Goal: Task Accomplishment & Management: Manage account settings

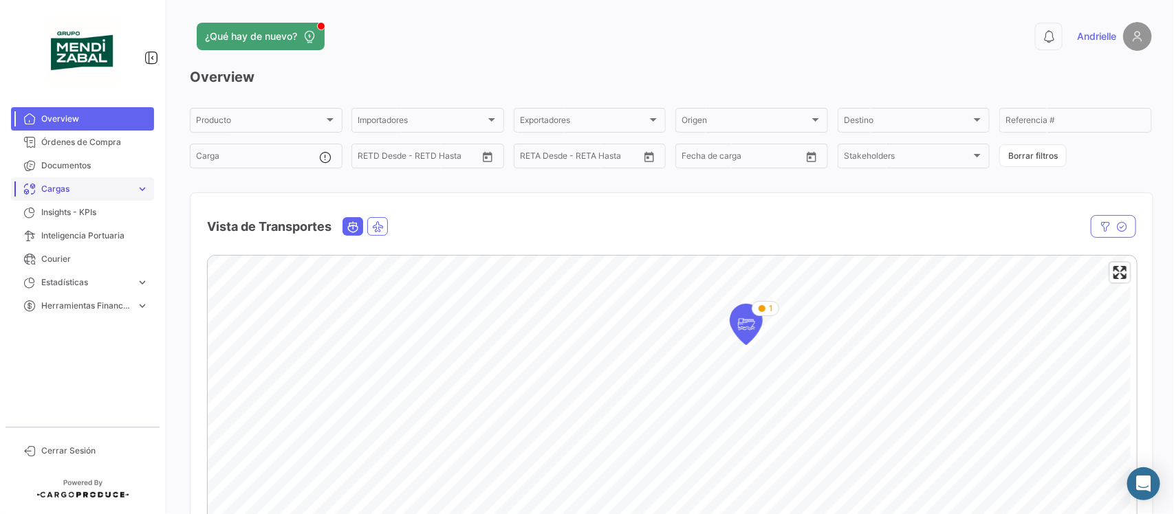
click at [101, 186] on span "Cargas" at bounding box center [85, 189] width 89 height 12
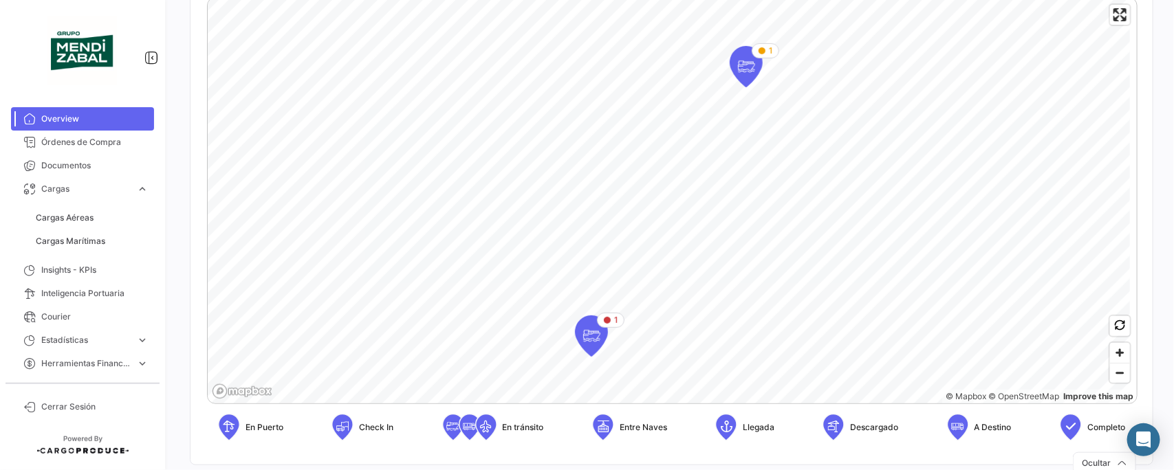
scroll to position [171, 0]
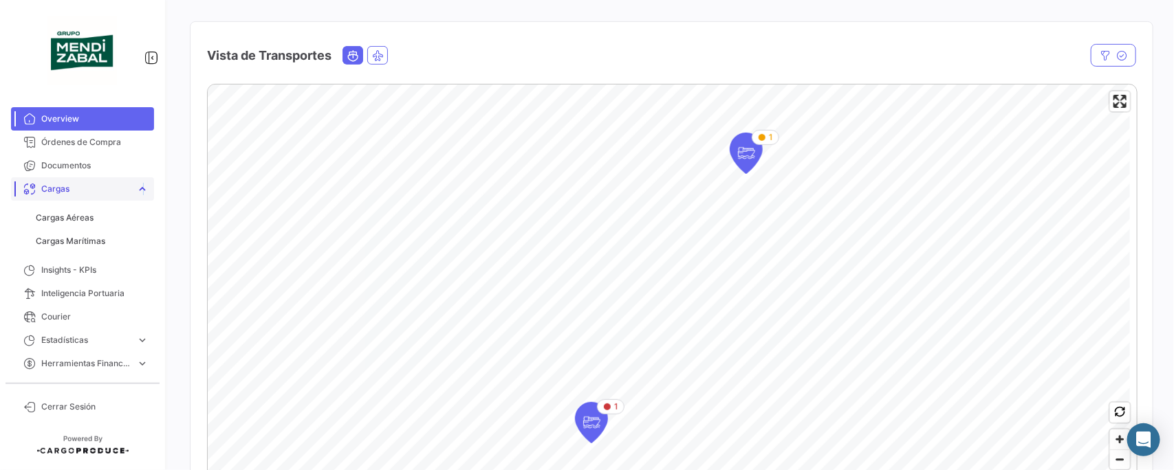
click at [145, 193] on span "expand_more" at bounding box center [142, 189] width 12 height 12
click at [142, 188] on span "expand_more" at bounding box center [142, 189] width 12 height 12
click at [80, 220] on span "Cargas Aéreas" at bounding box center [65, 218] width 58 height 12
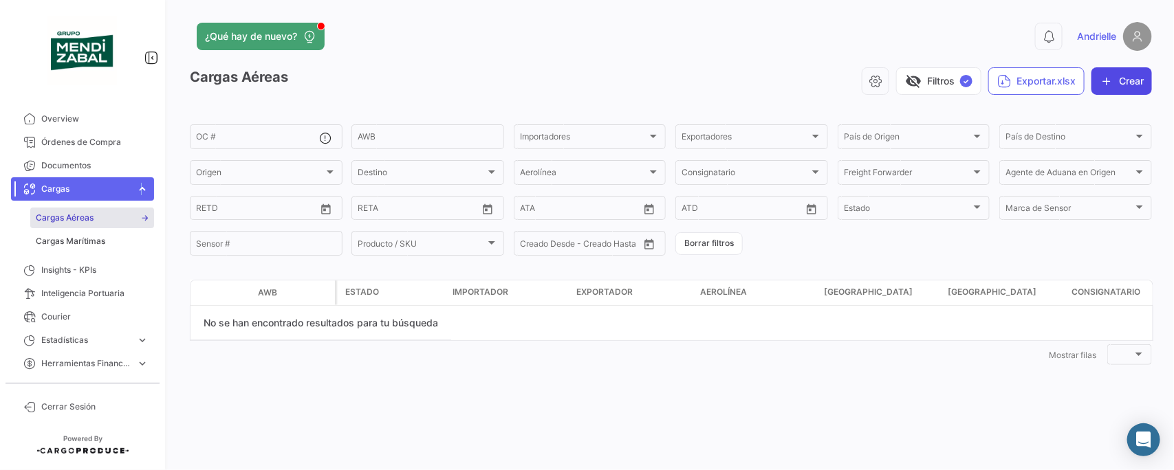
click at [1131, 80] on button "Crear" at bounding box center [1121, 81] width 61 height 28
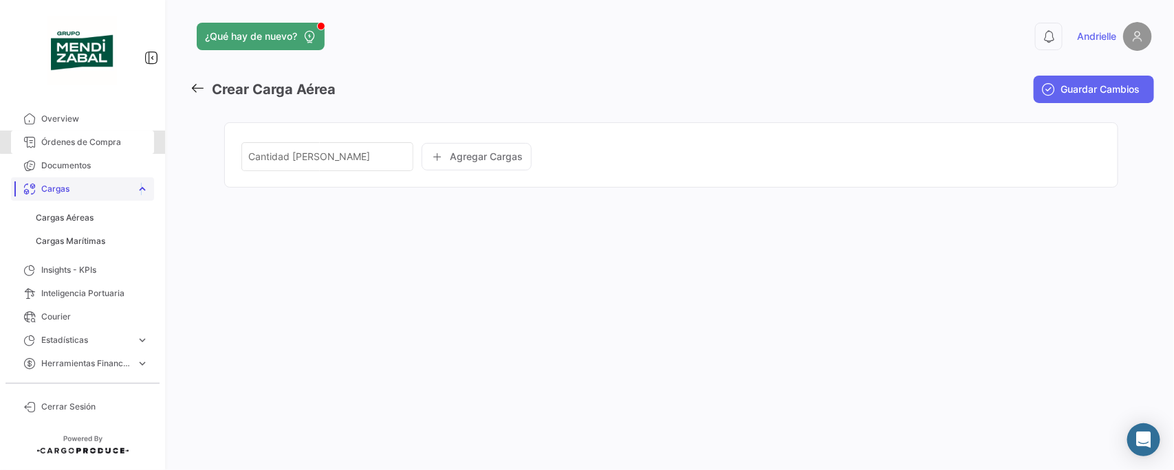
drag, startPoint x: 101, startPoint y: 141, endPoint x: 103, endPoint y: 183, distance: 42.0
click at [103, 141] on span "Órdenes de Compra" at bounding box center [94, 142] width 107 height 12
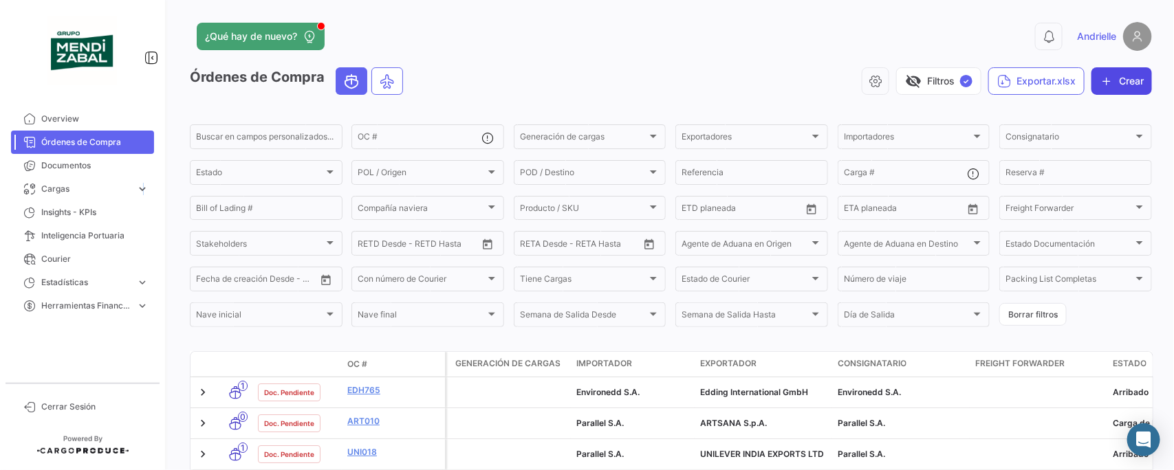
click at [1122, 84] on button "Crear" at bounding box center [1121, 81] width 61 height 28
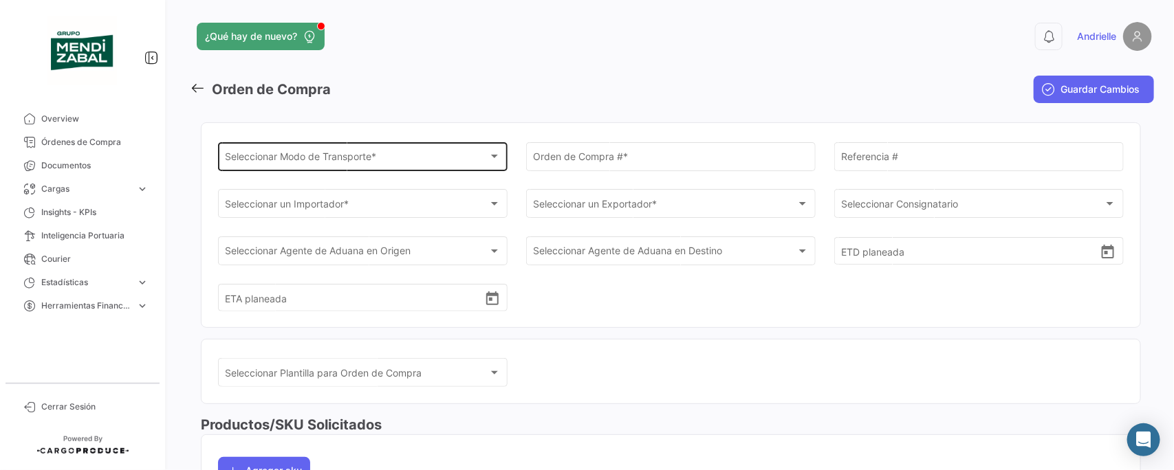
click at [387, 153] on div "Seleccionar Modo de Transporte * Seleccionar Modo de Transporte *" at bounding box center [363, 156] width 275 height 32
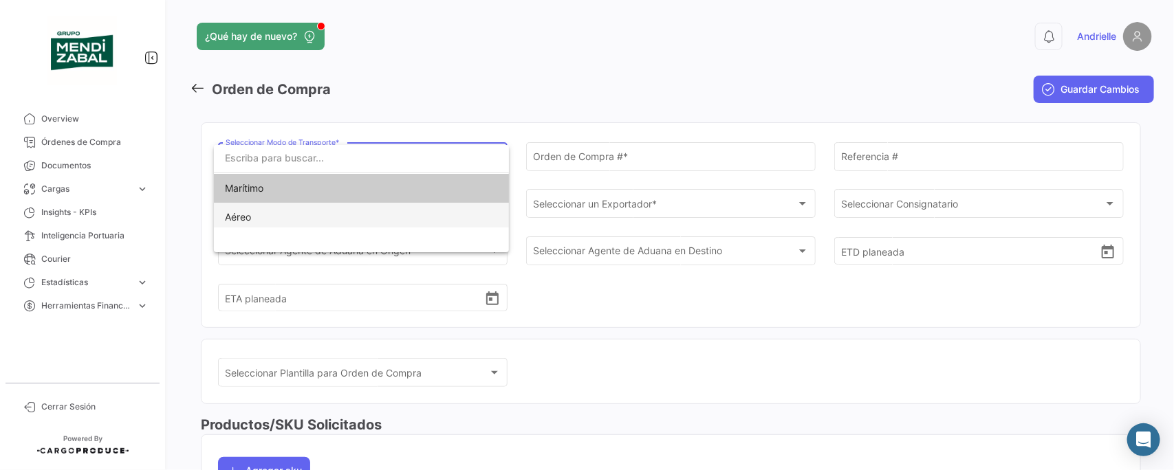
click at [259, 215] on span "Aéreo" at bounding box center [361, 217] width 273 height 29
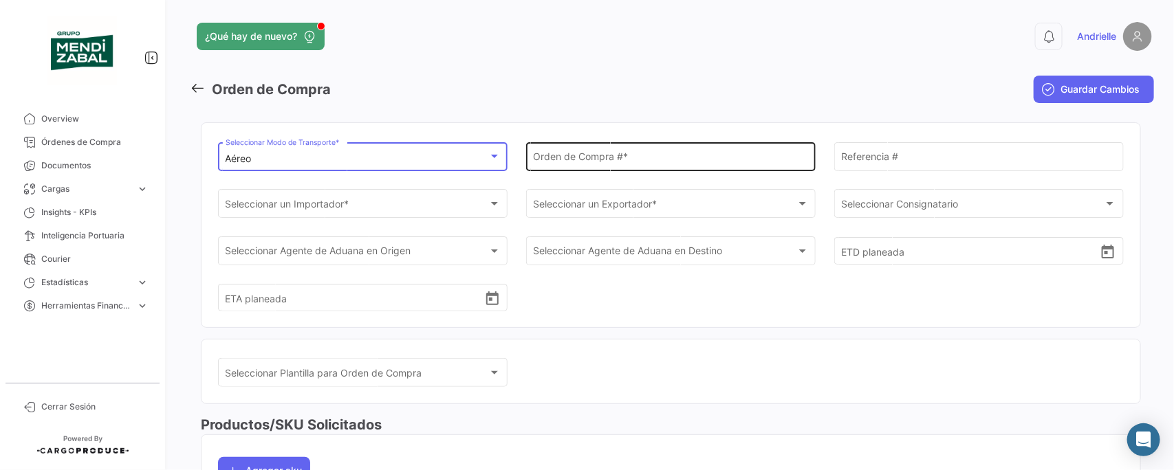
click at [613, 158] on input "Orden de Compra # *" at bounding box center [670, 159] width 275 height 12
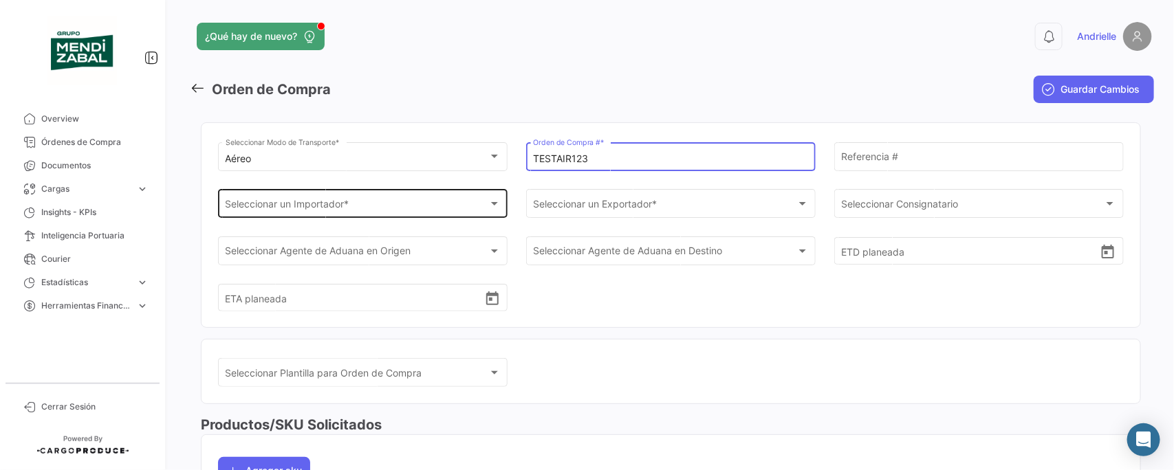
type input "TESTAIR123"
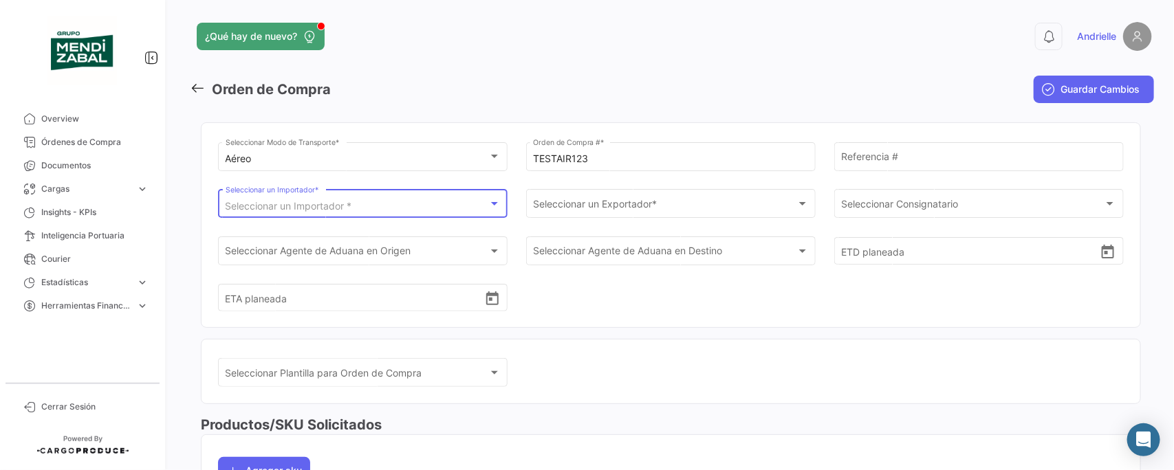
click at [375, 207] on div "Seleccionar un Importador *" at bounding box center [357, 207] width 263 height 12
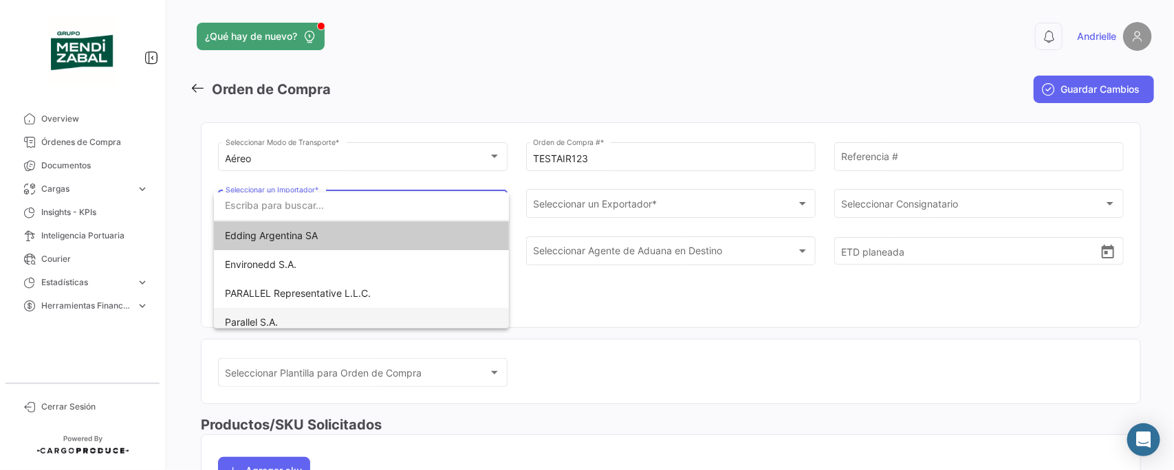
click at [253, 322] on span "Parallel S.A." at bounding box center [251, 322] width 53 height 12
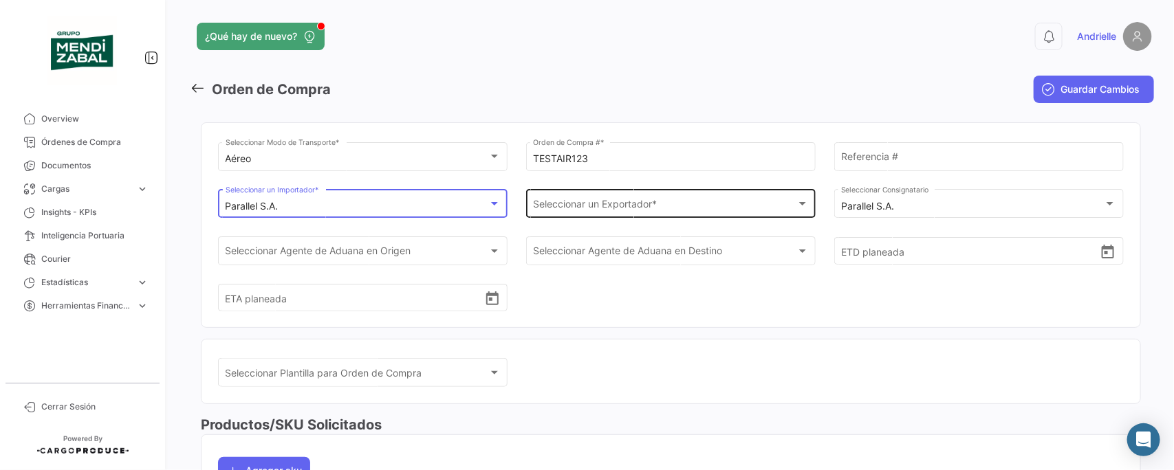
click at [623, 200] on div "Seleccionar un Exportador * Seleccionar un Exportador *" at bounding box center [670, 203] width 275 height 32
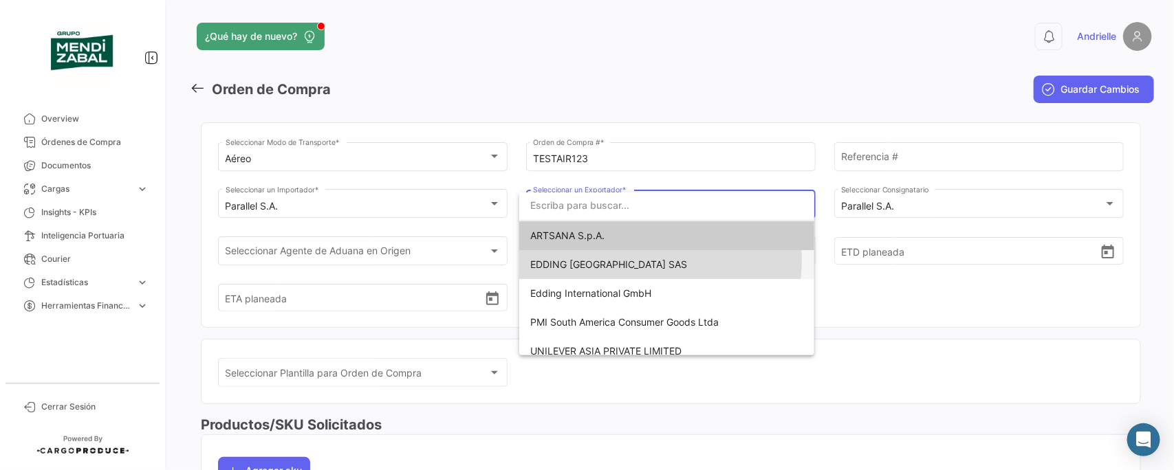
click at [637, 260] on span "EDDING [GEOGRAPHIC_DATA] SAS" at bounding box center [608, 265] width 157 height 12
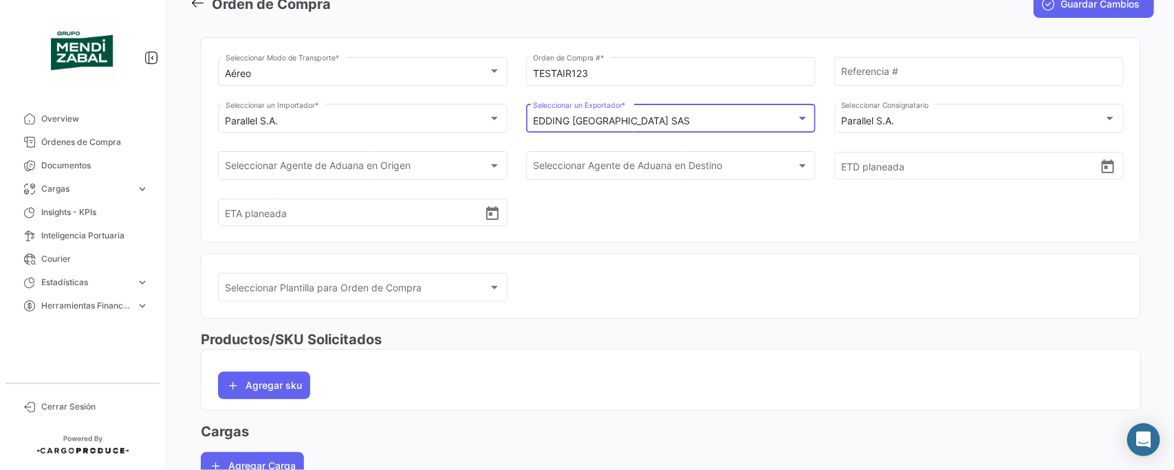
scroll to position [139, 0]
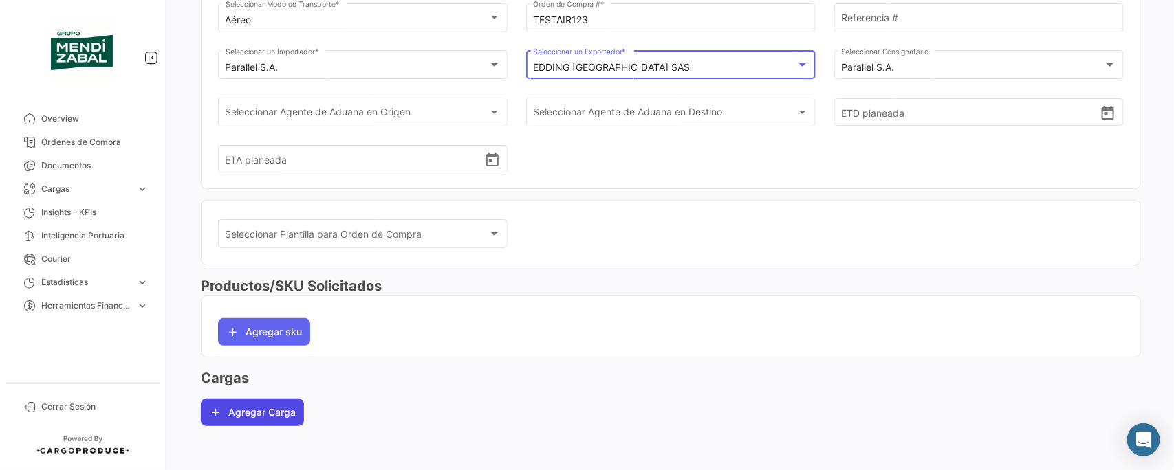
click at [262, 414] on button "Agregar Carga" at bounding box center [252, 413] width 103 height 28
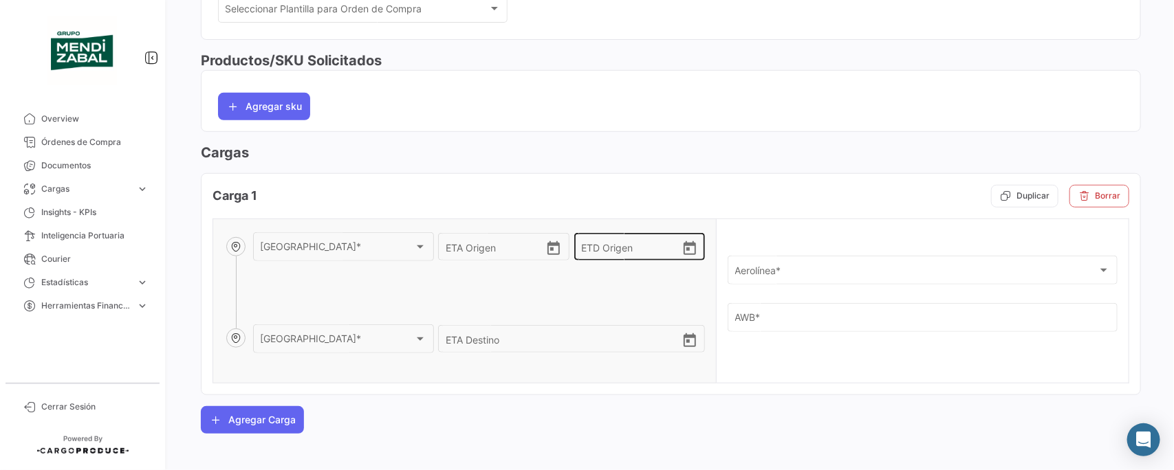
scroll to position [372, 0]
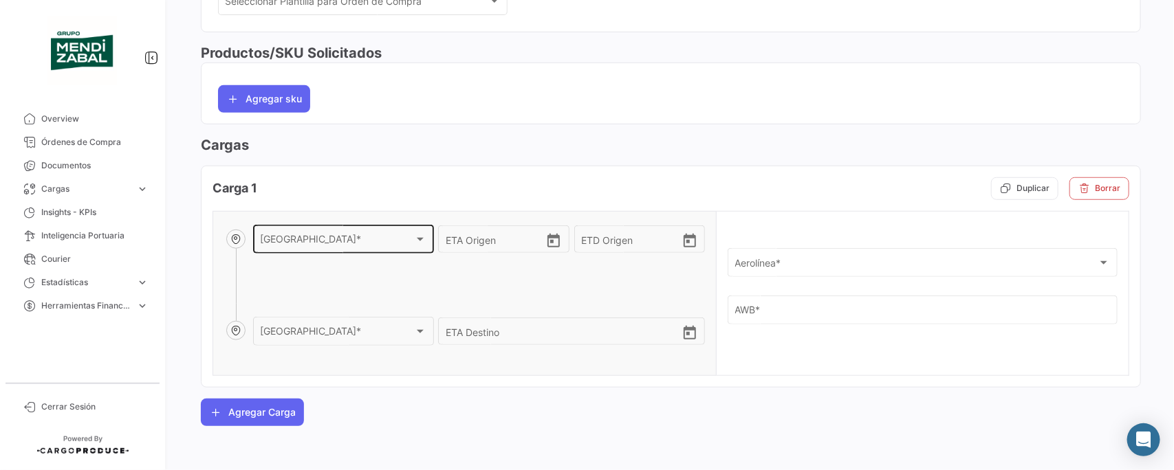
click at [328, 235] on div "[GEOGRAPHIC_DATA] * [GEOGRAPHIC_DATA] *" at bounding box center [343, 239] width 166 height 32
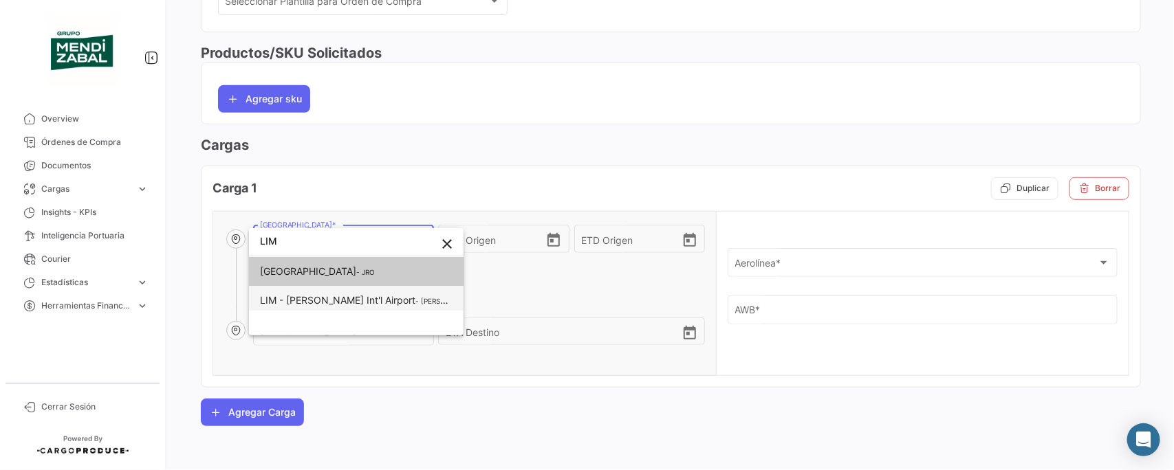
type input "LIM"
click at [325, 296] on span "LIM - [PERSON_NAME] Int'l Airport" at bounding box center [337, 300] width 155 height 12
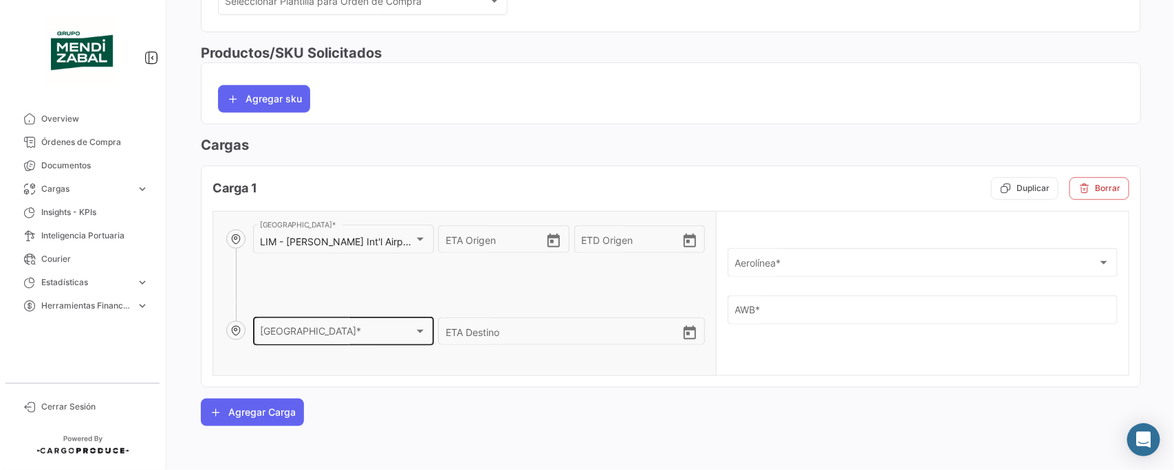
click at [305, 337] on span "[GEOGRAPHIC_DATA] *" at bounding box center [337, 335] width 154 height 12
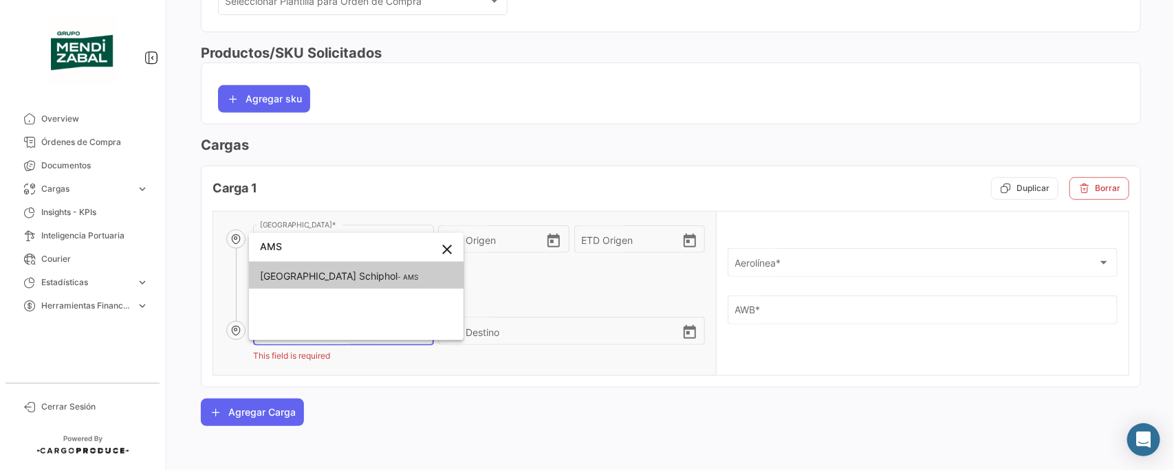
type input "AMS"
click at [369, 274] on span "[GEOGRAPHIC_DATA] Schiphol" at bounding box center [329, 276] width 138 height 12
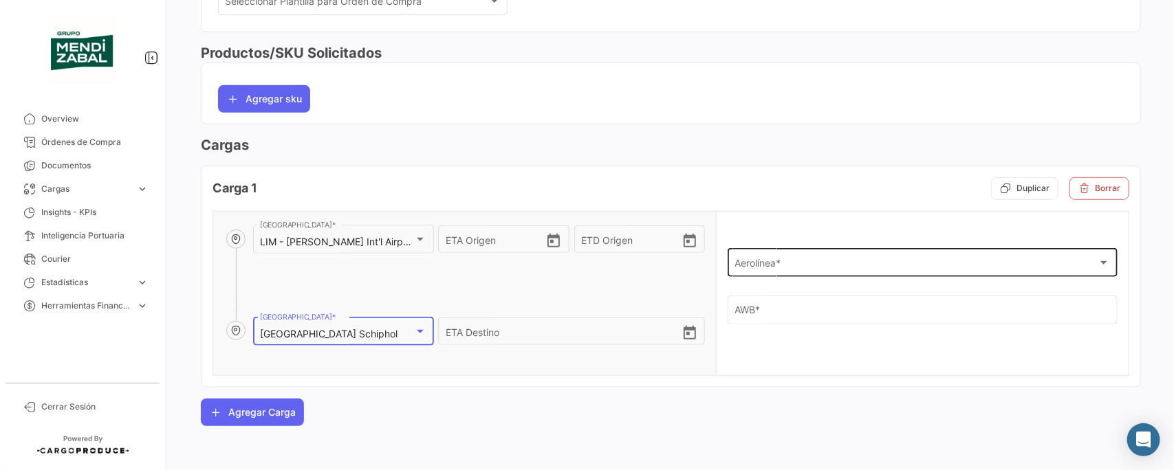
click at [800, 263] on div "Aerolínea *" at bounding box center [916, 266] width 363 height 12
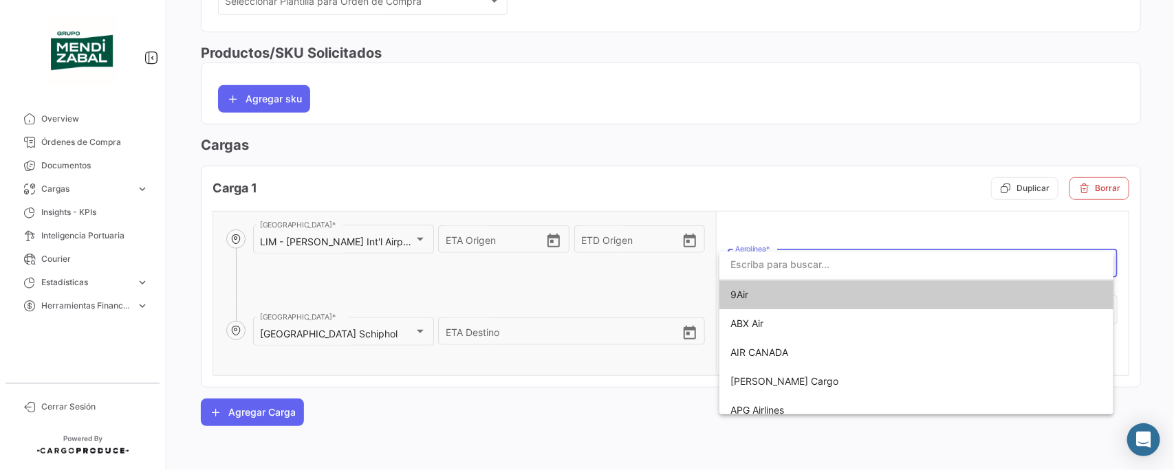
click at [781, 266] on input "dropdown search" at bounding box center [916, 264] width 394 height 29
type input "AMER"
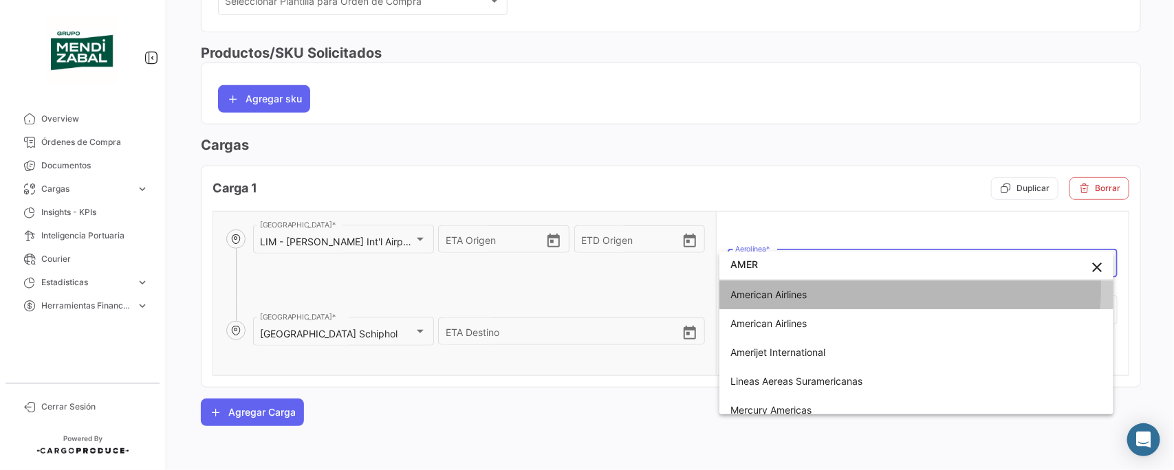
click at [785, 286] on span "American Airlines" at bounding box center [895, 295] width 330 height 29
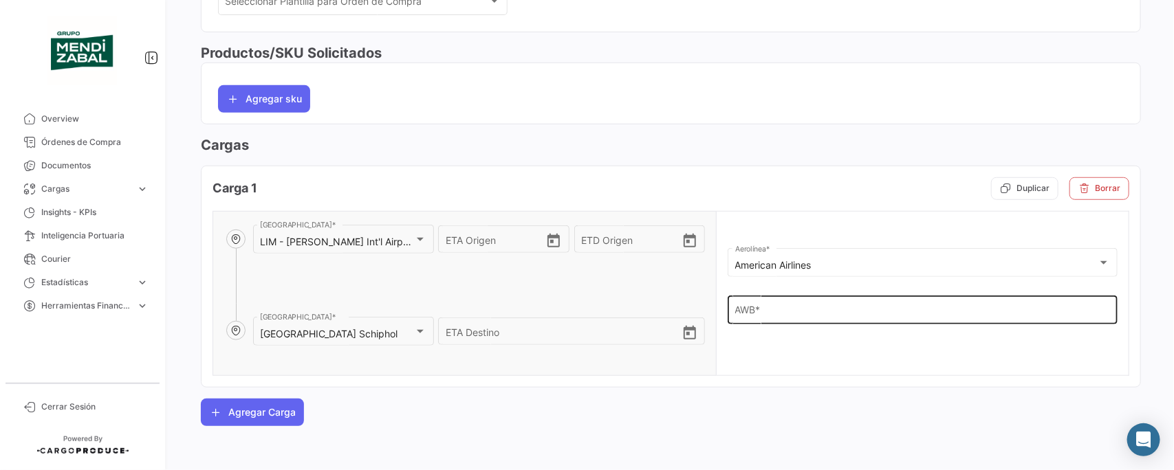
click at [823, 311] on input "AWB *" at bounding box center [923, 313] width 376 height 12
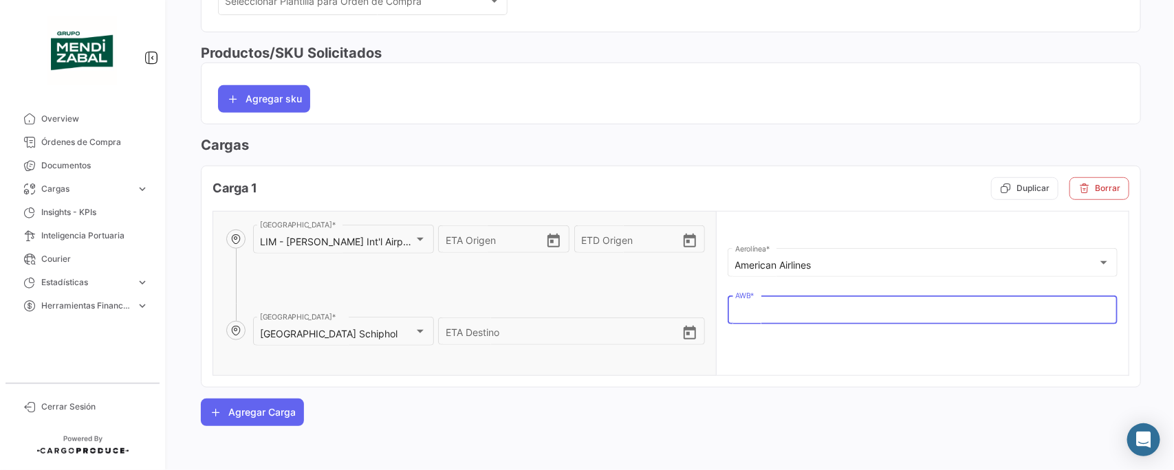
paste input "99613280341"
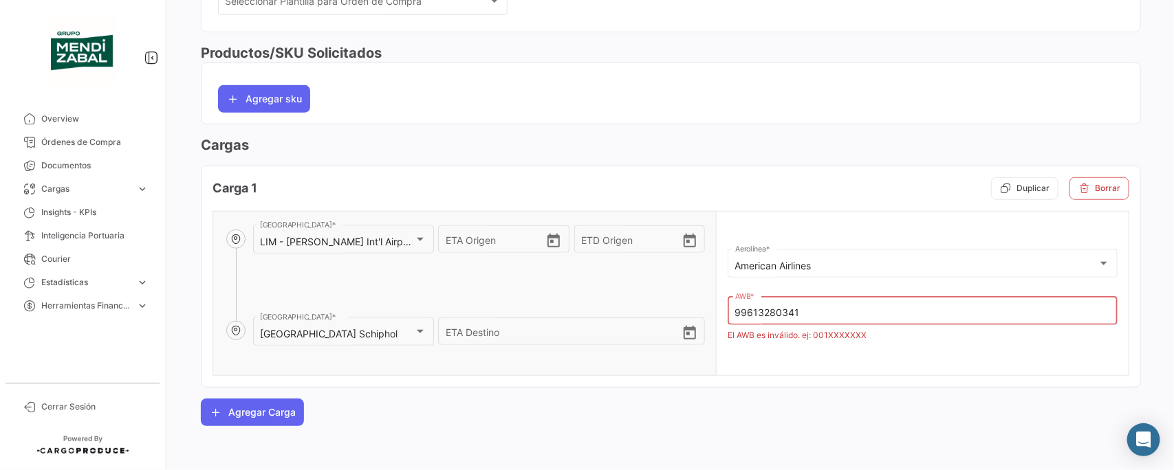
click at [735, 311] on input "99613280341" at bounding box center [923, 313] width 376 height 12
click at [825, 315] on input "99613280341" at bounding box center [923, 313] width 376 height 12
drag, startPoint x: 774, startPoint y: 391, endPoint x: 789, endPoint y: 365, distance: 30.2
click at [776, 389] on div "Carga 1 Duplicar Borrar LIM - [PERSON_NAME][GEOGRAPHIC_DATA] Airport [GEOGRAPHI…" at bounding box center [671, 282] width 940 height 233
click at [798, 314] on input "99613280341" at bounding box center [923, 313] width 376 height 12
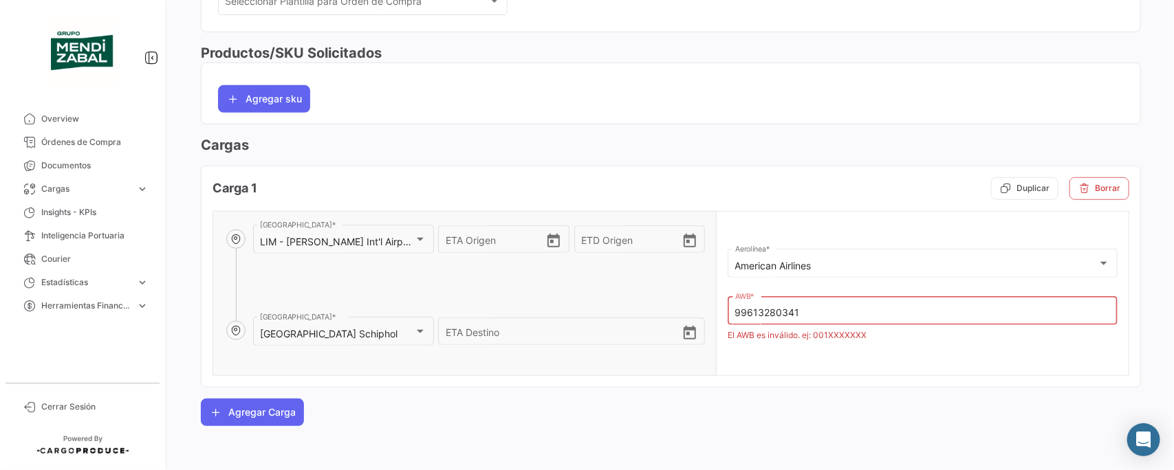
click at [798, 314] on input "99613280341" at bounding box center [923, 313] width 376 height 12
click at [735, 312] on input "99613280341" at bounding box center [923, 313] width 376 height 12
type input "99613280341"
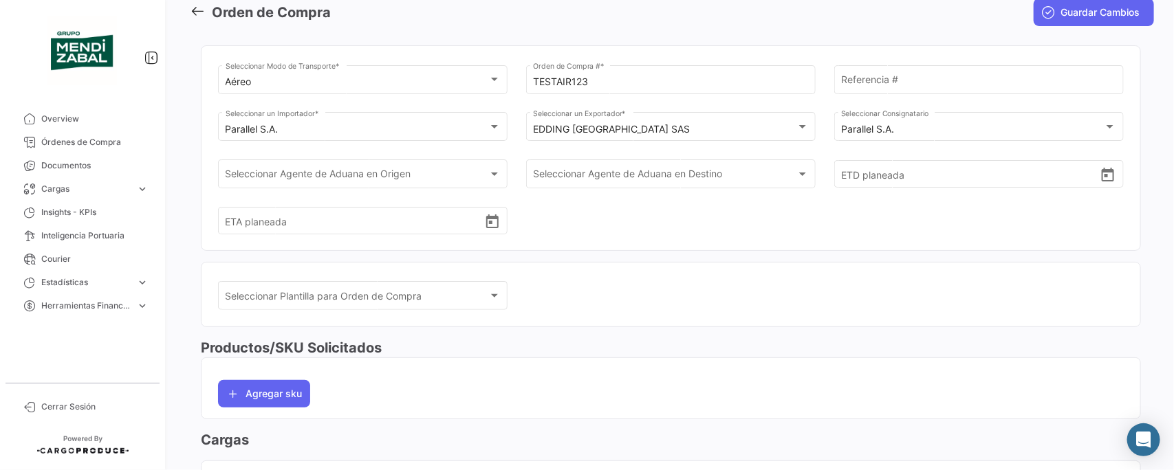
scroll to position [0, 0]
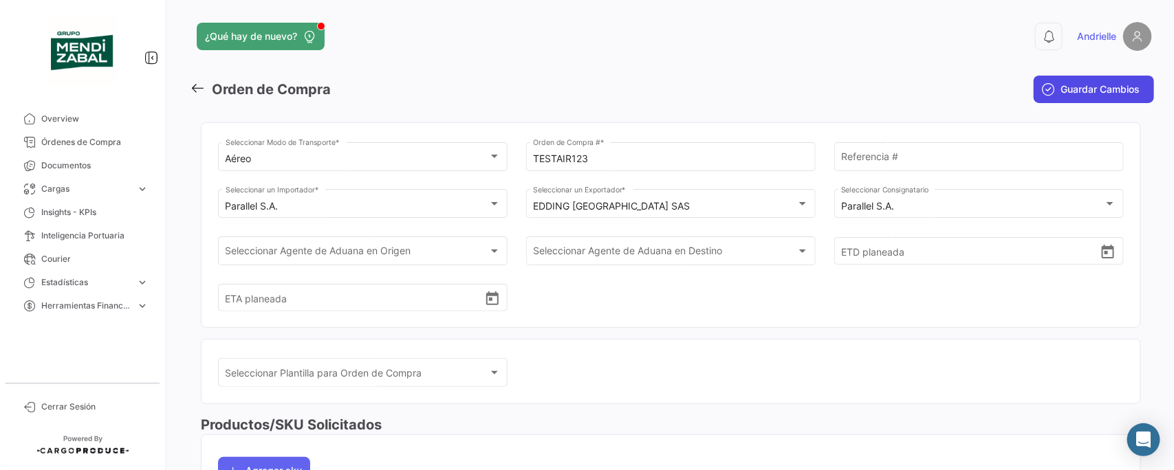
click at [1064, 91] on span "Guardar Cambios" at bounding box center [1100, 90] width 79 height 14
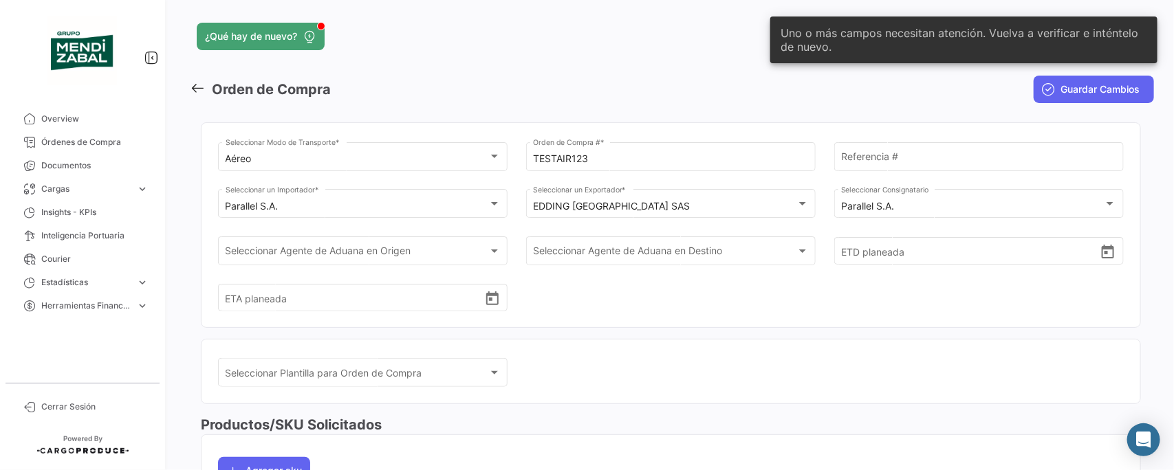
click at [709, 76] on mat-toolbar-row "Orden de Compra" at bounding box center [507, 89] width 635 height 44
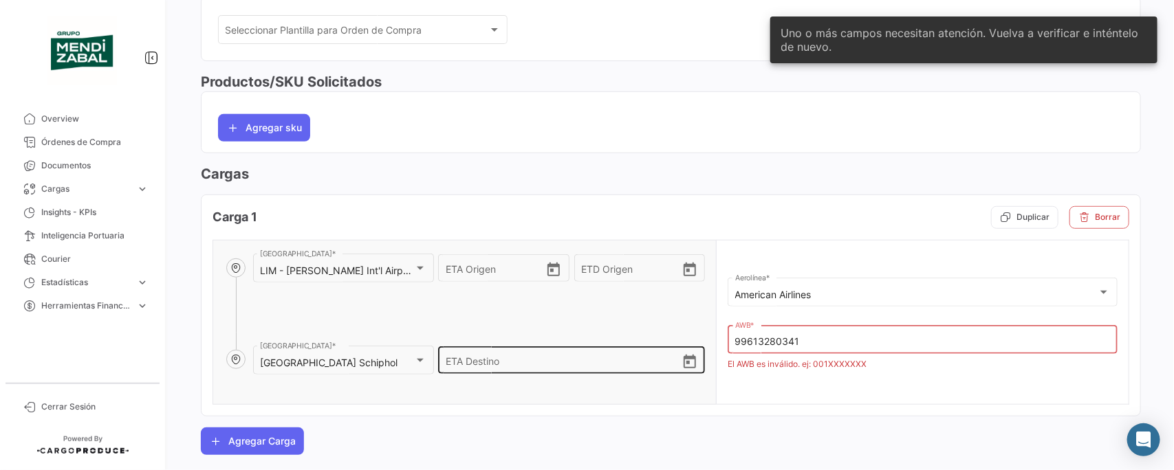
scroll to position [372, 0]
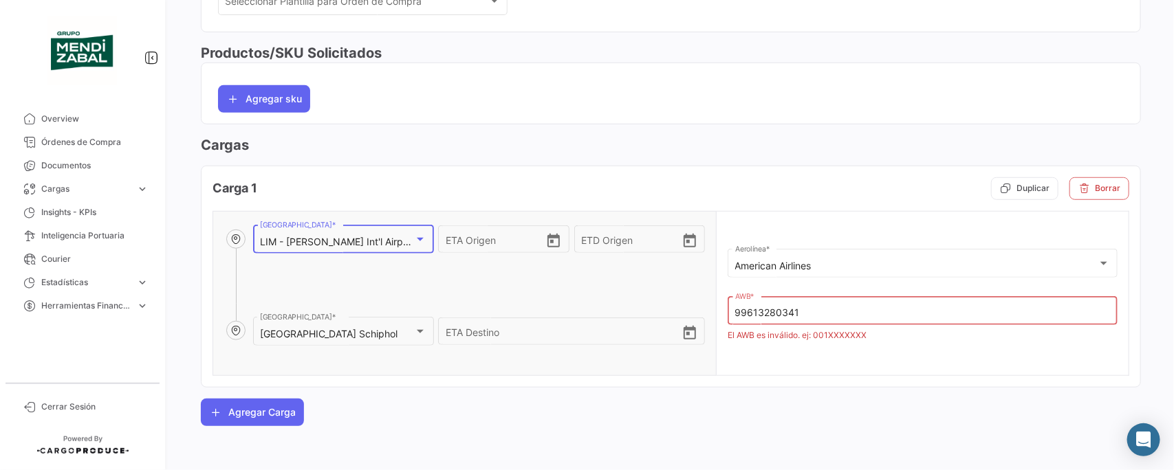
click at [383, 241] on mat-select-trigger "LIM - [PERSON_NAME] Int'l Airport" at bounding box center [337, 242] width 155 height 12
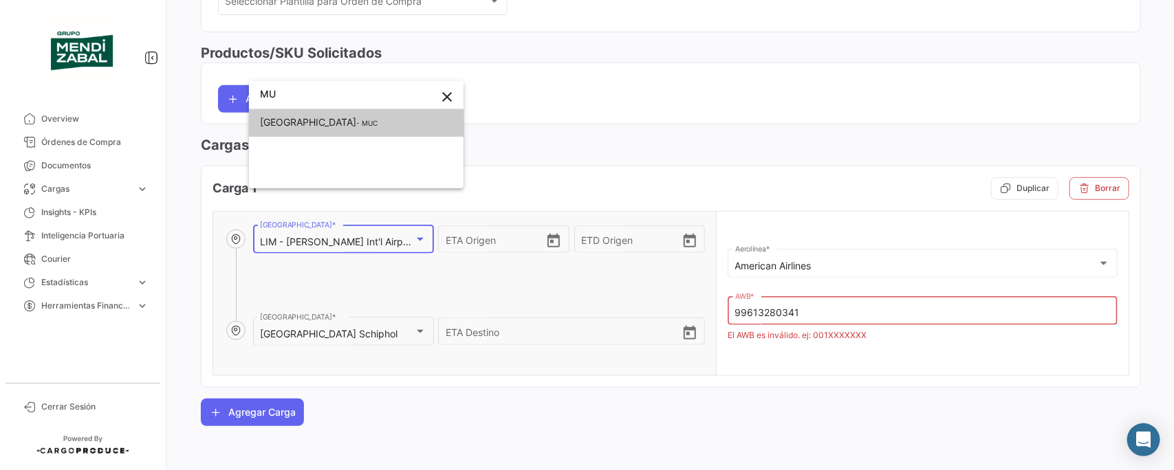
scroll to position [1, 0]
drag, startPoint x: 355, startPoint y: 108, endPoint x: 362, endPoint y: 118, distance: 11.8
click at [355, 111] on div "MUNI close [GEOGRAPHIC_DATA] - MUC" at bounding box center [356, 134] width 215 height 107
type input "MUNI"
click at [305, 127] on span "[GEOGRAPHIC_DATA]" at bounding box center [308, 122] width 96 height 12
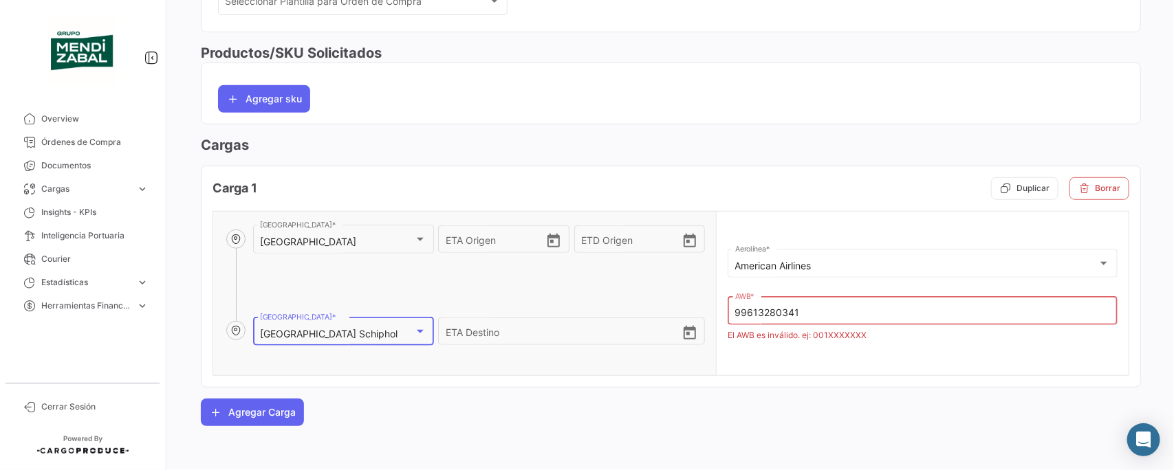
click at [338, 331] on mat-select-trigger "[GEOGRAPHIC_DATA] Schiphol" at bounding box center [329, 334] width 138 height 12
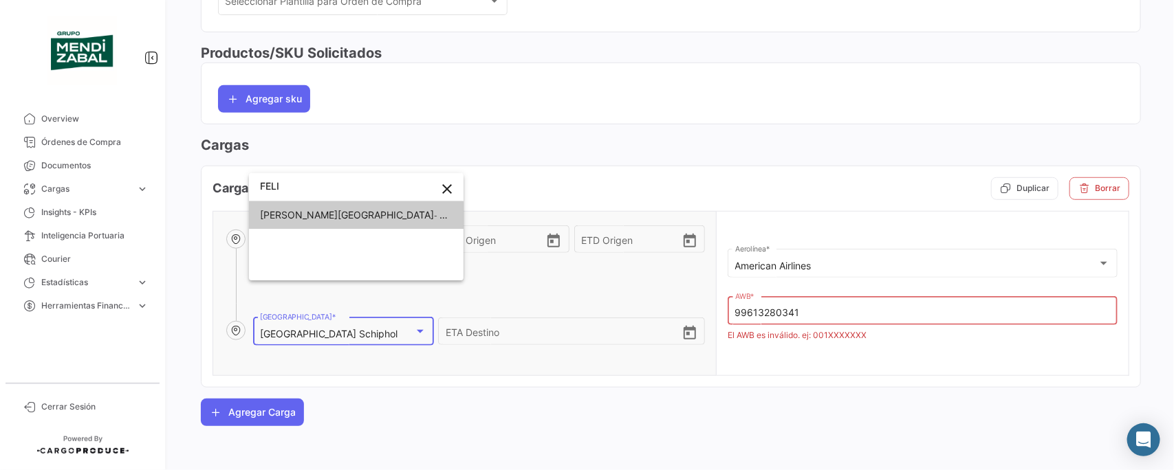
type input "FELI"
click at [380, 215] on span "[PERSON_NAME][GEOGRAPHIC_DATA]" at bounding box center [347, 214] width 174 height 12
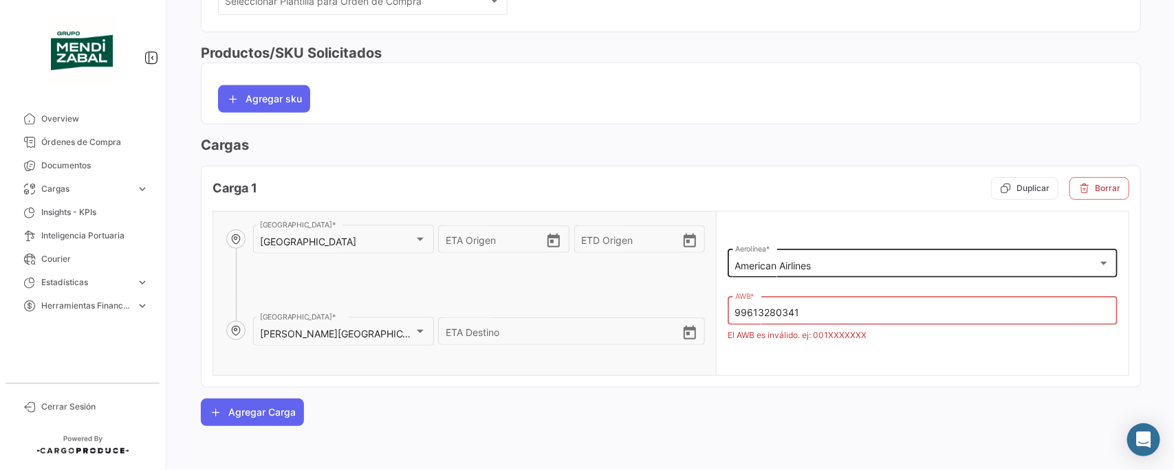
drag, startPoint x: 788, startPoint y: 272, endPoint x: 798, endPoint y: 270, distance: 10.0
click at [788, 272] on mat-select-trigger "American Airlines" at bounding box center [773, 266] width 76 height 12
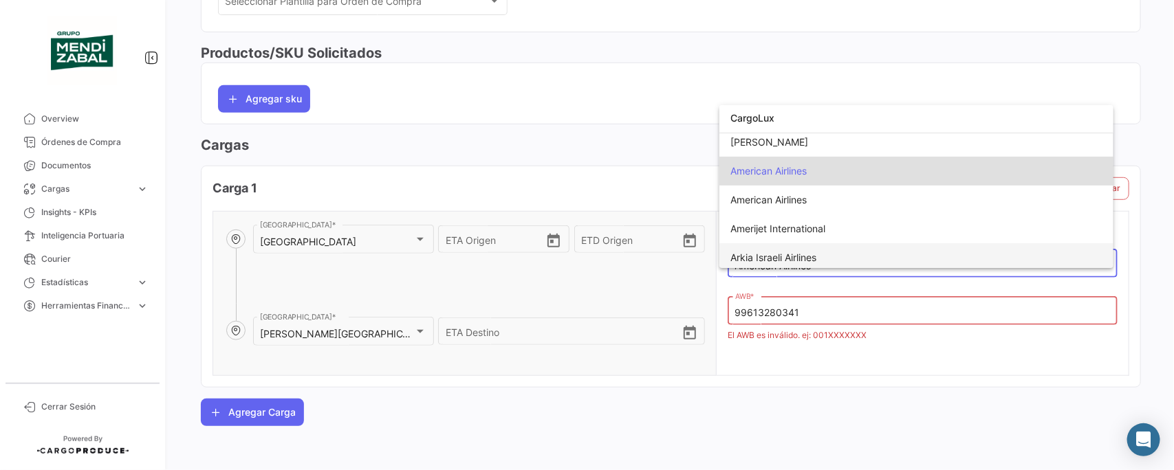
scroll to position [3, 0]
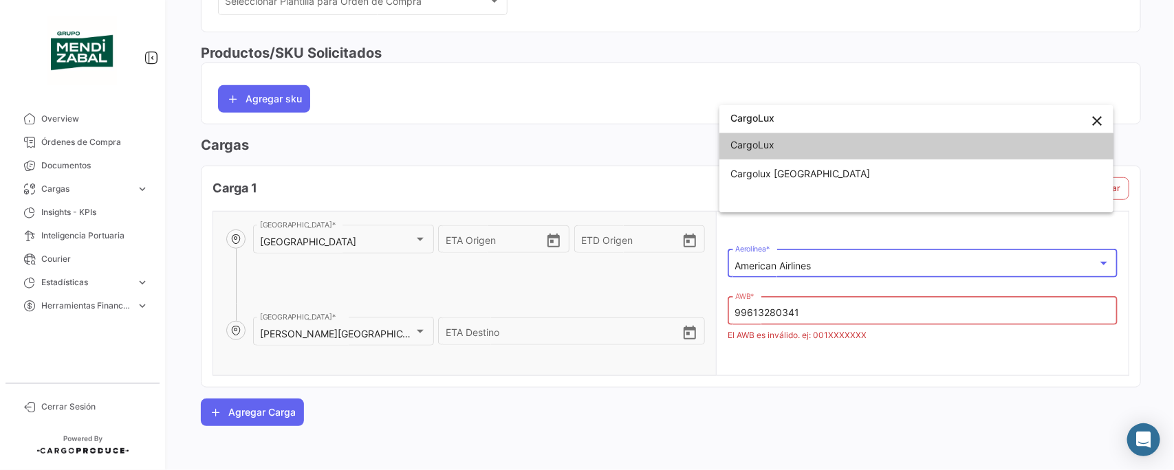
type input "CargoLux"
click at [790, 145] on span "CargoLux" at bounding box center [895, 145] width 330 height 29
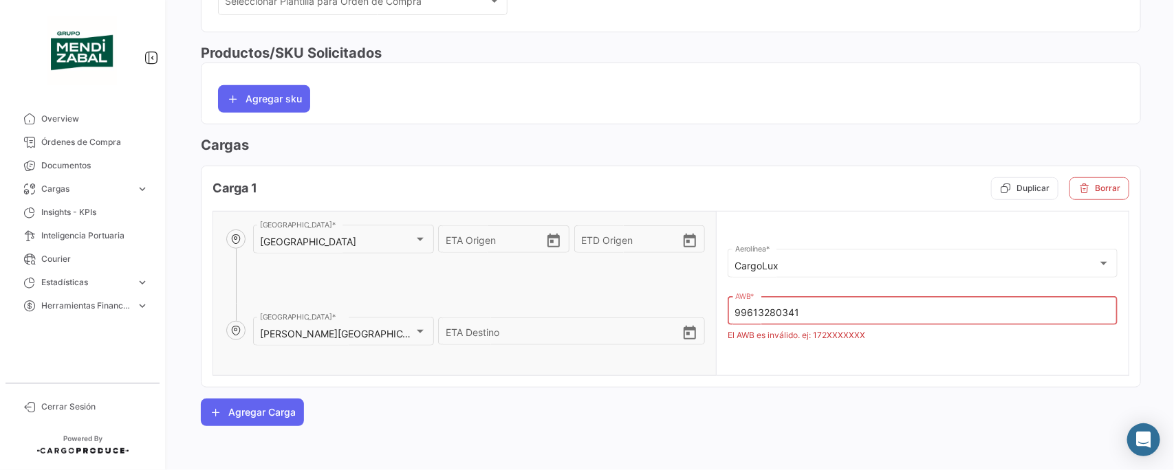
click at [803, 312] on input "99613280341" at bounding box center [923, 313] width 376 height 12
click at [805, 312] on input "99613280341" at bounding box center [923, 313] width 376 height 12
paste input "17291260190"
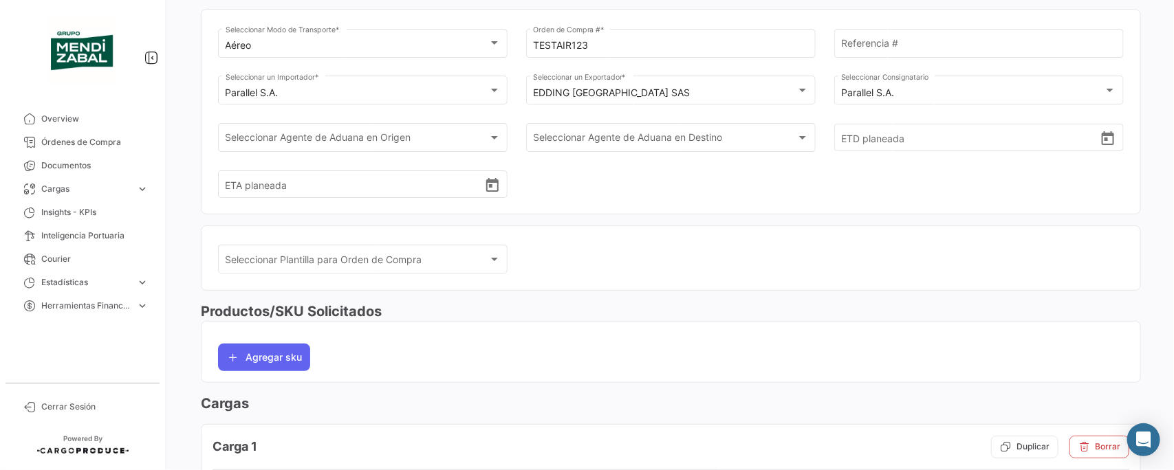
scroll to position [0, 0]
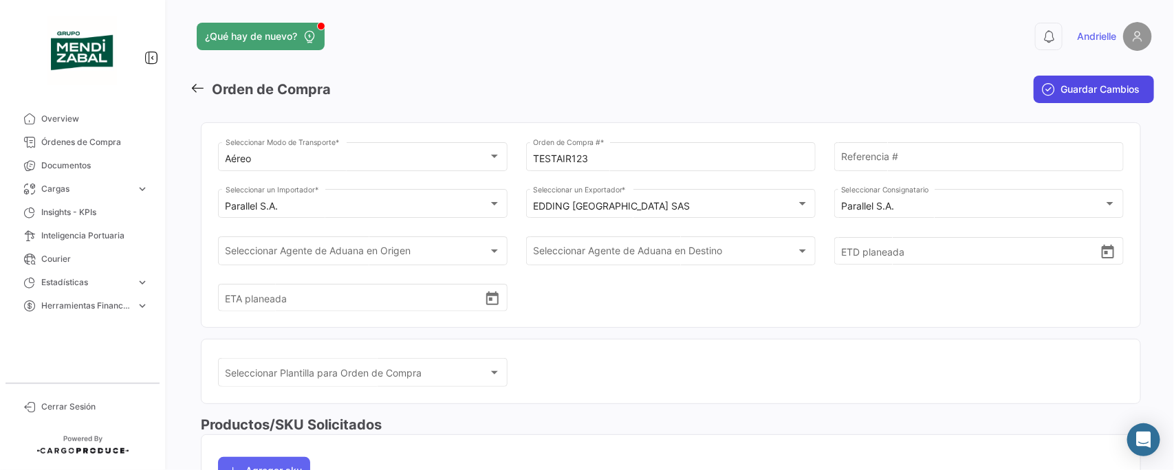
type input "17291260190"
click at [1115, 93] on span "Guardar Cambios" at bounding box center [1100, 90] width 79 height 14
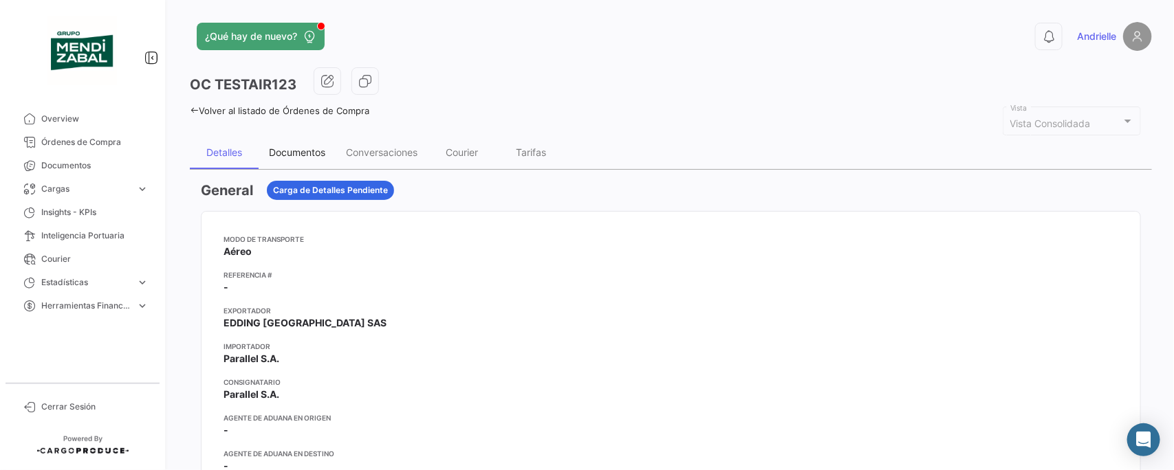
click at [285, 151] on div "Documentos" at bounding box center [297, 152] width 56 height 12
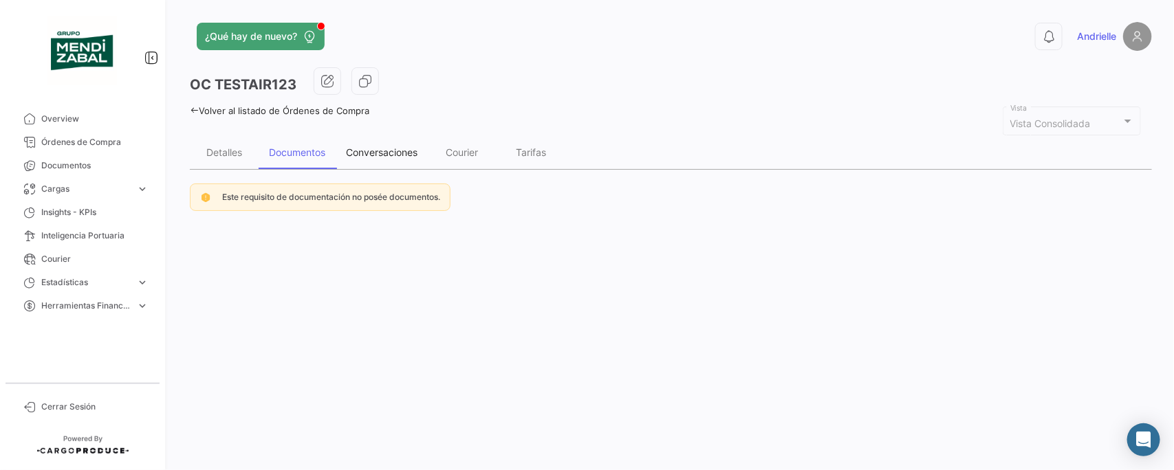
click at [375, 148] on div "Conversaciones" at bounding box center [382, 152] width 72 height 12
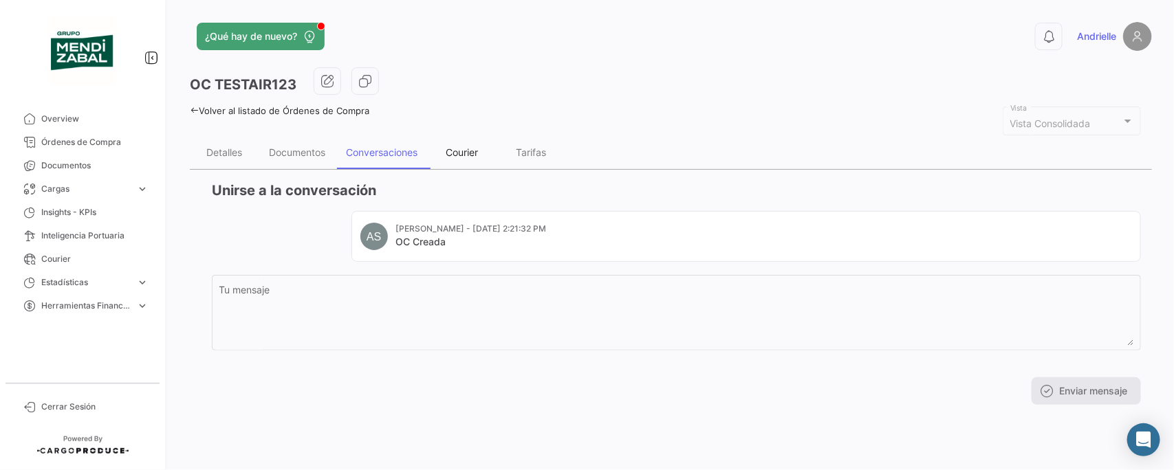
click at [472, 153] on div "Courier" at bounding box center [462, 152] width 32 height 12
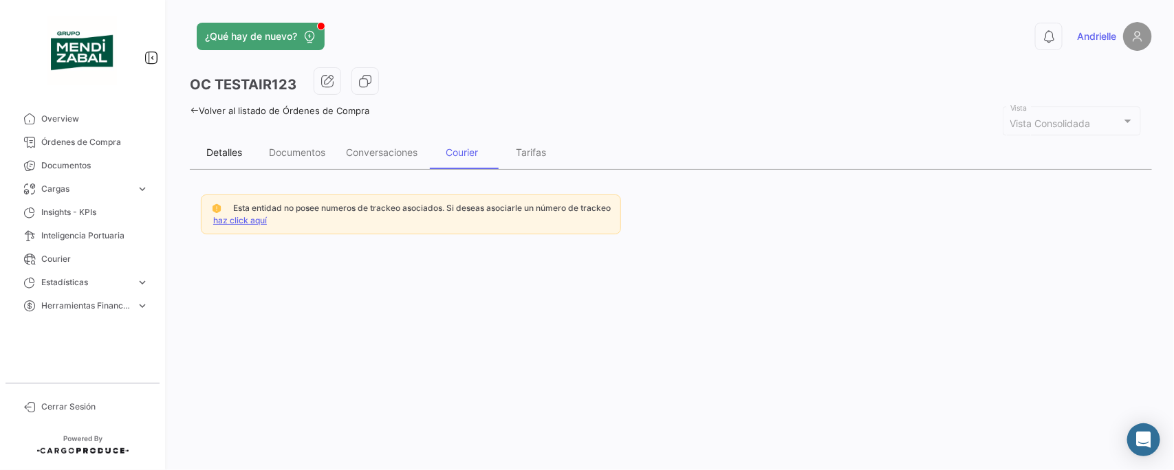
click at [232, 158] on div "Detalles" at bounding box center [224, 152] width 69 height 33
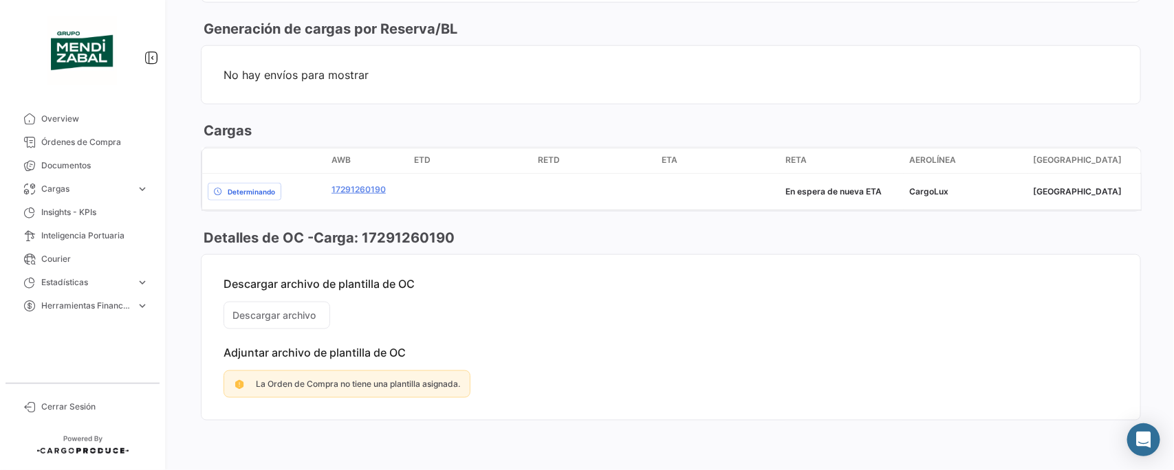
scroll to position [697, 0]
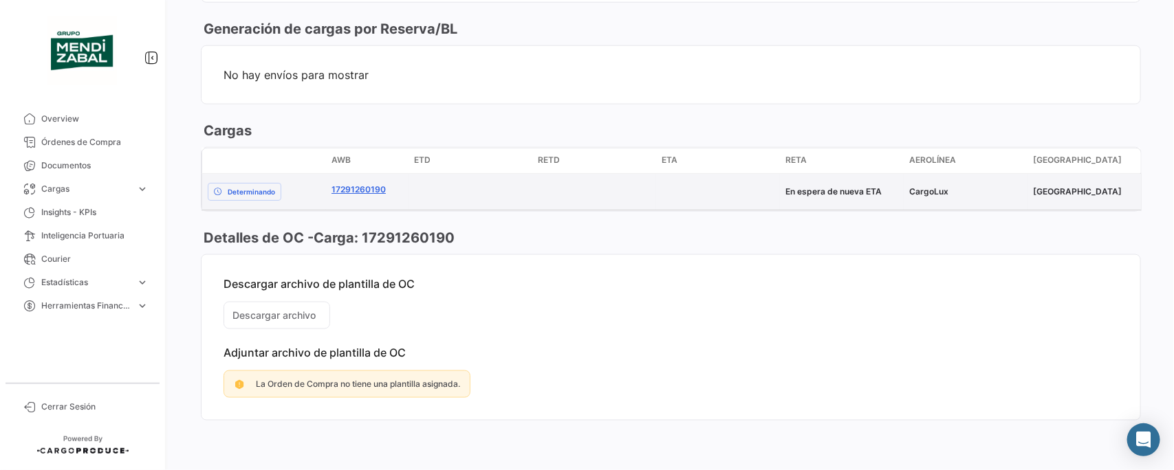
click at [362, 184] on link "17291260190" at bounding box center [359, 190] width 54 height 12
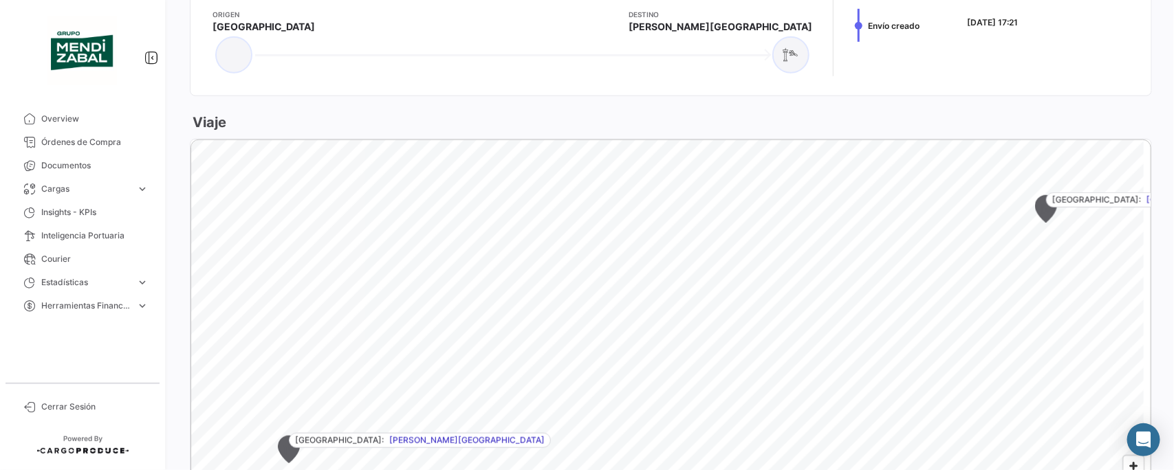
scroll to position [343, 0]
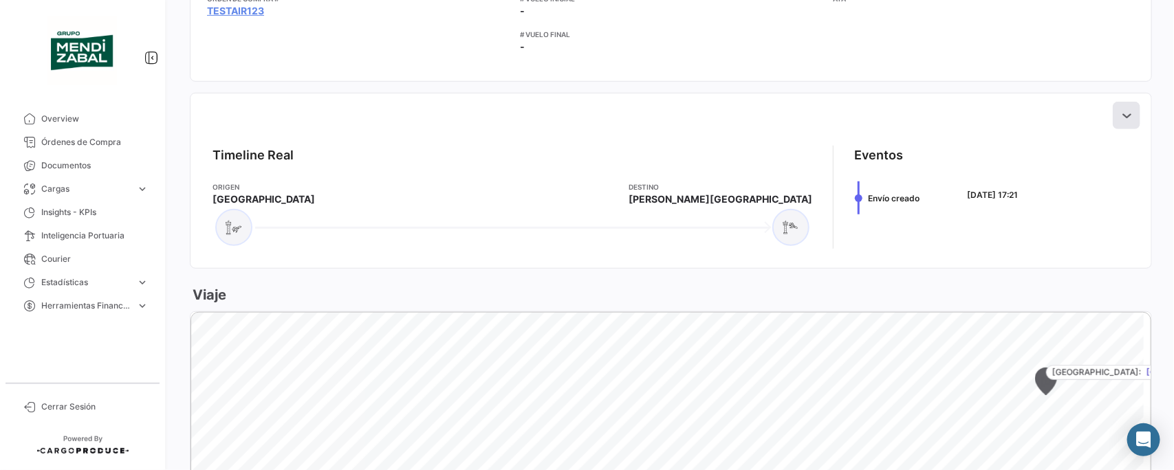
click at [1120, 109] on icon at bounding box center [1127, 116] width 14 height 14
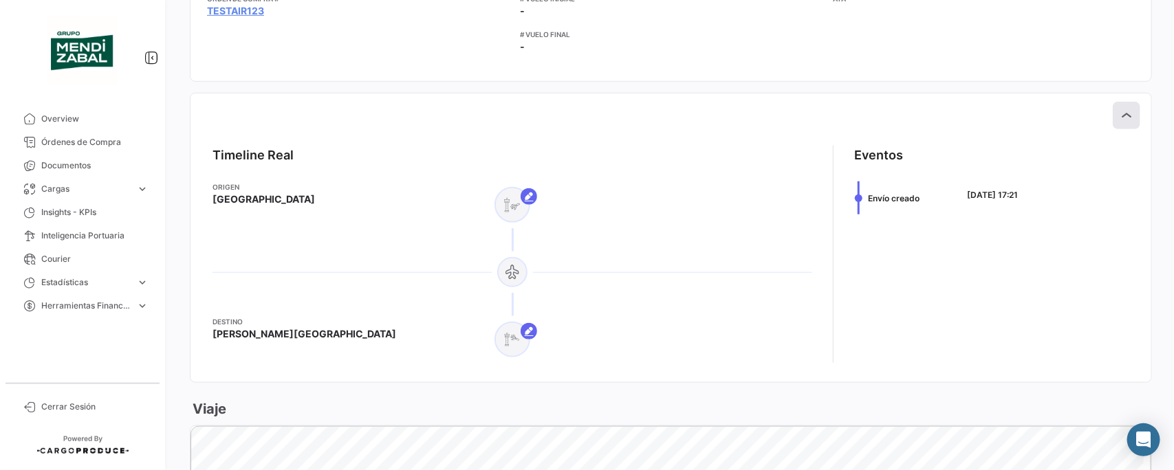
click at [1121, 111] on icon at bounding box center [1127, 116] width 14 height 14
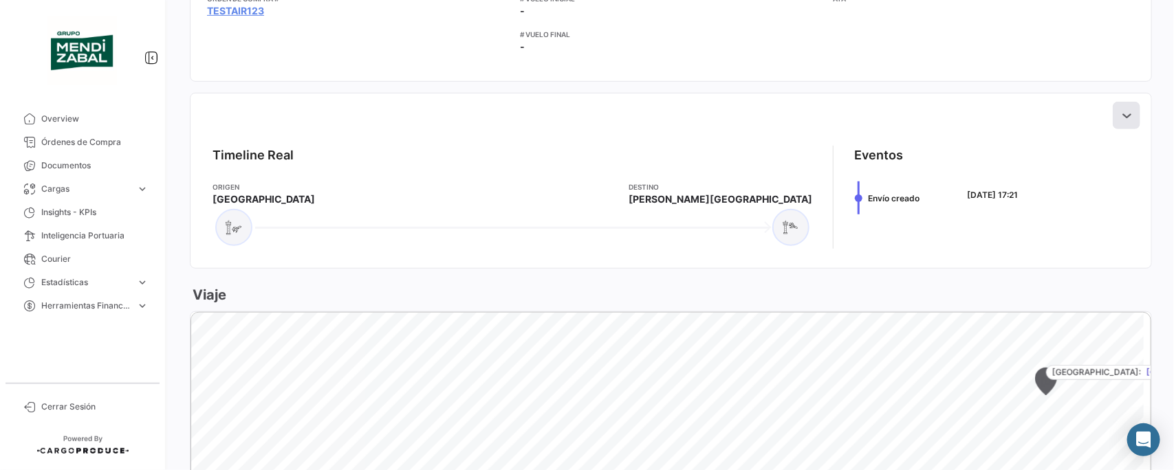
click at [1120, 111] on icon at bounding box center [1127, 116] width 14 height 14
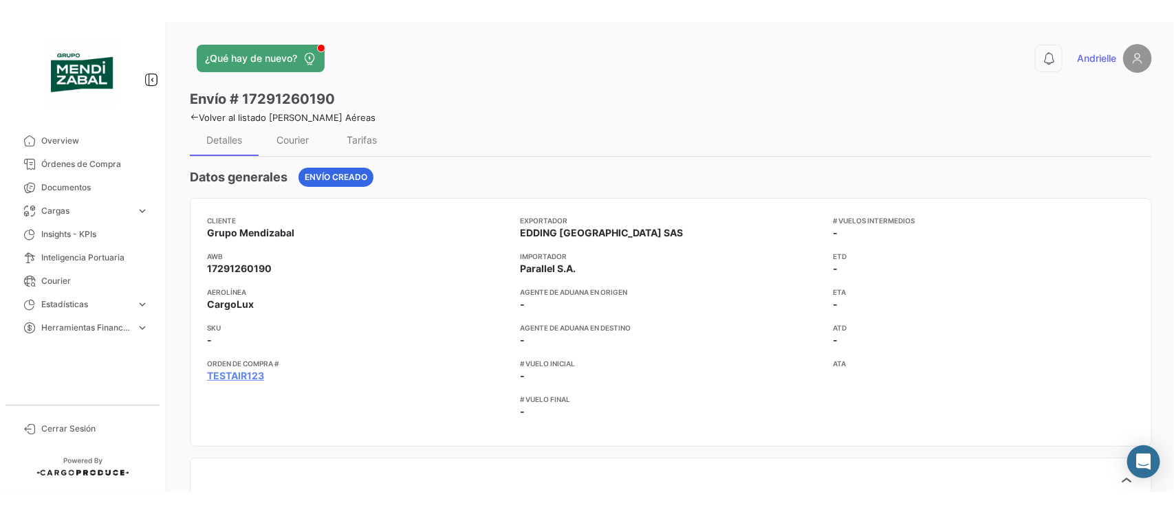
scroll to position [0, 0]
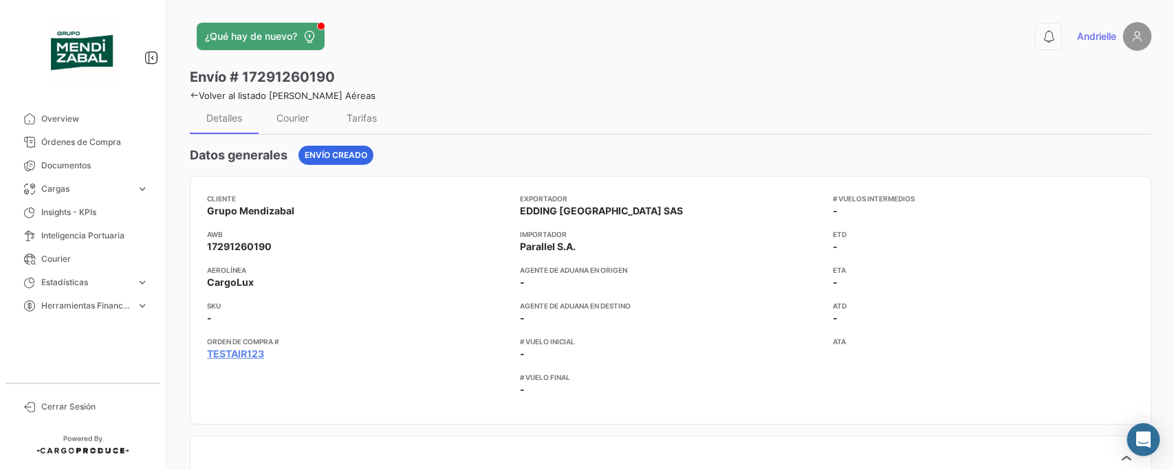
click at [197, 93] on icon at bounding box center [194, 95] width 9 height 9
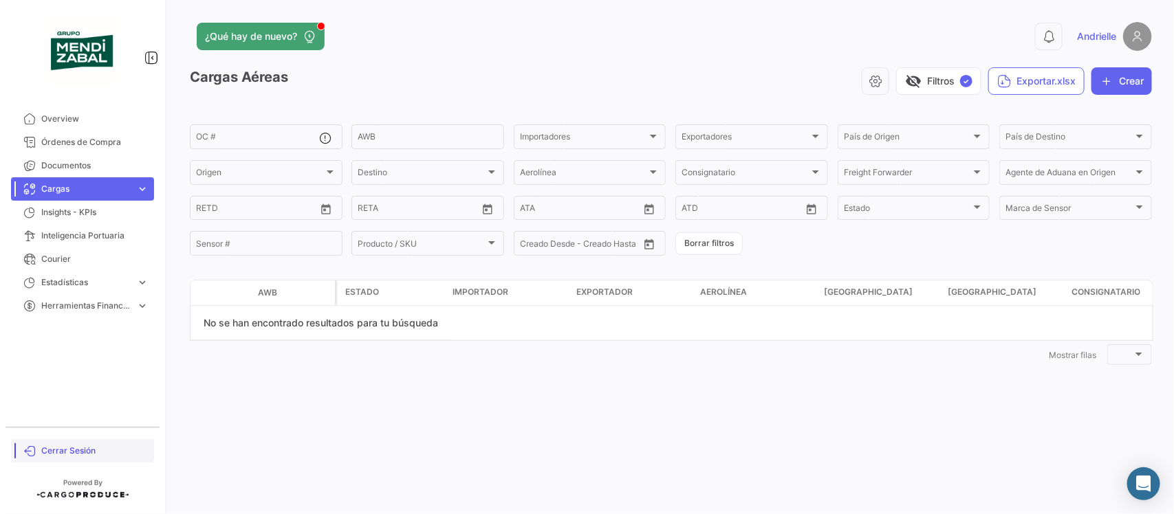
click at [80, 447] on span "Cerrar Sesión" at bounding box center [94, 451] width 107 height 12
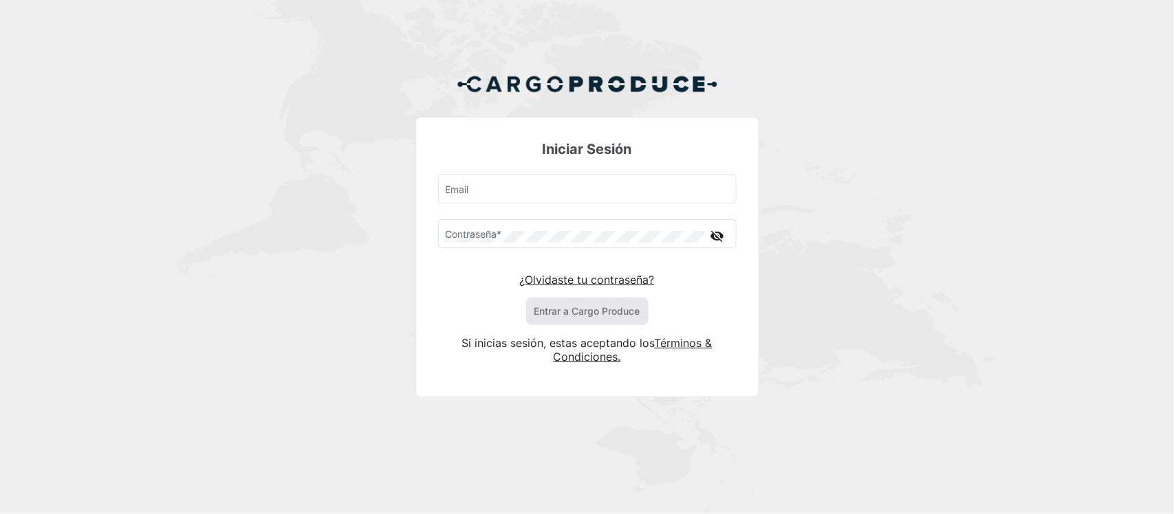
type input "[EMAIL_ADDRESS][DOMAIN_NAME]"
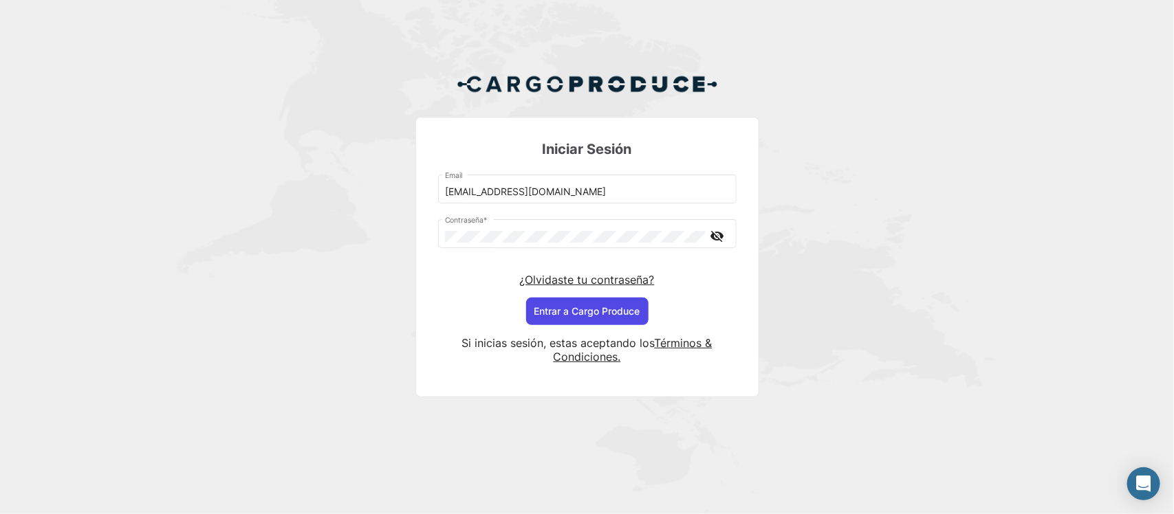
click at [567, 307] on button "Entrar a Cargo Produce" at bounding box center [587, 312] width 122 height 28
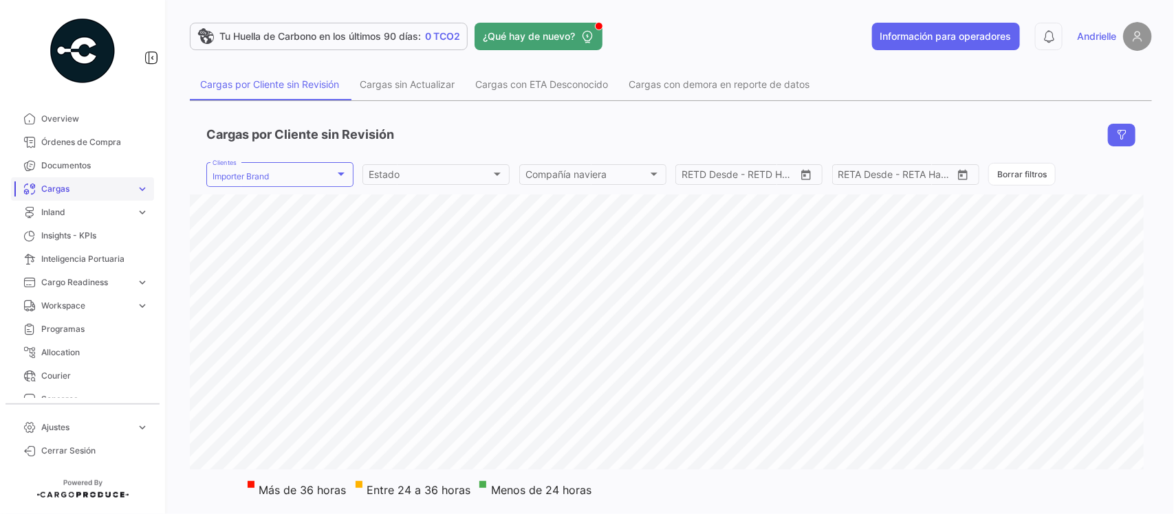
click at [115, 186] on span "Cargas" at bounding box center [85, 189] width 89 height 12
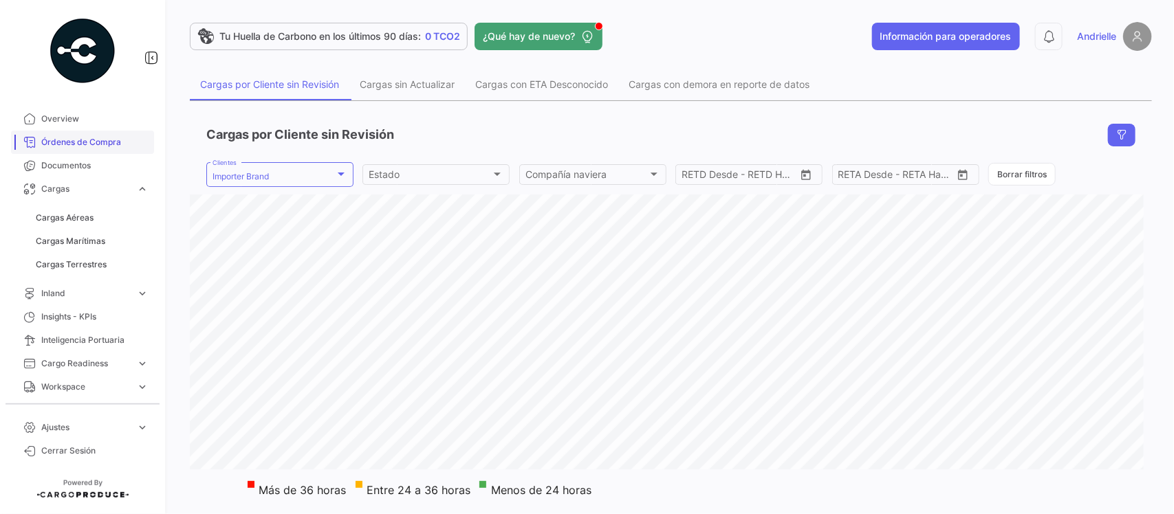
click at [101, 144] on span "Órdenes de Compra" at bounding box center [94, 142] width 107 height 12
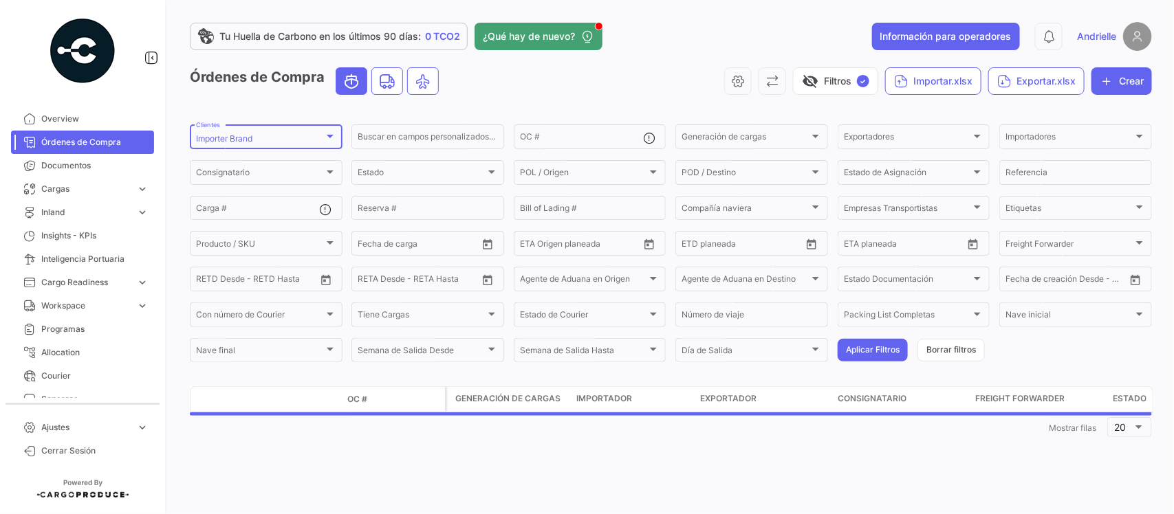
click at [220, 128] on div "Importer Brand Clientes" at bounding box center [266, 135] width 140 height 27
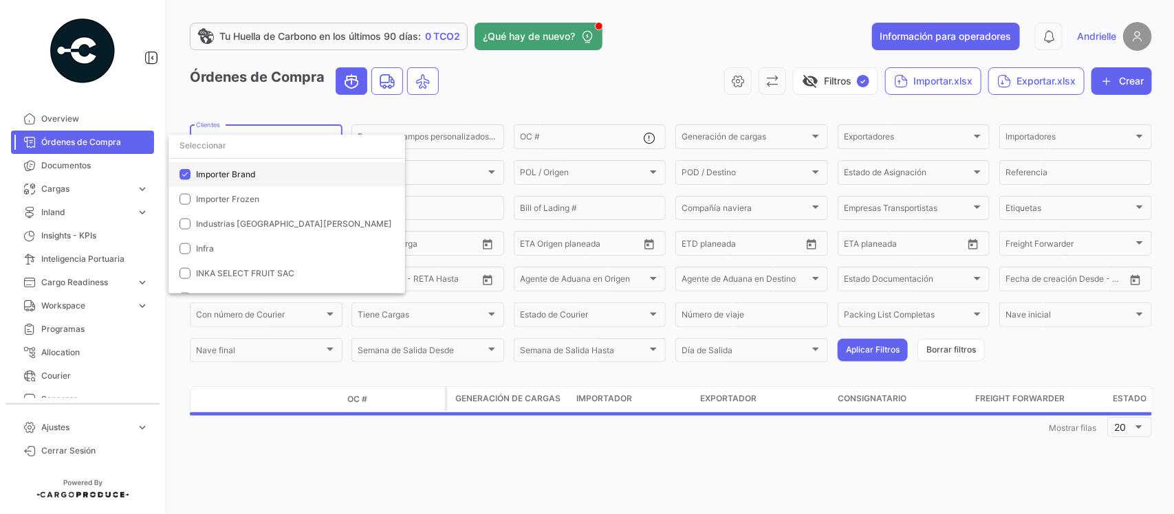
click at [213, 169] on span "Importer Brand" at bounding box center [226, 174] width 60 height 10
click at [225, 144] on input "dropdown search" at bounding box center [287, 145] width 237 height 25
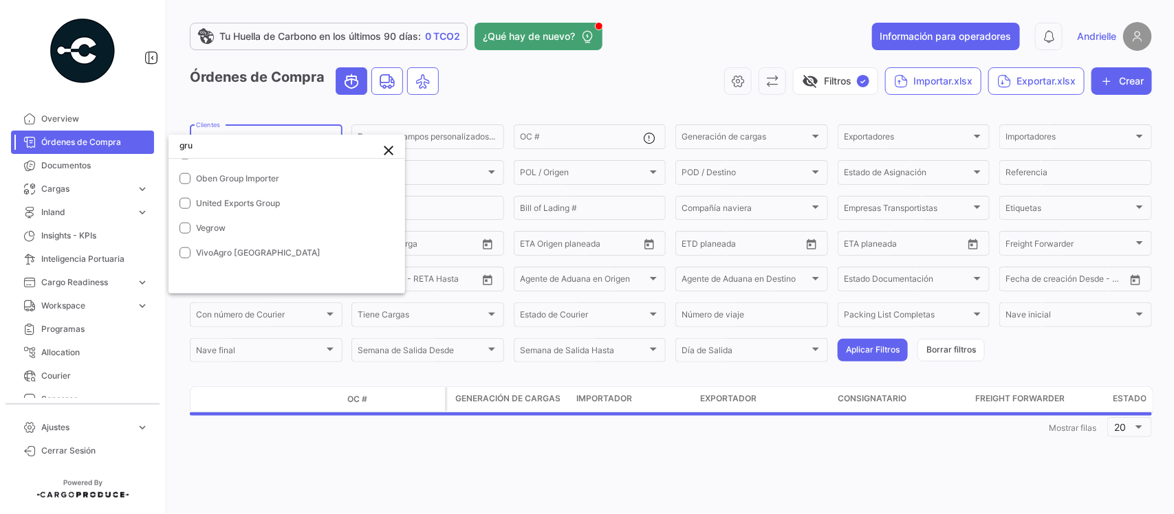
scroll to position [39, 0]
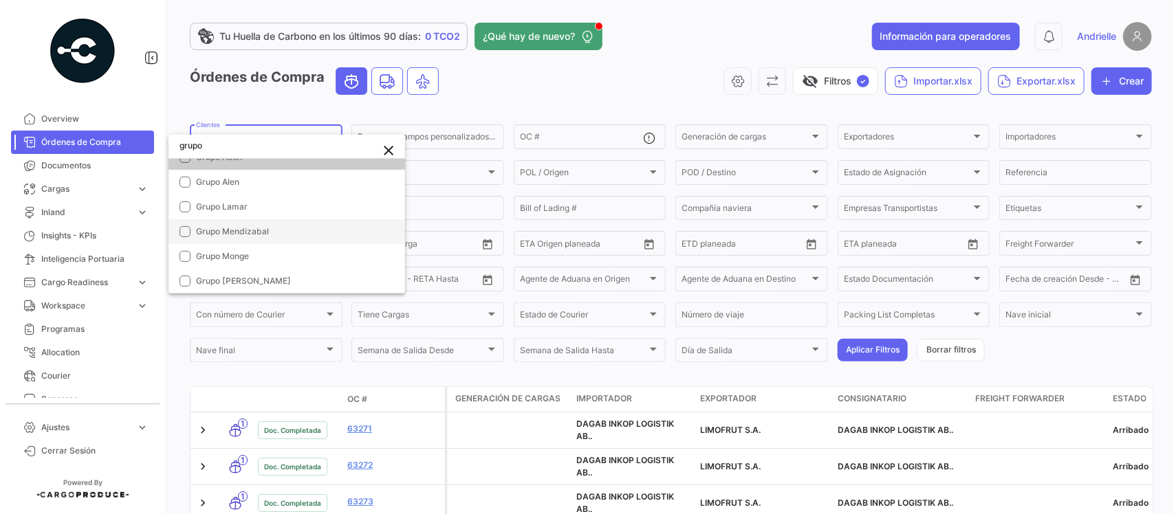
type input "grupo"
click at [261, 229] on span "Grupo Mendizabal" at bounding box center [232, 231] width 73 height 10
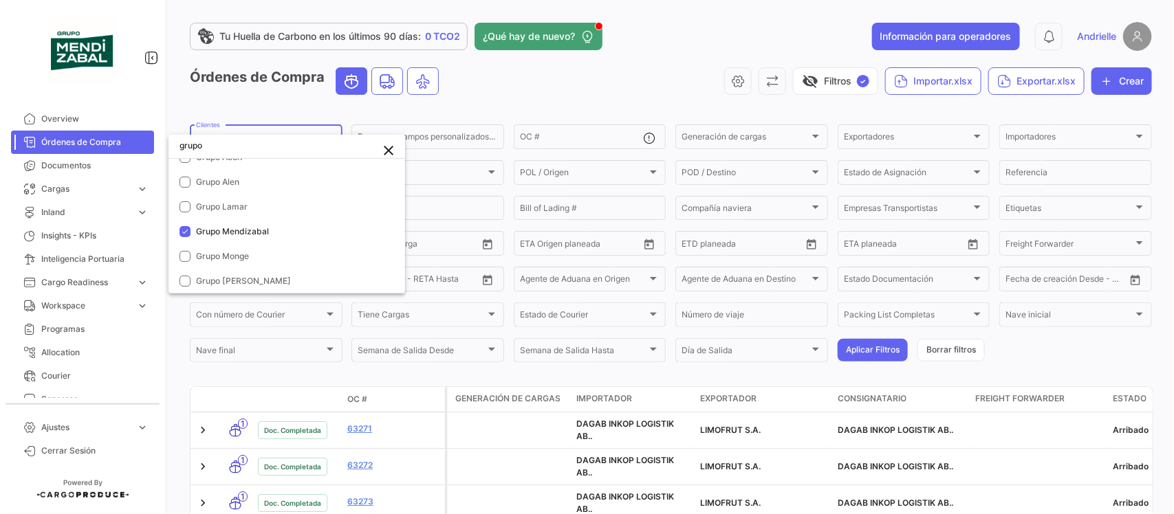
click at [514, 93] on div at bounding box center [587, 257] width 1174 height 514
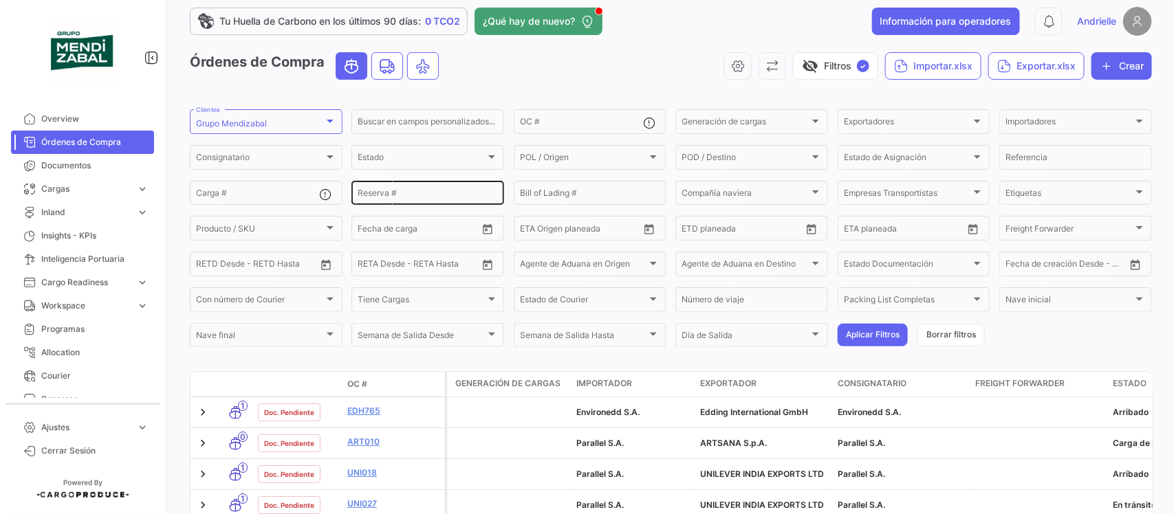
scroll to position [0, 0]
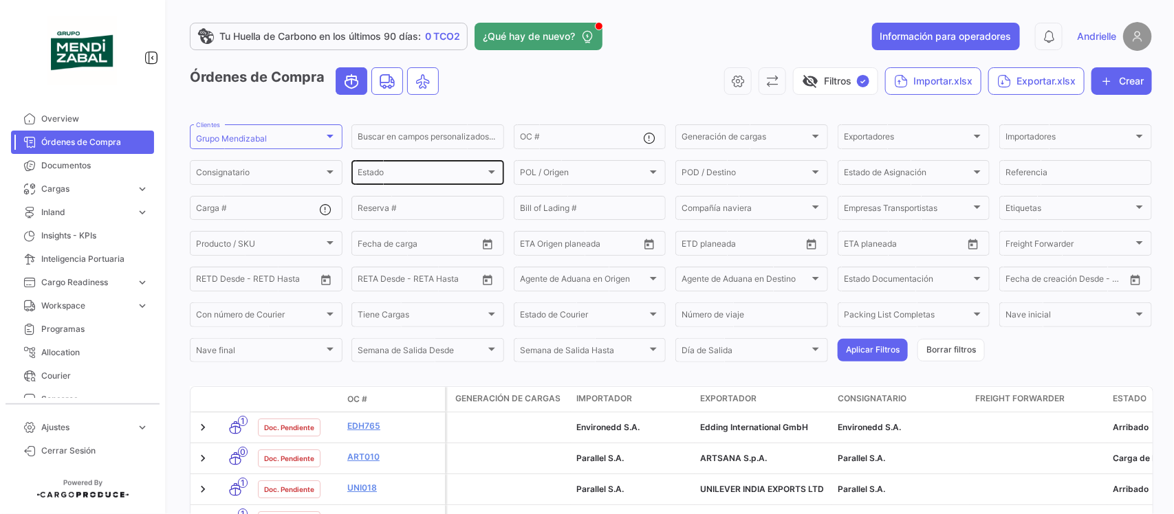
click at [452, 177] on div "Estado" at bounding box center [422, 175] width 128 height 10
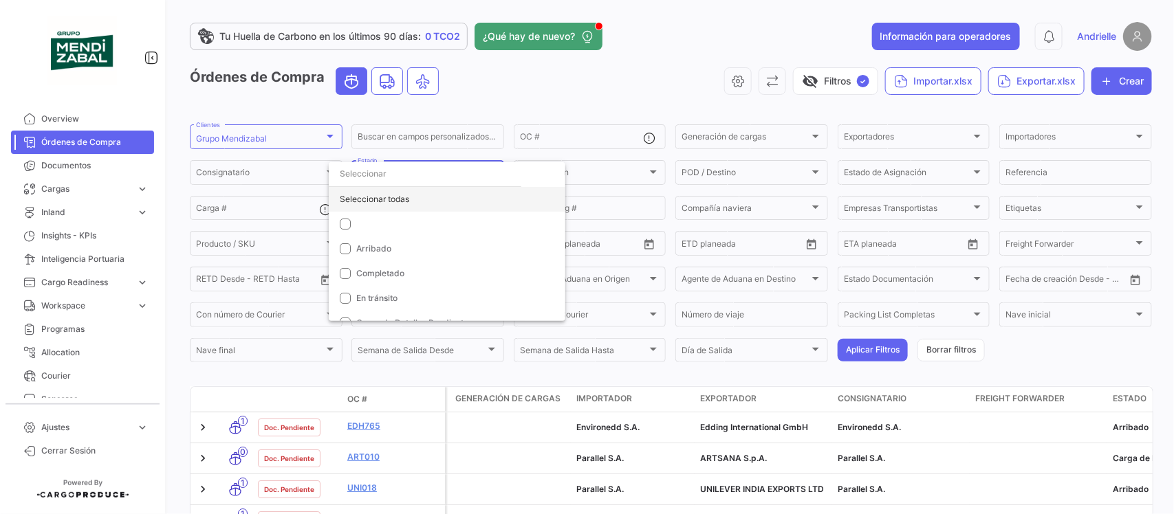
click at [408, 193] on div "Seleccionar todas" at bounding box center [447, 199] width 237 height 25
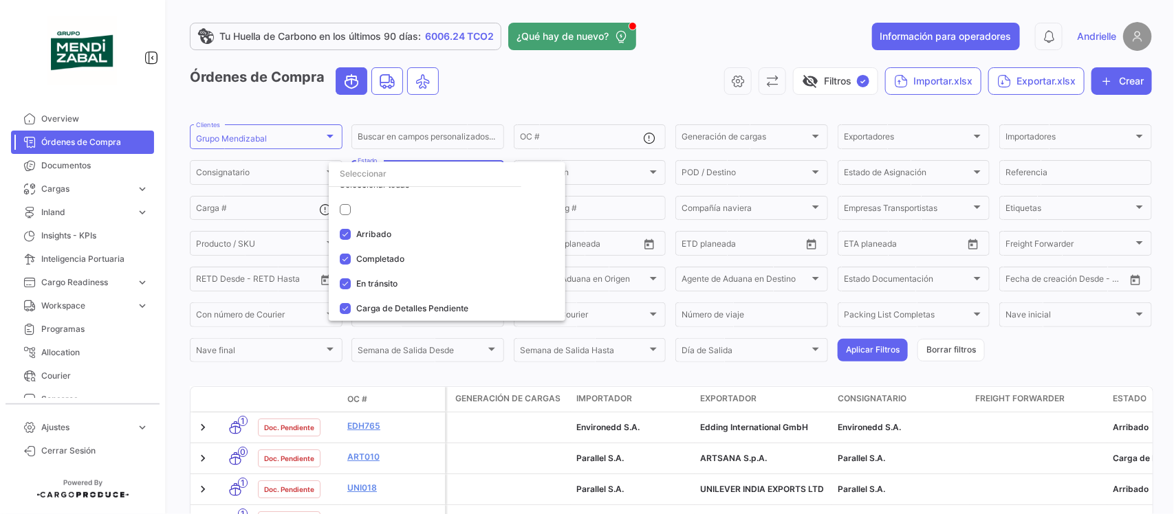
click at [863, 349] on div at bounding box center [587, 257] width 1174 height 514
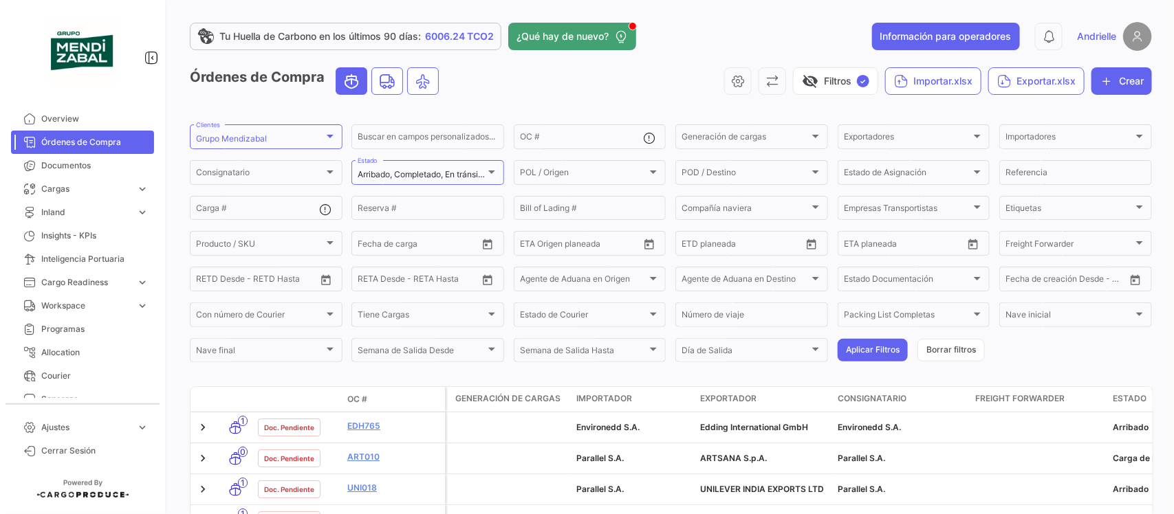
click at [863, 349] on button "Aplicar Filtros" at bounding box center [873, 350] width 70 height 23
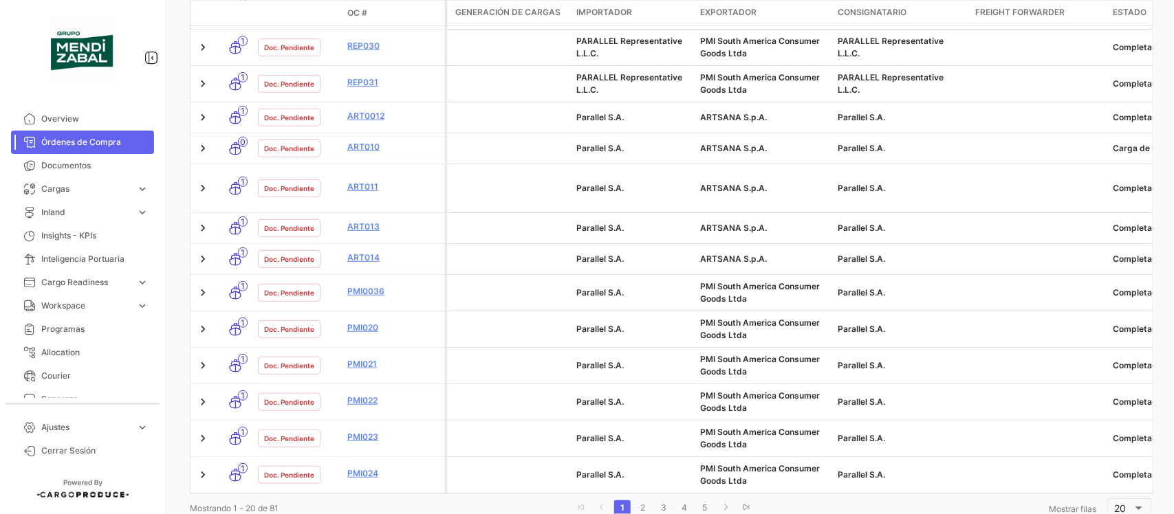
scroll to position [679, 0]
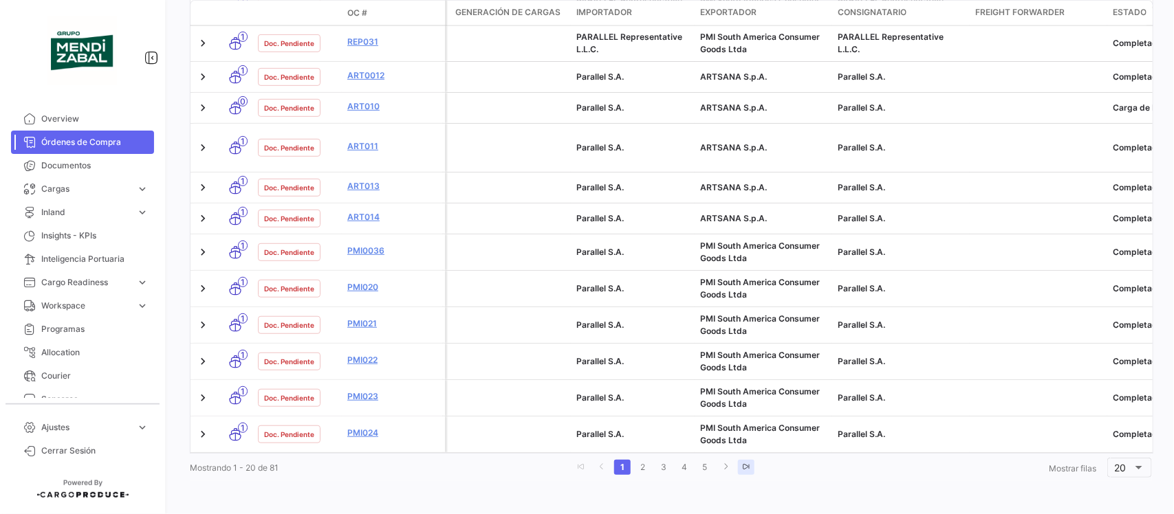
click at [744, 466] on icon "go to last page" at bounding box center [746, 467] width 8 height 8
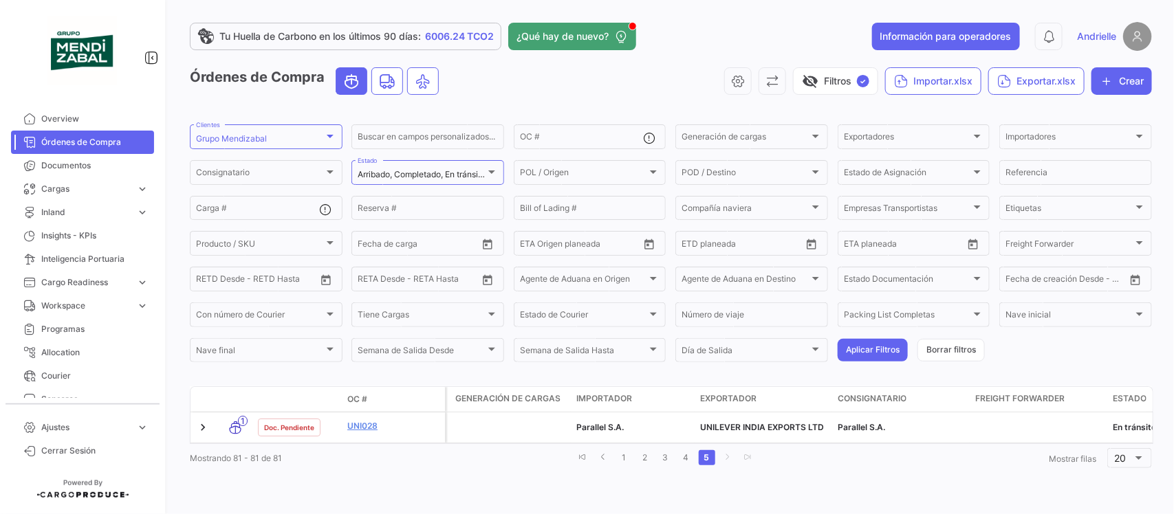
scroll to position [4, 0]
click at [79, 187] on span "Cargas" at bounding box center [85, 189] width 89 height 12
click at [84, 221] on span "Cargas Aéreas" at bounding box center [65, 218] width 58 height 12
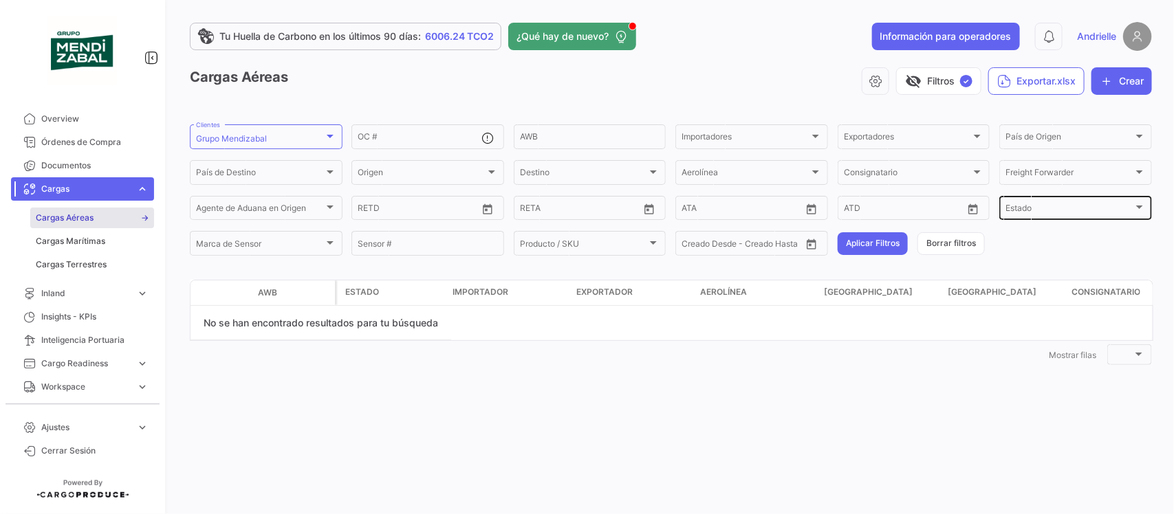
click at [1061, 218] on div "Estado Estado" at bounding box center [1076, 207] width 140 height 27
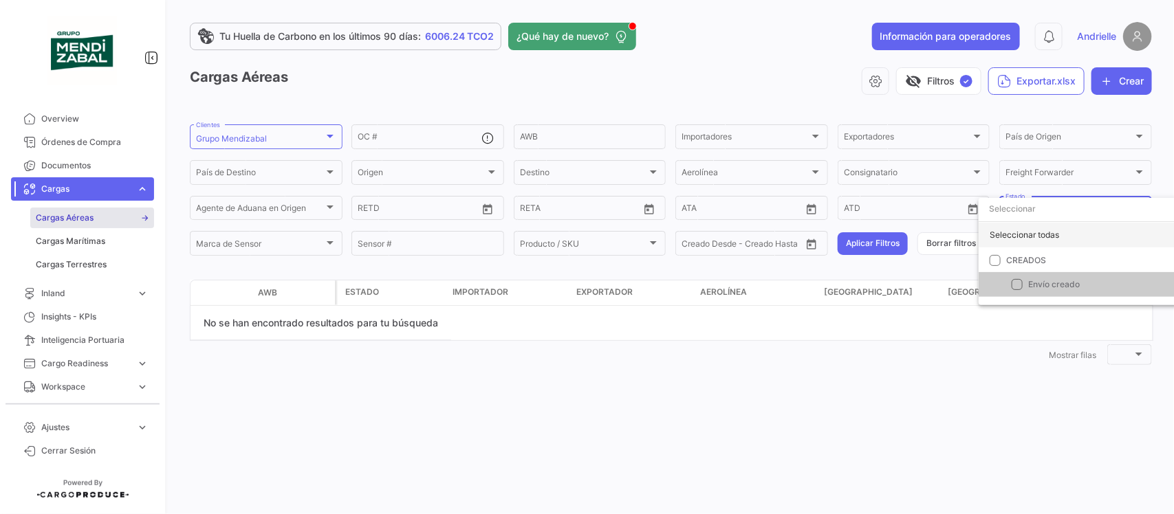
click at [1026, 234] on div "Seleccionar todas" at bounding box center [1081, 235] width 204 height 25
checkbox input "true"
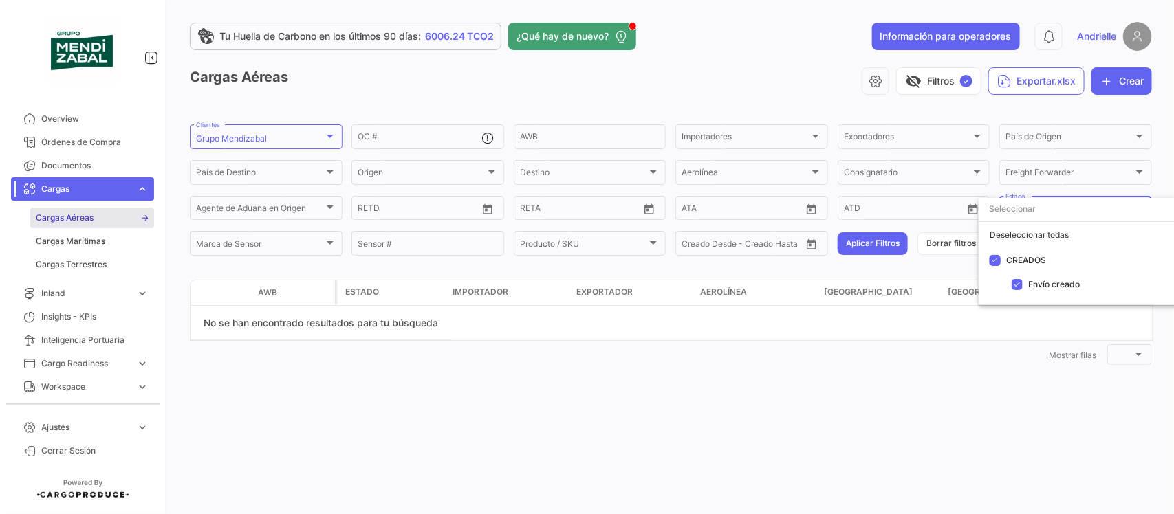
click at [920, 356] on div at bounding box center [587, 257] width 1174 height 514
click at [854, 246] on button "Aplicar Filtros" at bounding box center [873, 243] width 70 height 23
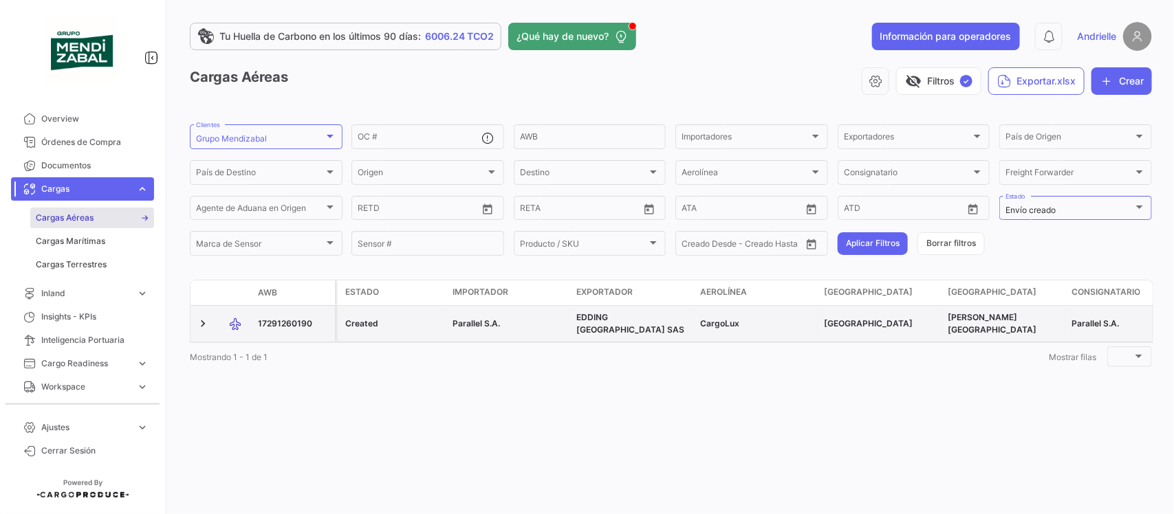
click at [289, 323] on span "17291260190" at bounding box center [285, 323] width 54 height 10
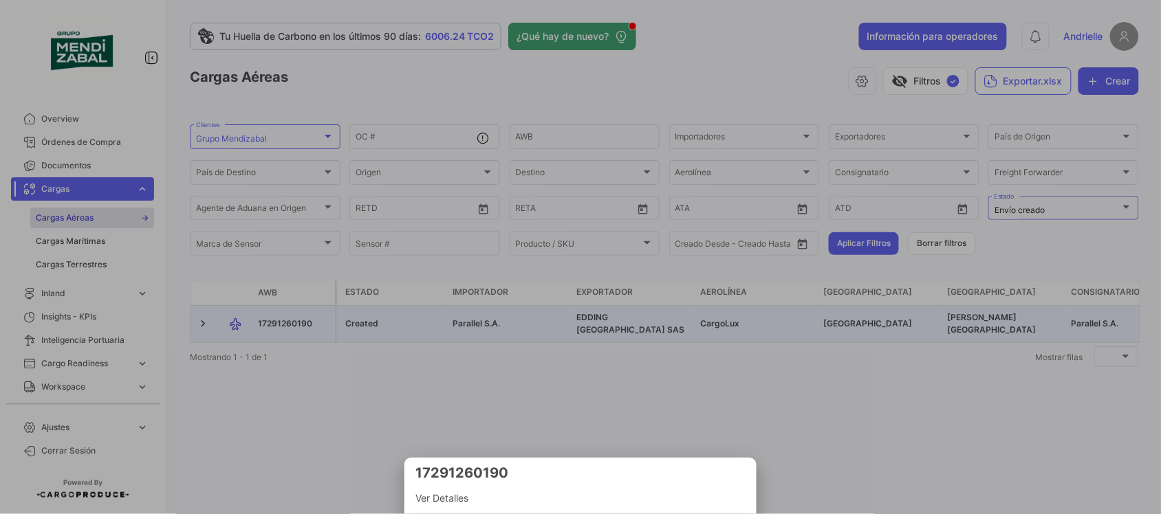
click at [454, 499] on span "Ver Detalles" at bounding box center [580, 498] width 330 height 17
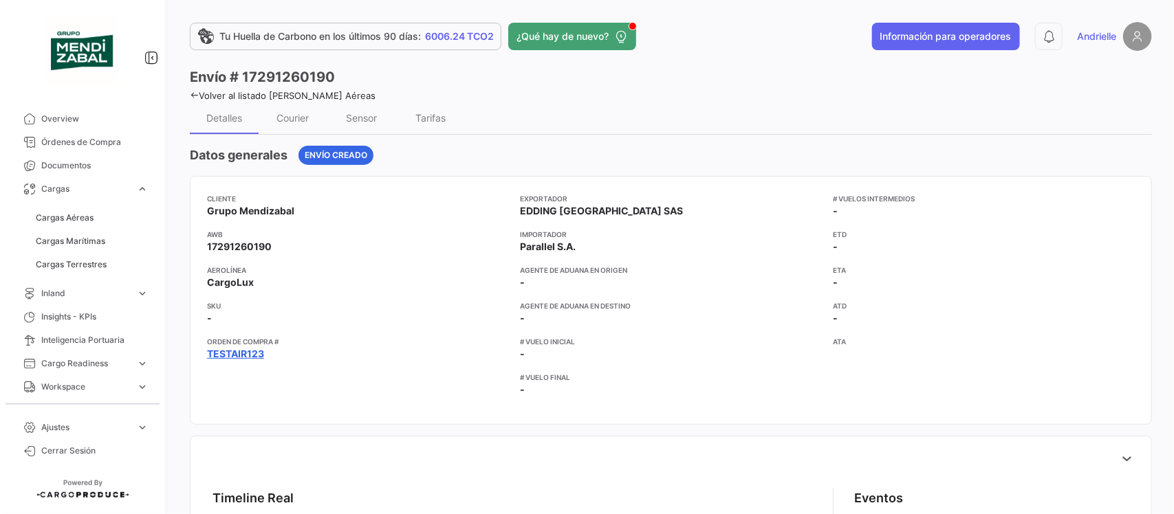
click at [248, 352] on link "TESTAIR123" at bounding box center [235, 354] width 57 height 14
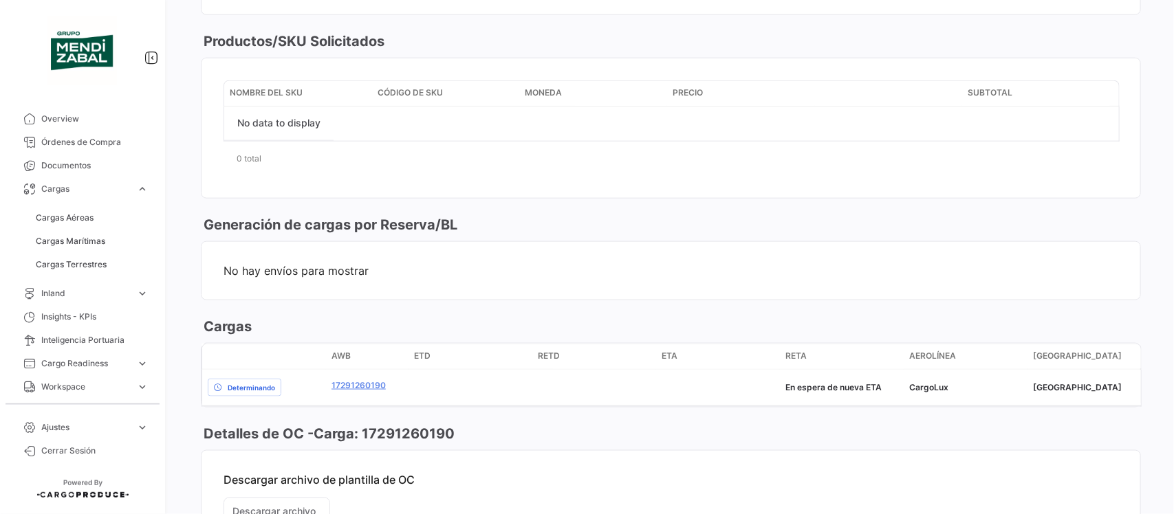
scroll to position [774, 0]
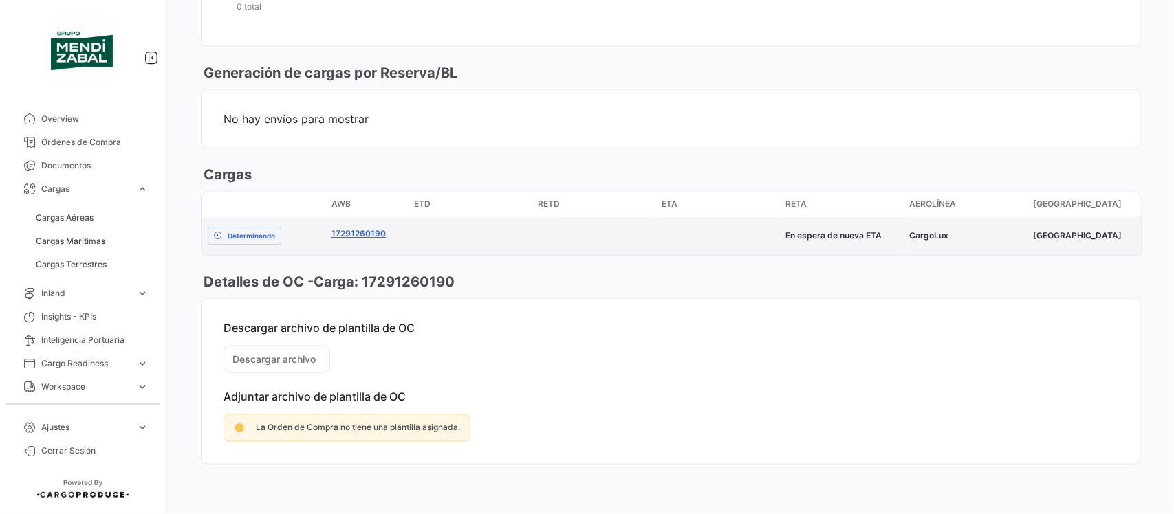
click at [356, 235] on link "17291260190" at bounding box center [359, 234] width 54 height 12
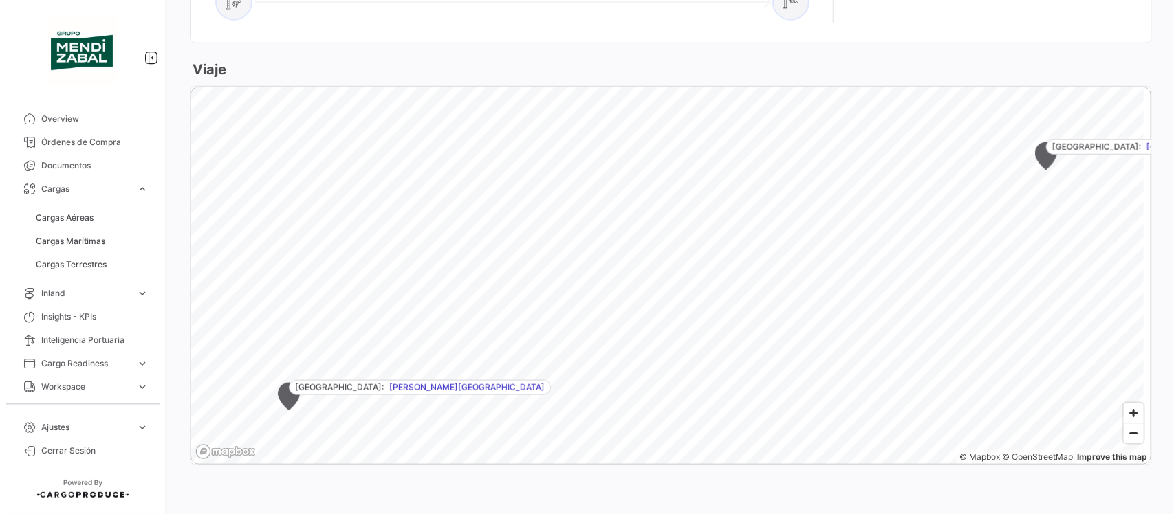
scroll to position [311, 0]
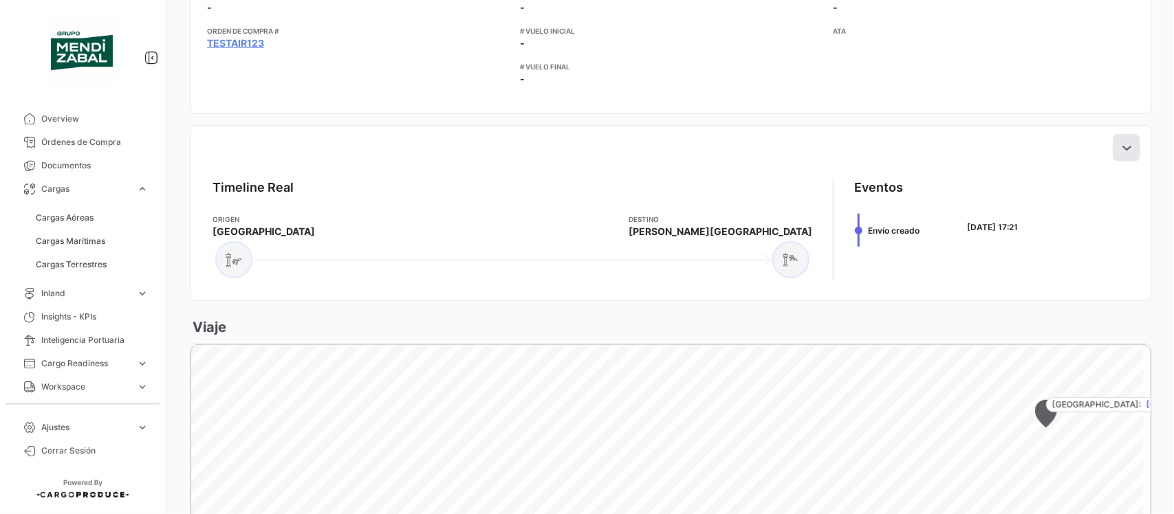
click at [1120, 141] on icon at bounding box center [1127, 148] width 14 height 14
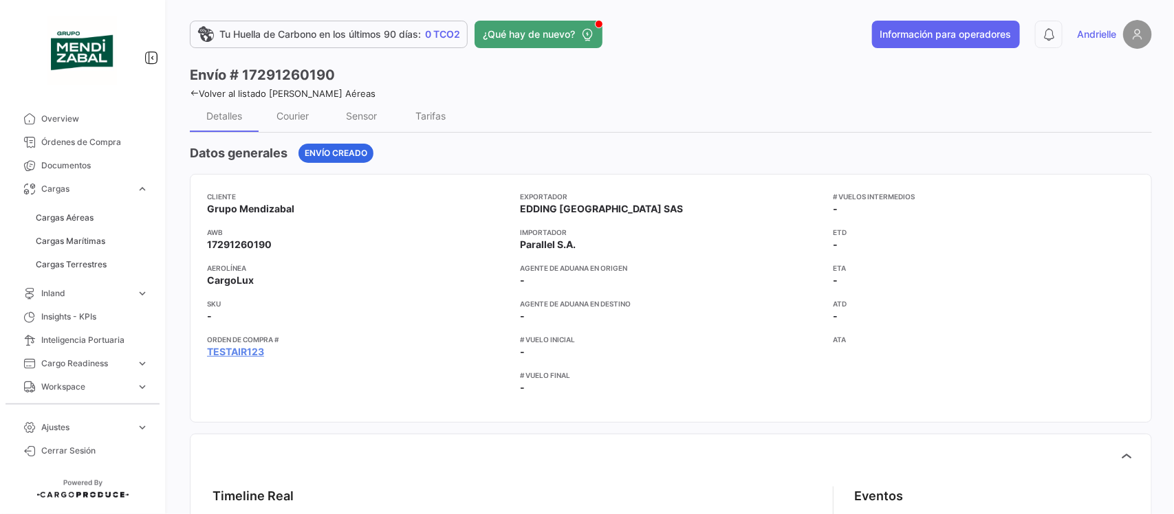
scroll to position [0, 0]
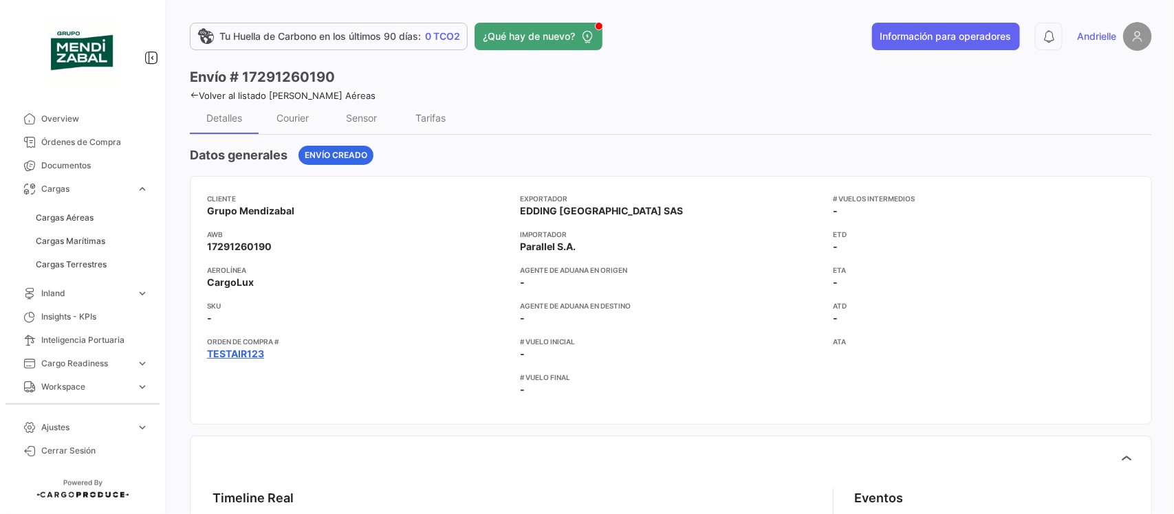
click at [251, 354] on link "TESTAIR123" at bounding box center [235, 354] width 57 height 14
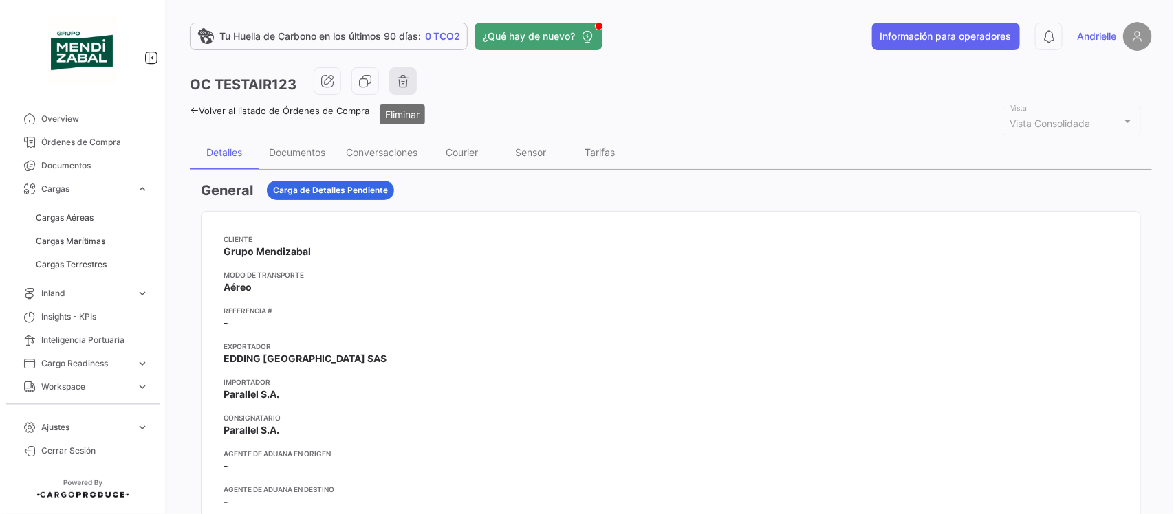
click at [394, 83] on button "button" at bounding box center [403, 81] width 28 height 28
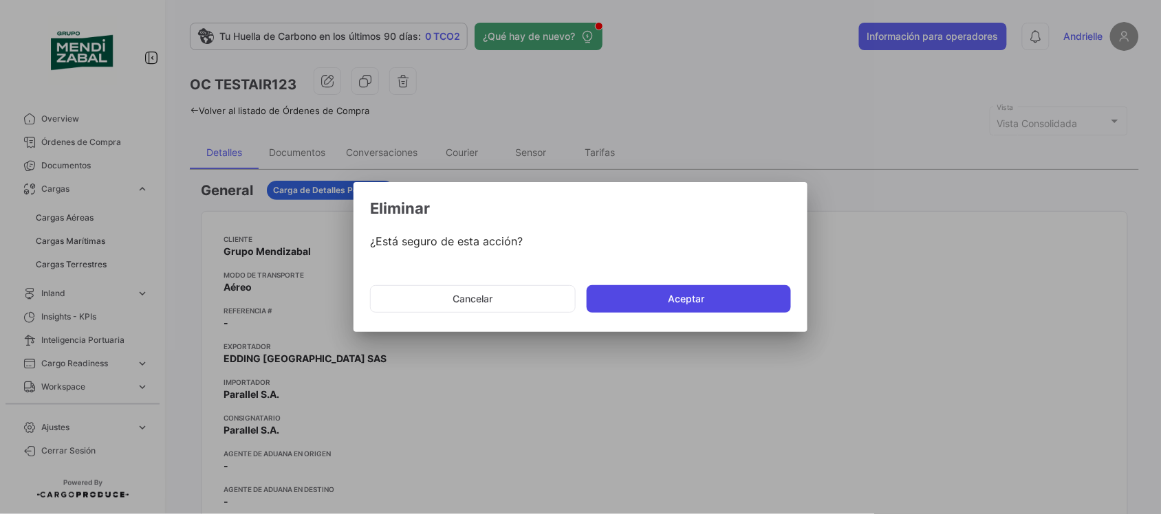
click at [626, 299] on button "Aceptar" at bounding box center [689, 299] width 204 height 28
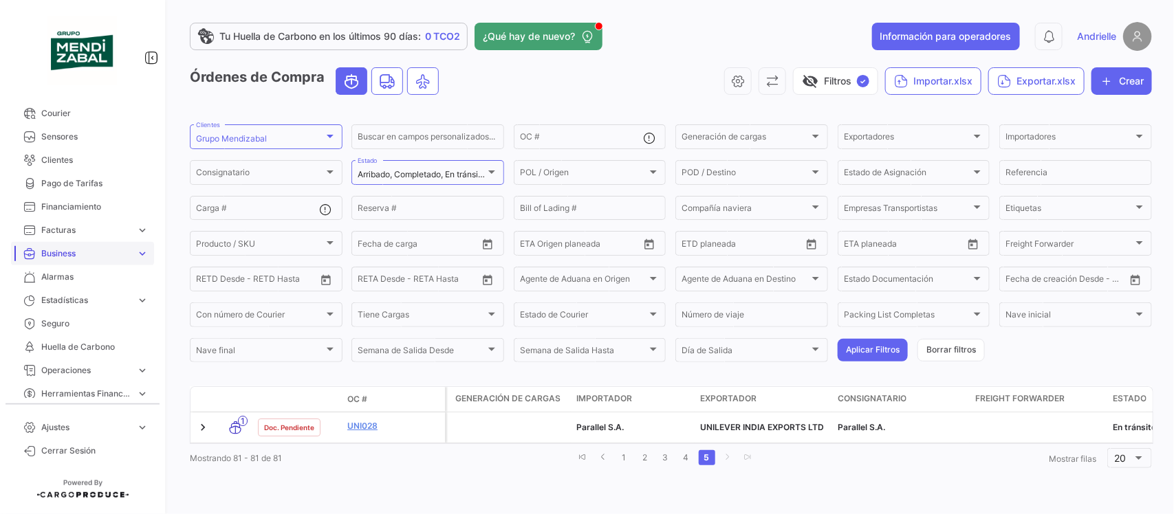
click at [83, 248] on span "Business" at bounding box center [85, 254] width 89 height 12
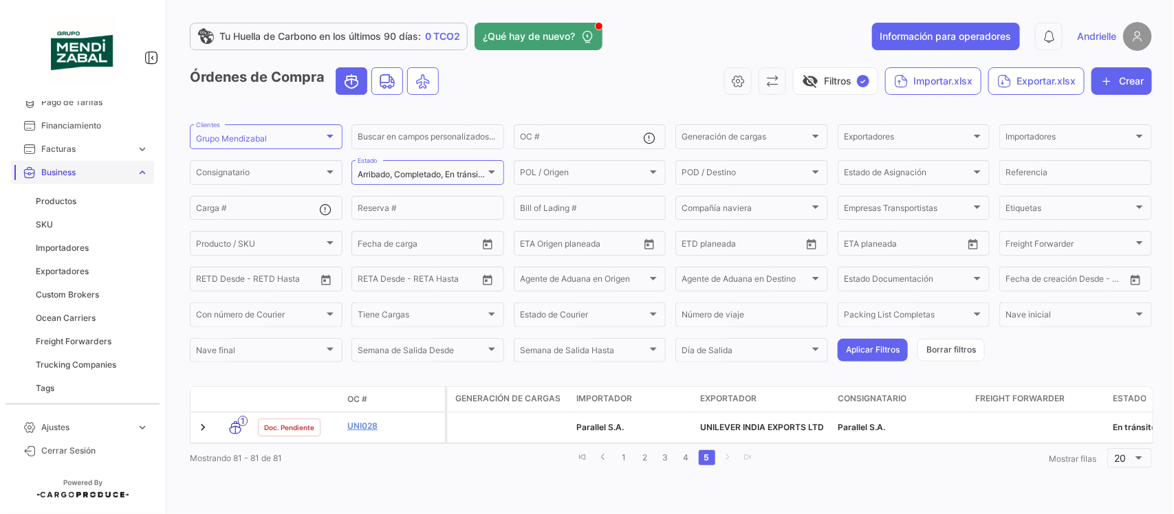
scroll to position [262, 0]
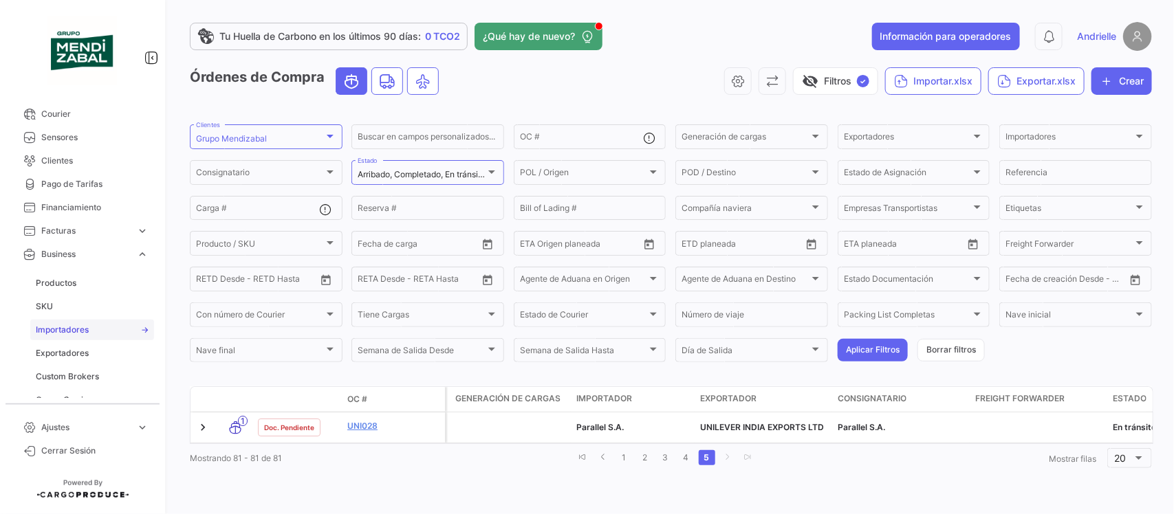
click at [81, 327] on span "Importadores" at bounding box center [62, 330] width 53 height 12
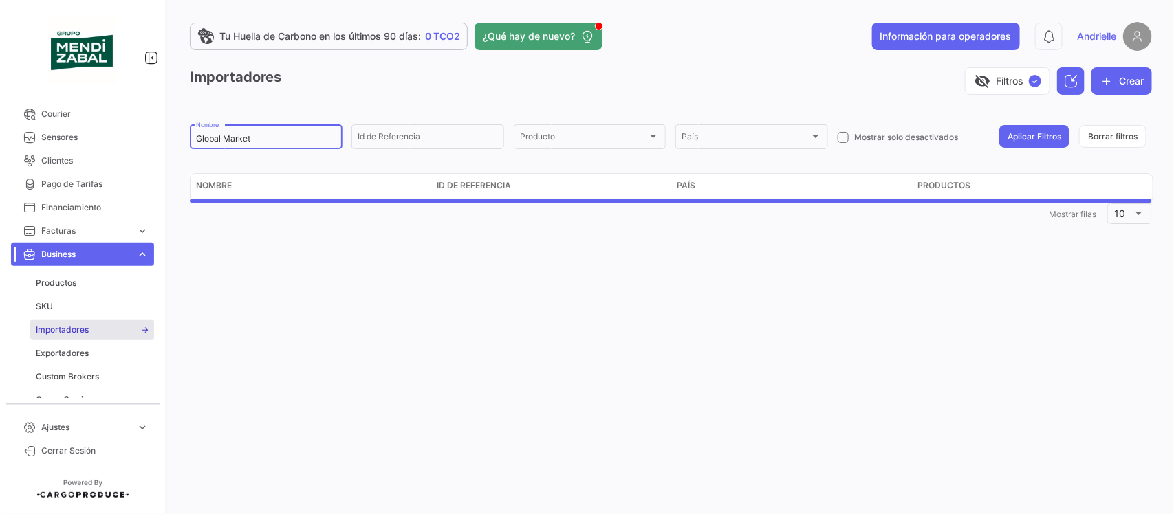
click at [274, 140] on input "Global Market" at bounding box center [266, 139] width 140 height 10
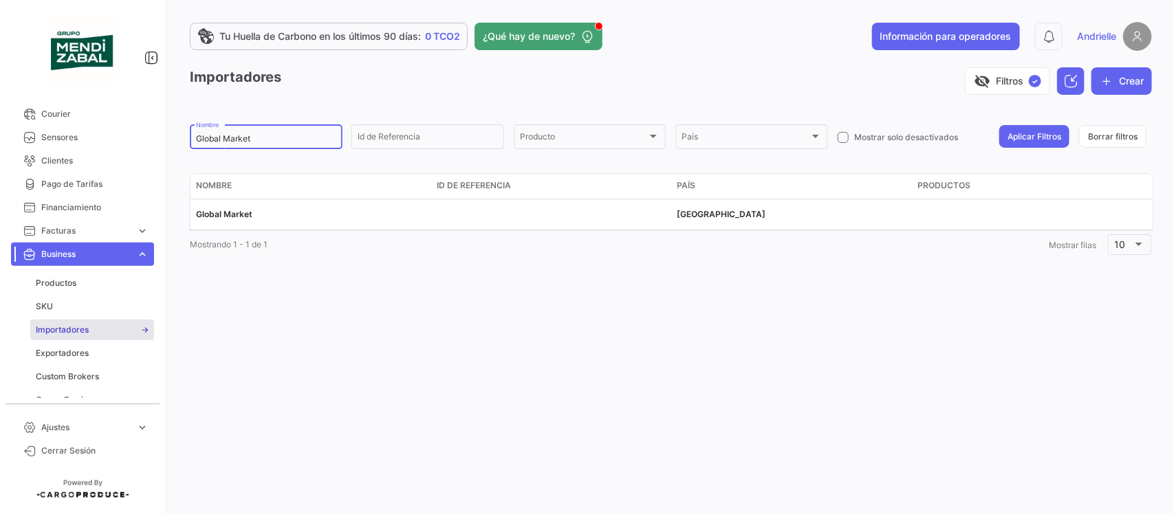
paste input "SIMBA S.P.A."
type input "SIMBA S.P.A."
click at [1014, 135] on button "Aplicar Filtros" at bounding box center [1034, 136] width 70 height 23
click at [1125, 74] on button "Crear" at bounding box center [1121, 81] width 61 height 28
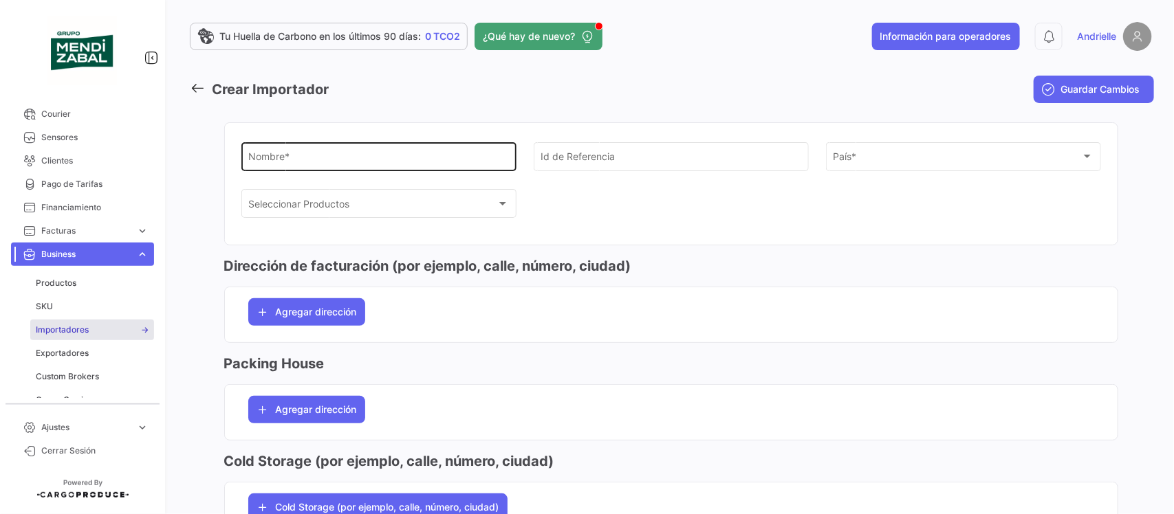
click at [297, 160] on input "Nombre *" at bounding box center [378, 159] width 261 height 12
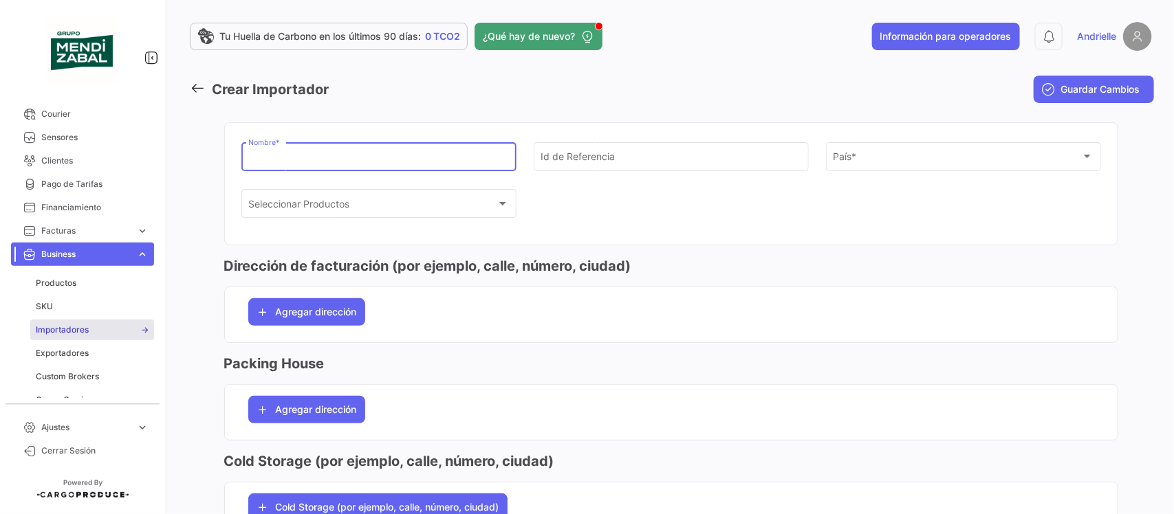
paste input "SIMBA S.P.A."
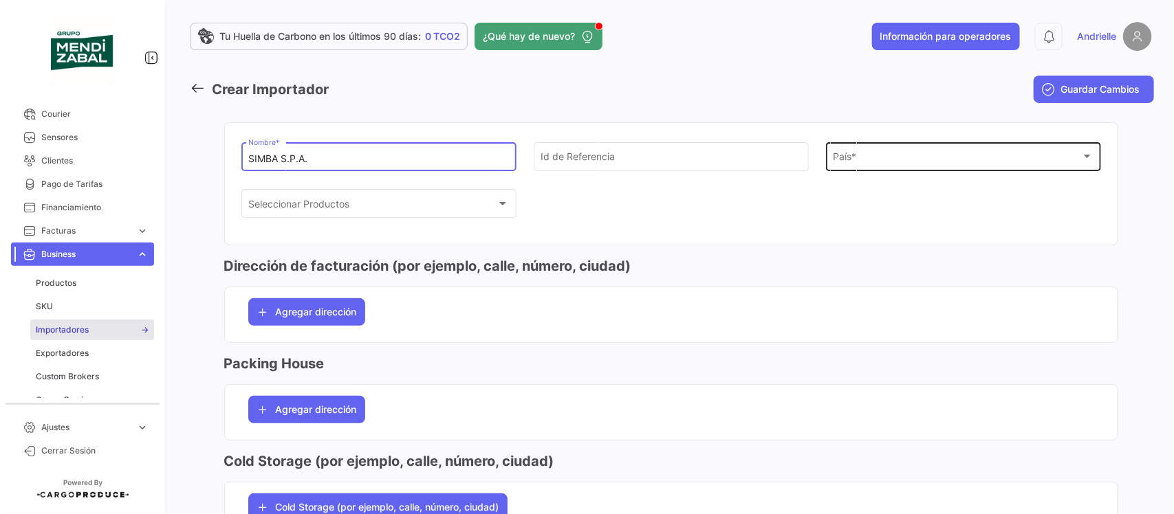
type input "SIMBA S.P.A."
click at [855, 148] on div "País * País *" at bounding box center [963, 156] width 261 height 32
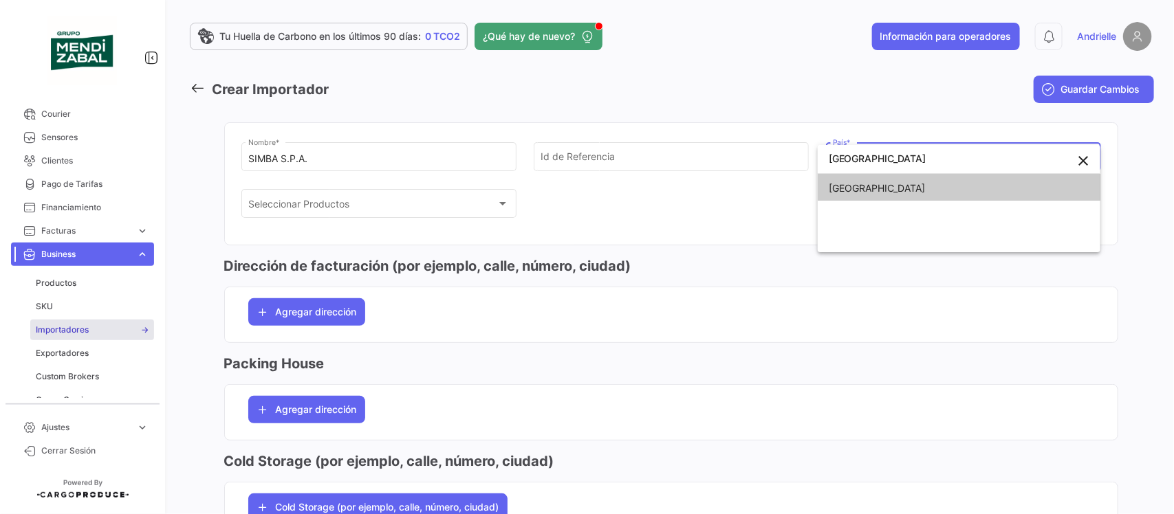
type input "[GEOGRAPHIC_DATA]"
click at [855, 189] on span "[GEOGRAPHIC_DATA]" at bounding box center [959, 188] width 261 height 29
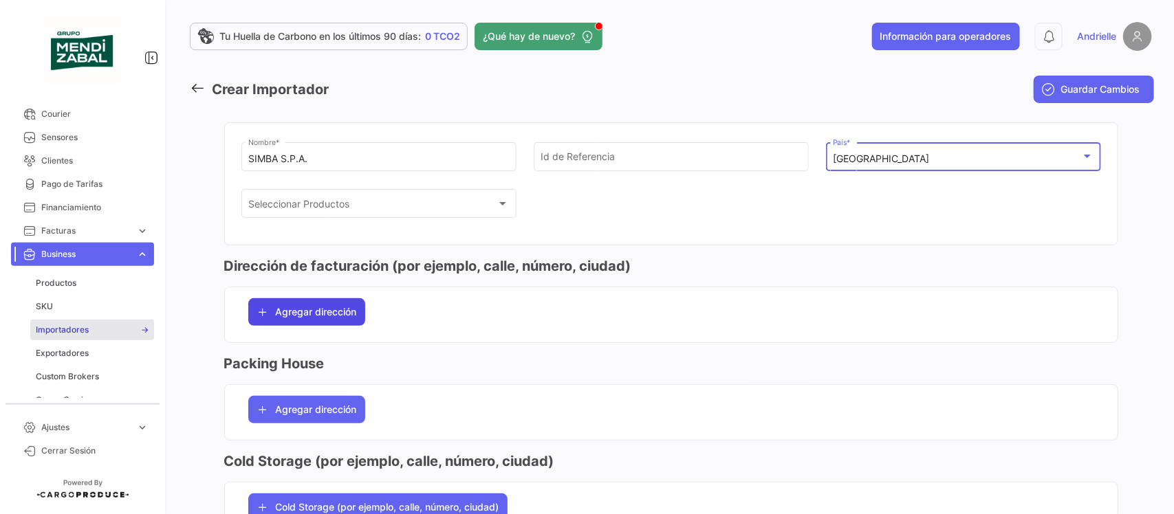
click at [323, 319] on span "Agregar dirección" at bounding box center [316, 312] width 81 height 14
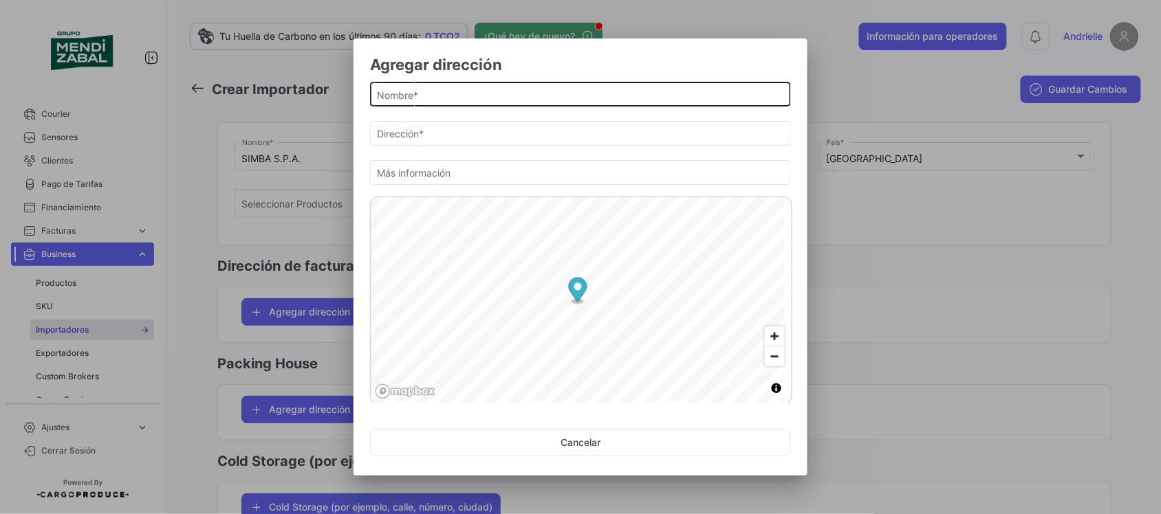
click at [406, 96] on input "Nombre *" at bounding box center [581, 95] width 406 height 12
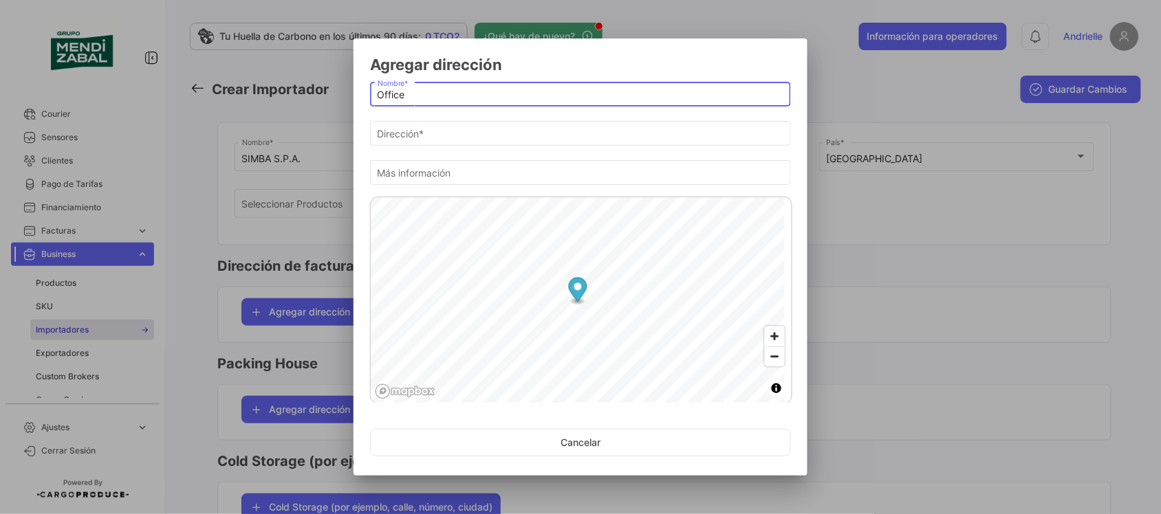
type input "Office"
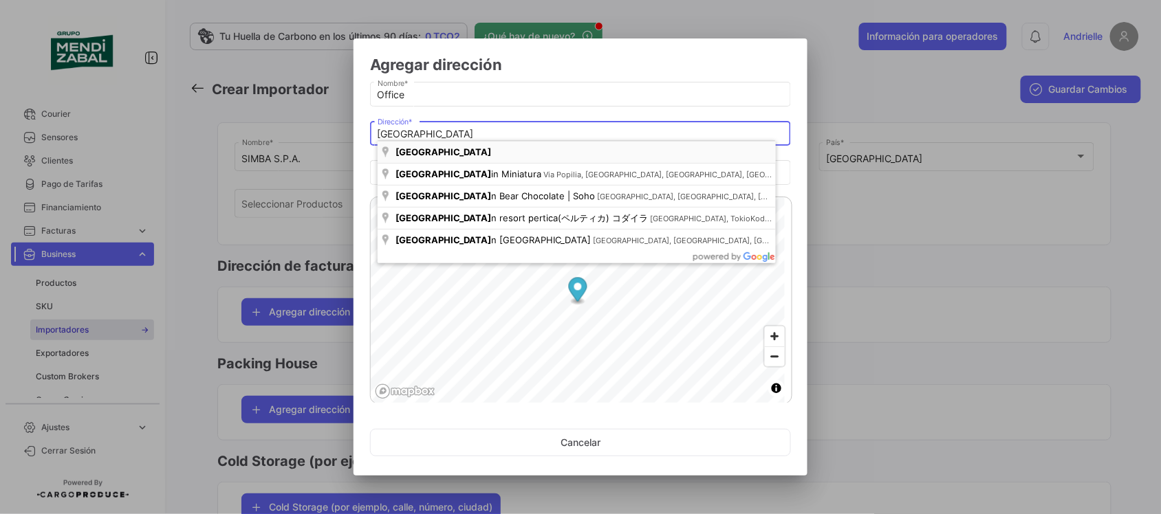
type input "[GEOGRAPHIC_DATA]"
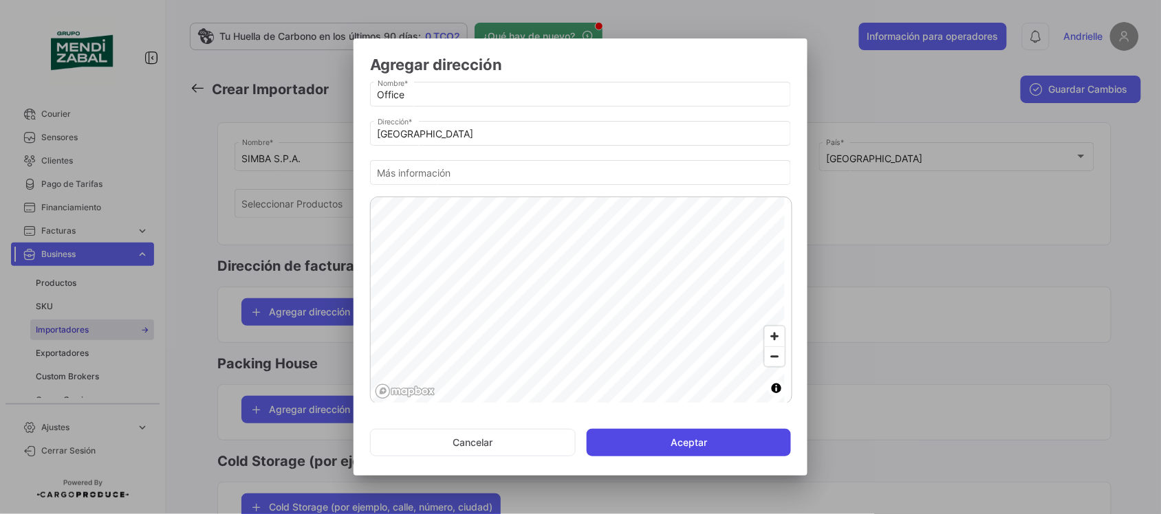
click at [691, 444] on button "Aceptar" at bounding box center [689, 443] width 204 height 28
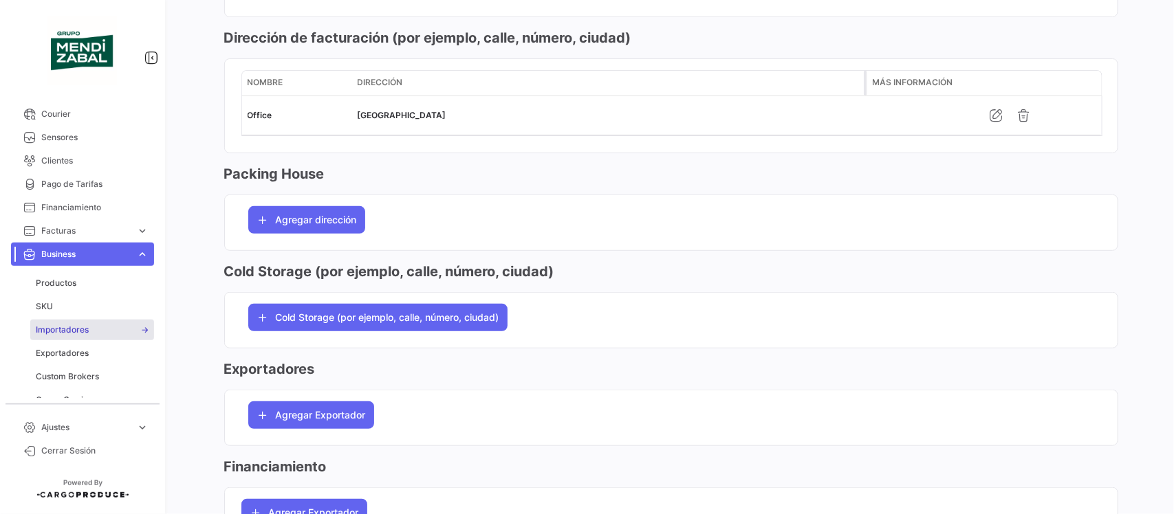
scroll to position [258, 0]
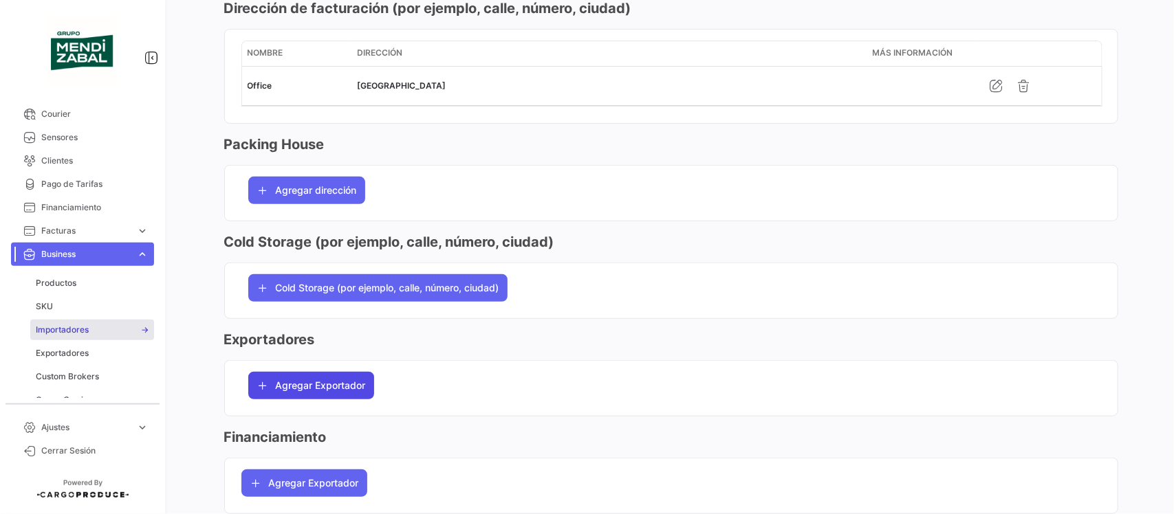
click at [312, 393] on span "Agregar Exportador" at bounding box center [321, 386] width 90 height 14
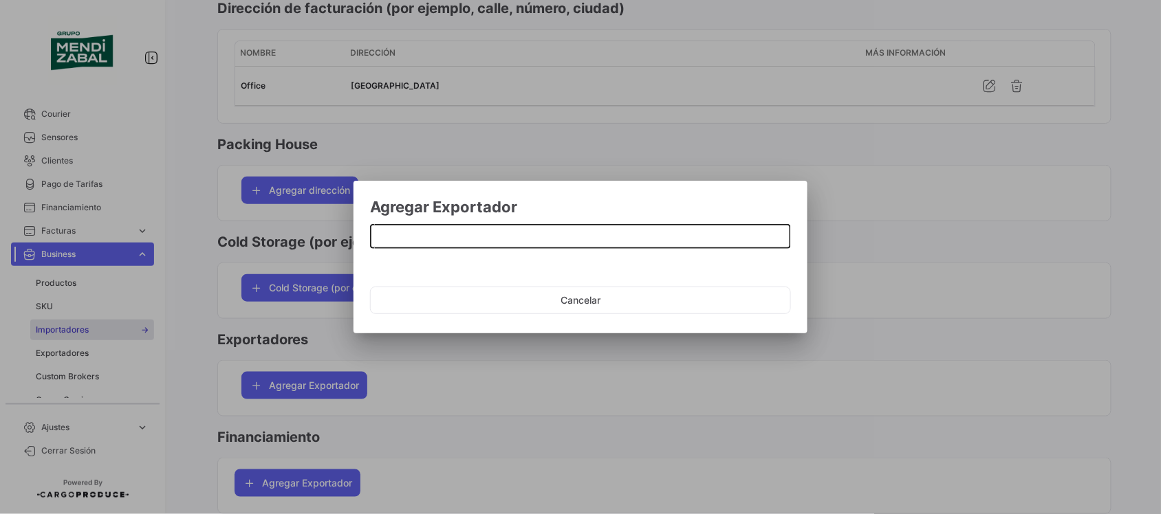
click at [506, 238] on input at bounding box center [581, 238] width 406 height 12
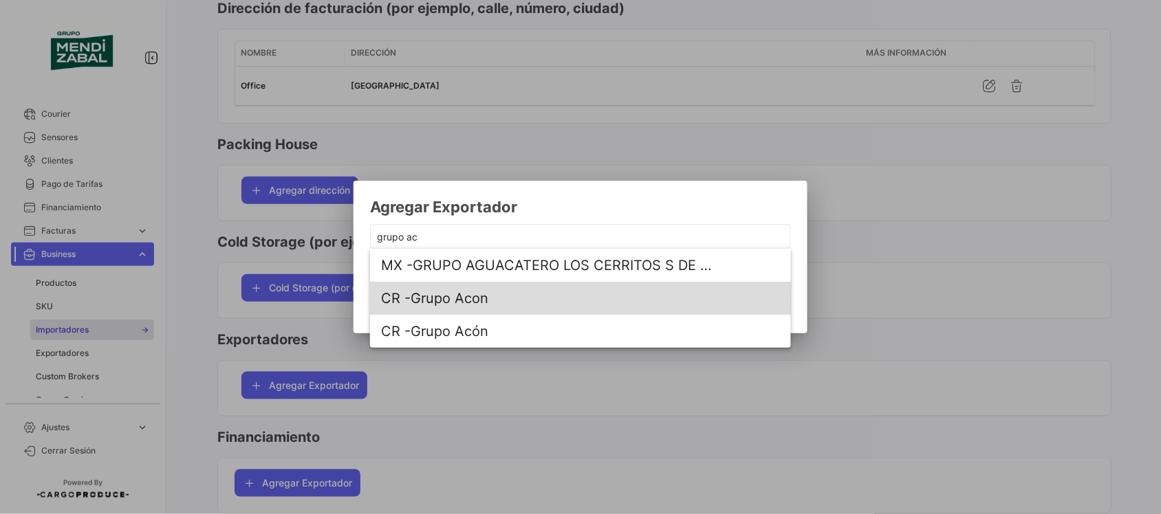
click at [486, 298] on span "CR - Grupo Acon" at bounding box center [546, 298] width 330 height 33
type input "Grupo Acon"
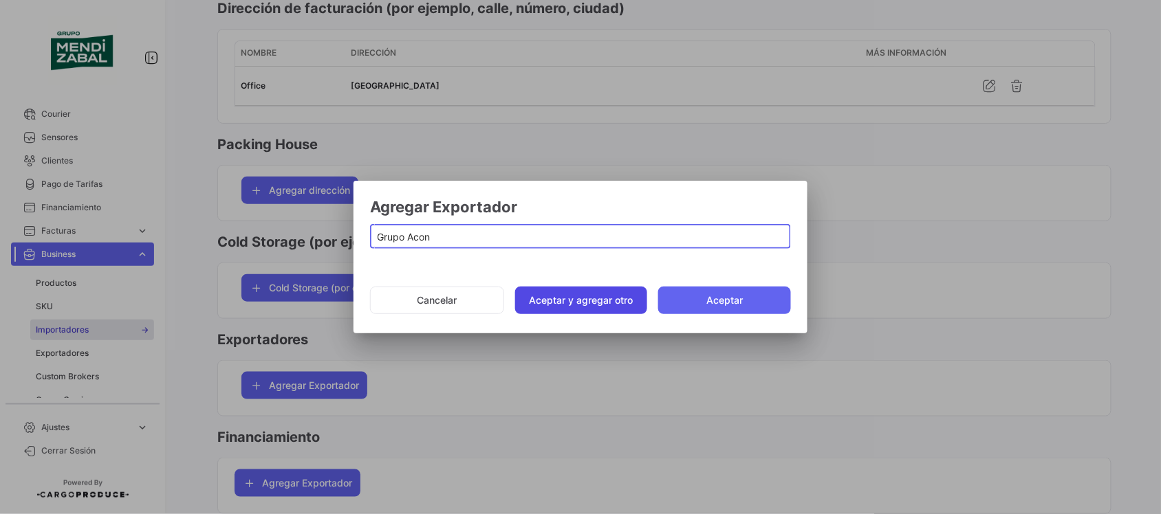
click at [574, 306] on button "Aceptar y agregar otro" at bounding box center [581, 301] width 133 height 28
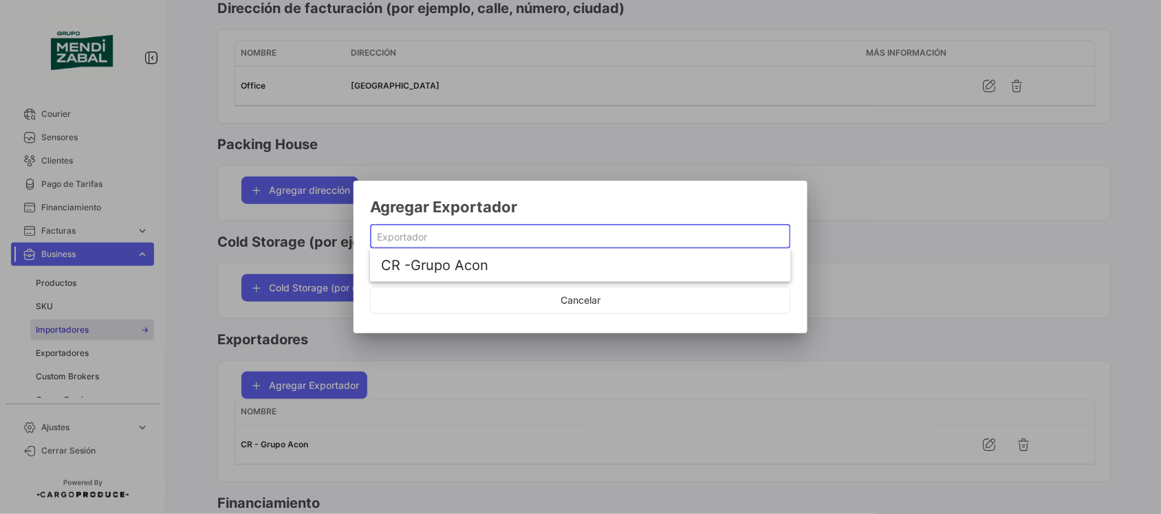
click at [466, 242] on input at bounding box center [581, 238] width 406 height 12
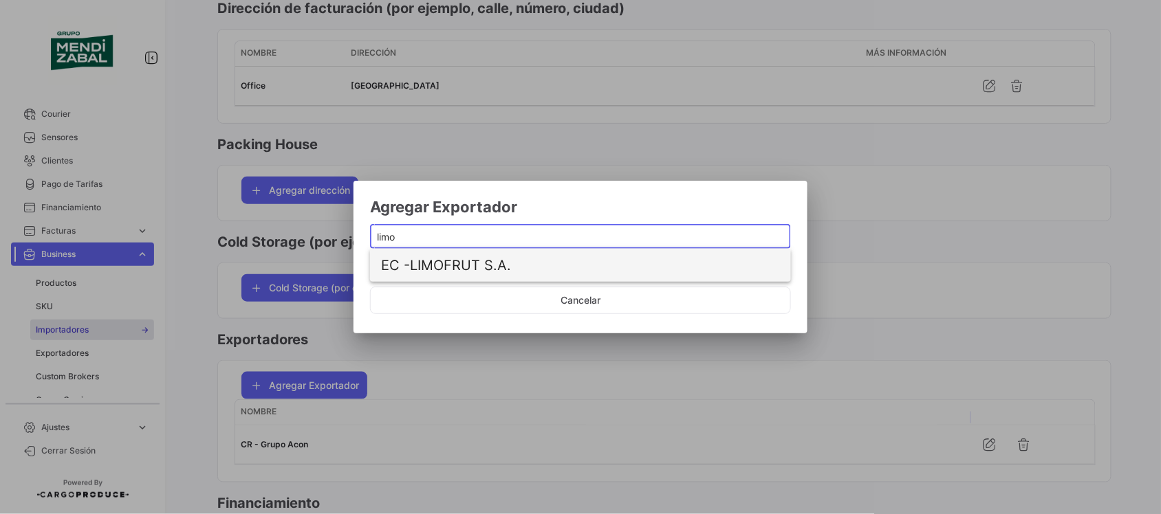
click at [478, 265] on span "EC - LIMOFRUT S.A." at bounding box center [546, 265] width 330 height 33
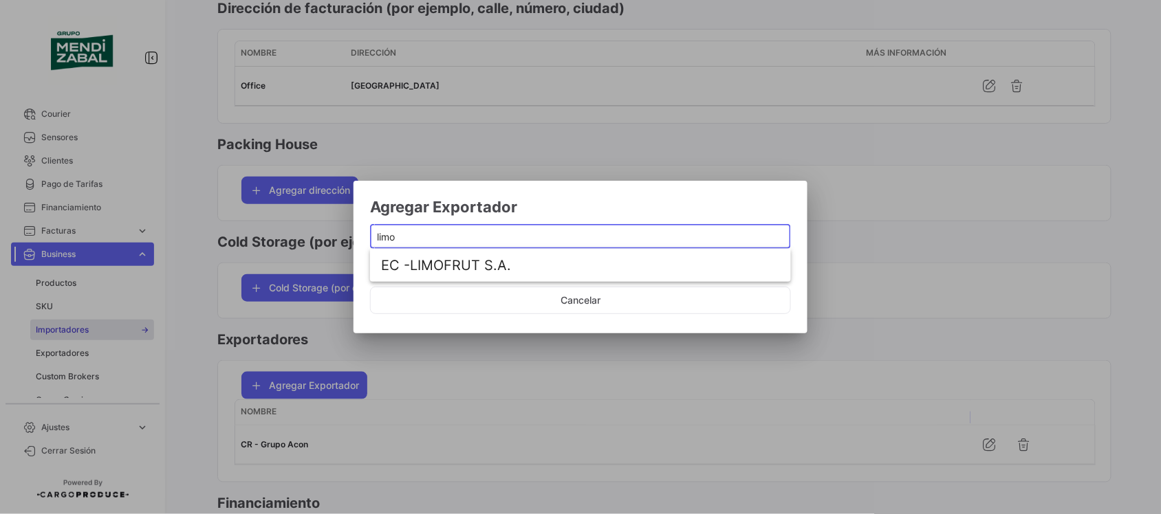
type input "LIMOFRUT S.A."
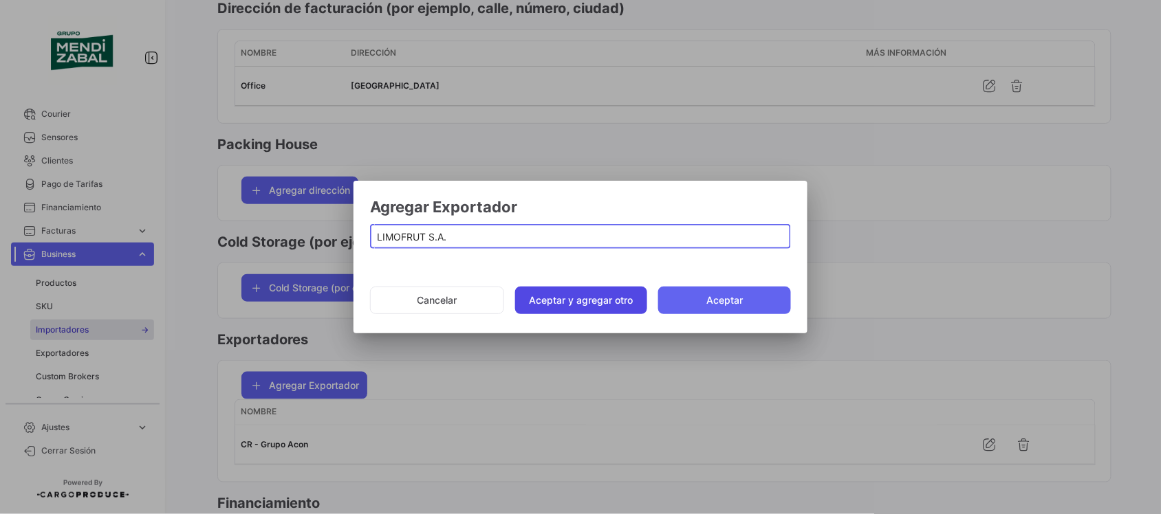
click at [554, 296] on button "Aceptar y agregar otro" at bounding box center [581, 301] width 133 height 28
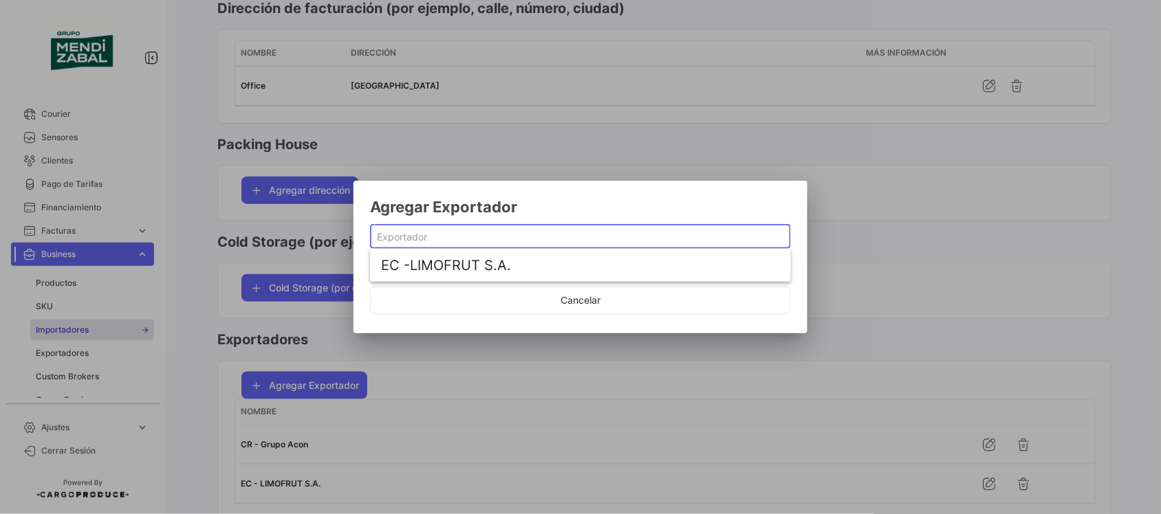
click at [493, 241] on input at bounding box center [581, 238] width 406 height 12
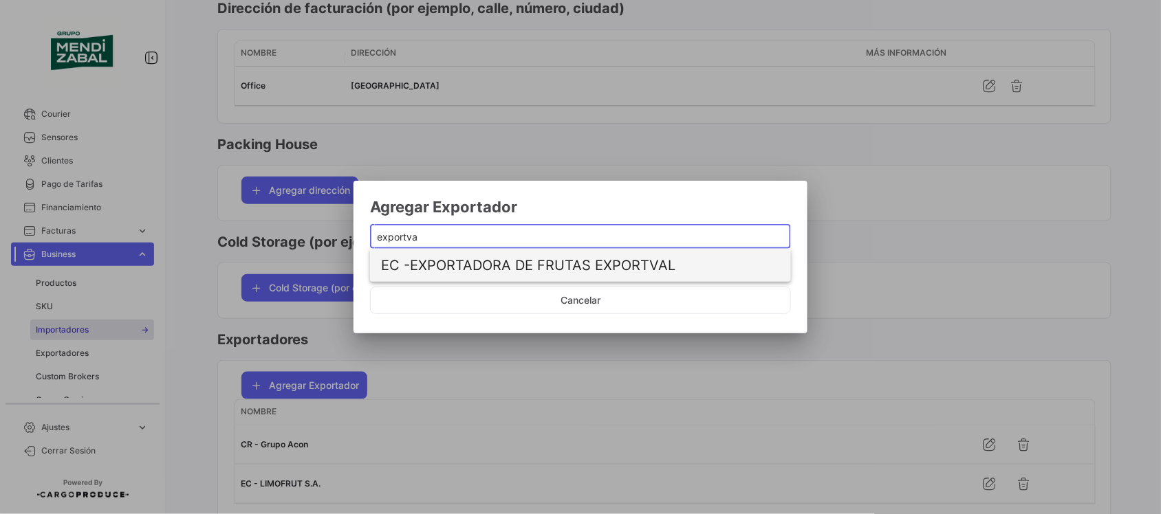
click at [496, 263] on span "EC - EXPORTADORA DE FRUTAS EXPORTVAL" at bounding box center [546, 265] width 330 height 33
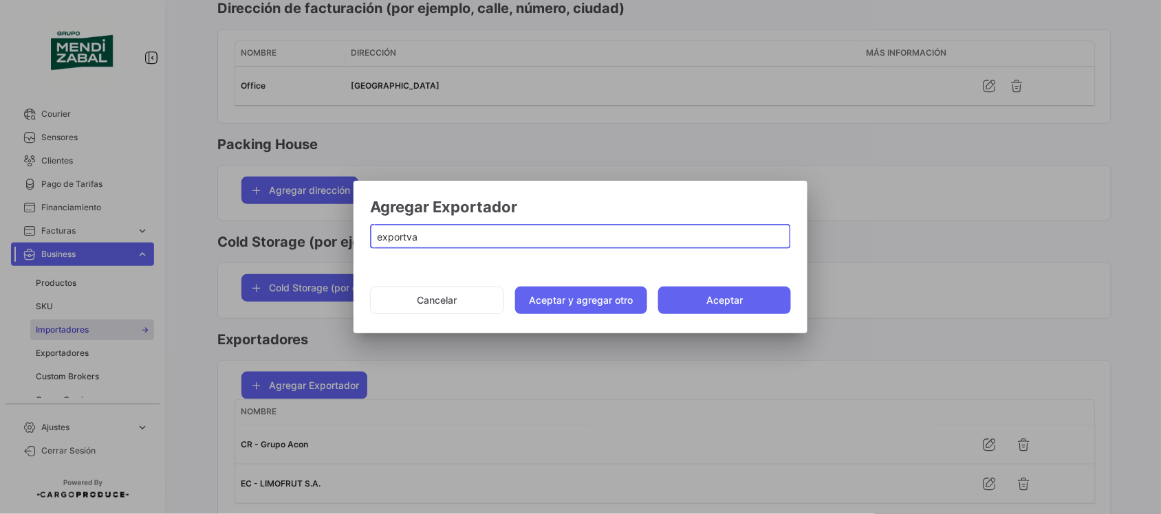
type input "EXPORTADORA DE FRUTAS EXPORTVAL"
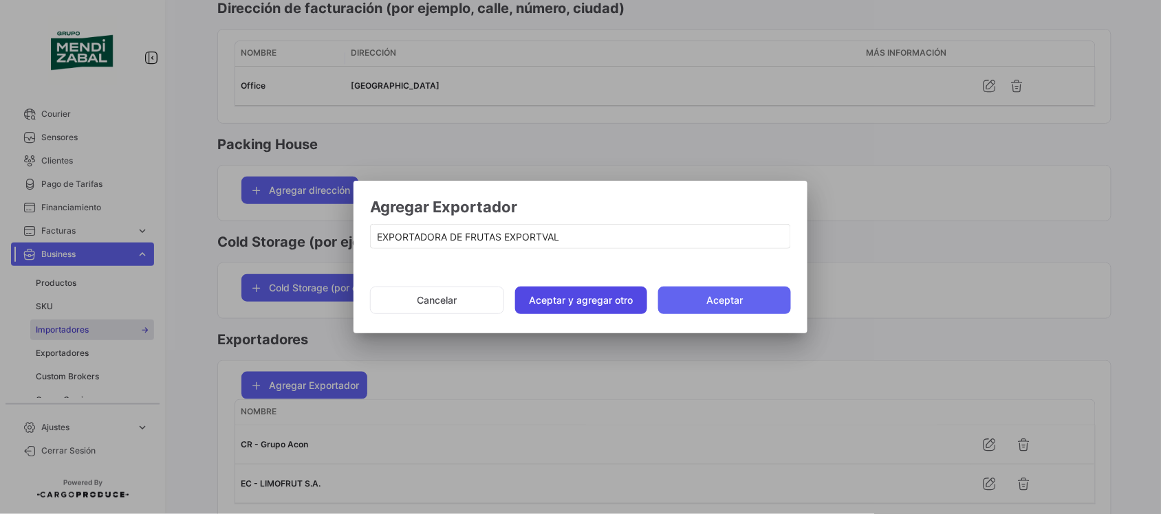
click at [578, 305] on button "Aceptar y agregar otro" at bounding box center [581, 301] width 133 height 28
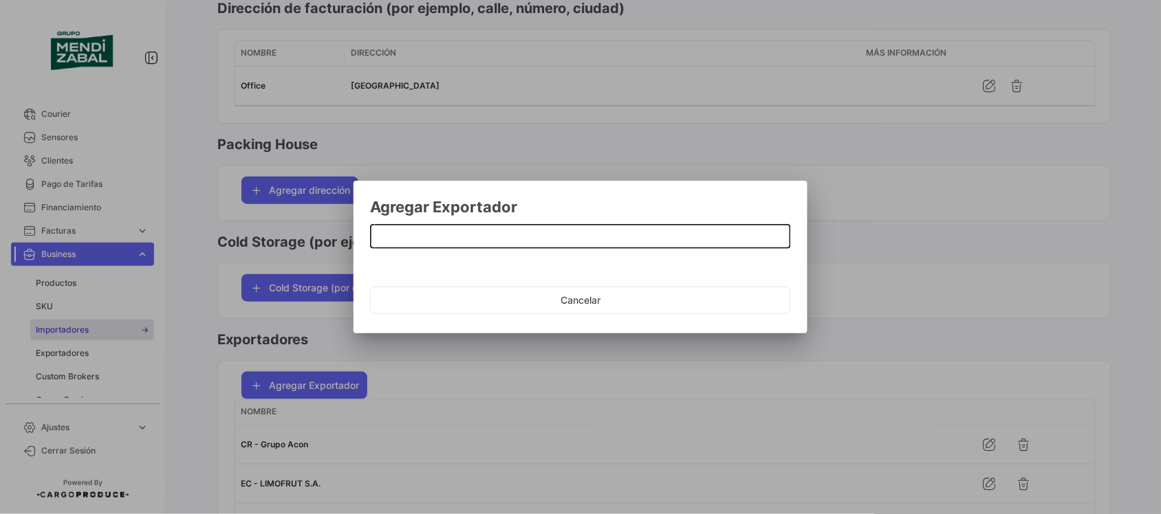
click at [514, 239] on input at bounding box center [581, 238] width 406 height 12
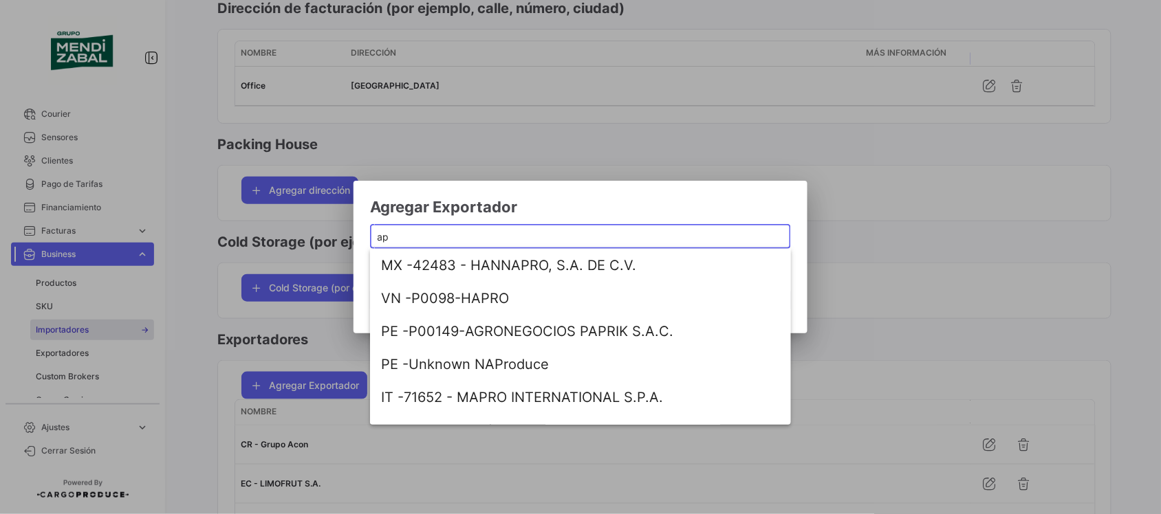
type input "a"
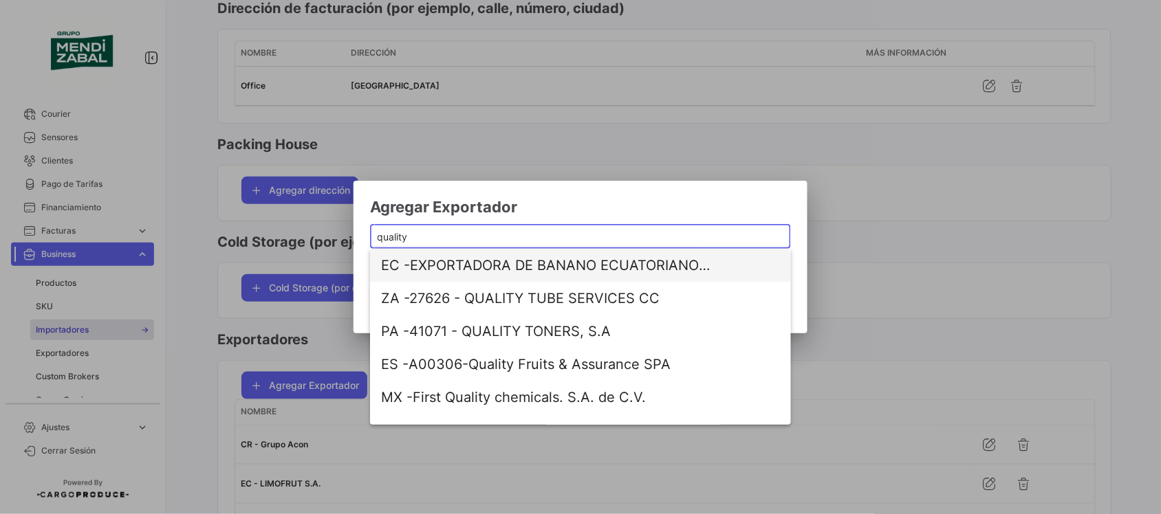
click at [484, 273] on span "EC - EXPORTADORA DE BANANO ECUATORIANO DE CALIDAD QUALITYBANANA S.A." at bounding box center [546, 265] width 330 height 33
type input "EXPORTADORA DE BANANO ECUATORIANO DE CALIDAD QUALITYBANANA S.A."
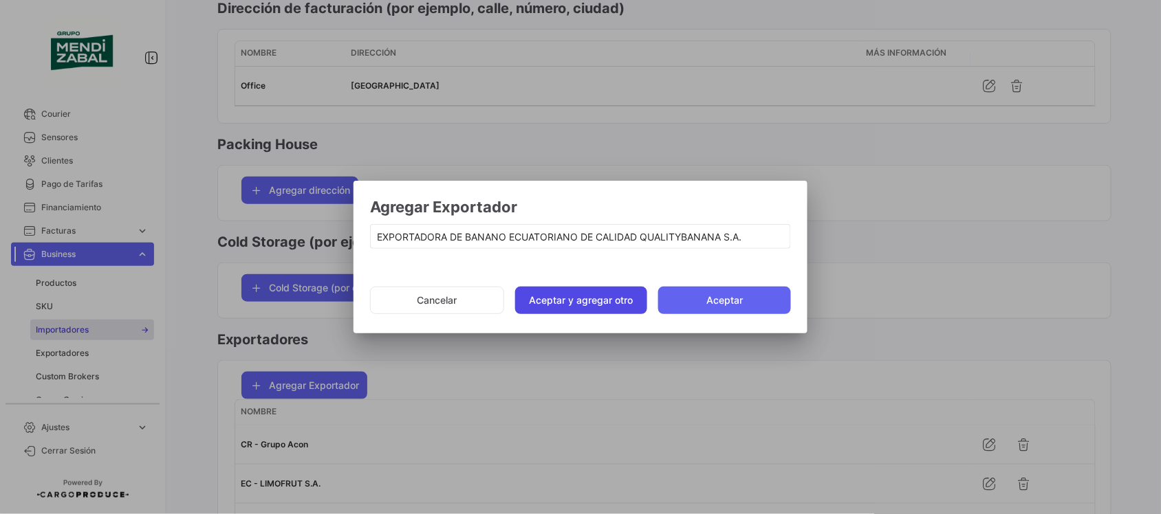
click at [582, 299] on button "Aceptar y agregar otro" at bounding box center [581, 301] width 133 height 28
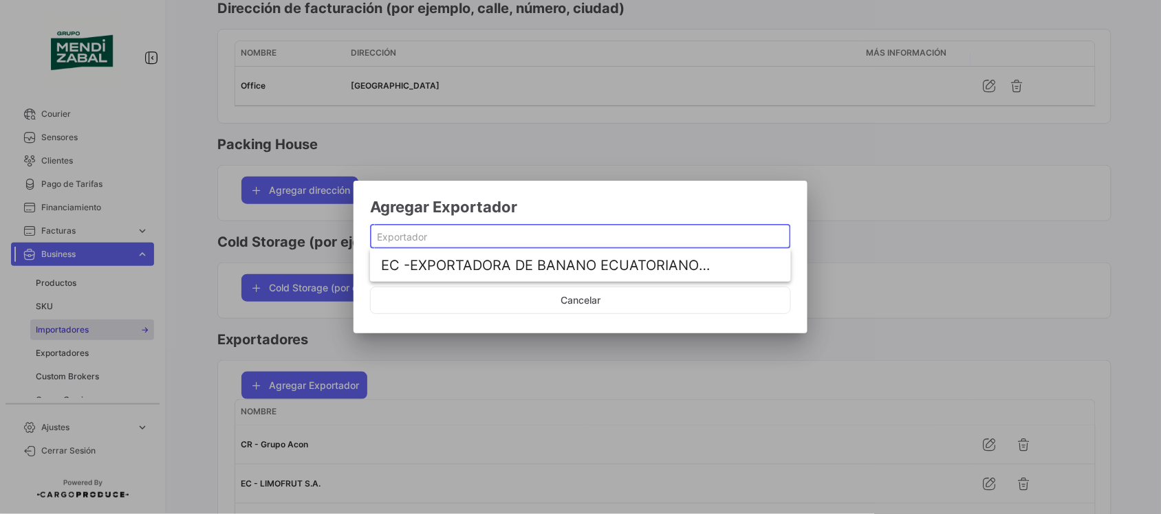
click at [459, 235] on input at bounding box center [581, 238] width 406 height 12
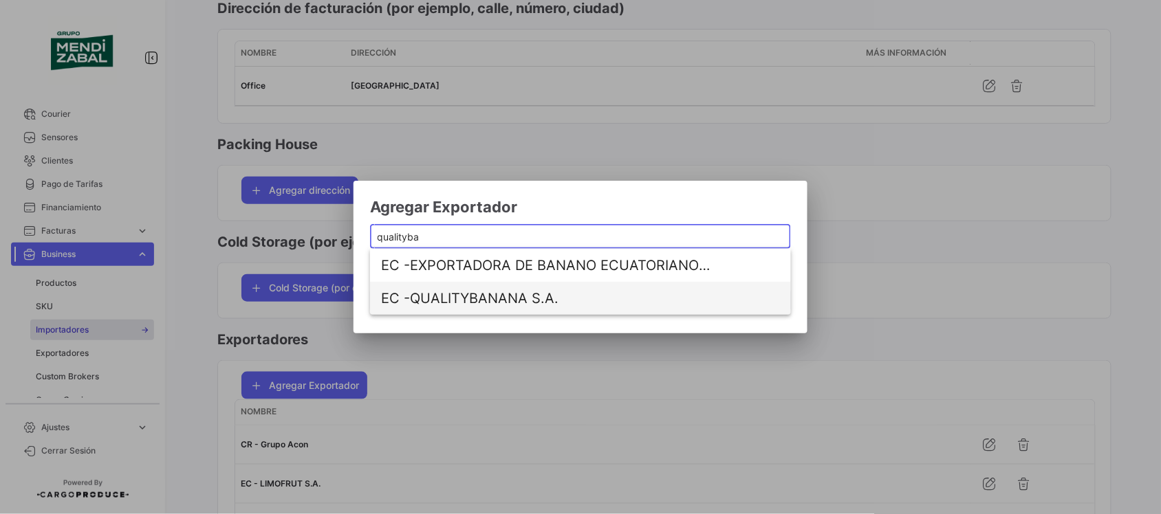
click at [462, 294] on span "EC - QUALITYBANANA S.A." at bounding box center [546, 298] width 330 height 33
type input "QUALITYBANANA S.A."
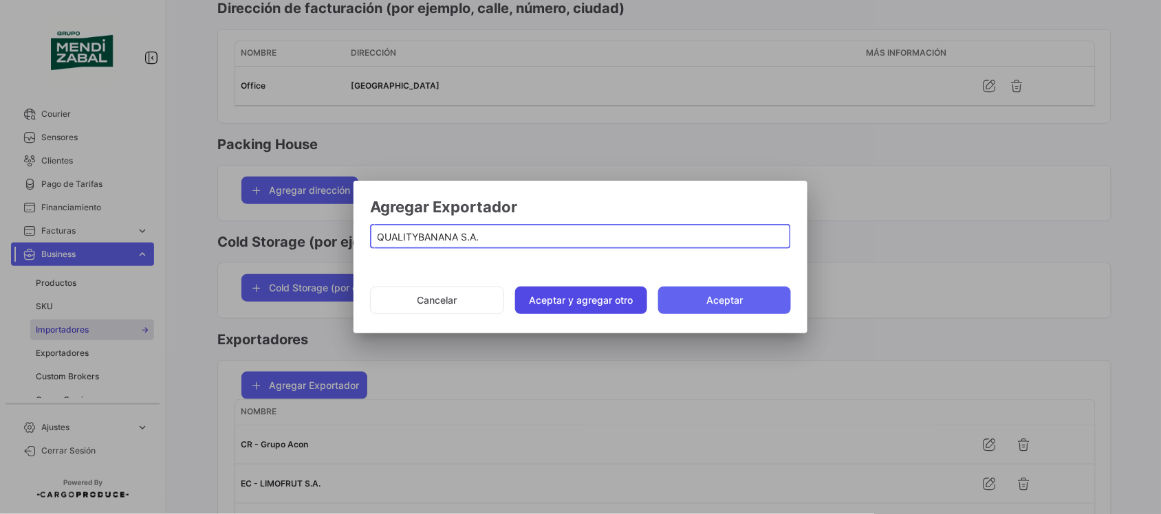
click at [613, 311] on button "Aceptar y agregar otro" at bounding box center [581, 301] width 133 height 28
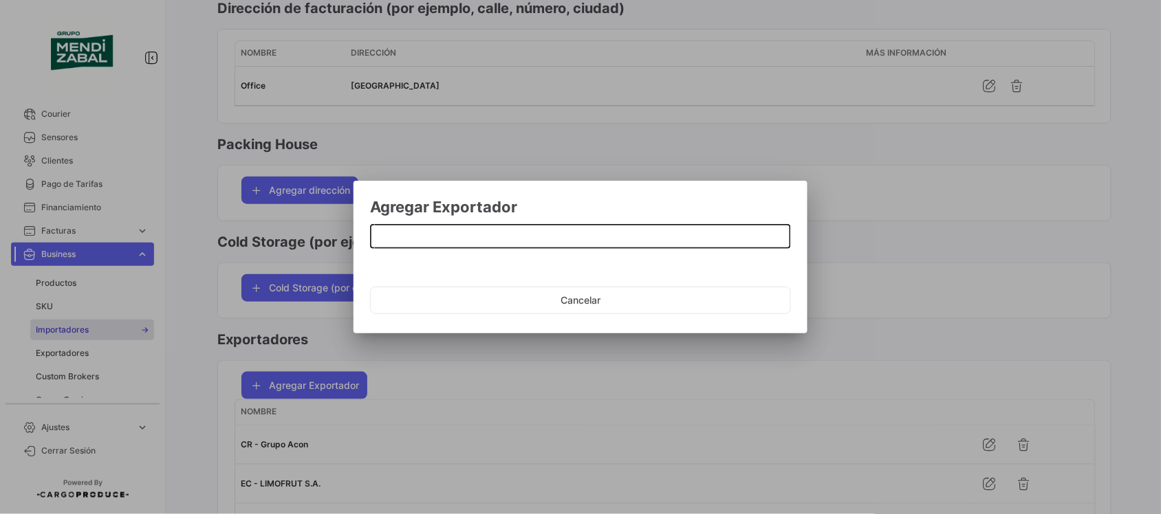
click at [458, 232] on input at bounding box center [581, 238] width 406 height 12
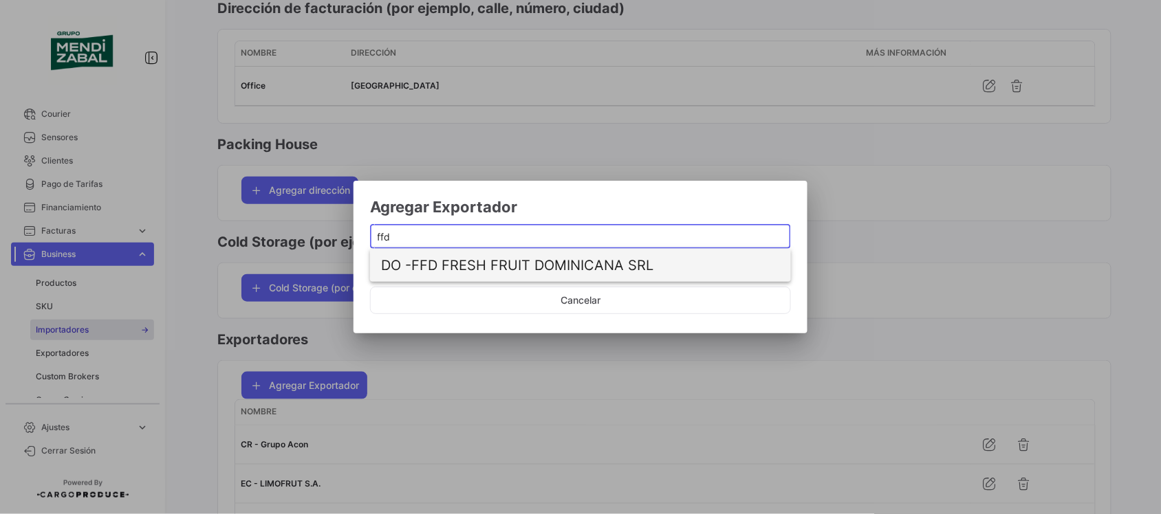
click at [495, 261] on span "DO - FFD FRESH FRUIT DOMINICANA SRL" at bounding box center [546, 265] width 330 height 33
type input "FFD FRESH FRUIT DOMINICANA SRL"
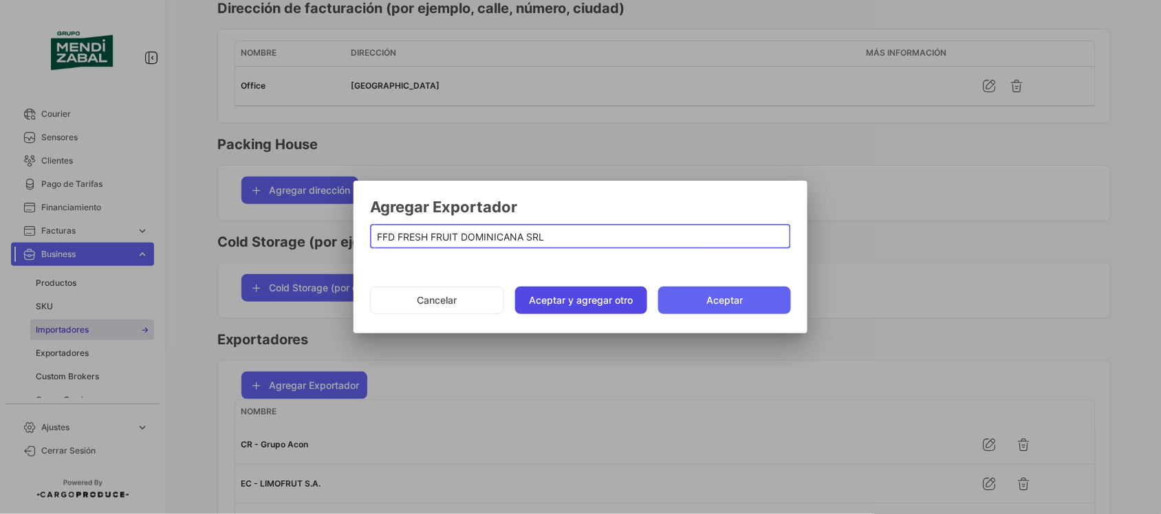
click at [559, 294] on button "Aceptar y agregar otro" at bounding box center [581, 301] width 133 height 28
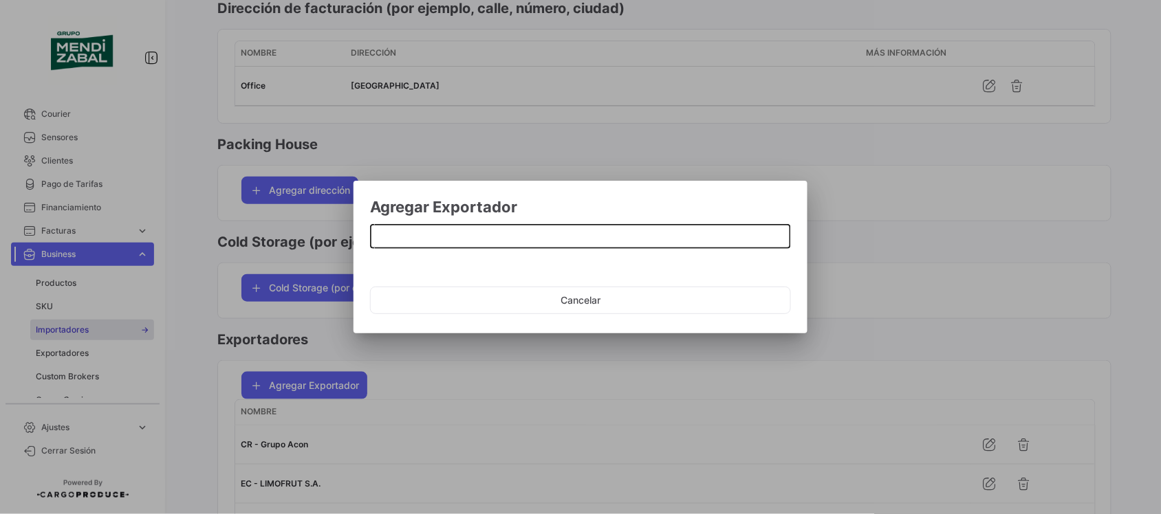
click at [462, 237] on input at bounding box center [581, 238] width 406 height 12
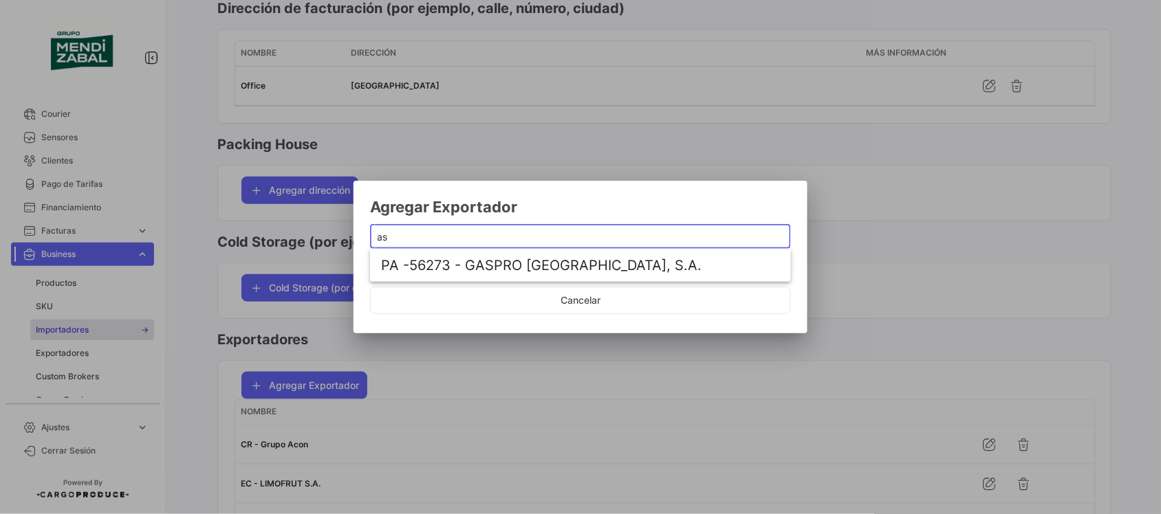
type input "a"
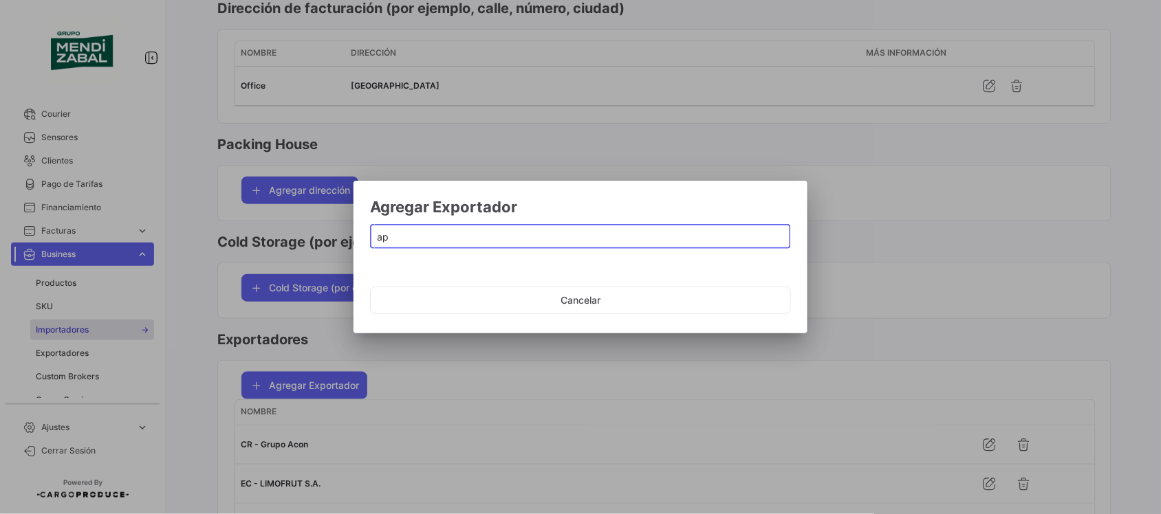
type input "a"
click at [552, 296] on button "Cancelar" at bounding box center [580, 301] width 421 height 28
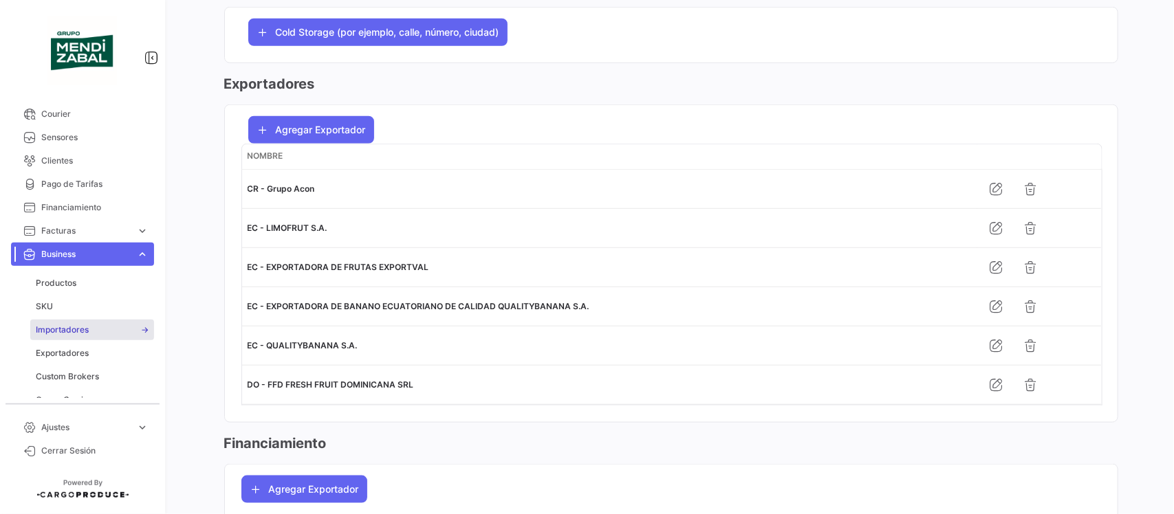
scroll to position [516, 0]
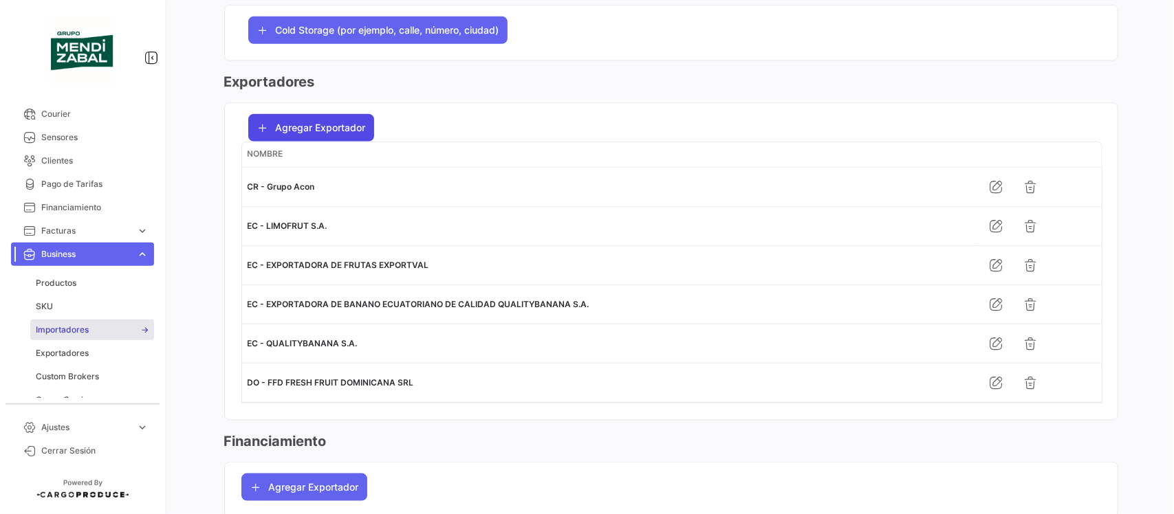
click at [307, 133] on span "Agregar Exportador" at bounding box center [321, 128] width 90 height 14
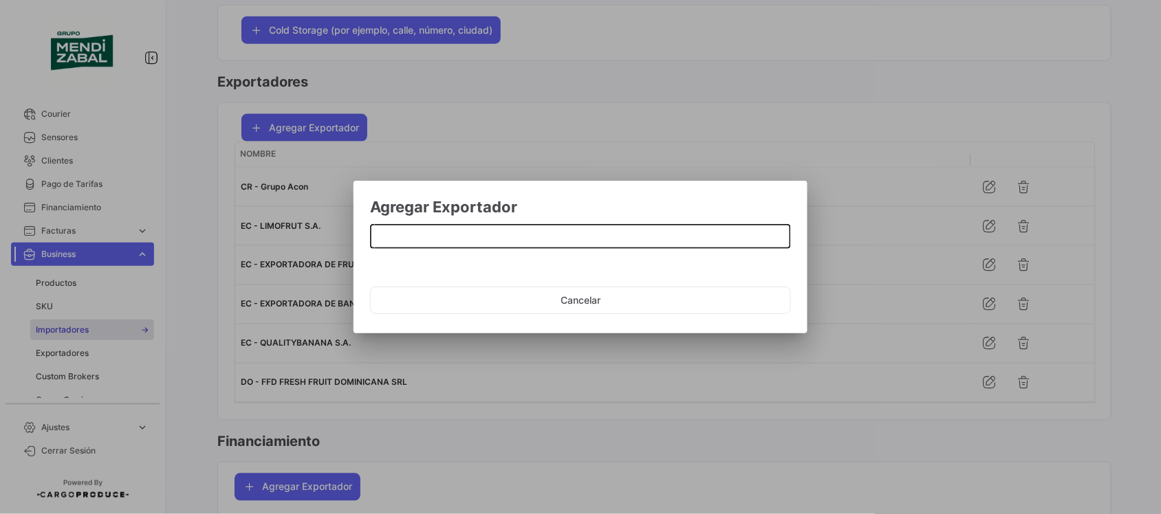
click at [455, 248] on div at bounding box center [581, 235] width 406 height 27
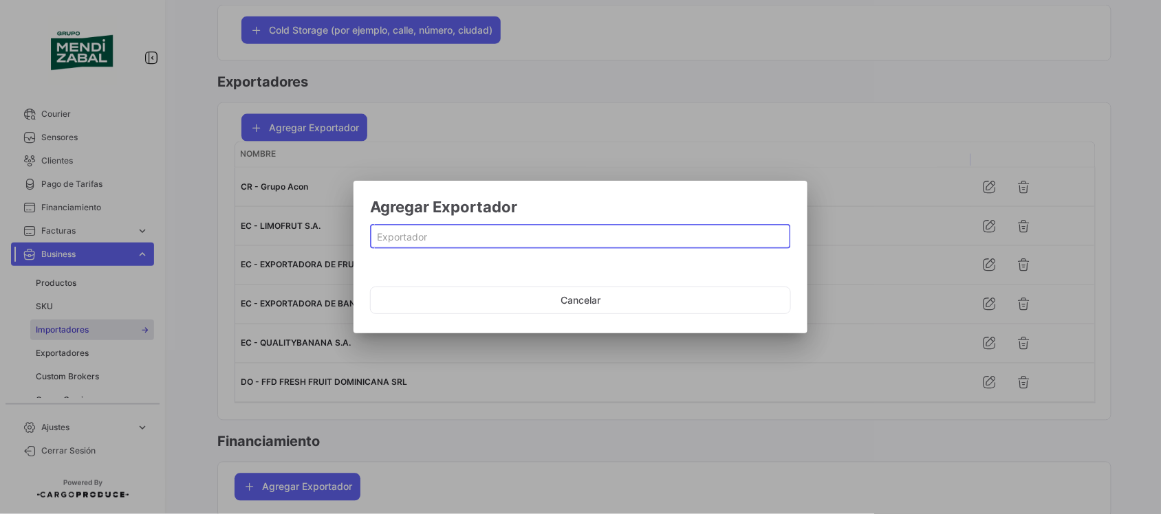
paste input "ASOPROABAJU"
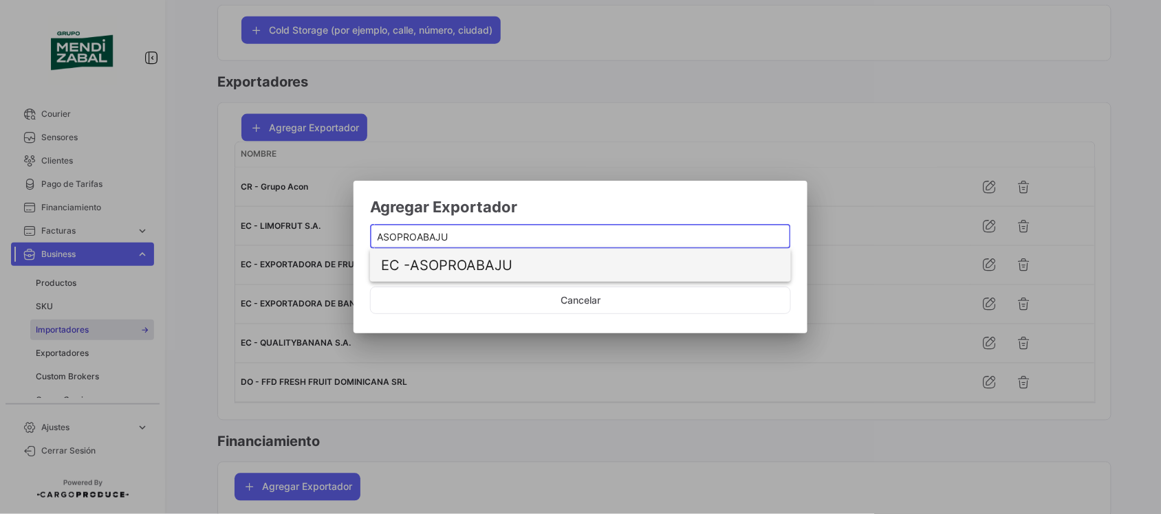
type input "ASOPROABAJU"
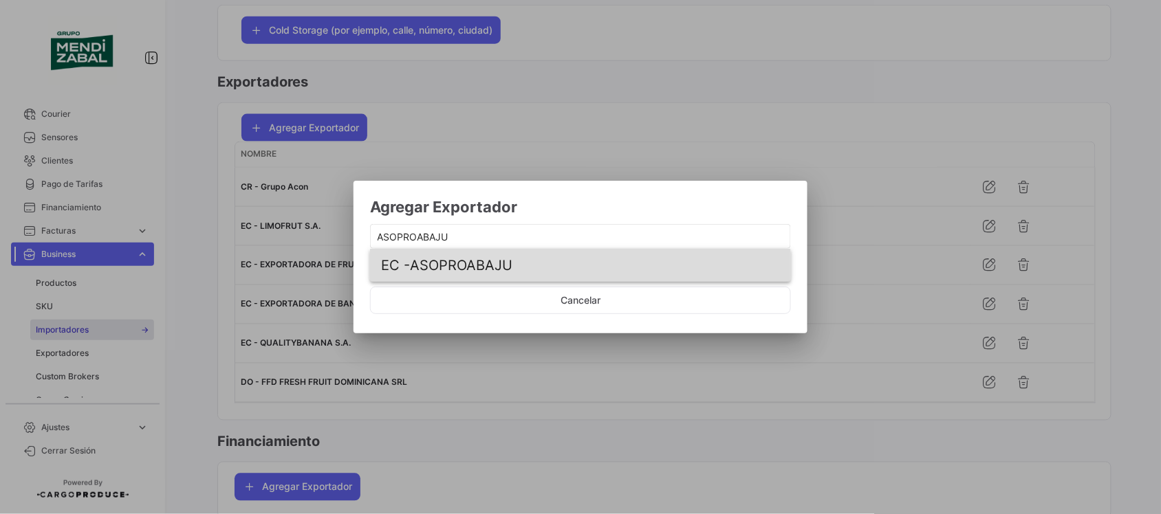
drag, startPoint x: 507, startPoint y: 259, endPoint x: 569, endPoint y: 274, distance: 63.6
click at [507, 263] on span "EC - ASOPROABAJU" at bounding box center [546, 265] width 330 height 33
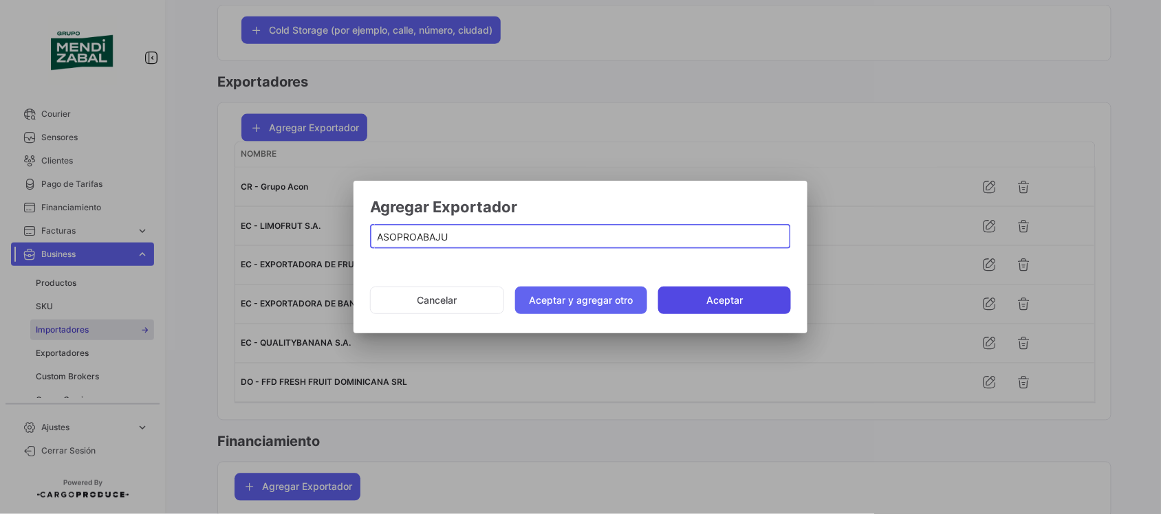
click at [736, 301] on button "Aceptar" at bounding box center [724, 301] width 133 height 28
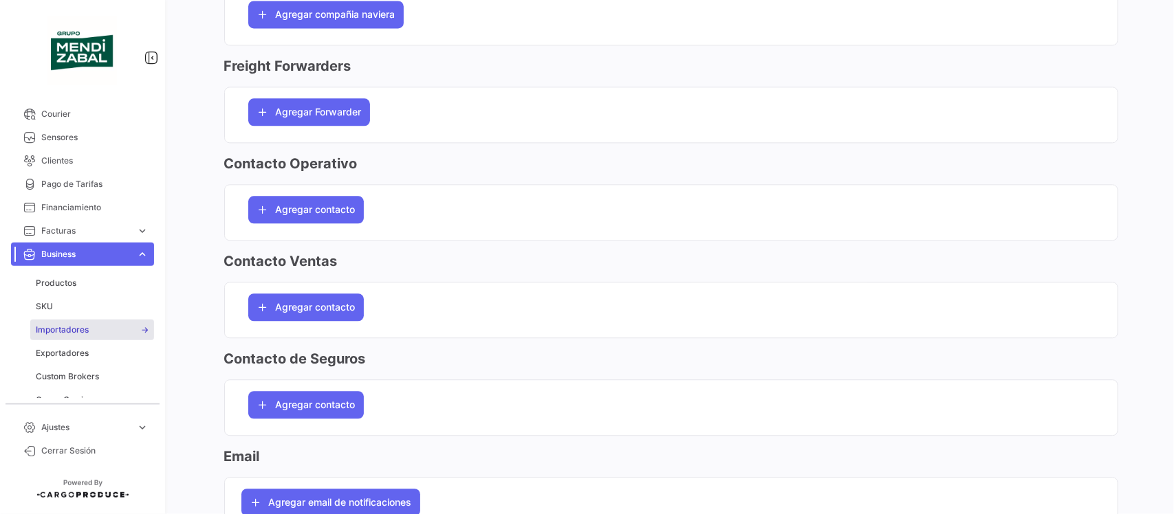
scroll to position [1490, 0]
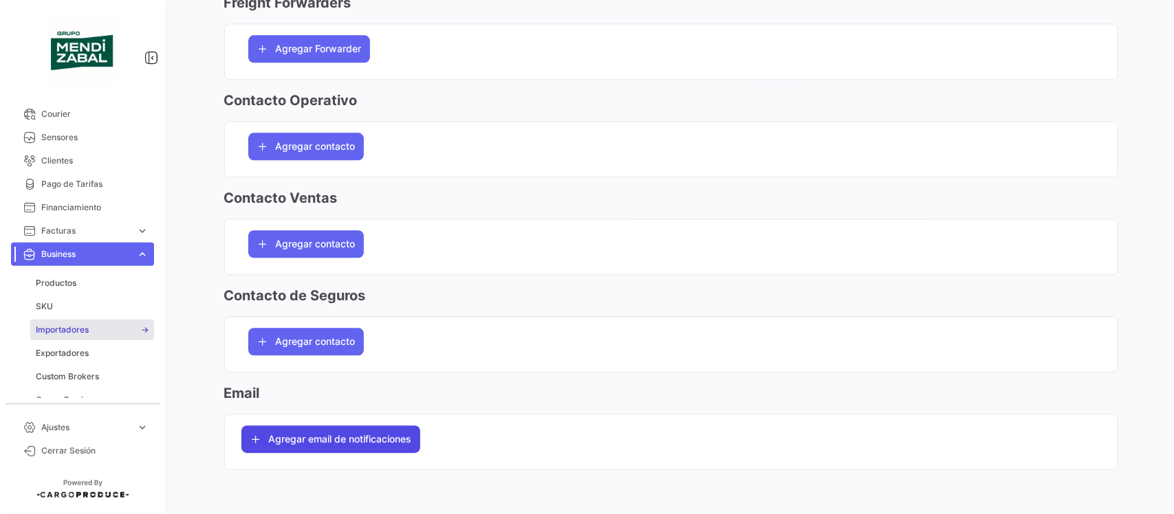
click at [376, 437] on span "Agregar email de notificaciones" at bounding box center [340, 440] width 143 height 14
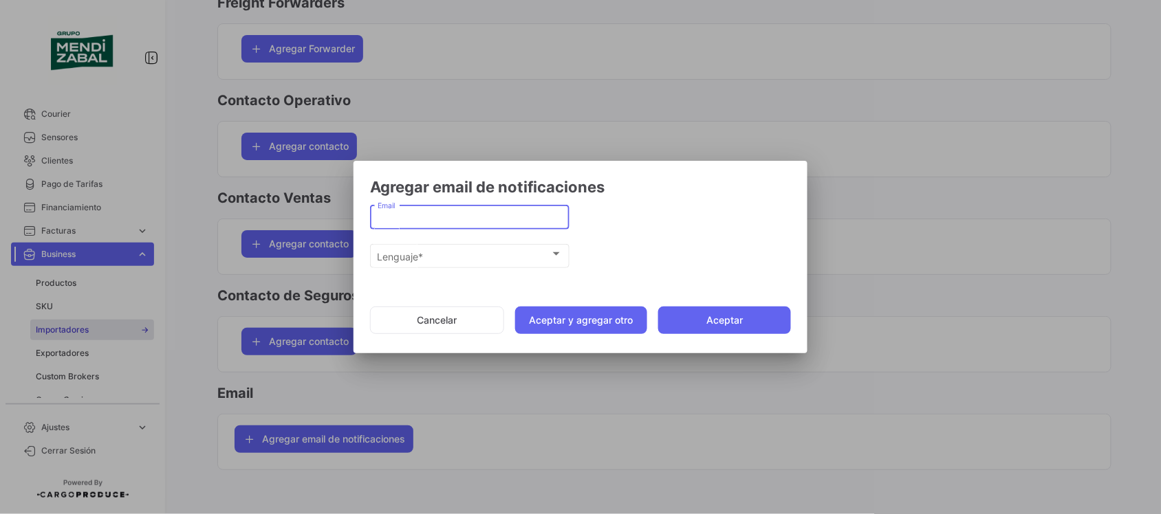
click at [459, 215] on input "Email" at bounding box center [470, 218] width 185 height 12
paste input "[EMAIL_ADDRESS][DOMAIN_NAME]"
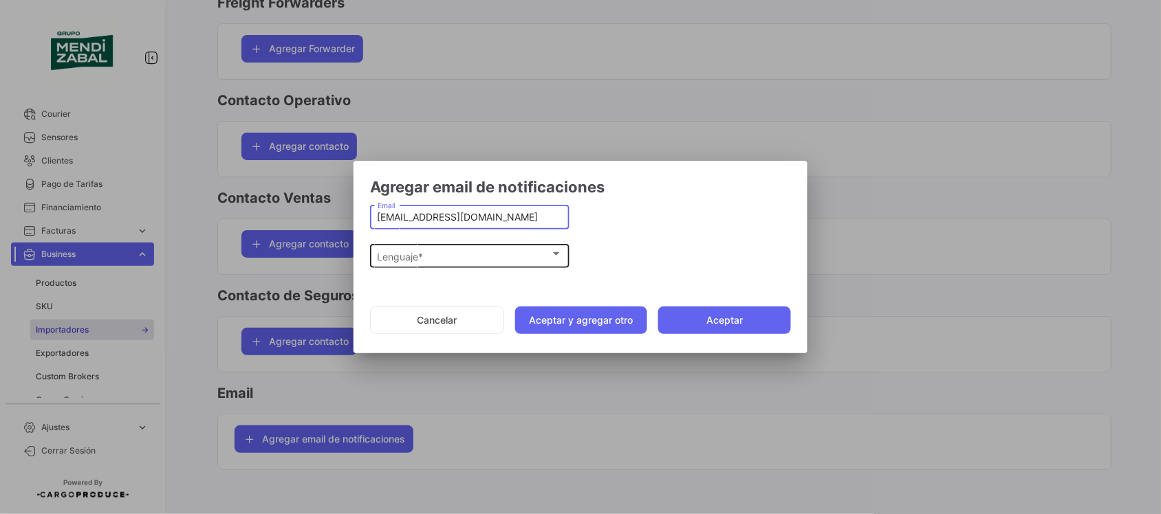
type input "[EMAIL_ADDRESS][DOMAIN_NAME]"
click at [526, 252] on div "Lenguaje *" at bounding box center [464, 257] width 173 height 12
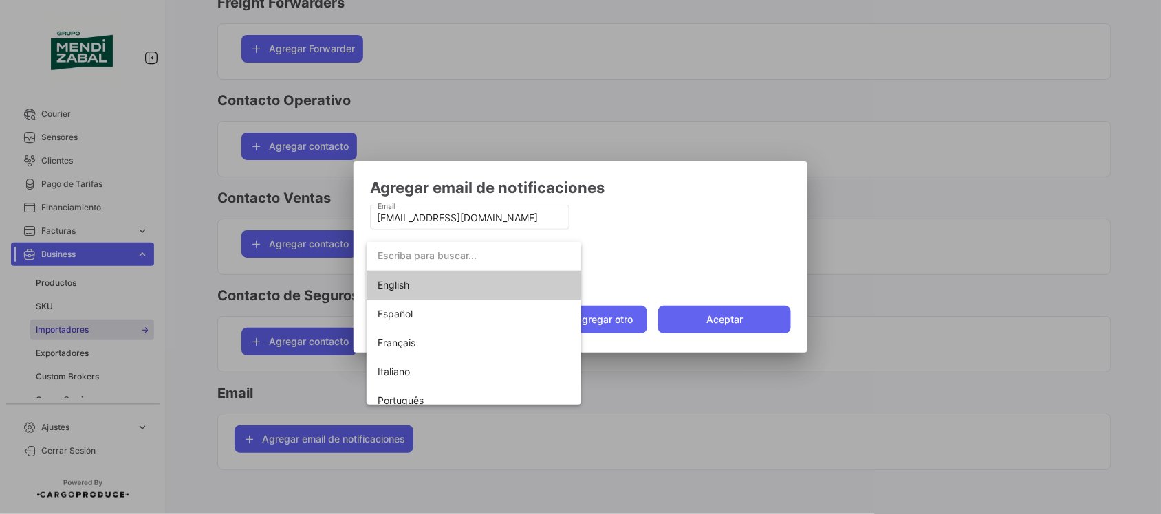
click at [438, 284] on span "English" at bounding box center [474, 285] width 193 height 29
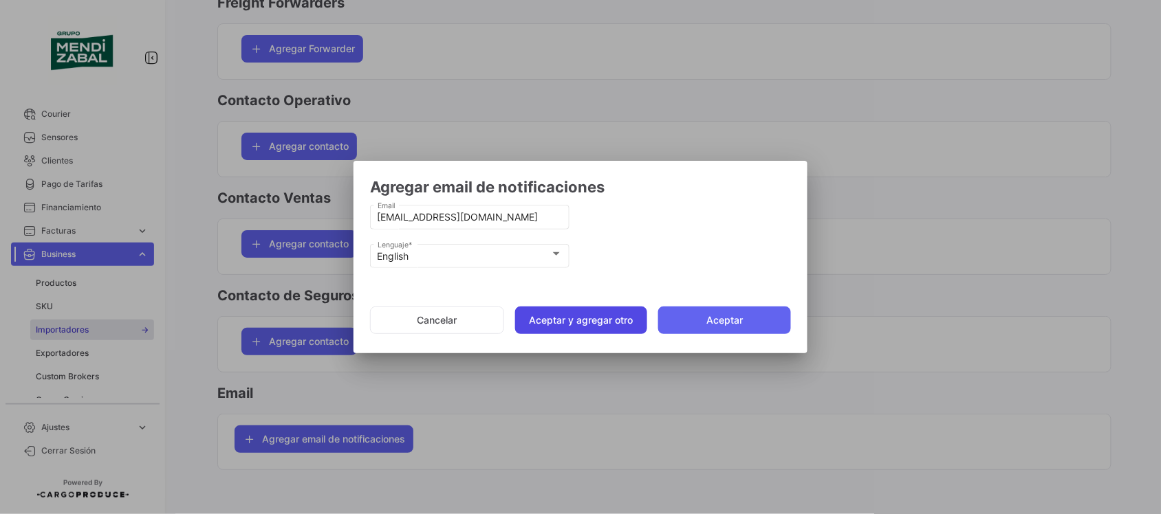
click at [599, 317] on button "Aceptar y agregar otro" at bounding box center [581, 321] width 133 height 28
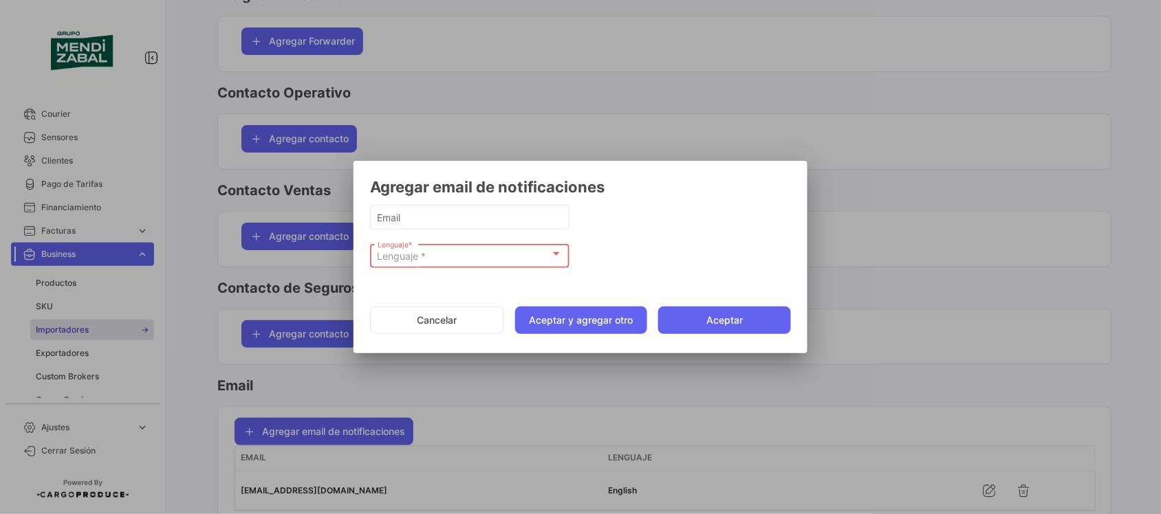
click at [430, 260] on div "Lenguaje *" at bounding box center [464, 257] width 173 height 12
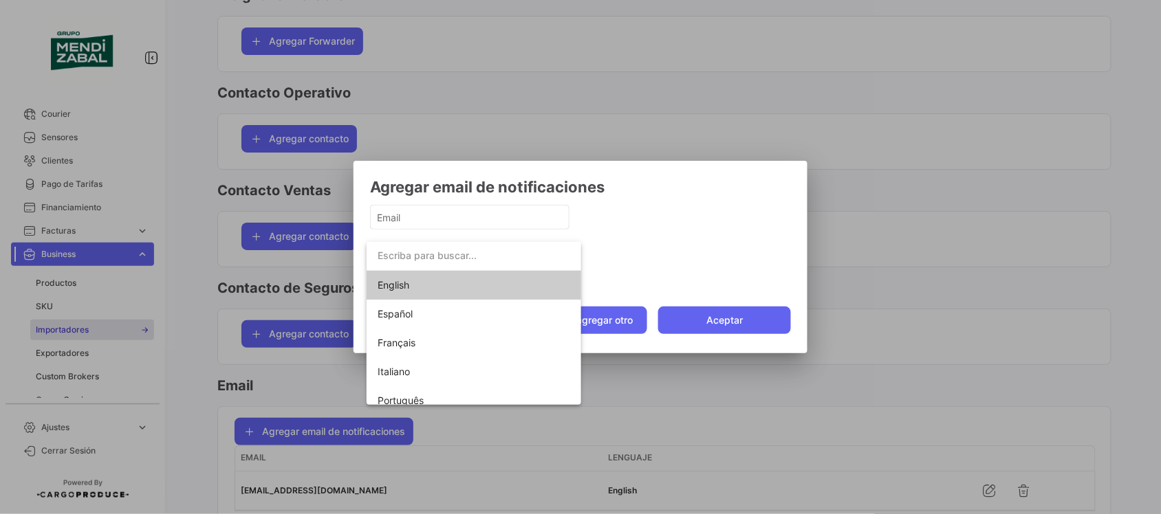
click at [418, 217] on div at bounding box center [580, 257] width 1161 height 514
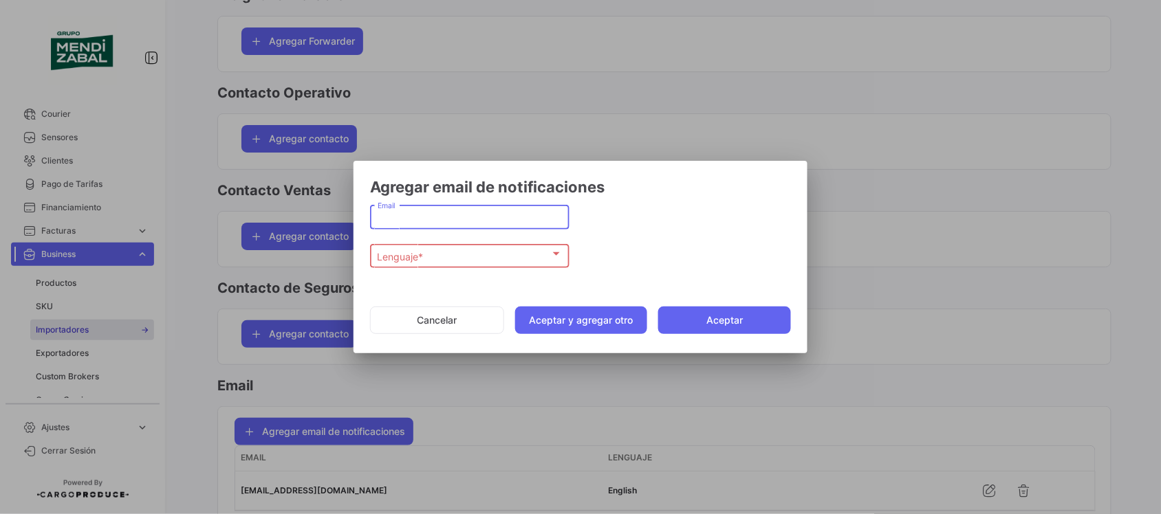
click at [418, 217] on input "Email" at bounding box center [470, 218] width 185 height 12
paste input "[EMAIL_ADDRESS][DOMAIN_NAME]"
type input "[EMAIL_ADDRESS][DOMAIN_NAME]"
click at [431, 259] on div "Lenguaje *" at bounding box center [464, 257] width 173 height 12
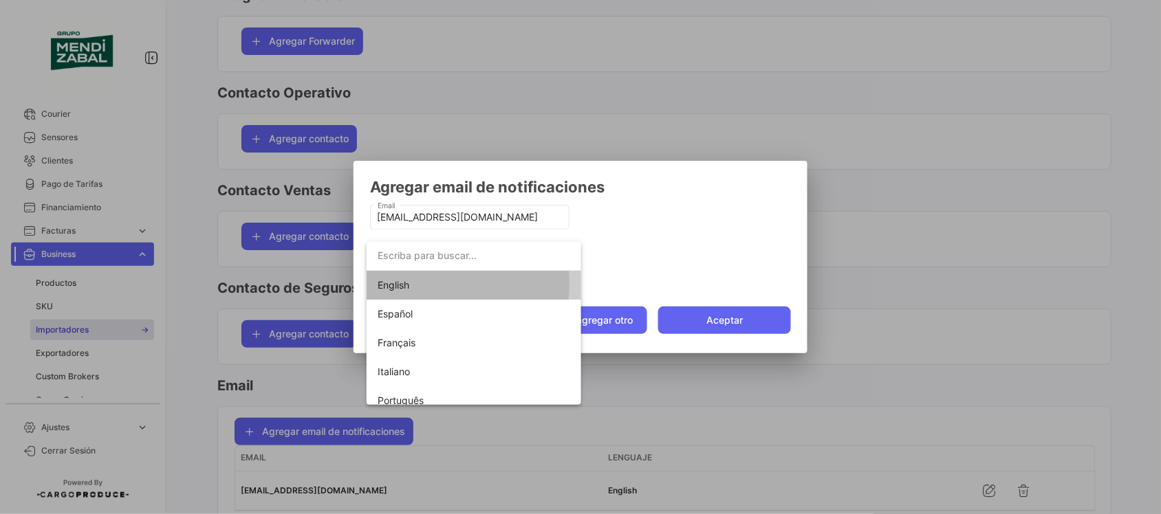
click at [426, 284] on span "English" at bounding box center [474, 285] width 193 height 29
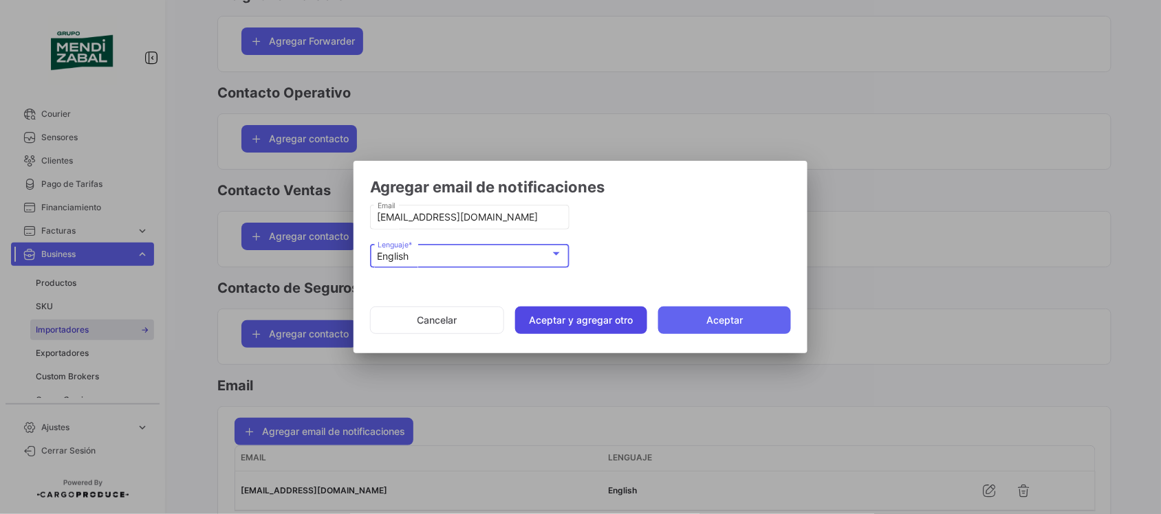
click at [578, 321] on button "Aceptar y agregar otro" at bounding box center [581, 321] width 133 height 28
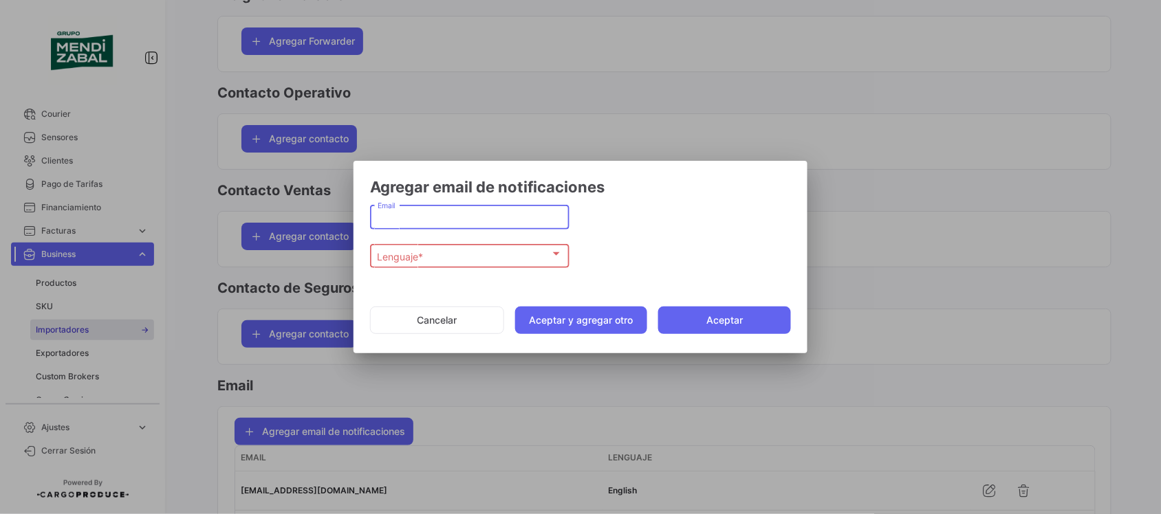
click at [428, 214] on input "Email" at bounding box center [470, 218] width 185 height 12
paste input "[EMAIL_ADDRESS][DOMAIN_NAME]"
type input "[EMAIL_ADDRESS][DOMAIN_NAME]"
click at [427, 257] on div "Lenguaje *" at bounding box center [464, 257] width 173 height 12
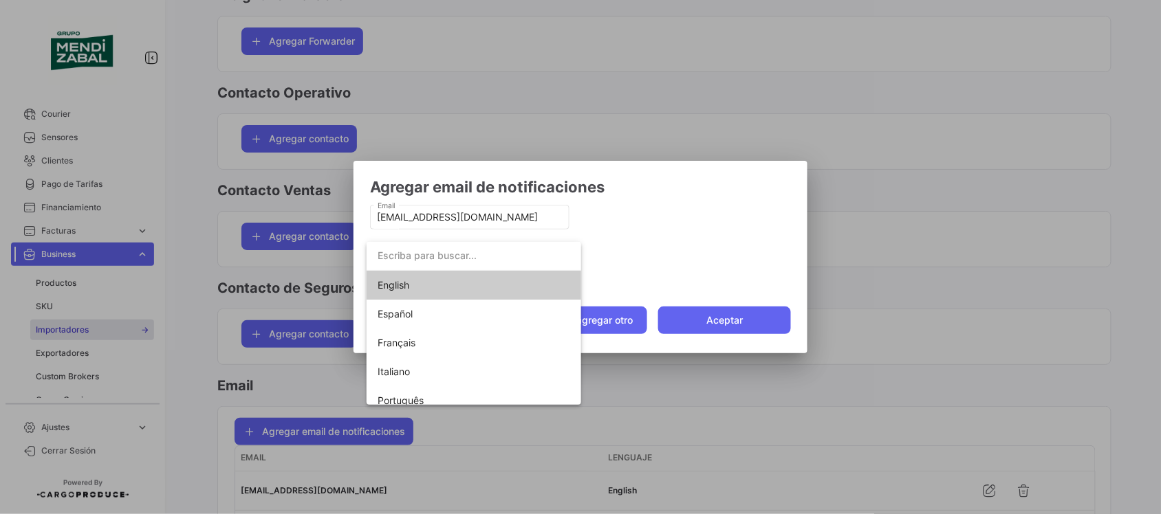
click at [421, 279] on span "English" at bounding box center [474, 285] width 193 height 29
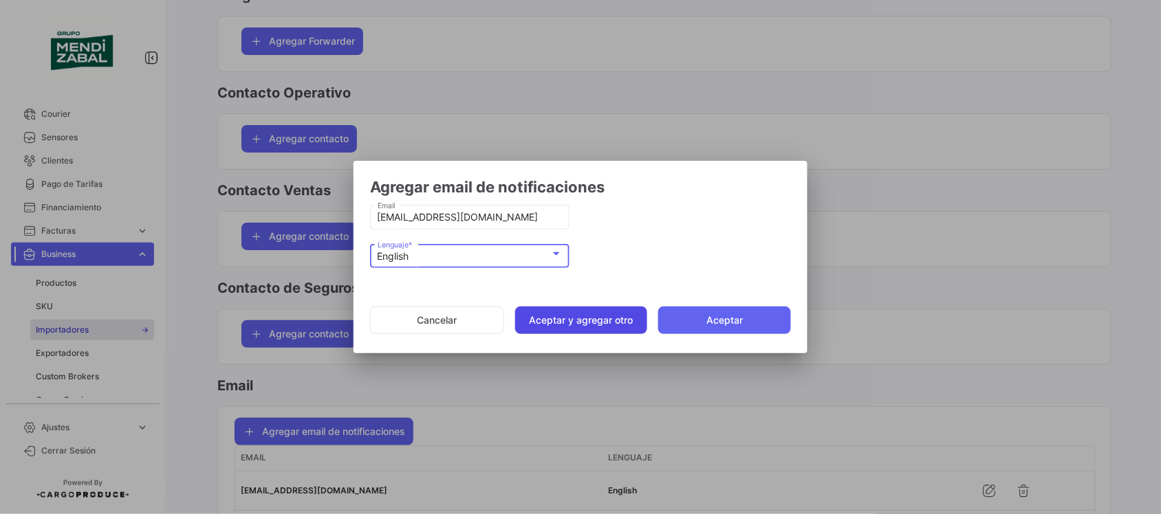
click at [565, 324] on button "Aceptar y agregar otro" at bounding box center [581, 321] width 133 height 28
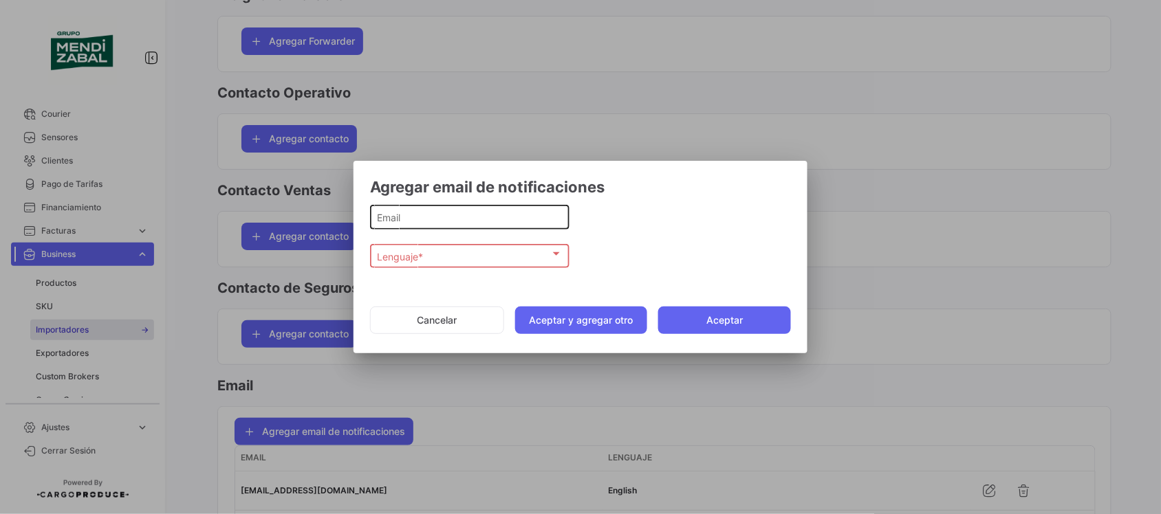
click at [481, 225] on div "Email" at bounding box center [470, 215] width 185 height 27
paste input "[PERSON_NAME][EMAIL_ADDRESS][DOMAIN_NAME]"
type input "[PERSON_NAME][EMAIL_ADDRESS][DOMAIN_NAME]"
click at [521, 256] on div "Lenguaje *" at bounding box center [464, 257] width 173 height 12
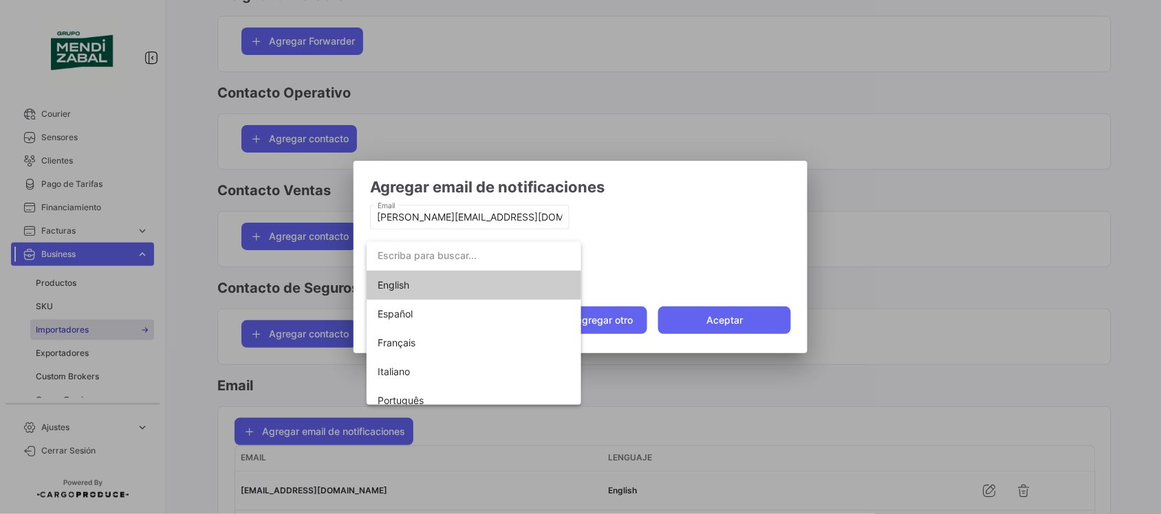
drag, startPoint x: 452, startPoint y: 284, endPoint x: 592, endPoint y: 317, distance: 144.1
click at [452, 285] on span "English" at bounding box center [474, 285] width 193 height 29
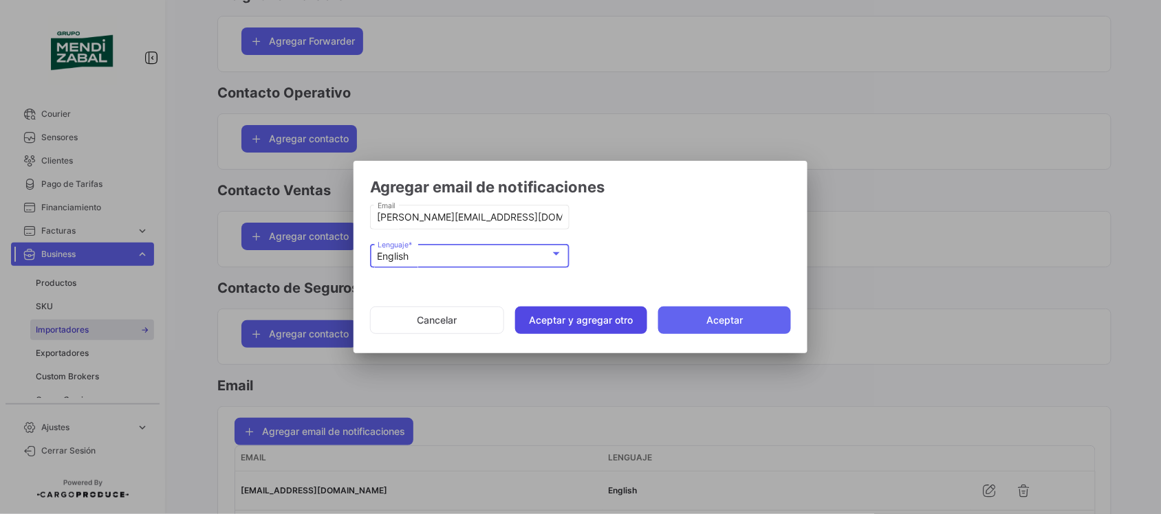
click at [604, 327] on button "Aceptar y agregar otro" at bounding box center [581, 321] width 133 height 28
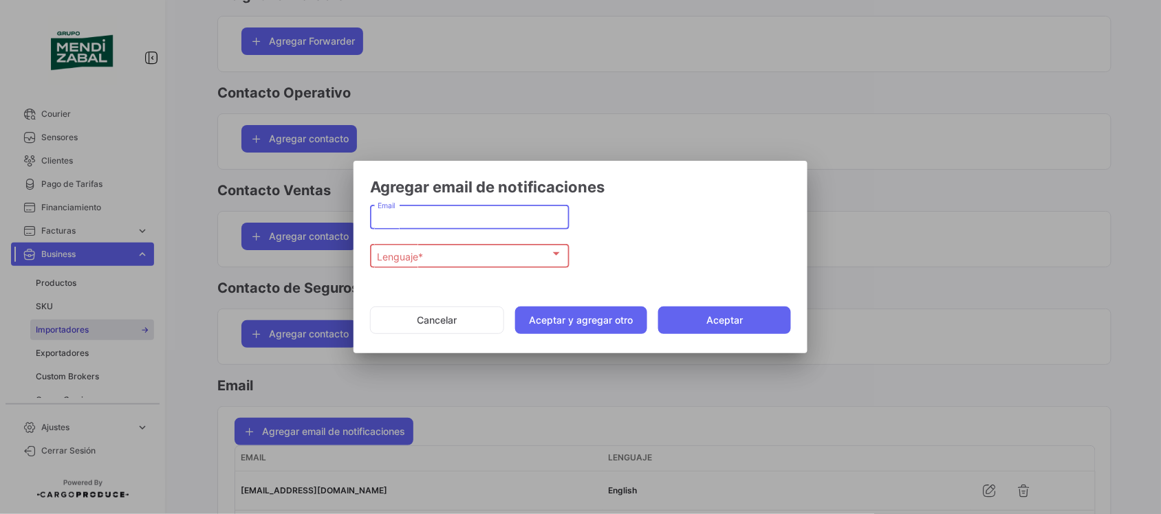
click at [418, 220] on input "Email" at bounding box center [470, 218] width 185 height 12
paste input "[EMAIL_ADDRESS][DOMAIN_NAME]"
type input "[EMAIL_ADDRESS][DOMAIN_NAME]"
click at [422, 260] on span "Lenguaje *" at bounding box center [402, 256] width 49 height 12
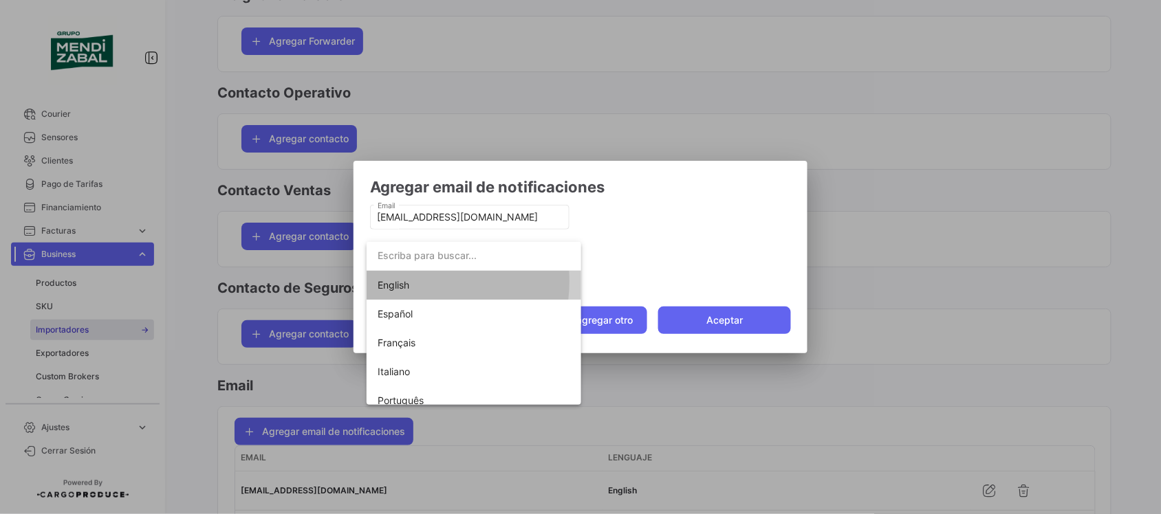
click at [421, 283] on span "English" at bounding box center [474, 285] width 193 height 29
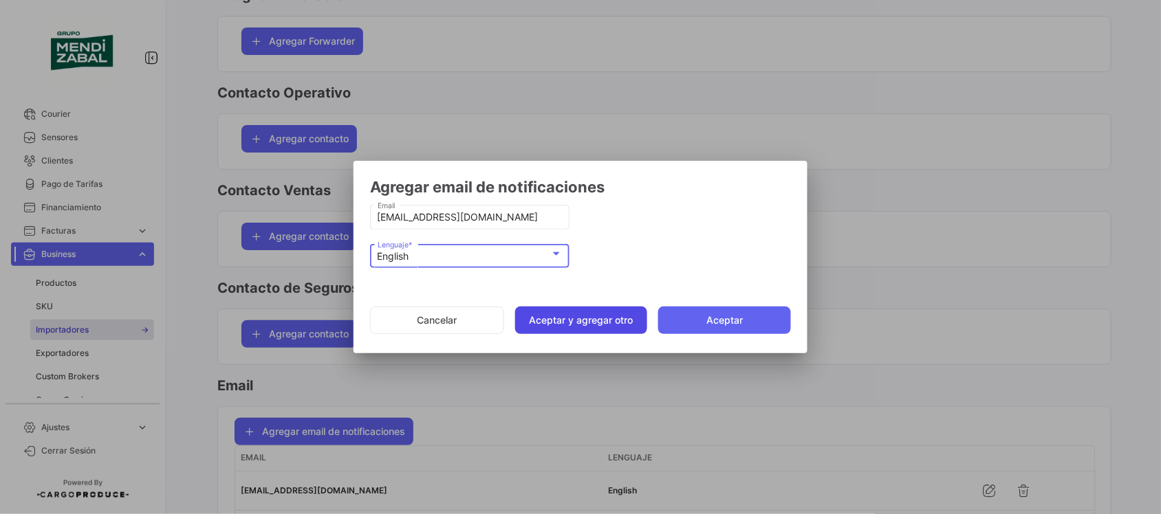
click at [569, 318] on button "Aceptar y agregar otro" at bounding box center [581, 321] width 133 height 28
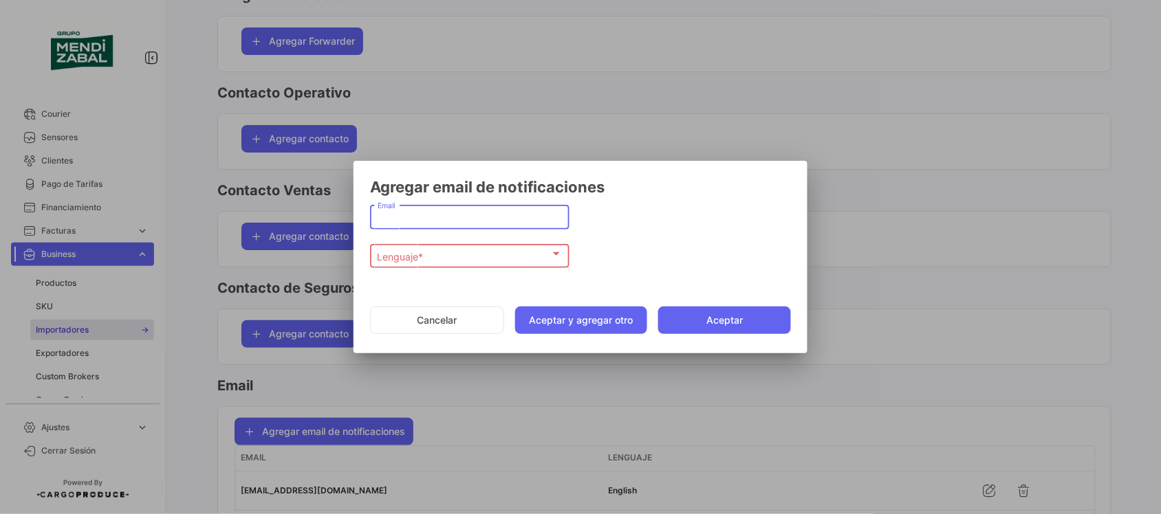
click at [449, 222] on input "Email" at bounding box center [470, 218] width 185 height 12
paste input "[EMAIL_ADDRESS][DOMAIN_NAME]"
type input "[EMAIL_ADDRESS][DOMAIN_NAME]"
click at [455, 260] on div "Lenguaje *" at bounding box center [464, 257] width 173 height 12
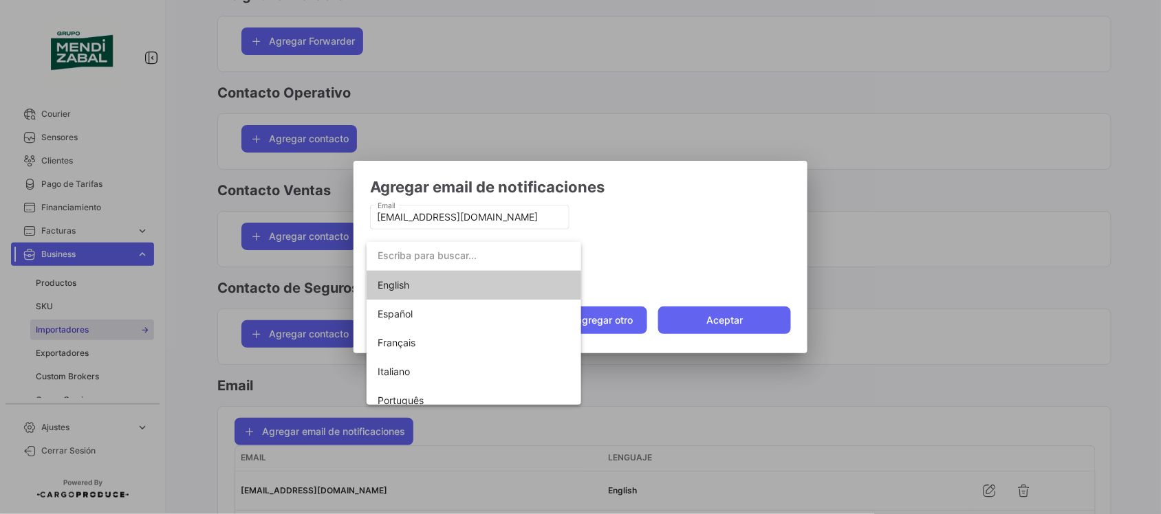
click at [422, 287] on span "English" at bounding box center [474, 285] width 193 height 29
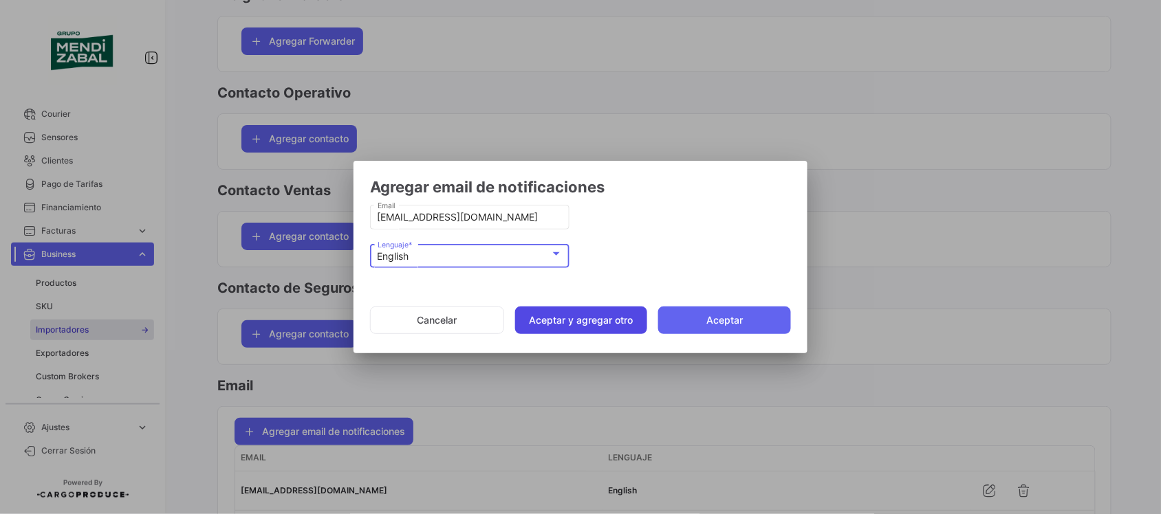
click at [598, 324] on button "Aceptar y agregar otro" at bounding box center [581, 321] width 133 height 28
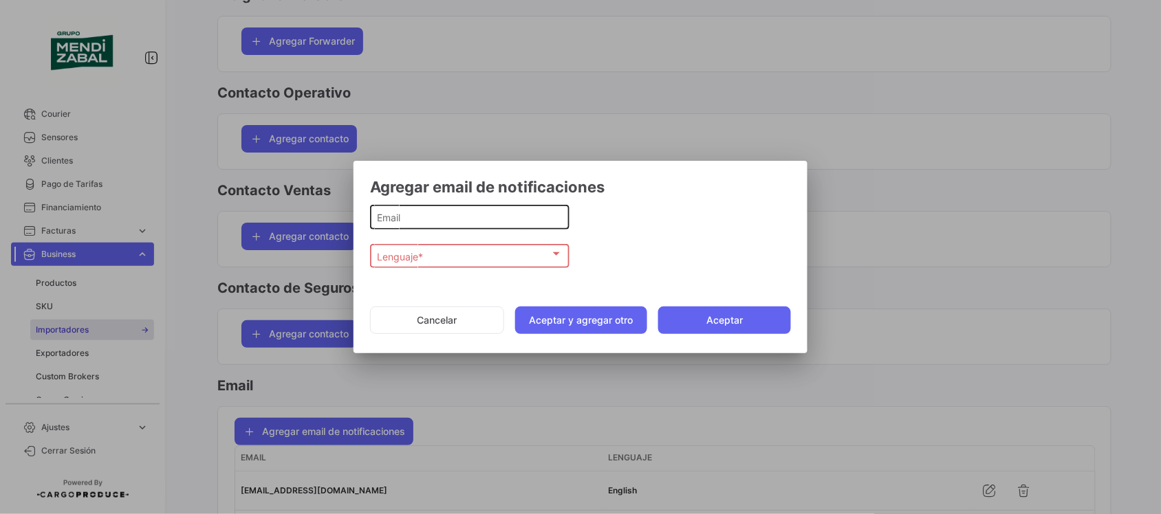
click at [410, 221] on input "Email" at bounding box center [470, 218] width 185 height 12
paste input "[EMAIL_ADDRESS][DOMAIN_NAME]"
type input "[EMAIL_ADDRESS][DOMAIN_NAME]"
click at [424, 260] on span "Lenguaje *" at bounding box center [464, 257] width 173 height 12
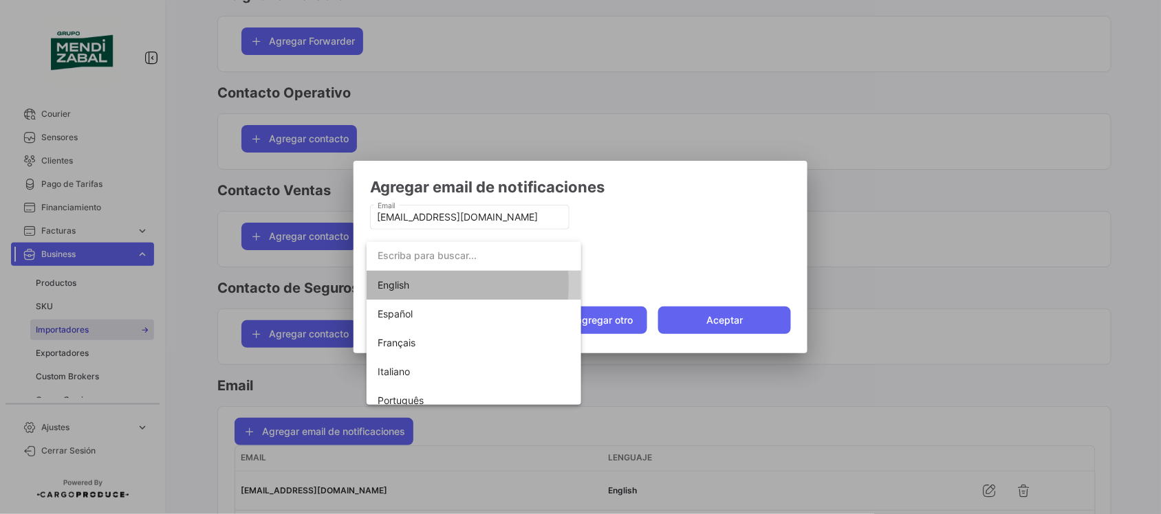
click at [422, 285] on span "English" at bounding box center [474, 285] width 193 height 29
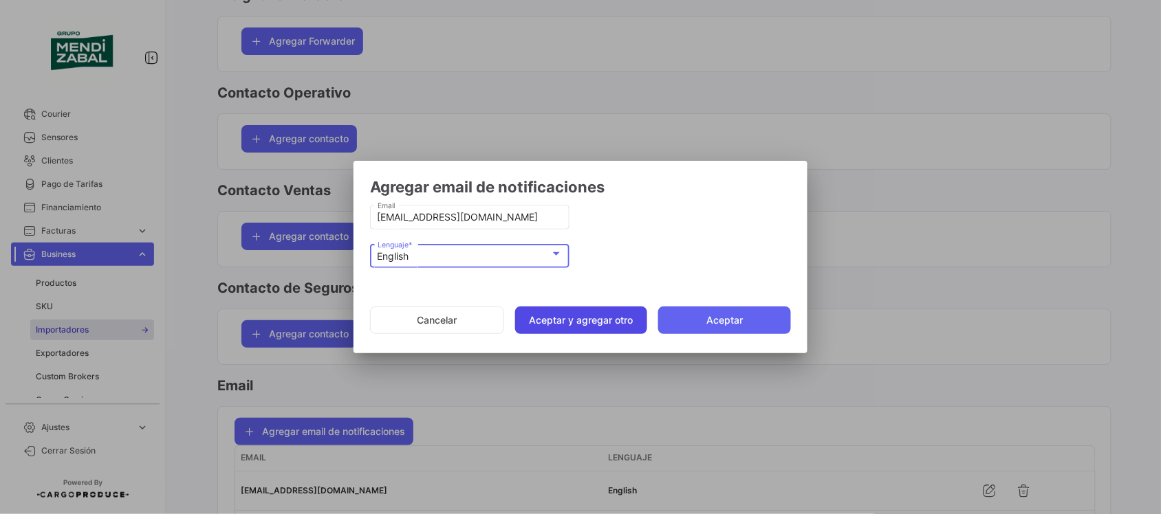
click at [571, 317] on button "Aceptar y agregar otro" at bounding box center [581, 321] width 133 height 28
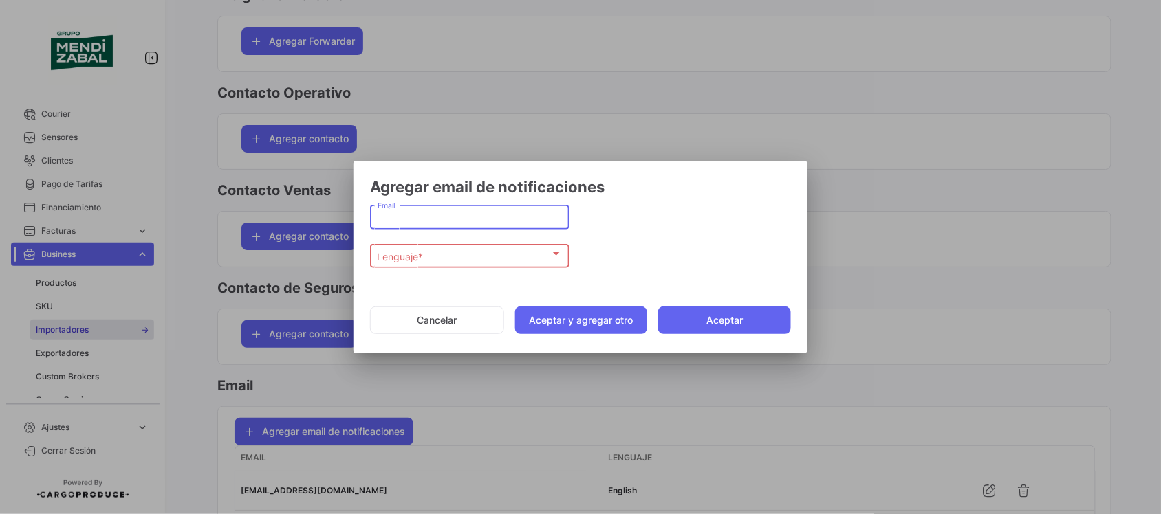
click at [433, 217] on input "Email" at bounding box center [470, 218] width 185 height 12
paste input "[EMAIL_ADDRESS][DOMAIN_NAME]"
type input "[EMAIL_ADDRESS][DOMAIN_NAME]"
click at [462, 252] on div "Lenguaje *" at bounding box center [464, 257] width 173 height 12
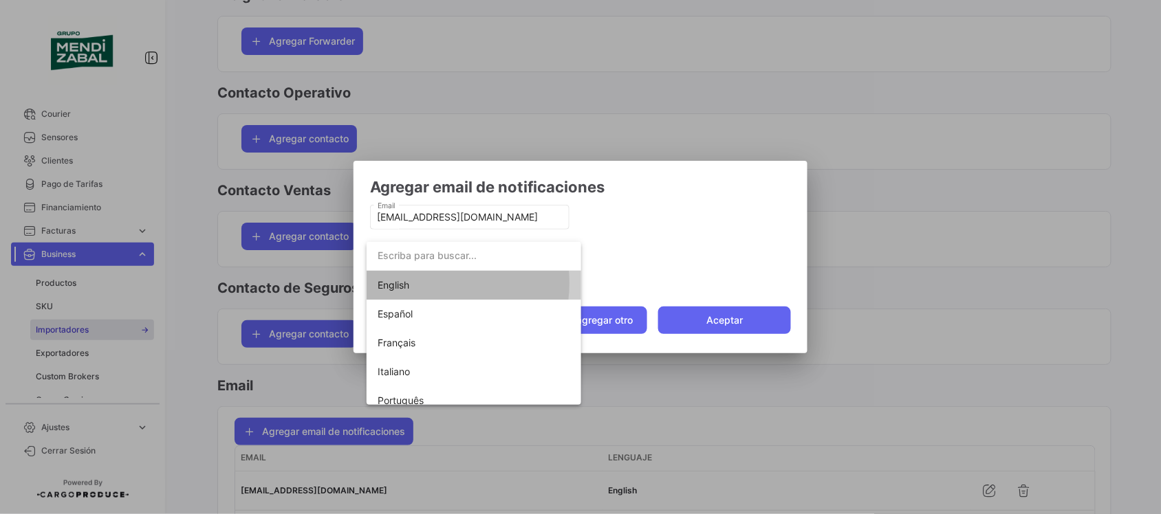
click at [428, 283] on span "English" at bounding box center [474, 285] width 193 height 29
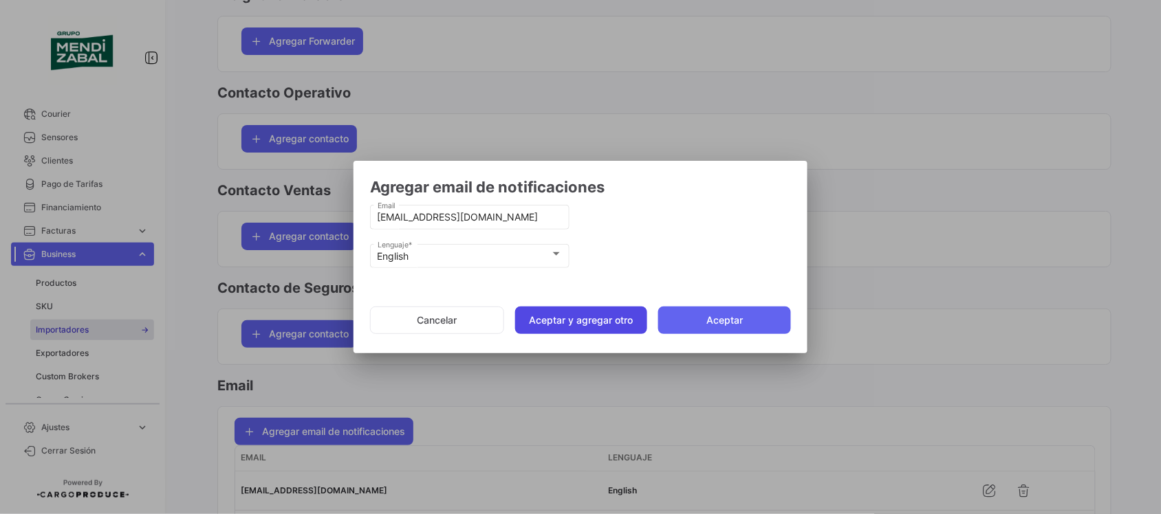
click at [592, 323] on button "Aceptar y agregar otro" at bounding box center [581, 321] width 133 height 28
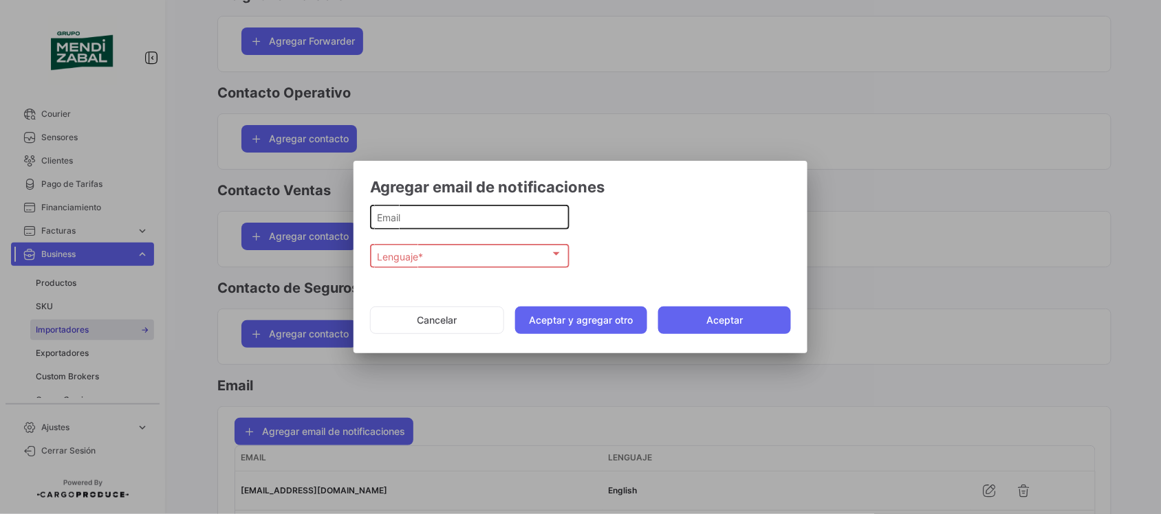
click at [438, 215] on input "Email" at bounding box center [470, 218] width 185 height 12
paste input "[EMAIL_ADDRESS][DOMAIN_NAME]"
type input "[EMAIL_ADDRESS][DOMAIN_NAME]"
click at [435, 267] on div "Lenguaje * Lenguaje *" at bounding box center [470, 254] width 185 height 27
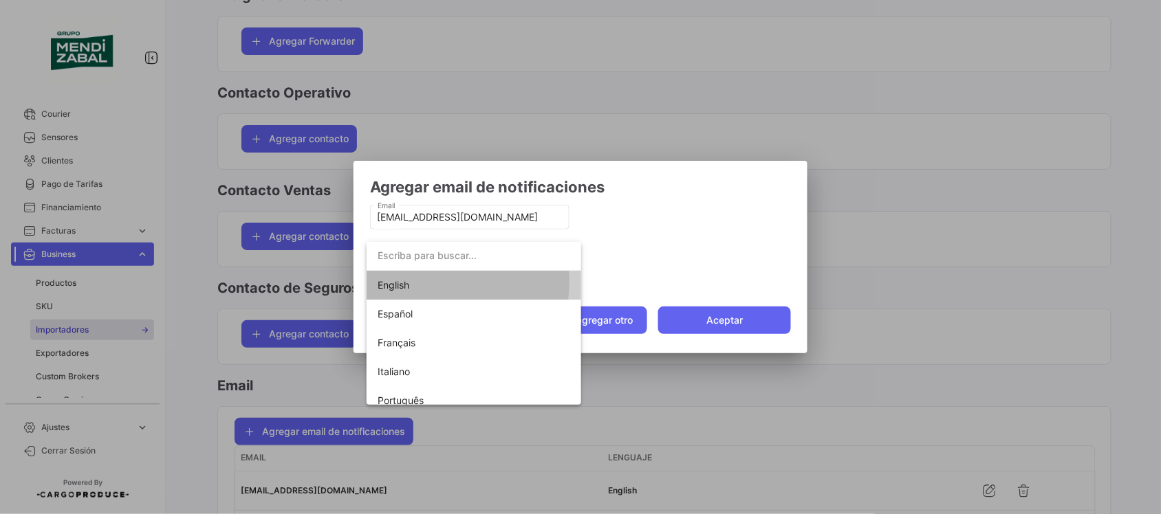
drag, startPoint x: 430, startPoint y: 282, endPoint x: 506, endPoint y: 294, distance: 76.7
click at [430, 283] on span "English" at bounding box center [474, 285] width 193 height 29
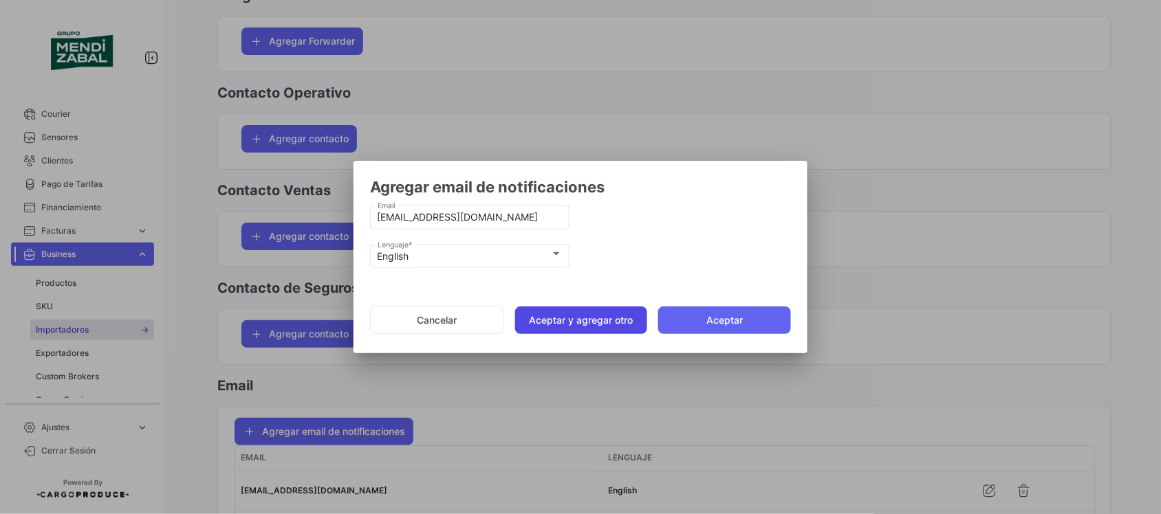
click at [575, 317] on button "Aceptar y agregar otro" at bounding box center [581, 321] width 133 height 28
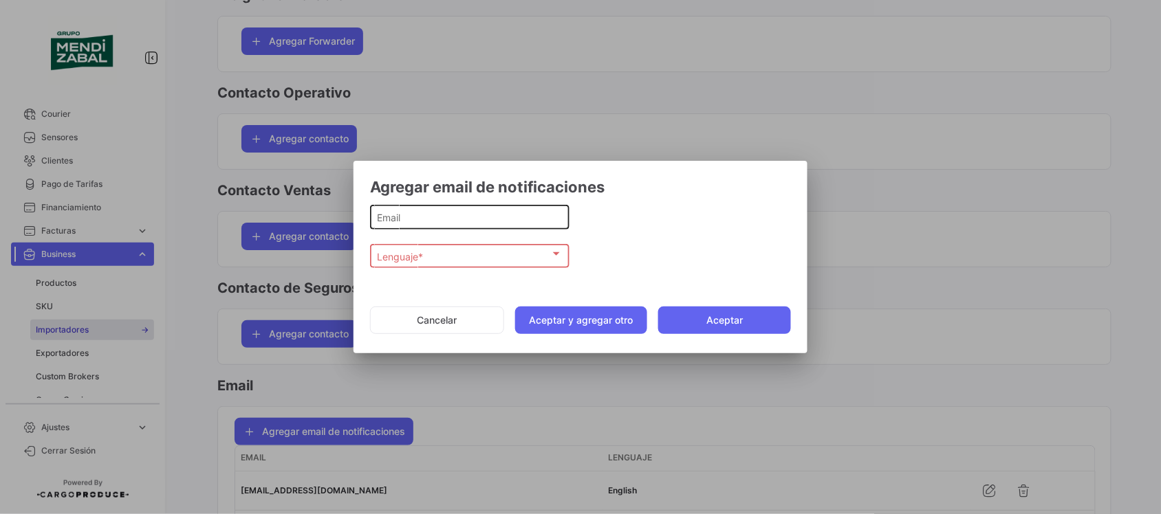
click at [451, 221] on input "Email" at bounding box center [470, 218] width 185 height 12
paste input "[EMAIL_ADDRESS][DOMAIN_NAME]"
type input "[EMAIL_ADDRESS][DOMAIN_NAME]"
click at [444, 248] on div "Lenguaje * Lenguaje *" at bounding box center [470, 254] width 185 height 27
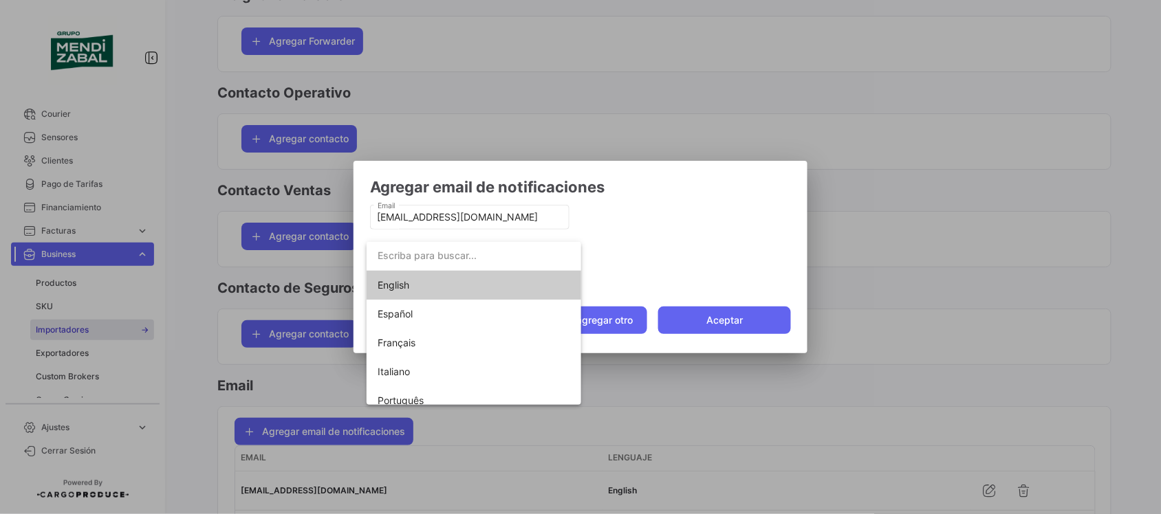
click at [426, 287] on span "English" at bounding box center [474, 285] width 193 height 29
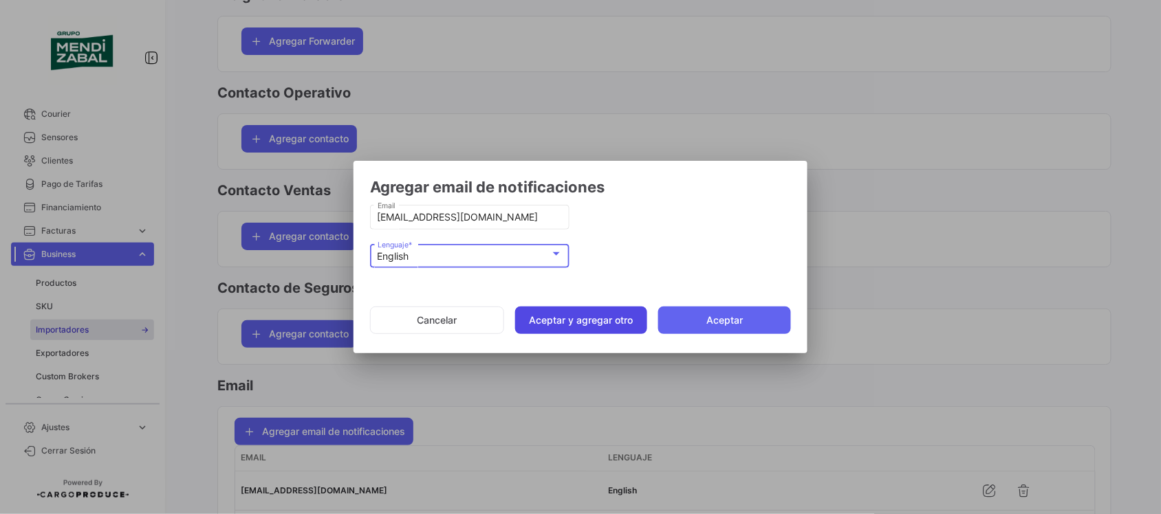
click at [578, 314] on button "Aceptar y agregar otro" at bounding box center [581, 321] width 133 height 28
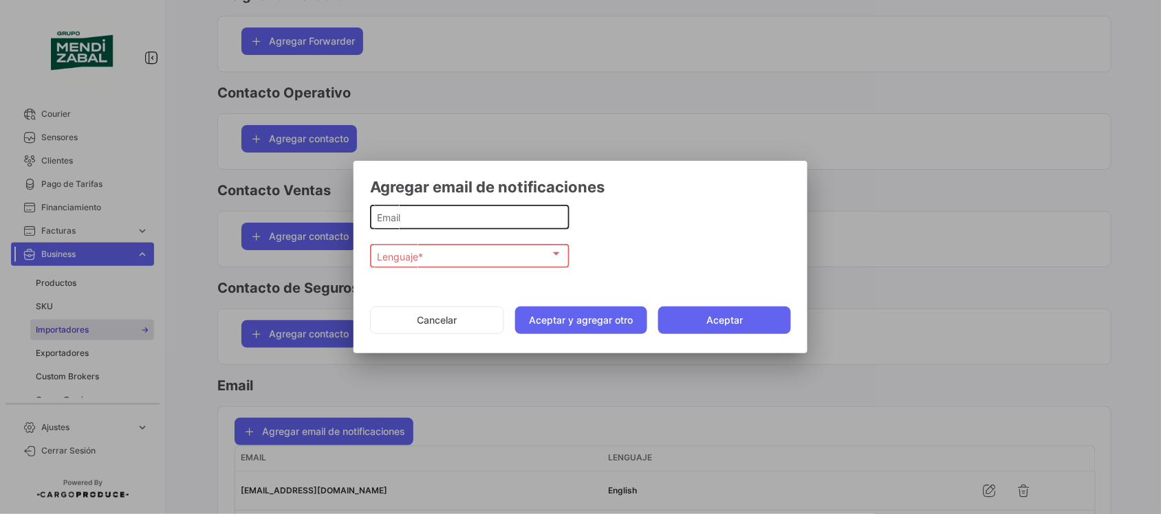
click at [426, 220] on input "Email" at bounding box center [470, 218] width 185 height 12
paste input "[EMAIL_ADDRESS][DOMAIN_NAME]"
type input "[EMAIL_ADDRESS][DOMAIN_NAME]"
click at [421, 265] on div "Lenguaje * Lenguaje *" at bounding box center [470, 254] width 185 height 27
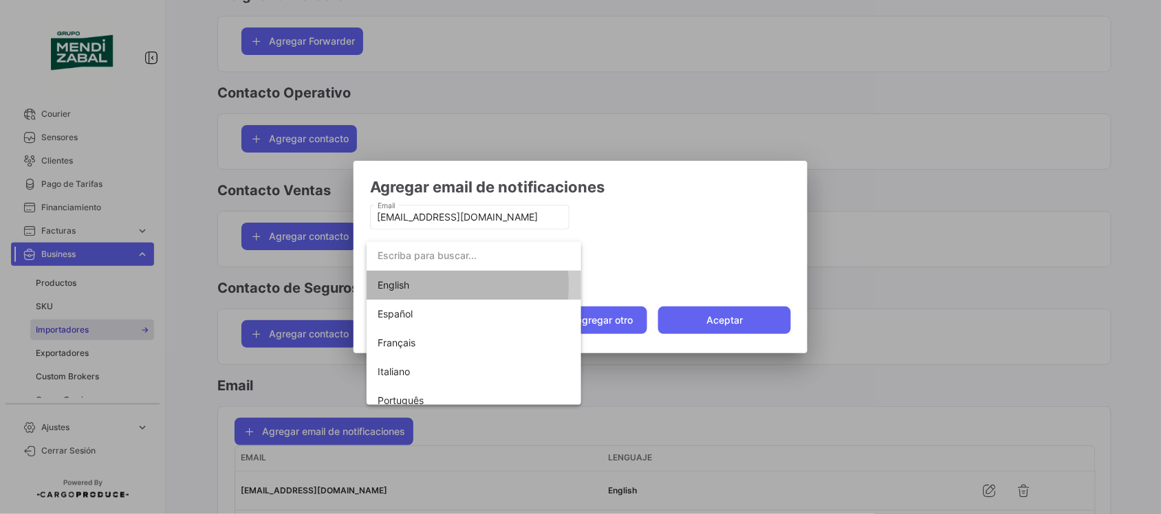
click at [411, 286] on span "English" at bounding box center [474, 285] width 193 height 29
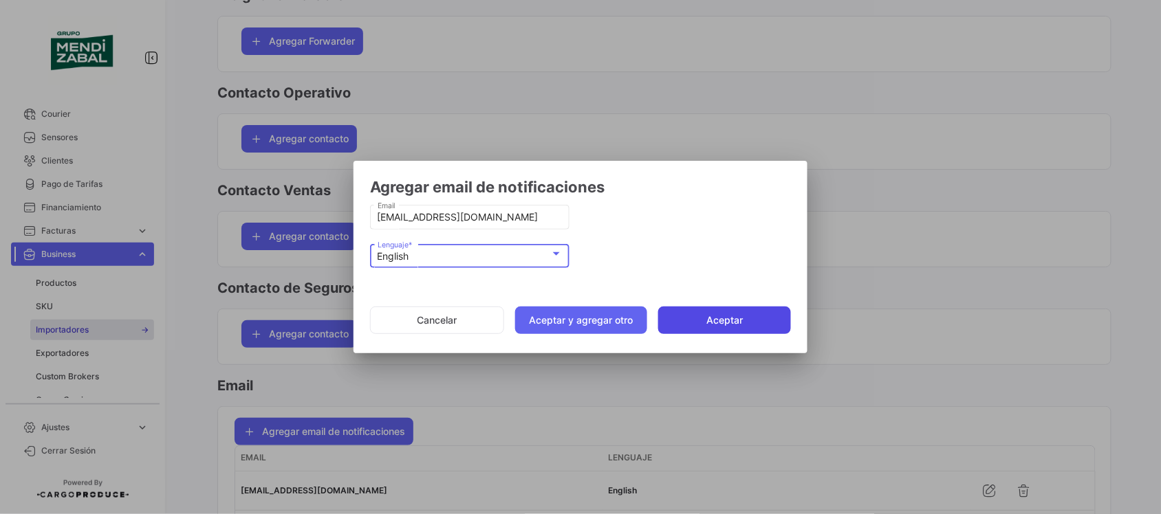
click at [708, 313] on button "Aceptar" at bounding box center [724, 321] width 133 height 28
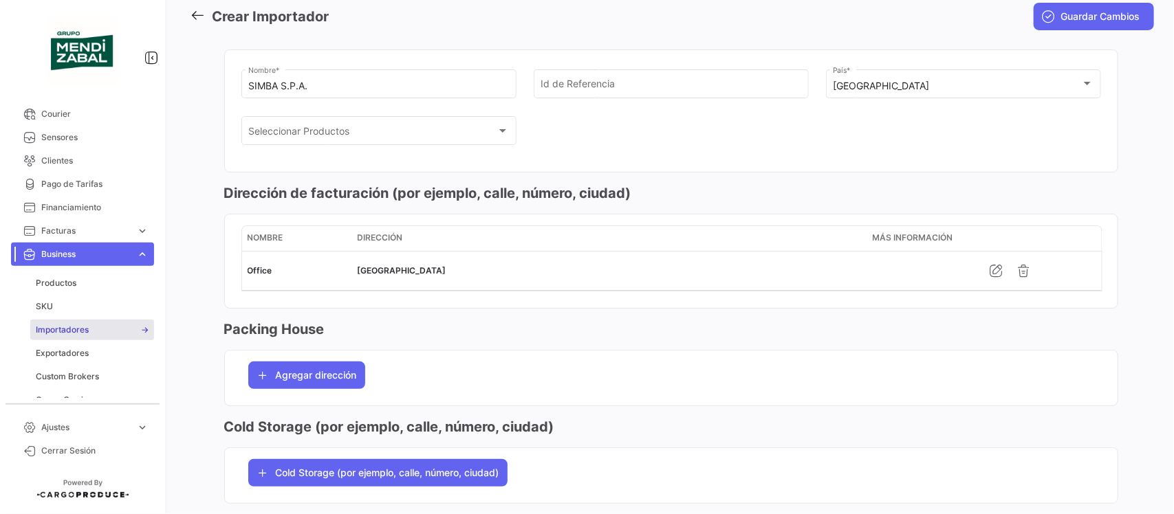
scroll to position [0, 0]
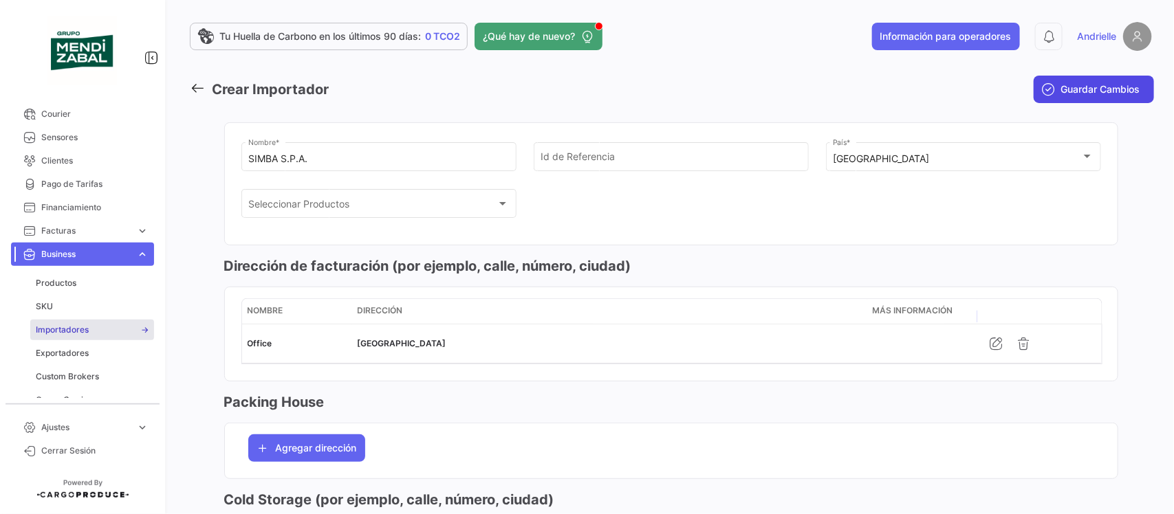
click at [1081, 94] on span "Guardar Cambios" at bounding box center [1100, 90] width 79 height 14
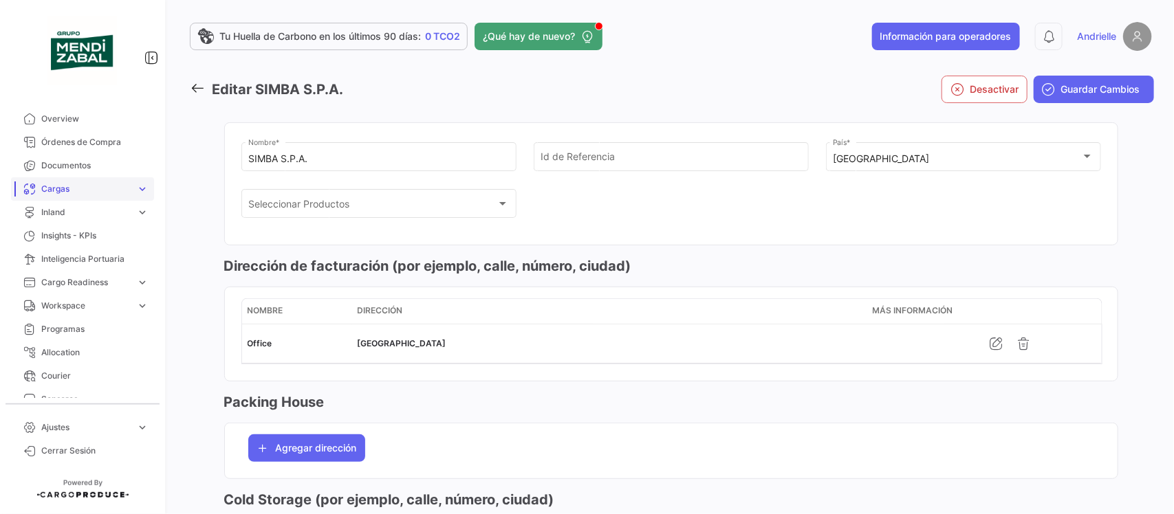
click at [98, 186] on span "Cargas" at bounding box center [85, 189] width 89 height 12
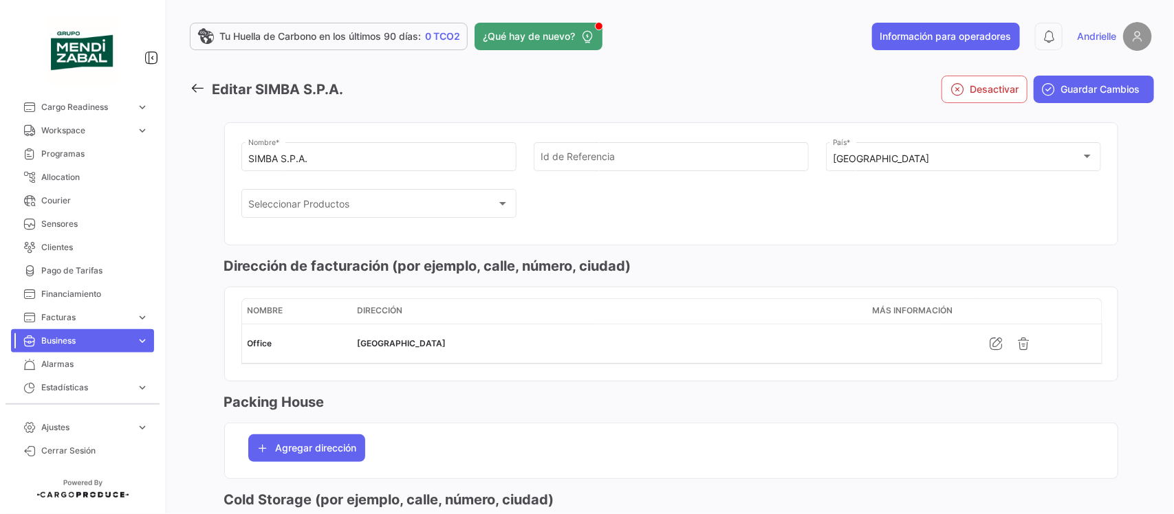
scroll to position [258, 0]
click at [73, 355] on link "Alarmas" at bounding box center [82, 362] width 143 height 23
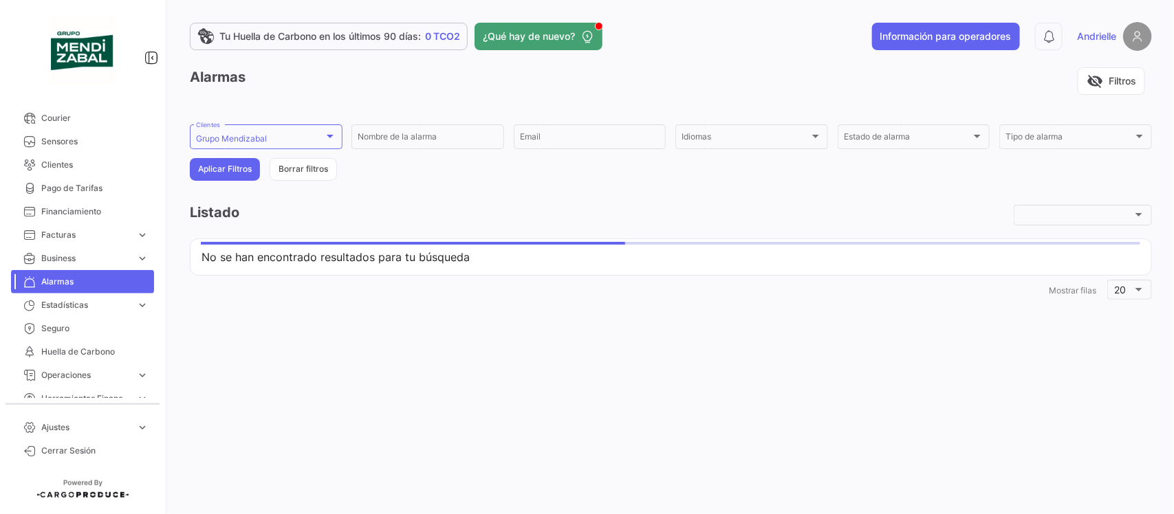
scroll to position [177, 0]
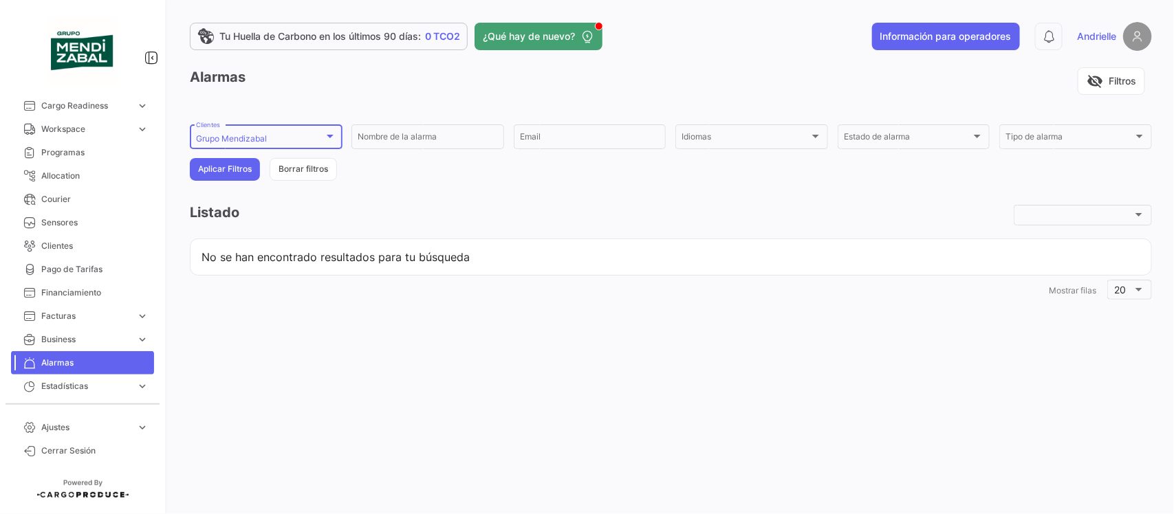
click at [256, 129] on div "Grupo [PERSON_NAME] Clientes" at bounding box center [266, 135] width 140 height 27
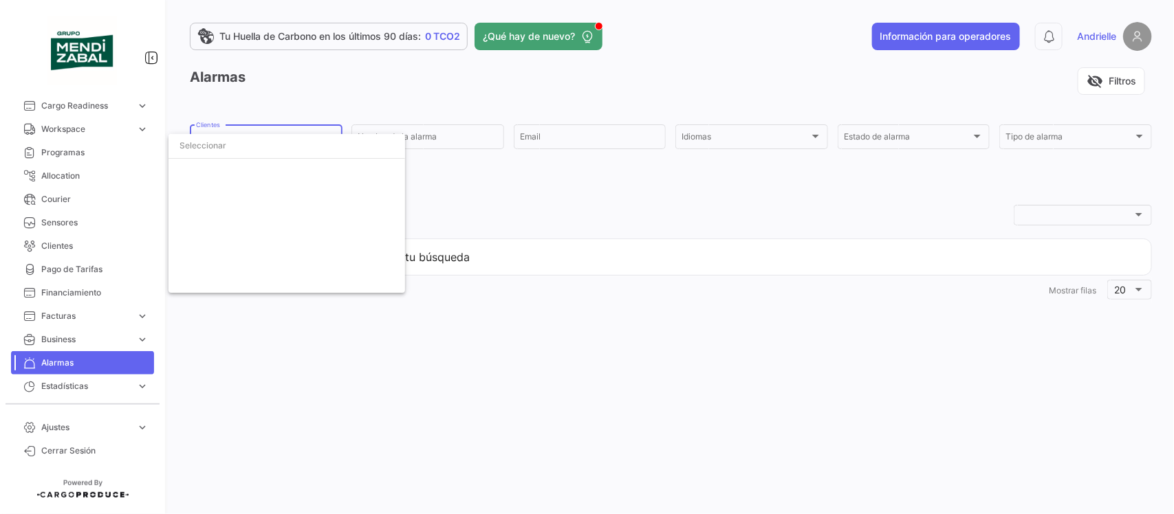
scroll to position [2924, 0]
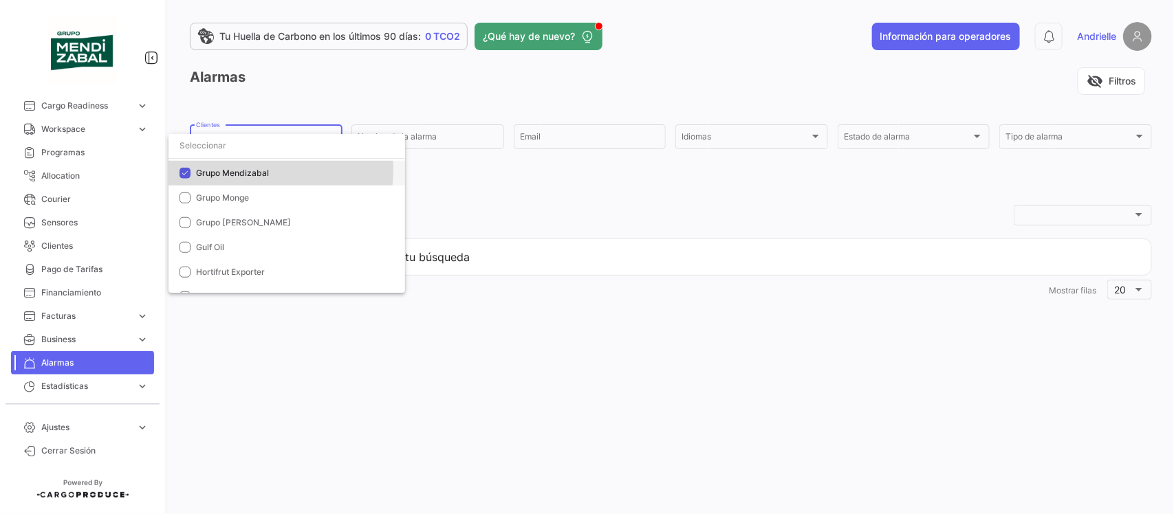
drag, startPoint x: 229, startPoint y: 169, endPoint x: 232, endPoint y: 152, distance: 16.7
click at [228, 168] on span "Grupo Mendizabal" at bounding box center [232, 173] width 73 height 10
click at [237, 140] on input "dropdown search" at bounding box center [287, 145] width 237 height 25
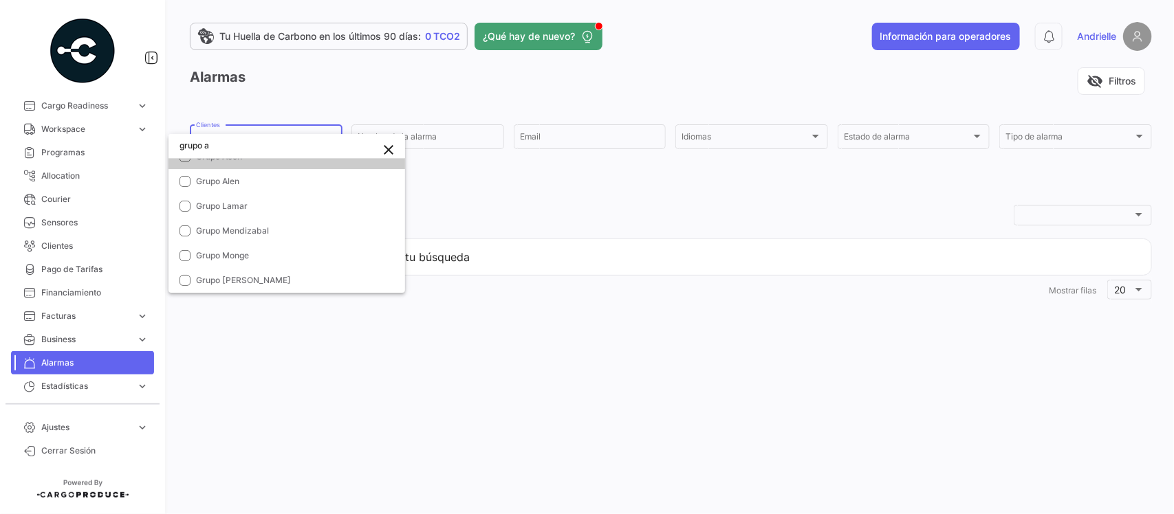
scroll to position [0, 0]
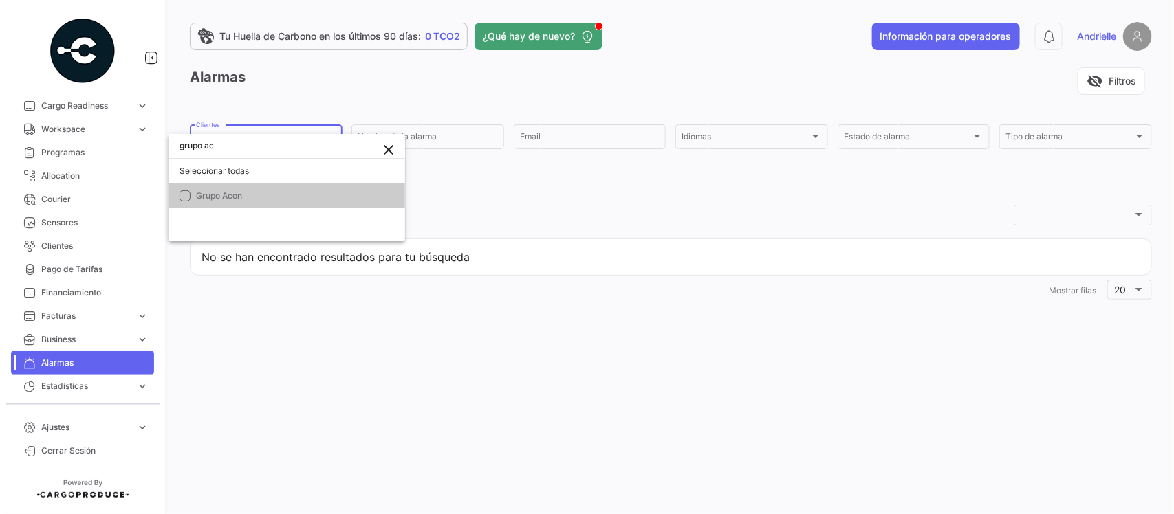
type input "grupo ac"
drag, startPoint x: 237, startPoint y: 193, endPoint x: 248, endPoint y: 193, distance: 10.3
click at [238, 193] on span "Grupo Acon" at bounding box center [219, 196] width 46 height 10
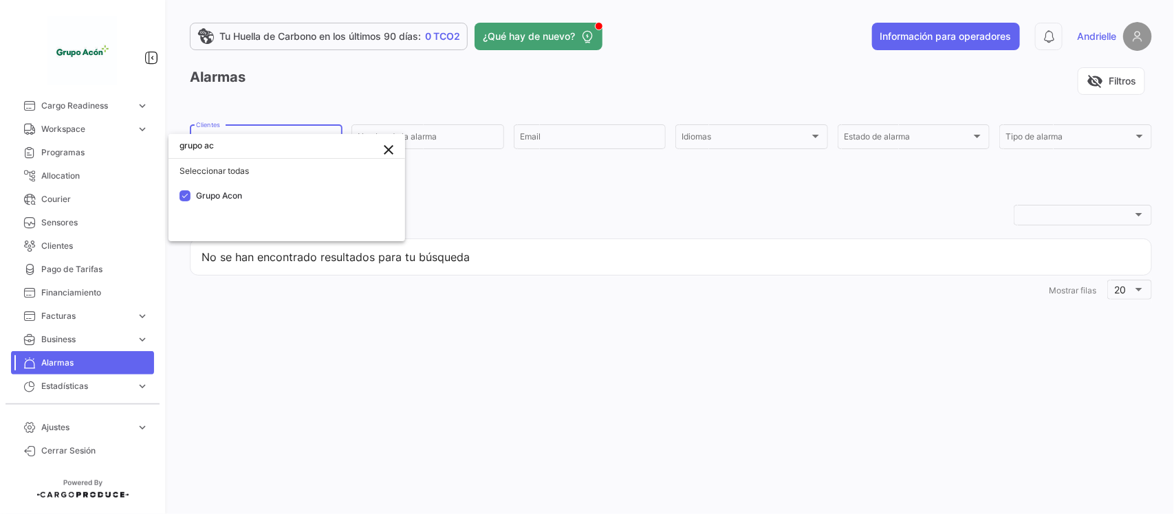
click at [555, 207] on div at bounding box center [587, 257] width 1174 height 514
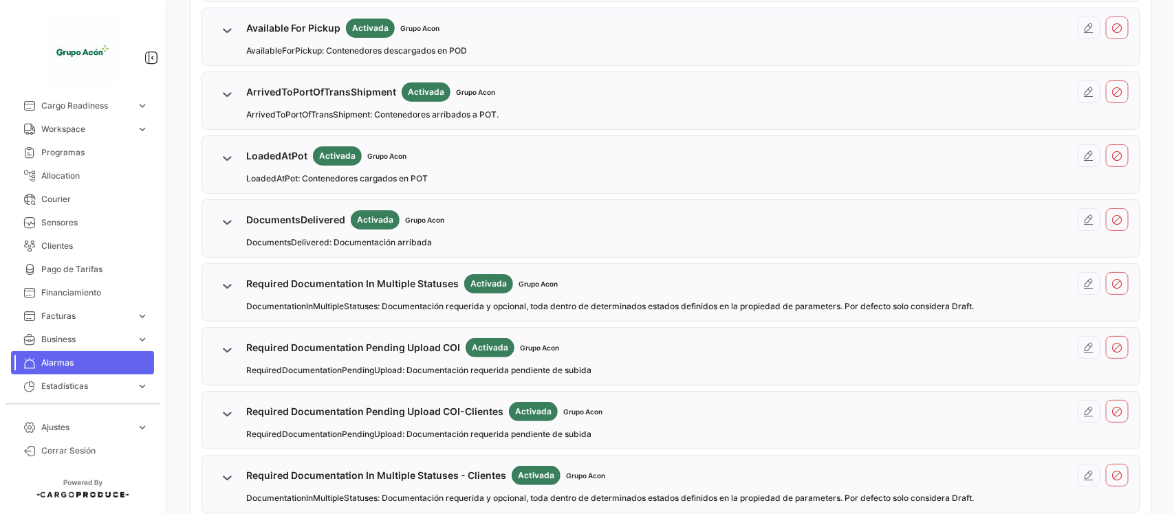
scroll to position [860, 0]
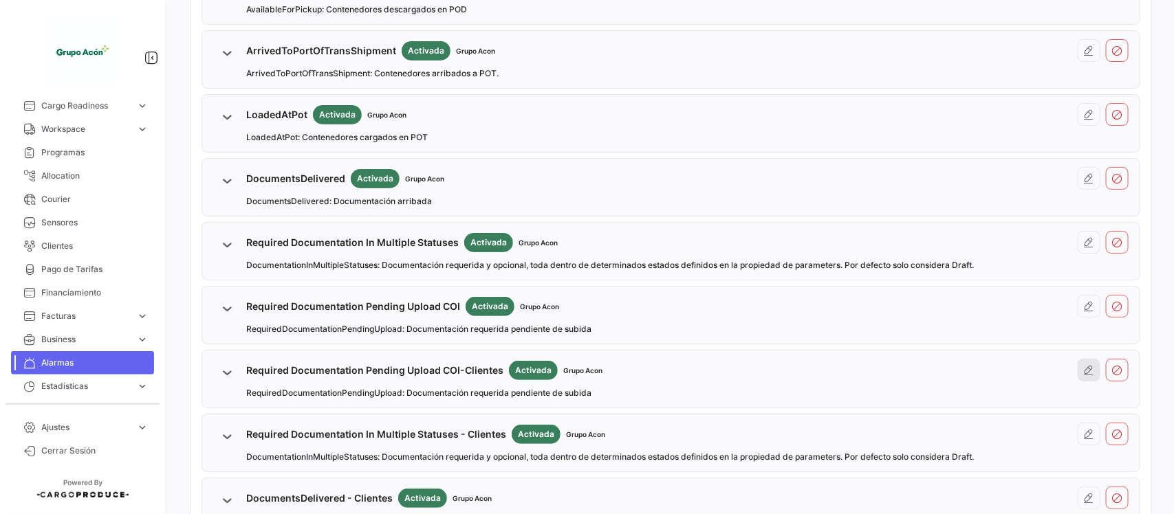
click at [1084, 375] on icon at bounding box center [1089, 370] width 11 height 11
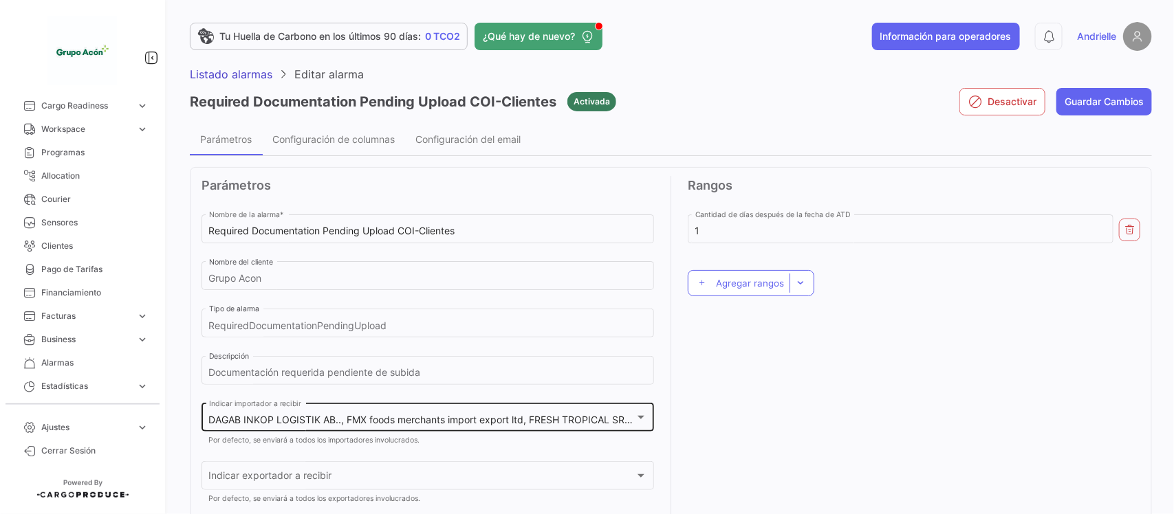
click at [519, 417] on span "DAGAB INKOP LOGISTIK AB.., FMX foods merchants import export ltd, FRESH TROPICA…" at bounding box center [780, 420] width 1142 height 12
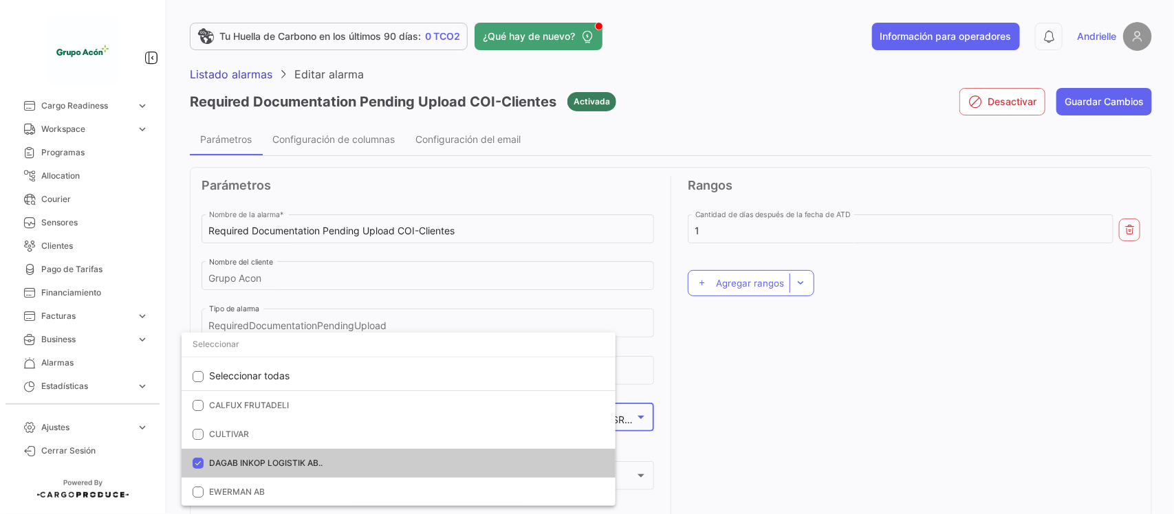
scroll to position [231, 0]
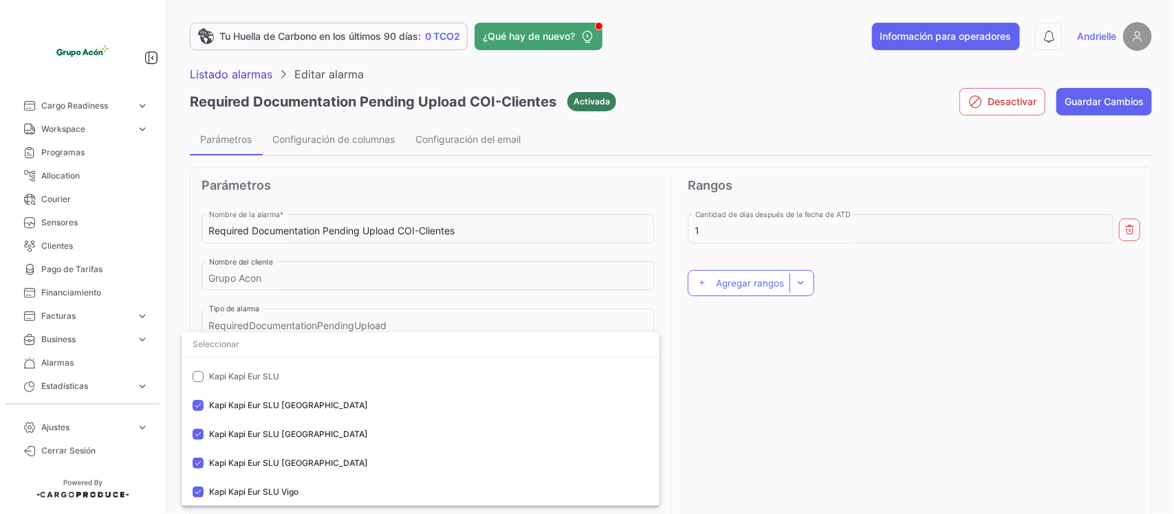
click at [257, 347] on input "dropdown search" at bounding box center [421, 344] width 478 height 25
paste input "CALFUX FRUTADELI"
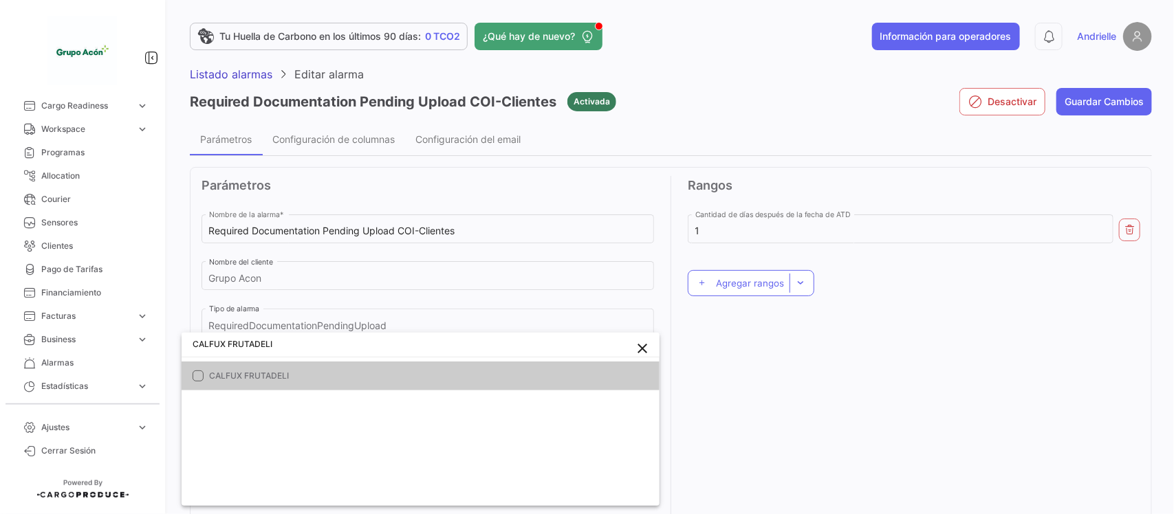
scroll to position [0, 0]
type input "CALFUX FRUTADELI"
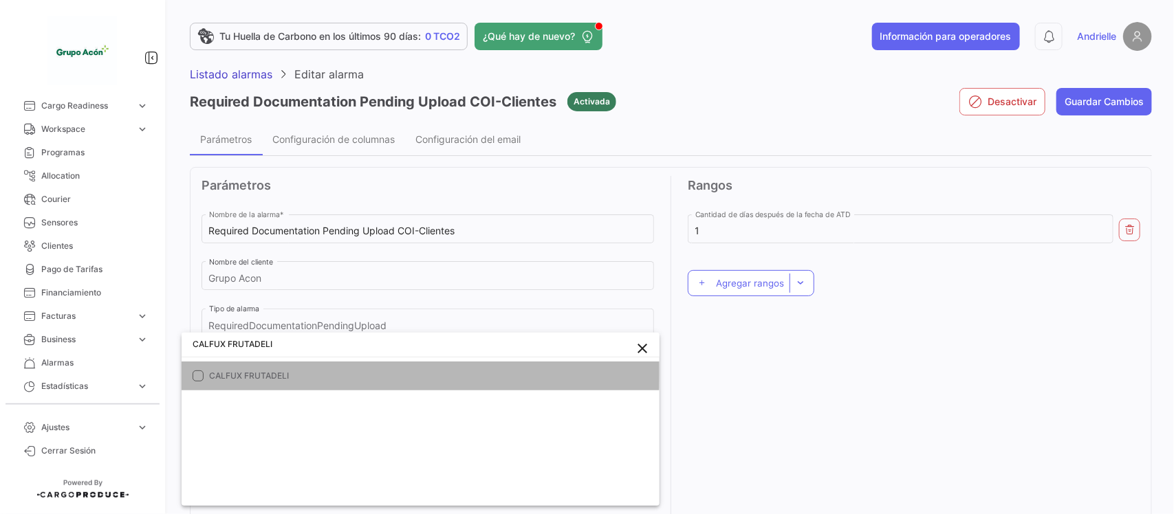
click at [254, 373] on span "CALFUX FRUTADELI" at bounding box center [374, 376] width 330 height 12
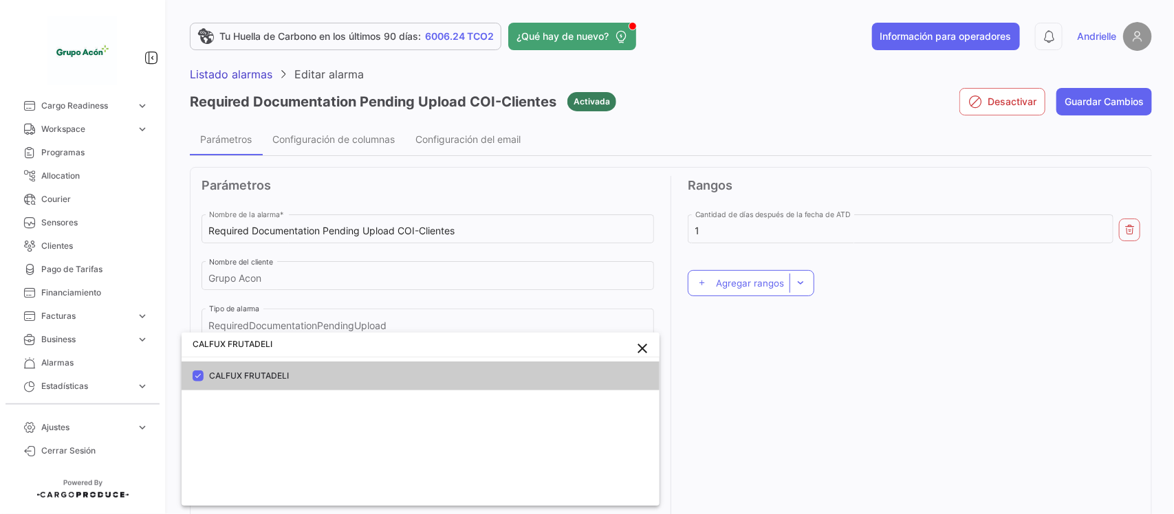
drag, startPoint x: 643, startPoint y: 346, endPoint x: 485, endPoint y: 324, distance: 159.7
click at [635, 345] on mat-icon "close" at bounding box center [643, 348] width 17 height 17
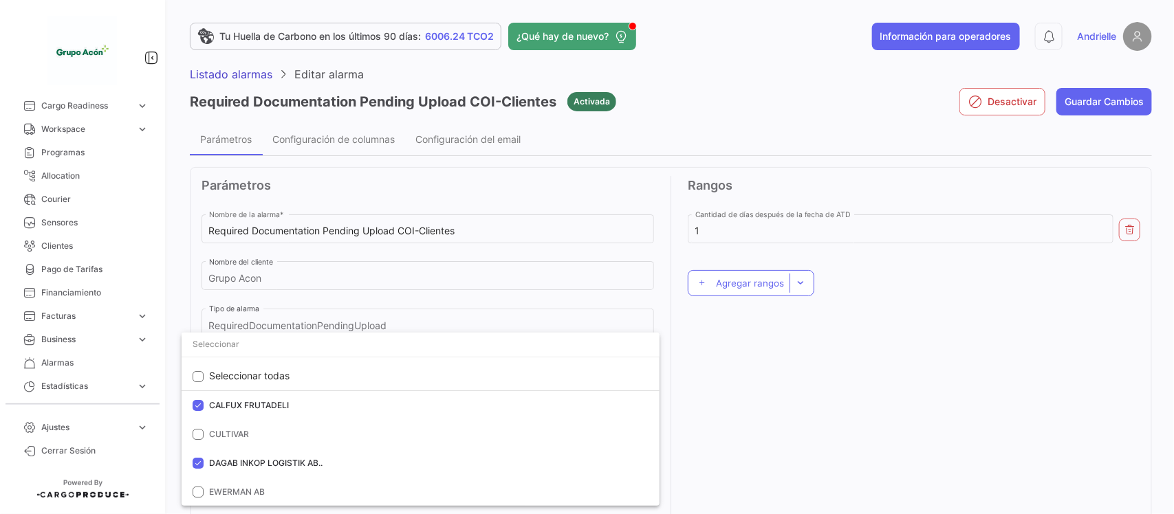
paste input "Global Market"
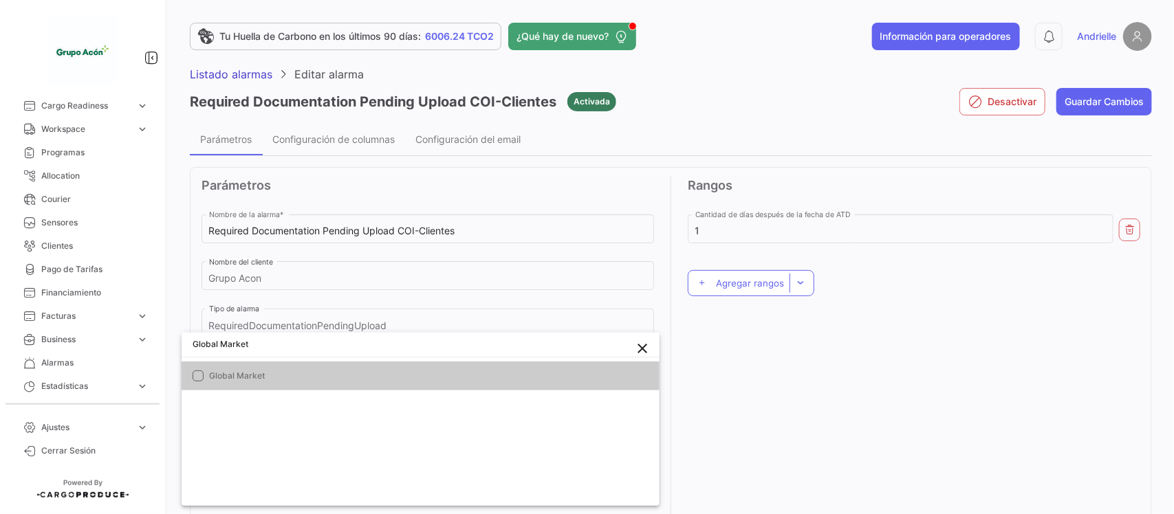
click at [239, 376] on span "Global Market" at bounding box center [374, 376] width 330 height 12
click at [290, 349] on input "Global Market" at bounding box center [421, 344] width 478 height 25
paste input "SARL FRUITS COM"
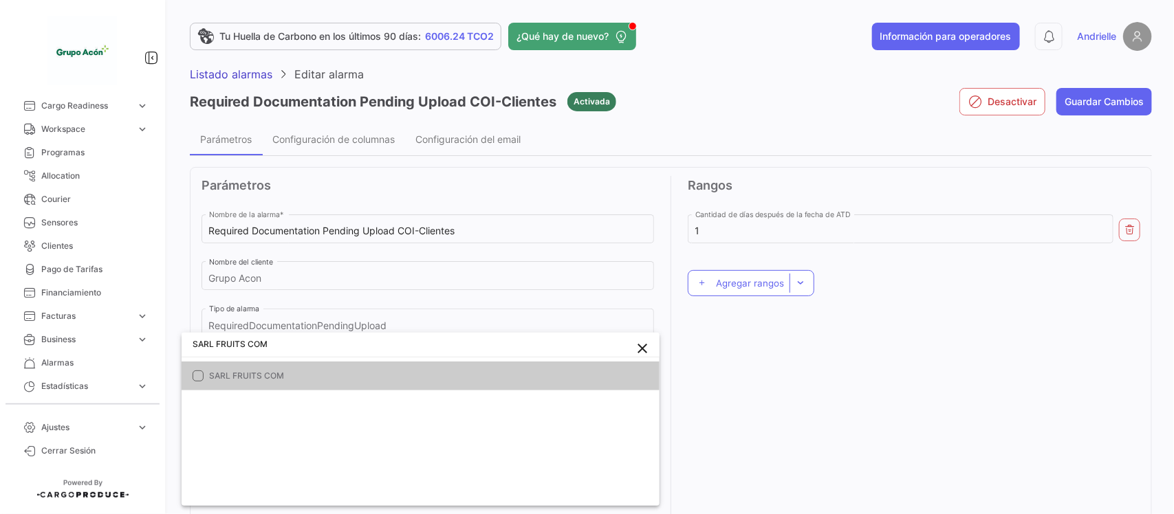
click at [263, 373] on span "SARL FRUITS COM" at bounding box center [374, 376] width 330 height 12
click at [289, 351] on input "SARL FRUITS COM" at bounding box center [421, 344] width 478 height 25
paste input "IMBA S.P.A."
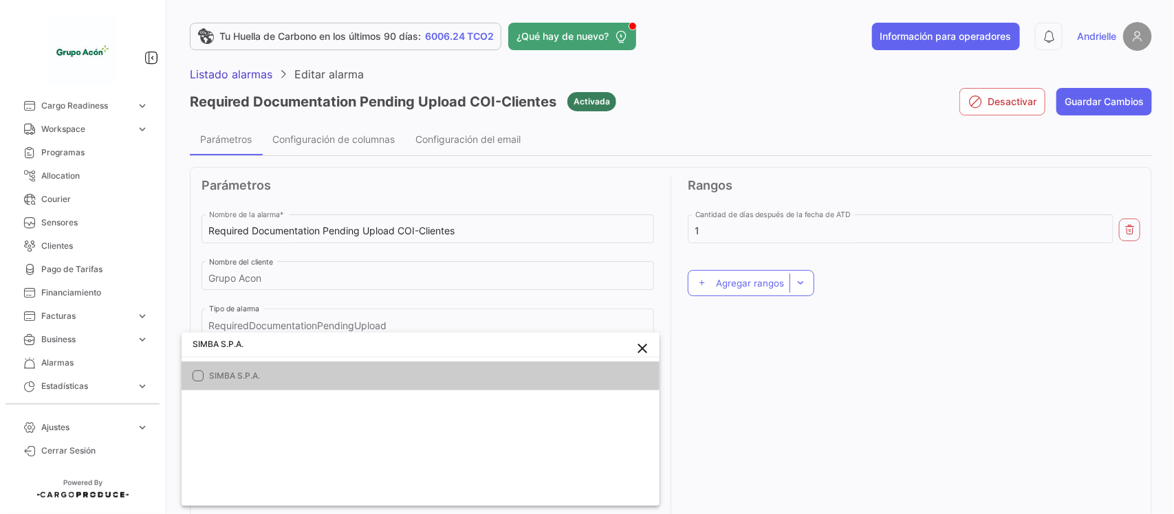
type input "SIMBA S.P.A."
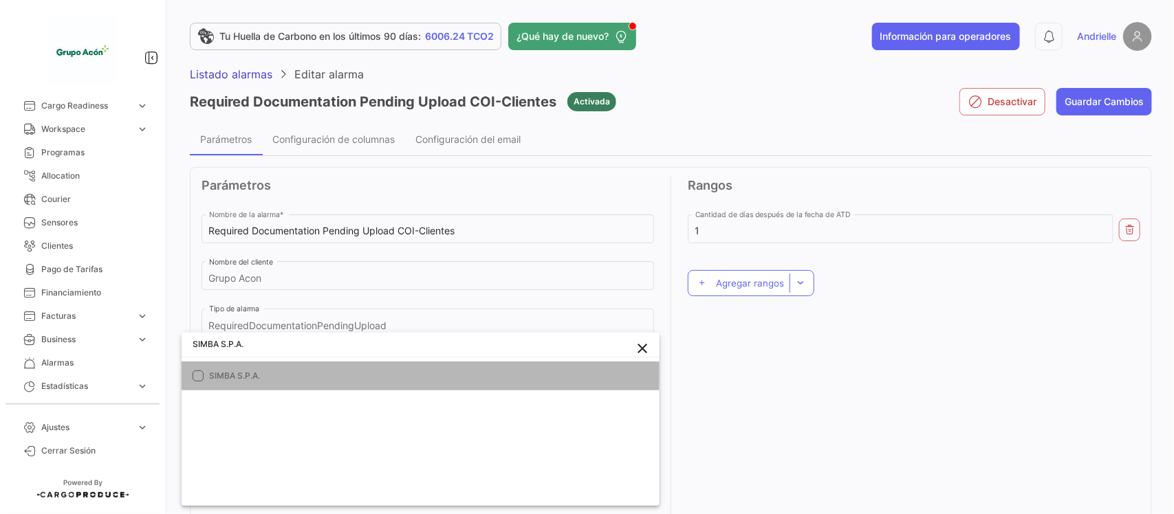
click at [275, 373] on span "SIMBA S.P.A." at bounding box center [374, 376] width 330 height 12
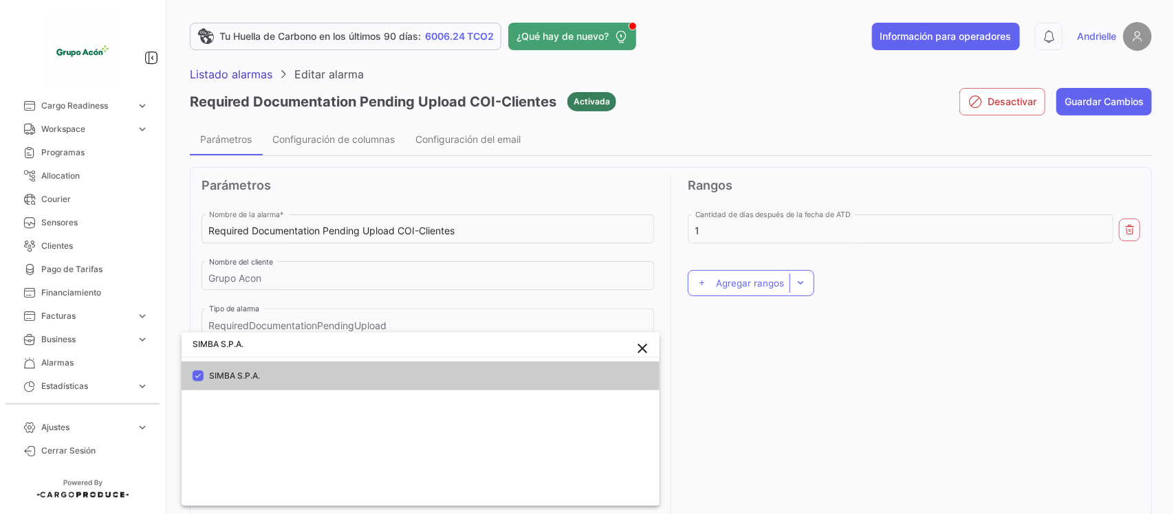
click at [865, 435] on div at bounding box center [587, 257] width 1174 height 514
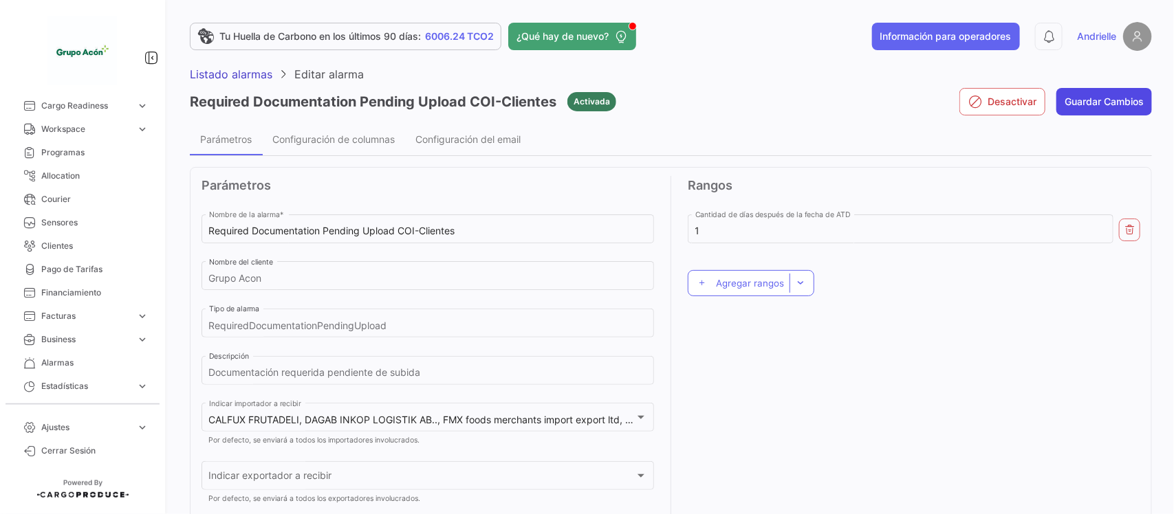
click at [1108, 105] on button "Guardar Cambios" at bounding box center [1104, 102] width 96 height 28
click at [255, 77] on span "Listado alarmas" at bounding box center [231, 74] width 83 height 14
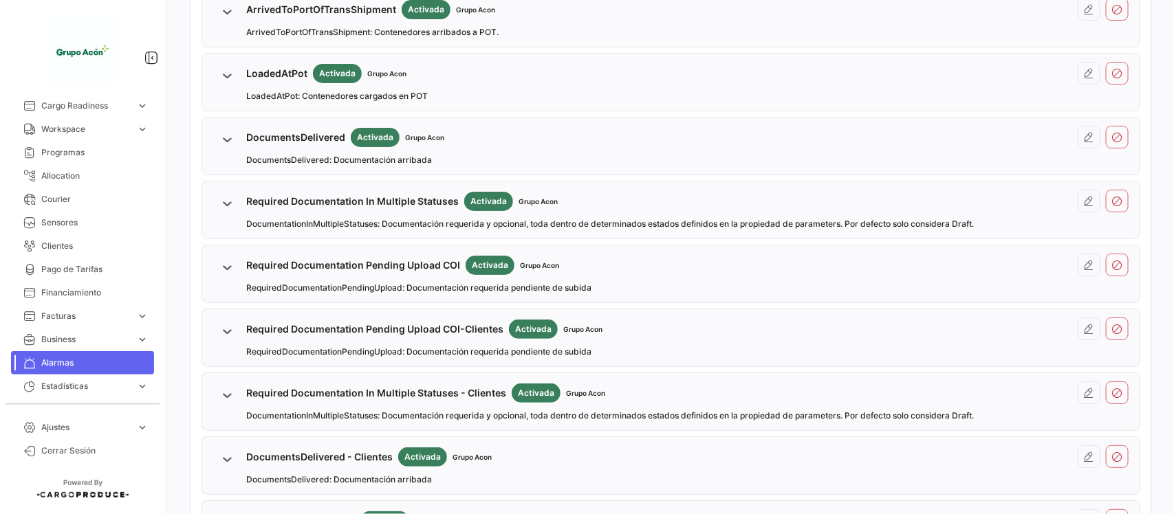
scroll to position [946, 0]
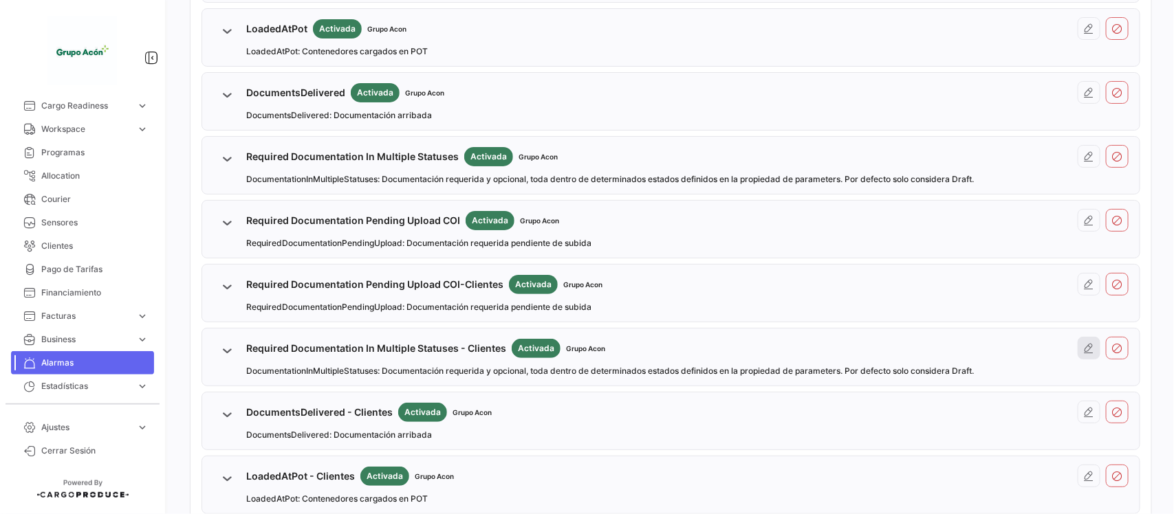
click at [1084, 352] on icon at bounding box center [1089, 348] width 11 height 11
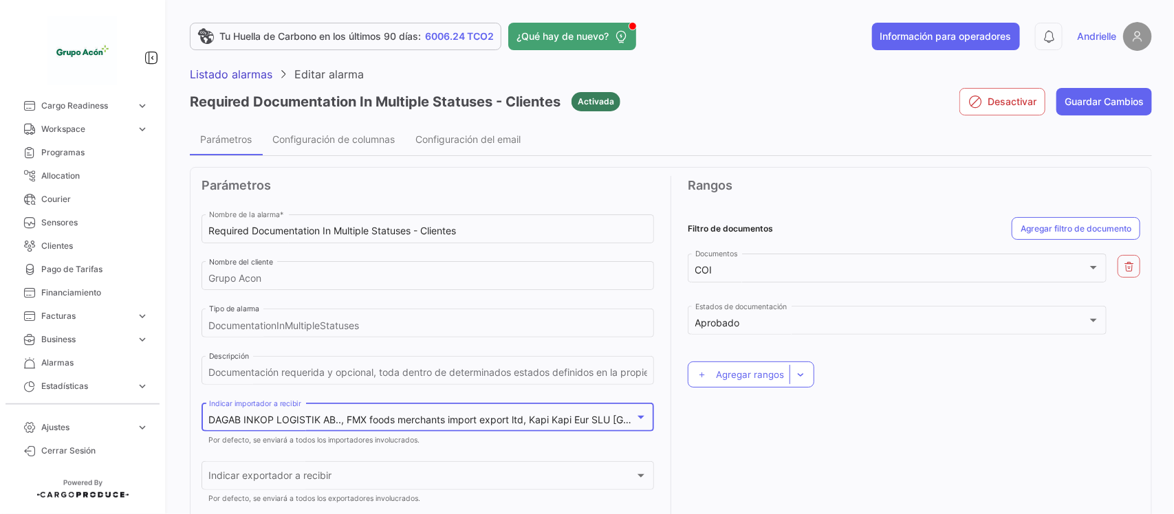
click at [434, 418] on span "DAGAB INKOP LOGISTIK AB.., FMX foods merchants import export ltd, Kapi Kapi Eur…" at bounding box center [750, 420] width 1083 height 12
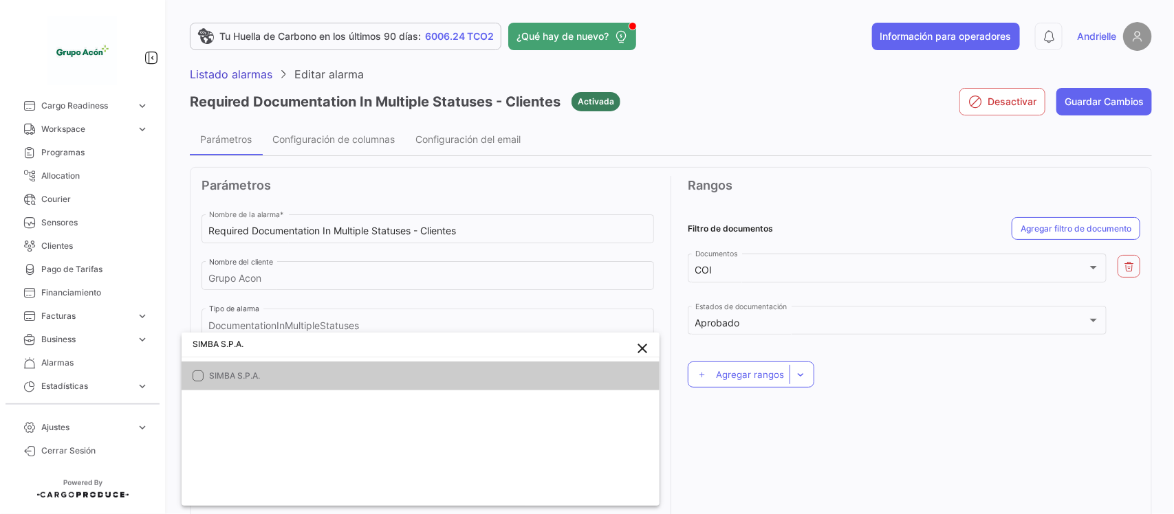
click at [218, 373] on span "SIMBA S.P.A." at bounding box center [374, 376] width 330 height 12
click at [293, 340] on input "SIMBA S.P.A." at bounding box center [421, 344] width 478 height 25
paste input "ARL FRUITS COM"
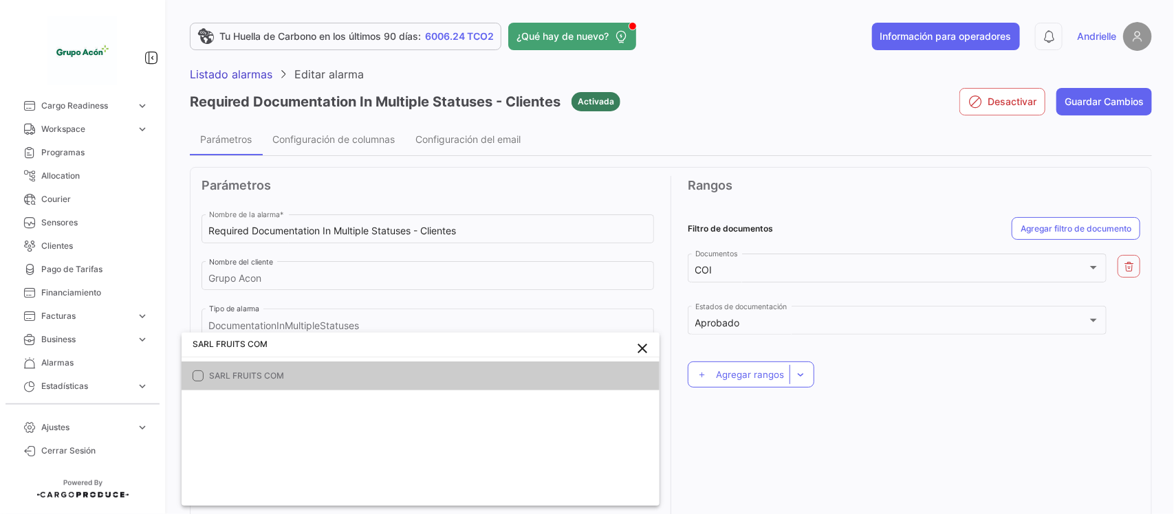
click at [254, 382] on span "SARL FRUITS COM" at bounding box center [374, 376] width 330 height 12
click at [286, 345] on input "SARL FRUITS COM" at bounding box center [421, 344] width 478 height 25
click at [286, 343] on input "SARL FRUITS COM" at bounding box center [421, 344] width 478 height 25
paste input "CALFUX FRUTADELI"
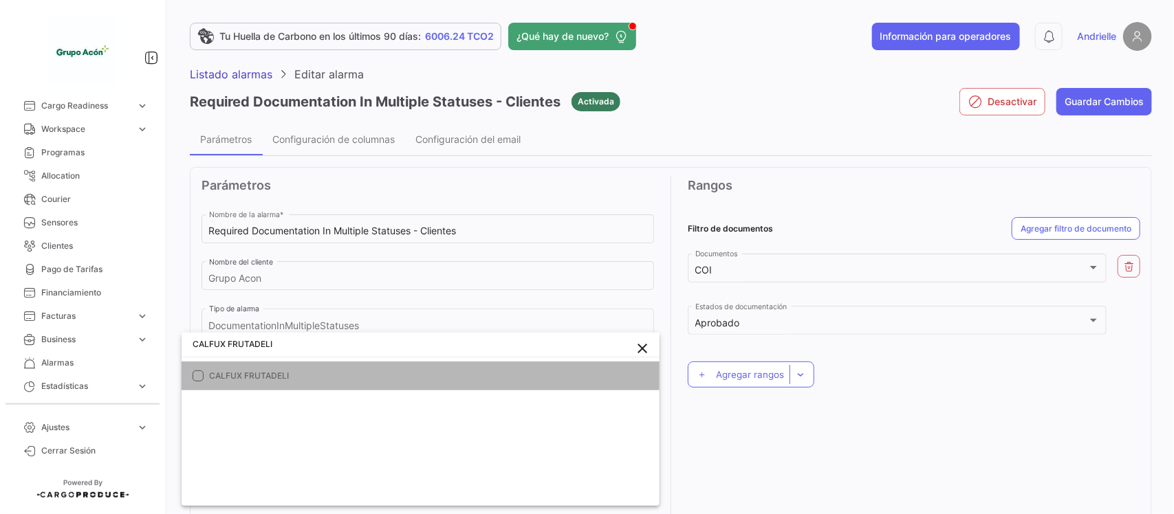
click at [249, 370] on span "CALFUX FRUTADELI" at bounding box center [374, 376] width 330 height 12
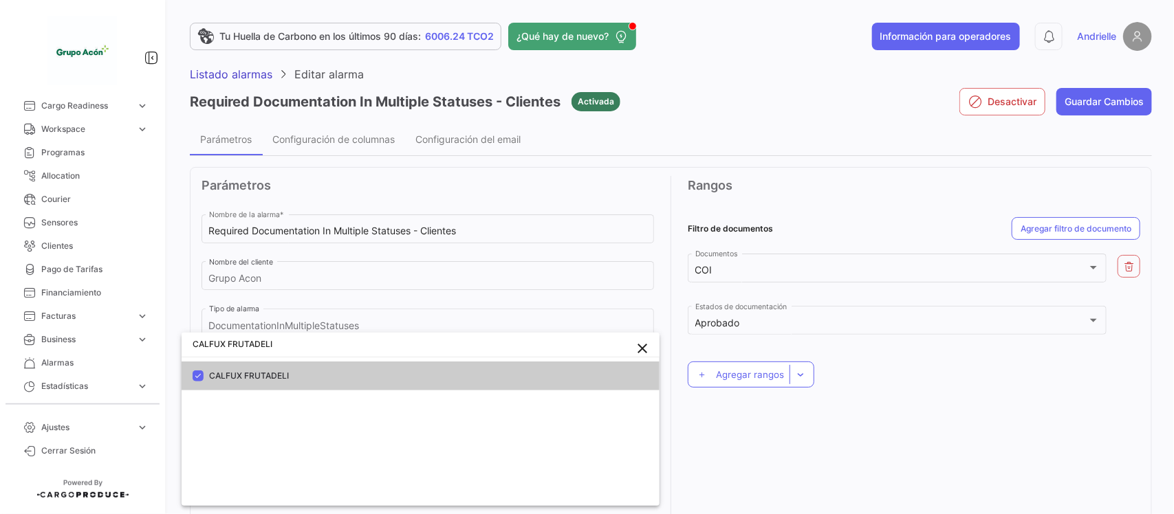
click at [284, 351] on input "CALFUX FRUTADELI" at bounding box center [421, 344] width 478 height 25
paste input "Global Market"
type input "Global Market"
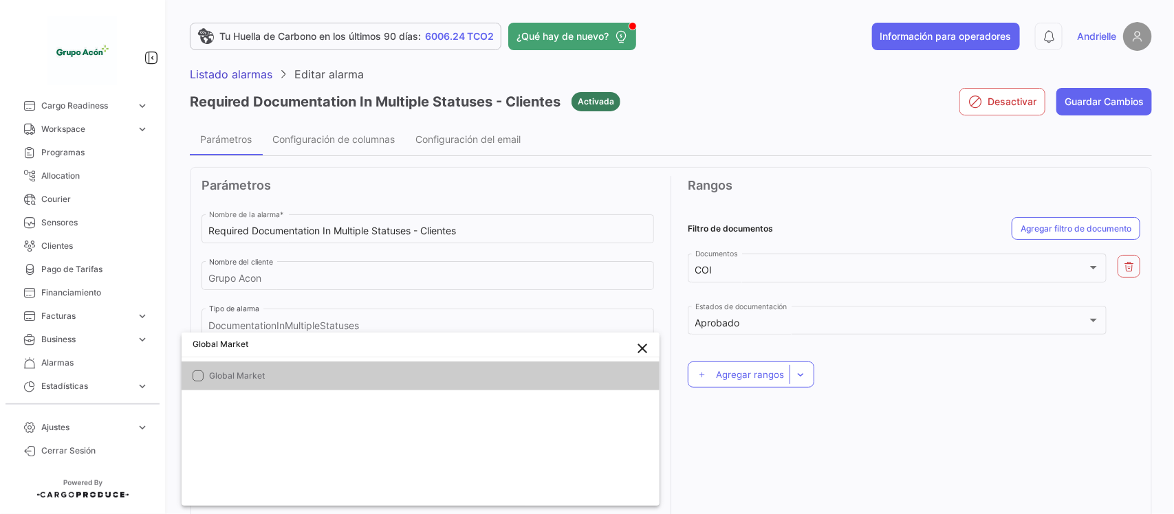
click at [249, 377] on span "Global Market" at bounding box center [374, 376] width 330 height 12
click at [747, 453] on div at bounding box center [587, 257] width 1174 height 514
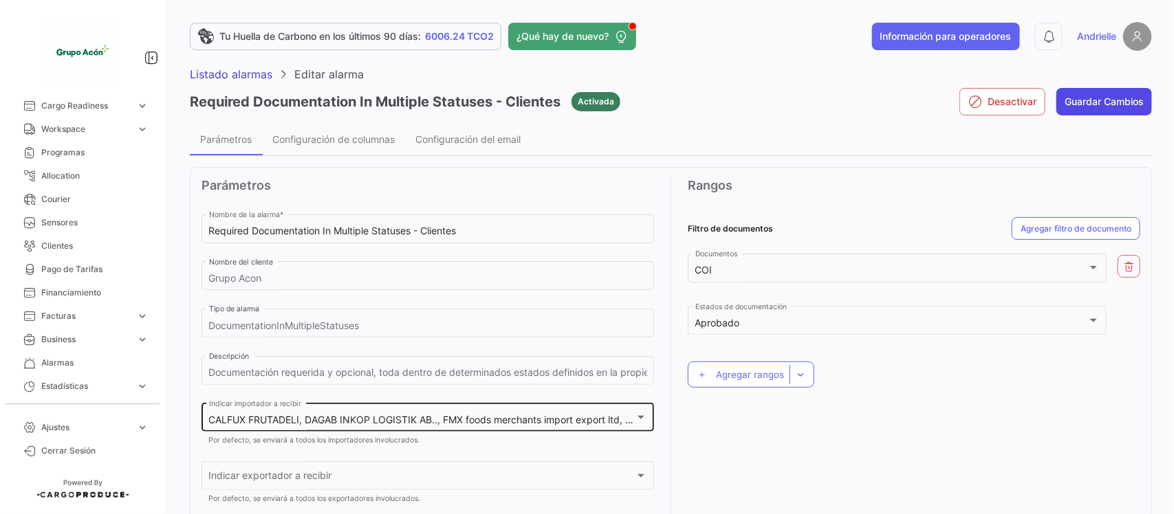
click at [1096, 101] on button "Guardar Cambios" at bounding box center [1104, 102] width 96 height 28
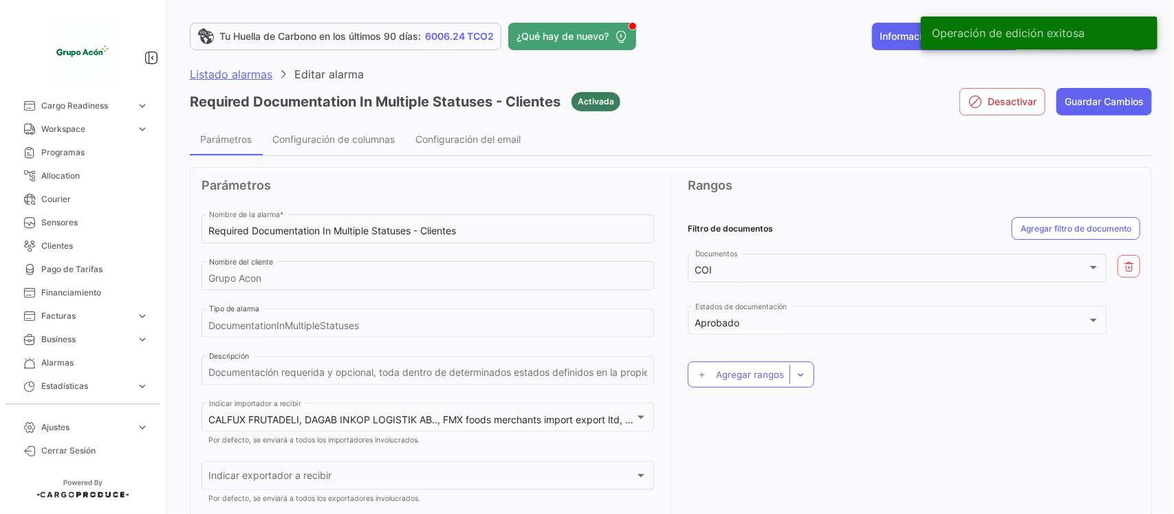
click at [254, 74] on span "Listado alarmas" at bounding box center [231, 74] width 83 height 14
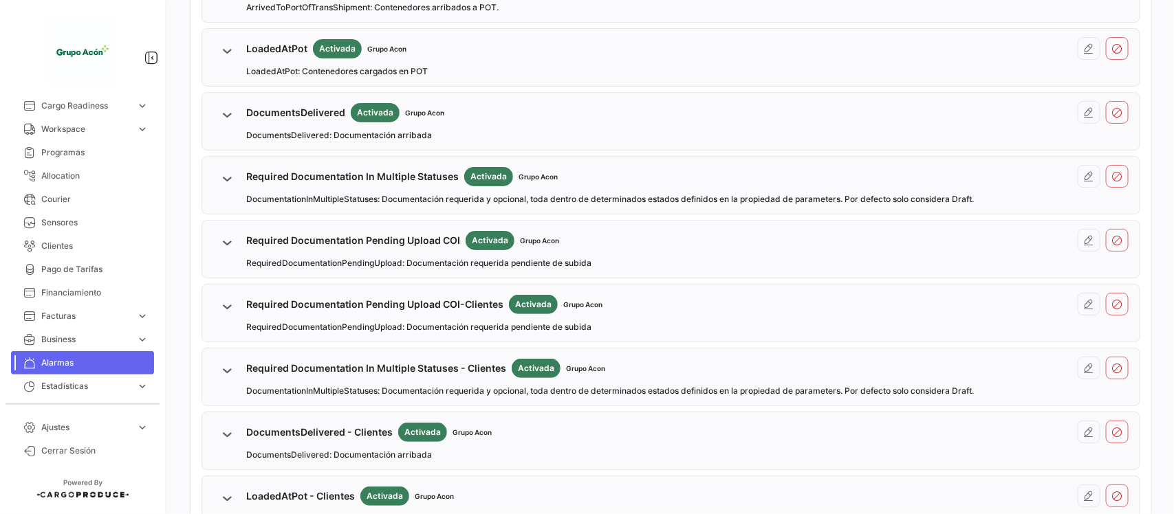
scroll to position [946, 0]
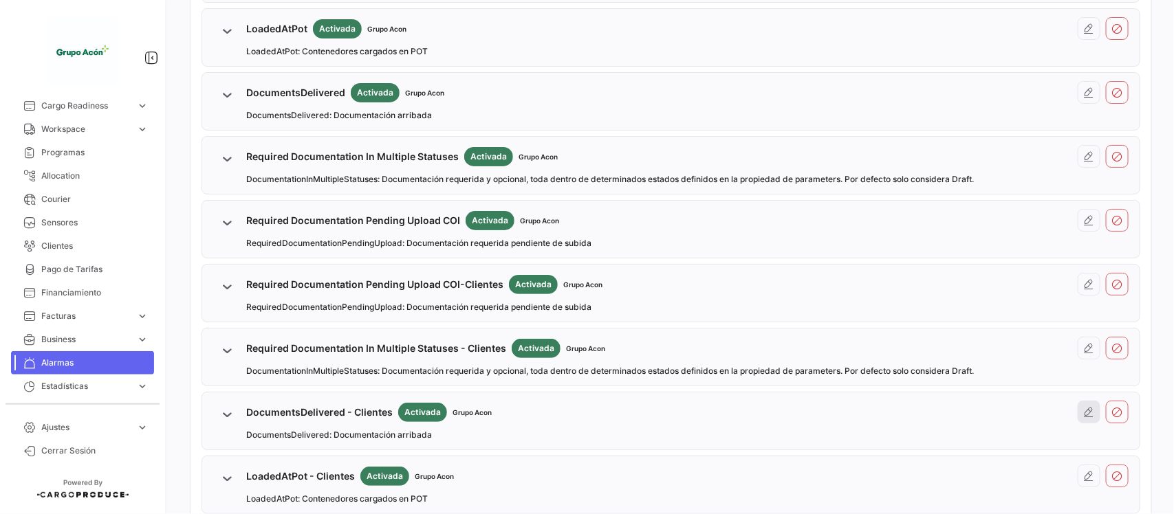
click at [1084, 418] on icon at bounding box center [1089, 412] width 11 height 11
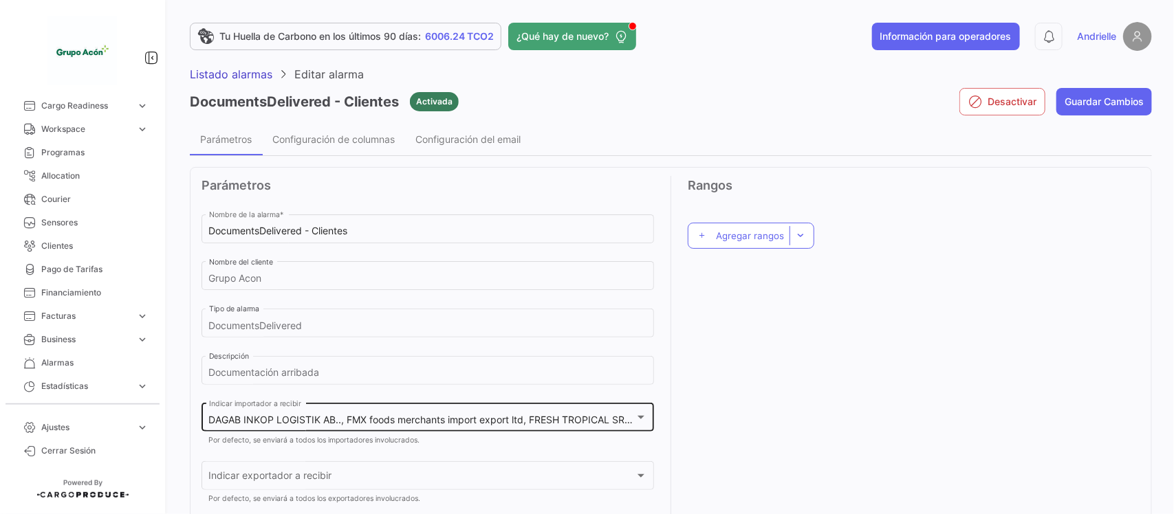
click at [449, 416] on span "DAGAB INKOP LOGISTIK AB.., FMX foods merchants import export ltd, FRESH TROPICA…" at bounding box center [804, 420] width 1190 height 12
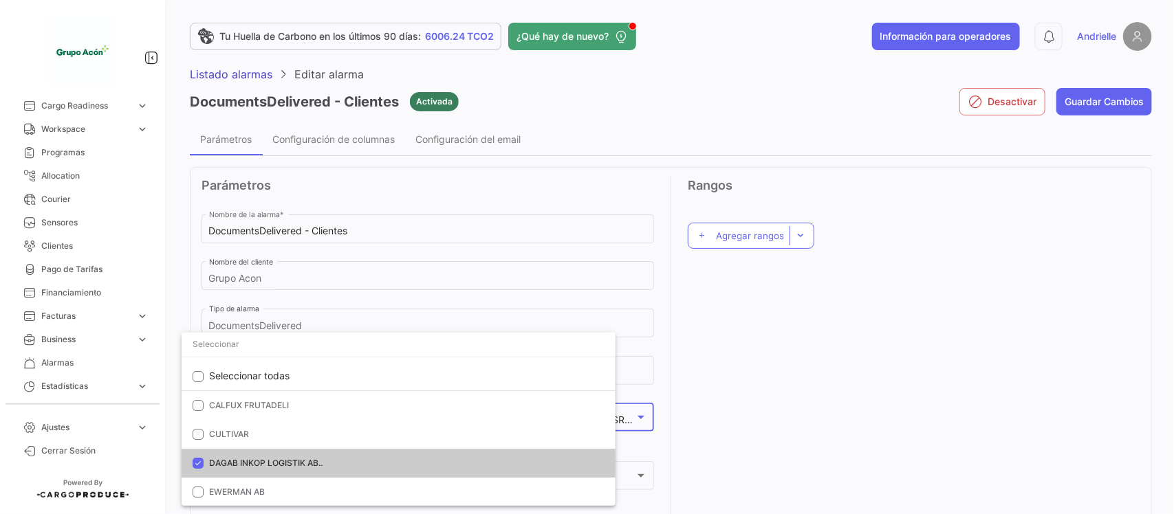
scroll to position [462, 0]
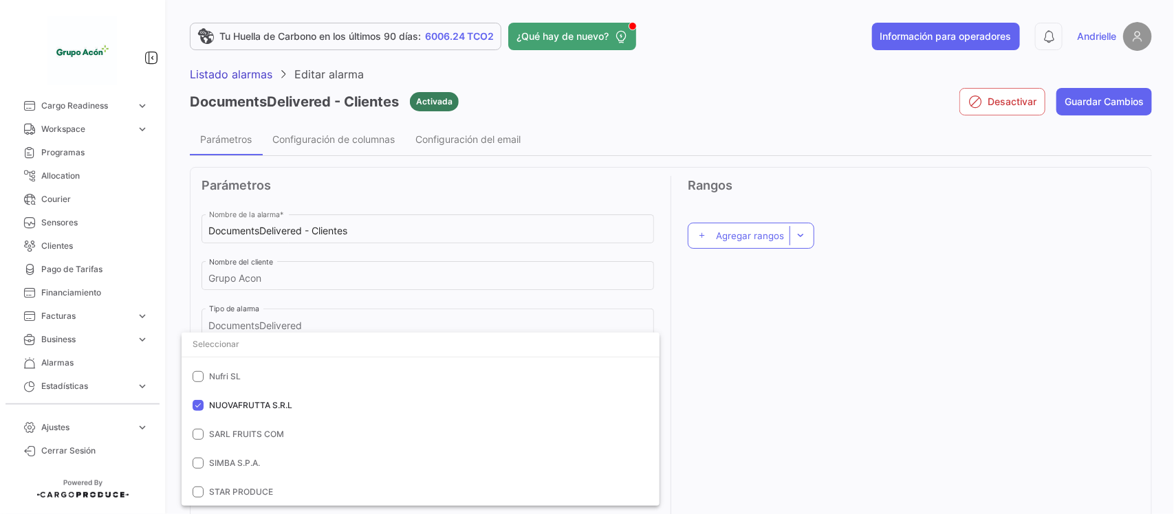
paste input "Global Market"
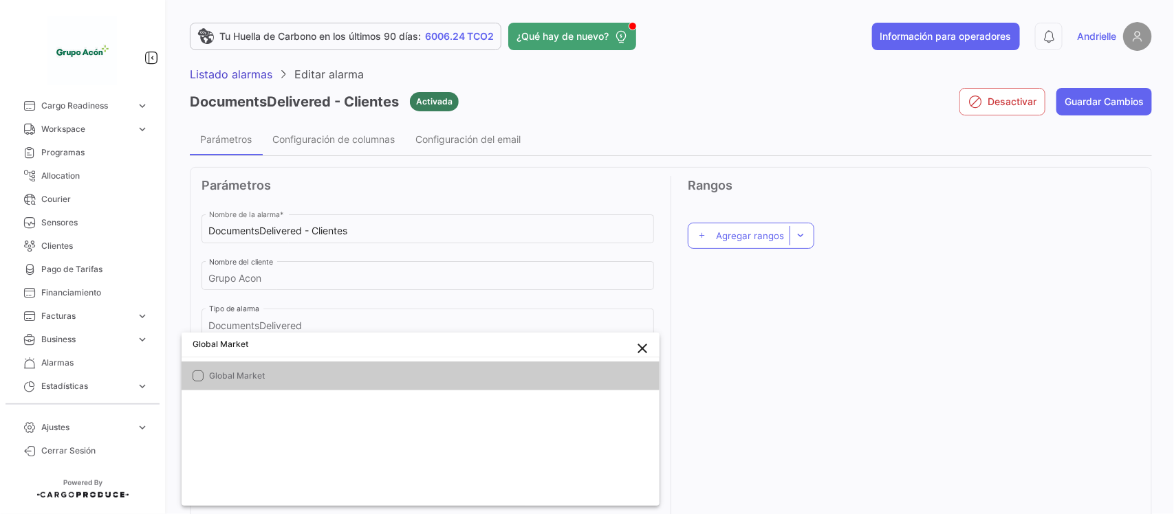
click at [239, 365] on mat-option "Global Market" at bounding box center [421, 376] width 478 height 29
click at [321, 341] on input "Global Market" at bounding box center [421, 344] width 478 height 25
paste input "CALFUX FRUTADELI"
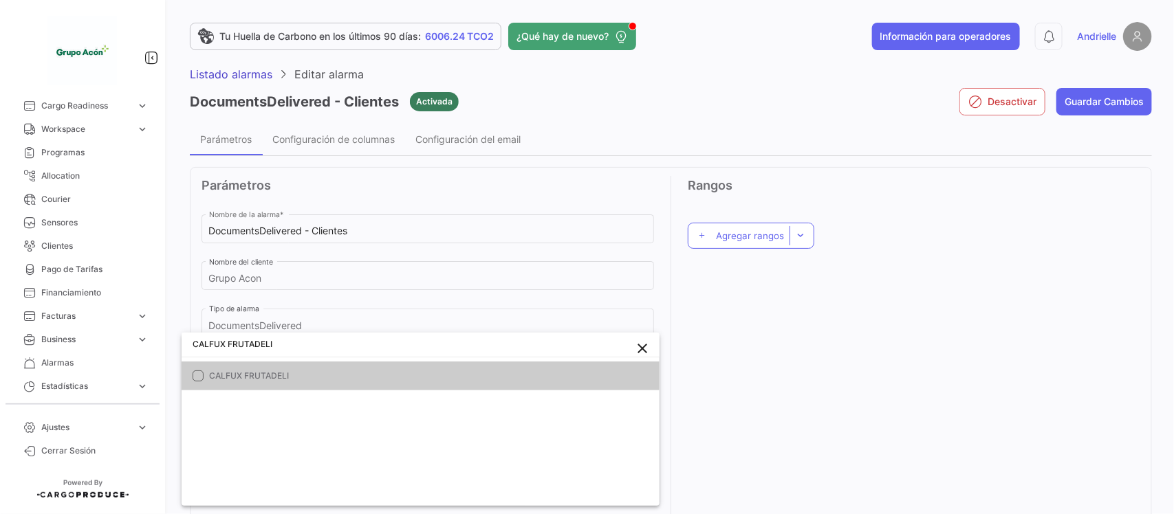
click at [296, 370] on span "CALFUX FRUTADELI" at bounding box center [374, 376] width 330 height 12
click at [301, 352] on input "CALFUX FRUTADELI" at bounding box center [421, 344] width 478 height 25
paste input "SARL FRUITS COM"
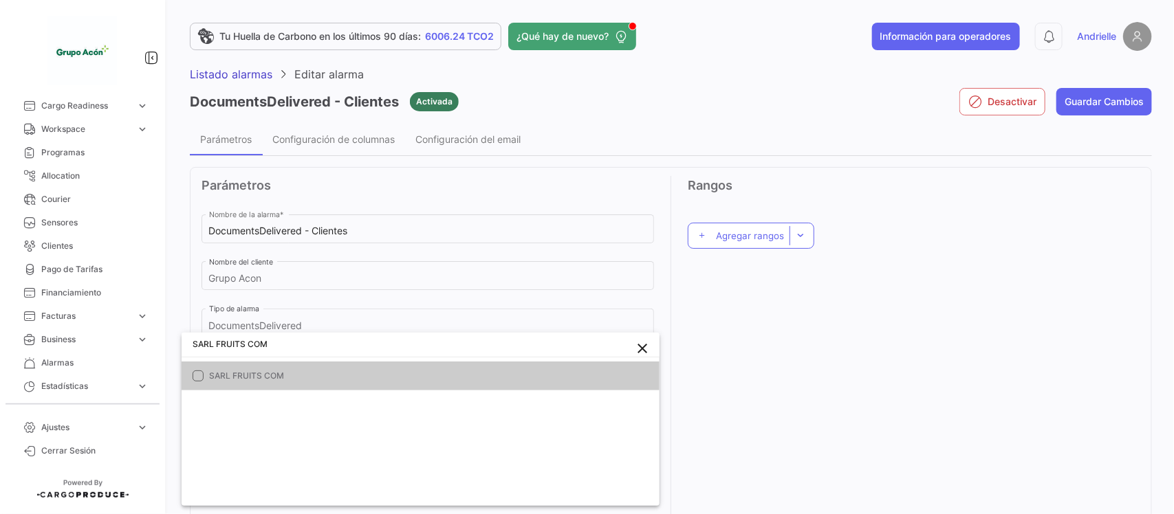
click at [257, 370] on span "SARL FRUITS COM" at bounding box center [374, 376] width 330 height 12
click at [315, 341] on input "SARL FRUITS COM" at bounding box center [421, 344] width 478 height 25
paste input "IMBA S.P.A."
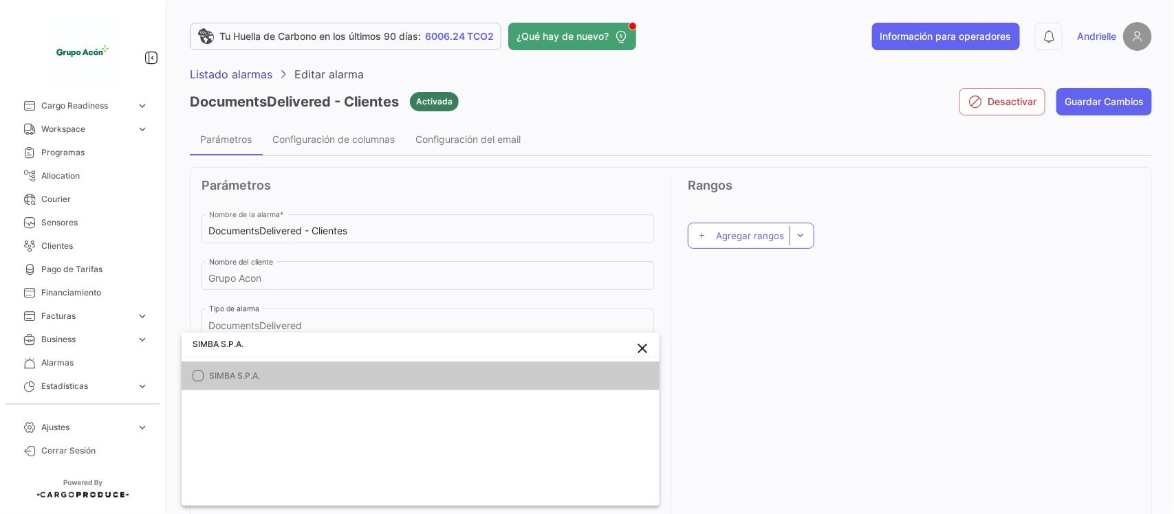
type input "SIMBA S.P.A."
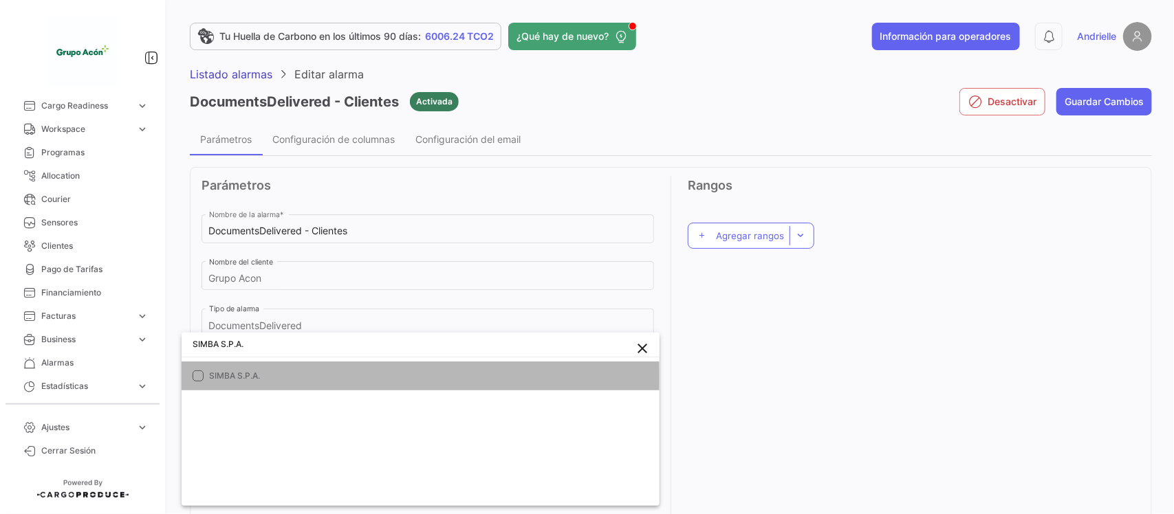
click at [292, 379] on span "SIMBA S.P.A." at bounding box center [374, 376] width 330 height 12
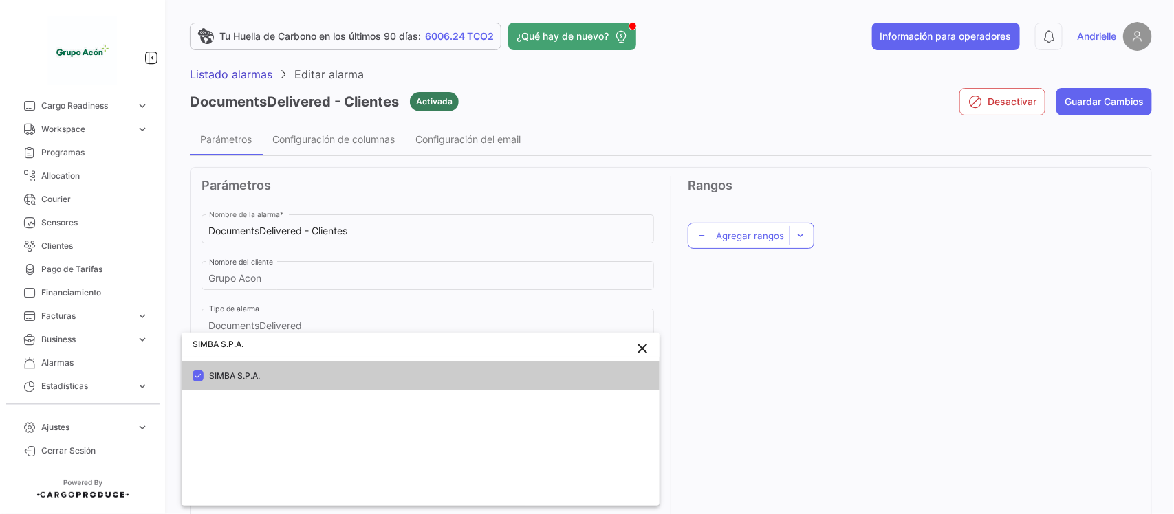
click at [887, 362] on div at bounding box center [587, 257] width 1174 height 514
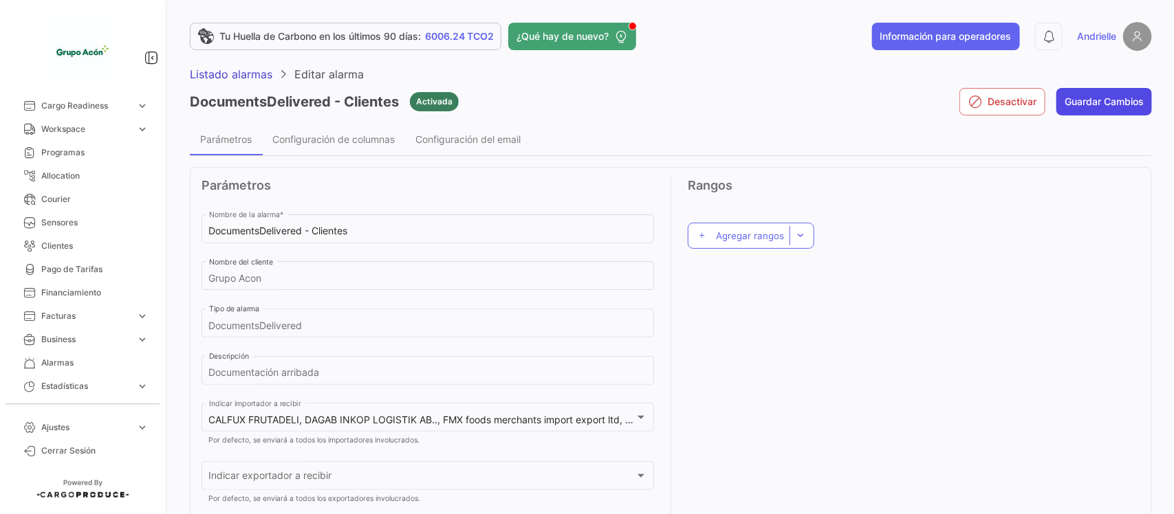
click at [1108, 94] on button "Guardar Cambios" at bounding box center [1104, 102] width 96 height 28
click at [249, 69] on span "Listado alarmas" at bounding box center [231, 74] width 83 height 14
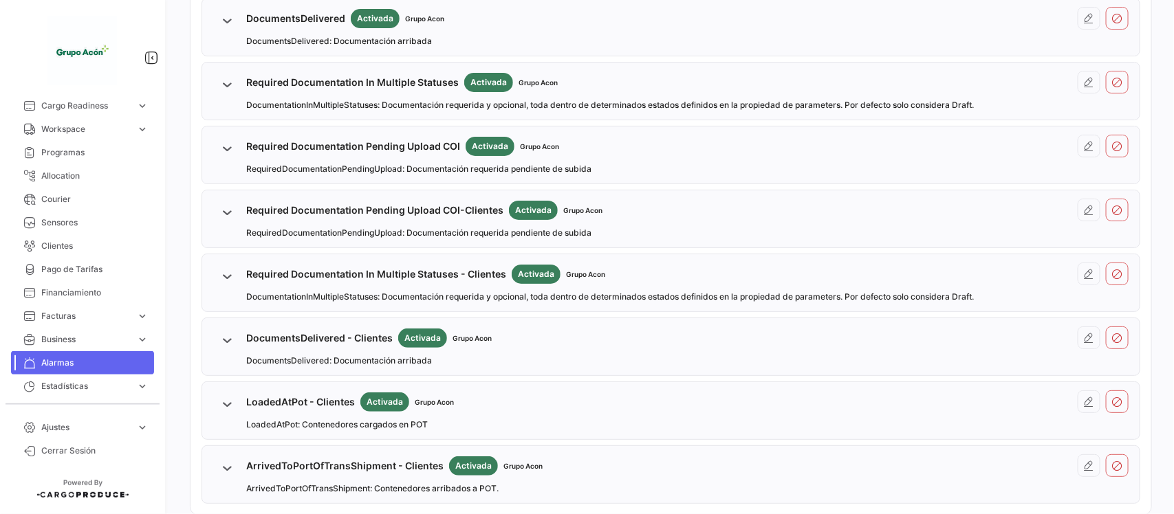
scroll to position [1032, 0]
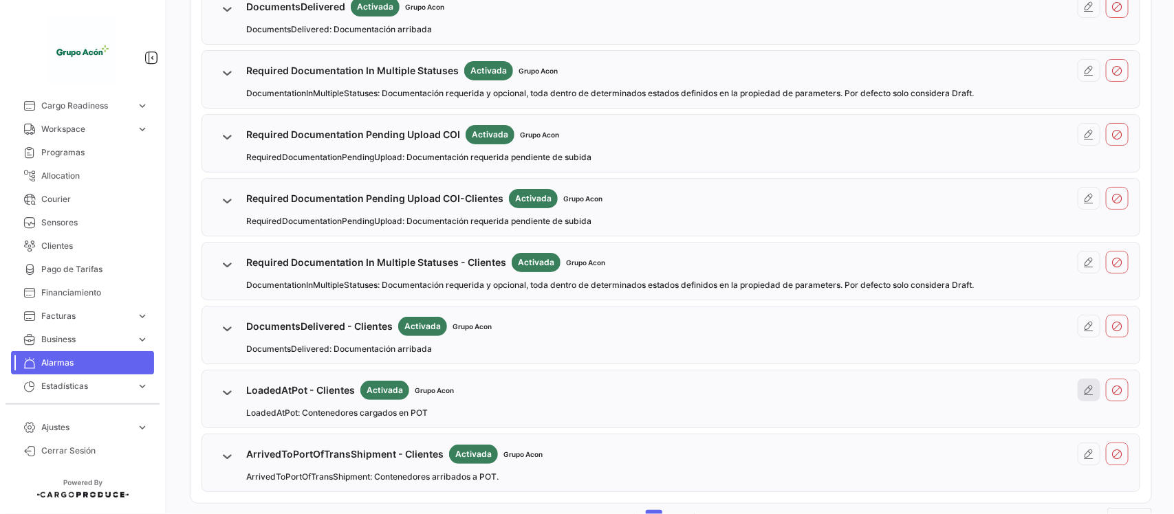
click at [1080, 402] on button at bounding box center [1089, 390] width 23 height 23
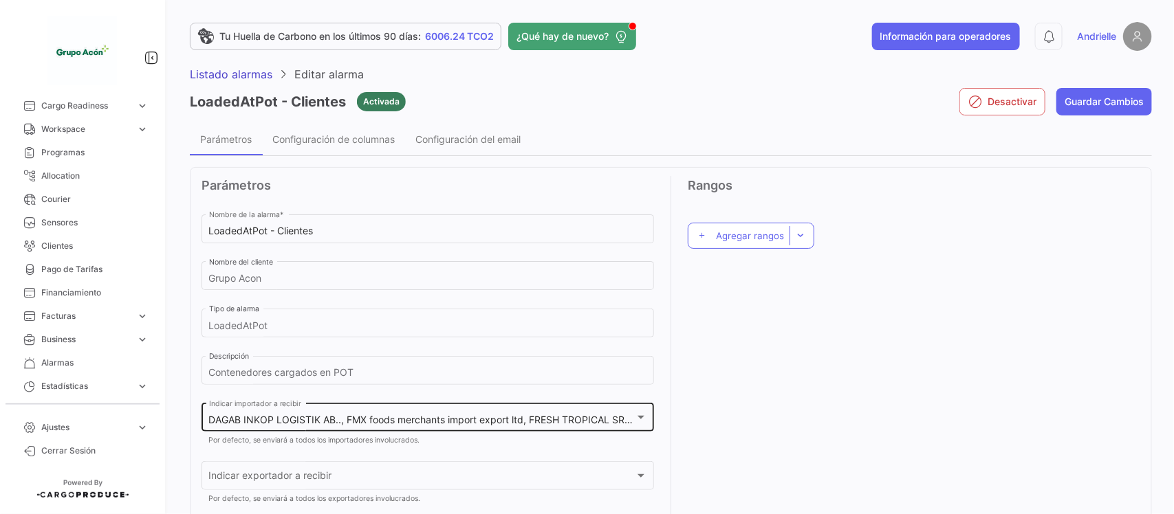
click at [499, 407] on div "DAGAB INKOP LOGISTIK AB.., FMX foods merchants import export ltd, FRESH TROPICA…" at bounding box center [428, 417] width 438 height 32
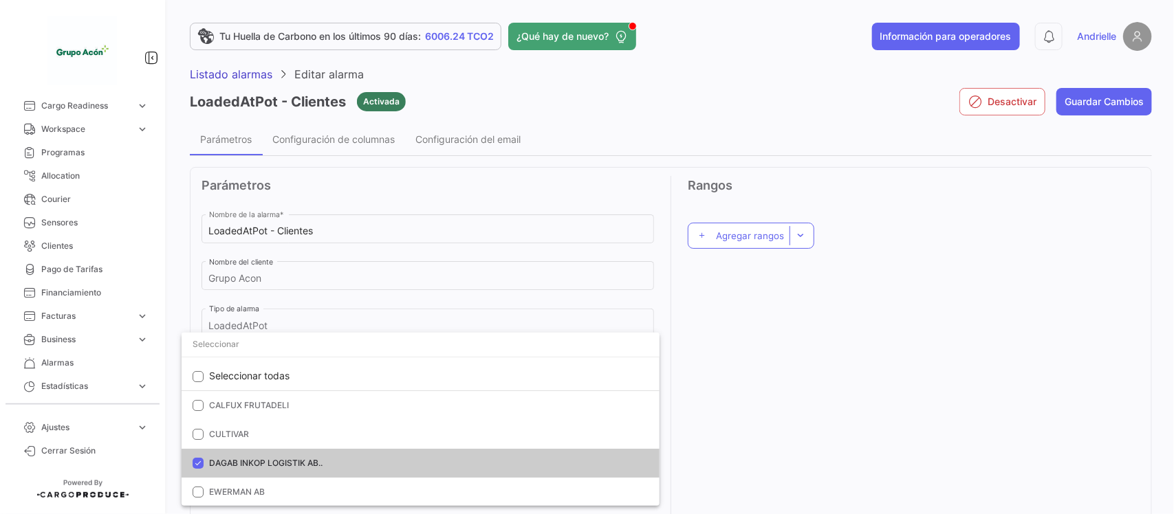
scroll to position [462, 0]
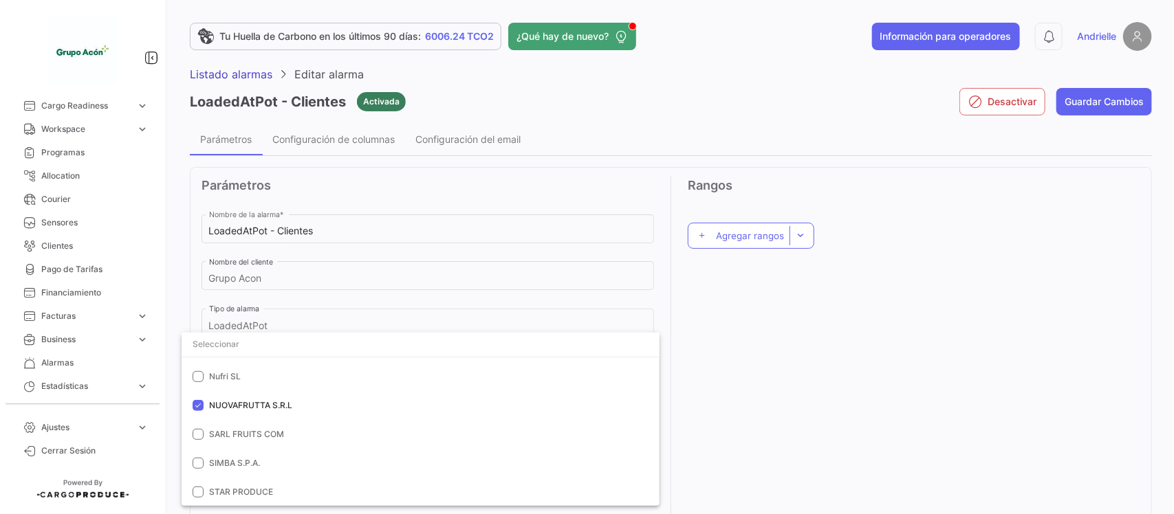
click at [265, 346] on input "dropdown search" at bounding box center [421, 344] width 478 height 25
paste input "SIMBA S.P.A."
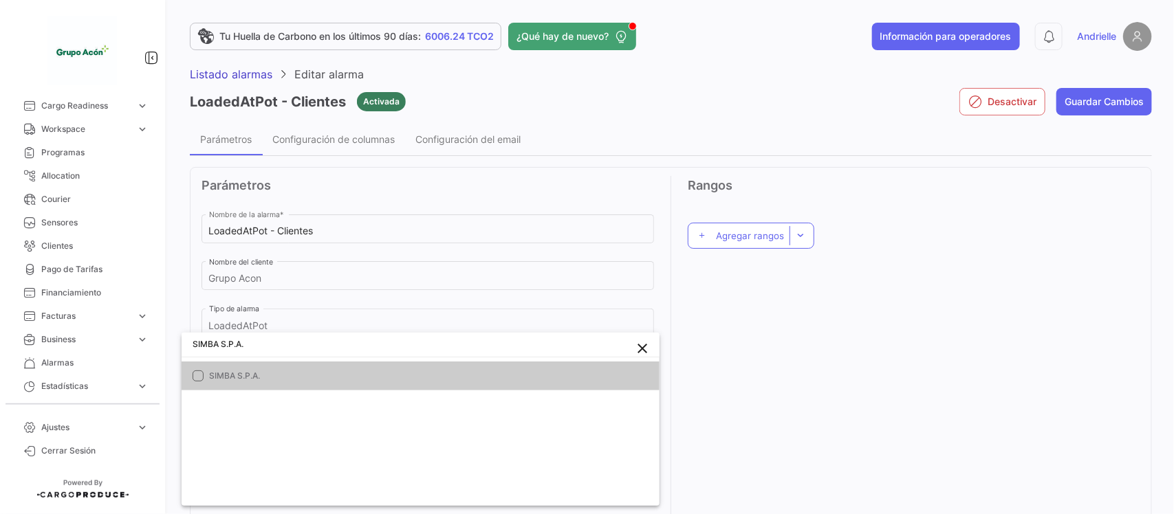
click at [263, 373] on span "SIMBA S.P.A." at bounding box center [374, 376] width 330 height 12
click at [275, 338] on input "SIMBA S.P.A." at bounding box center [421, 344] width 478 height 25
paste input "ARL FRUITS COM"
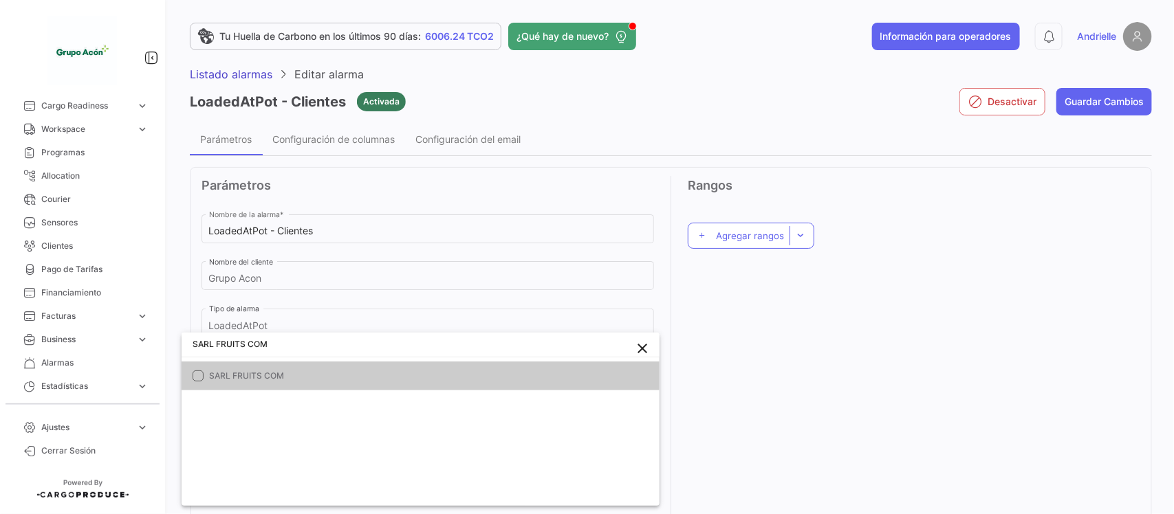
click at [280, 373] on span "SARL FRUITS COM" at bounding box center [374, 376] width 330 height 12
click at [304, 347] on input "SARL FRUITS COM" at bounding box center [421, 344] width 478 height 25
click at [305, 347] on input "SARL FRUITS COM" at bounding box center [421, 344] width 478 height 25
paste input "CALFUX FRUTADELI"
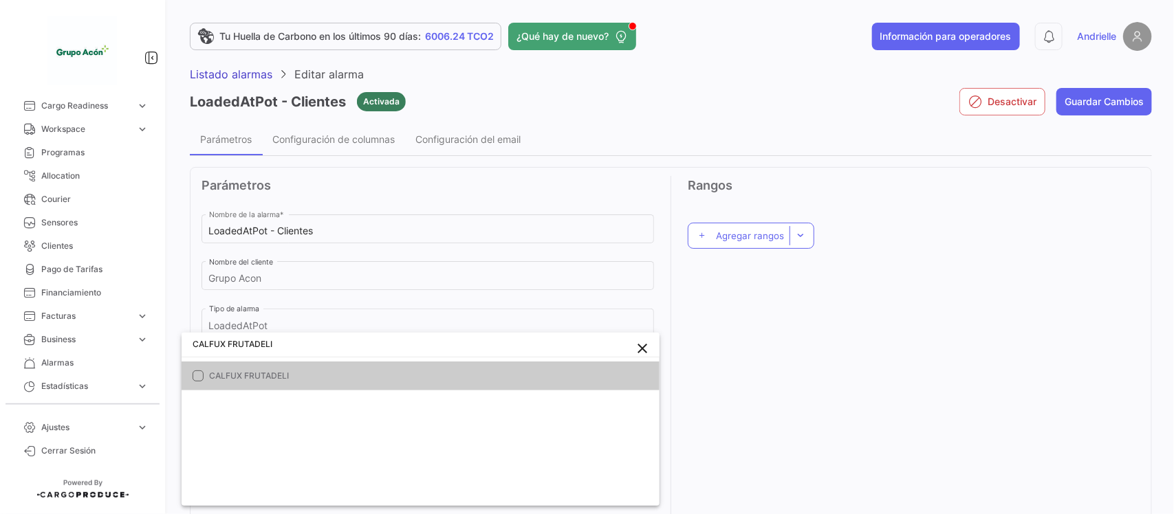
click at [286, 377] on span "CALFUX FRUTADELI" at bounding box center [374, 376] width 330 height 12
click at [287, 343] on input "CALFUX FRUTADELI" at bounding box center [421, 344] width 478 height 25
paste input "Global Market"
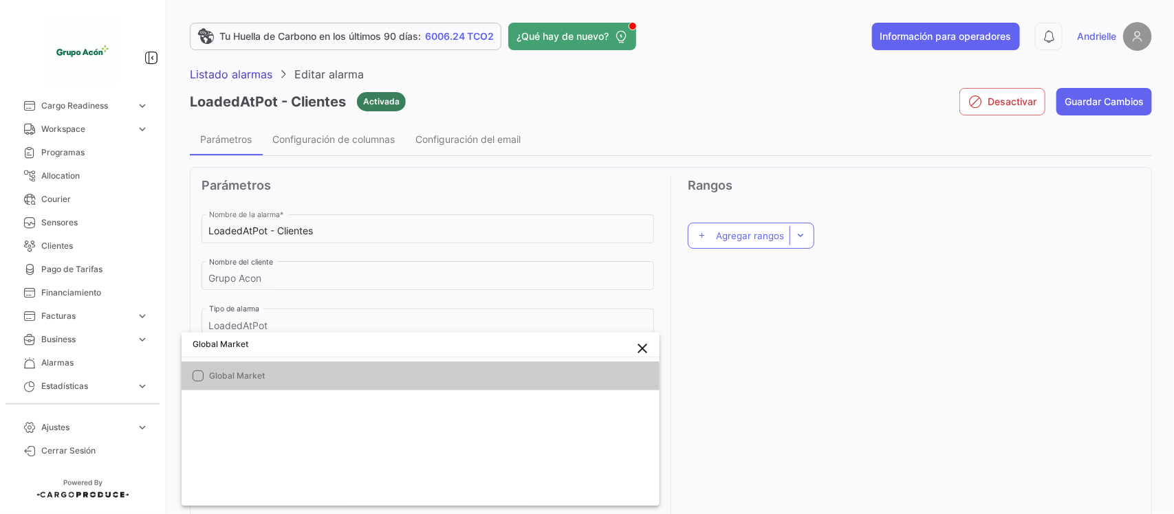
type input "Global Market"
drag, startPoint x: 259, startPoint y: 372, endPoint x: 289, endPoint y: 369, distance: 30.5
click at [259, 372] on span "Global Market" at bounding box center [374, 376] width 330 height 12
click at [770, 406] on div at bounding box center [587, 257] width 1174 height 514
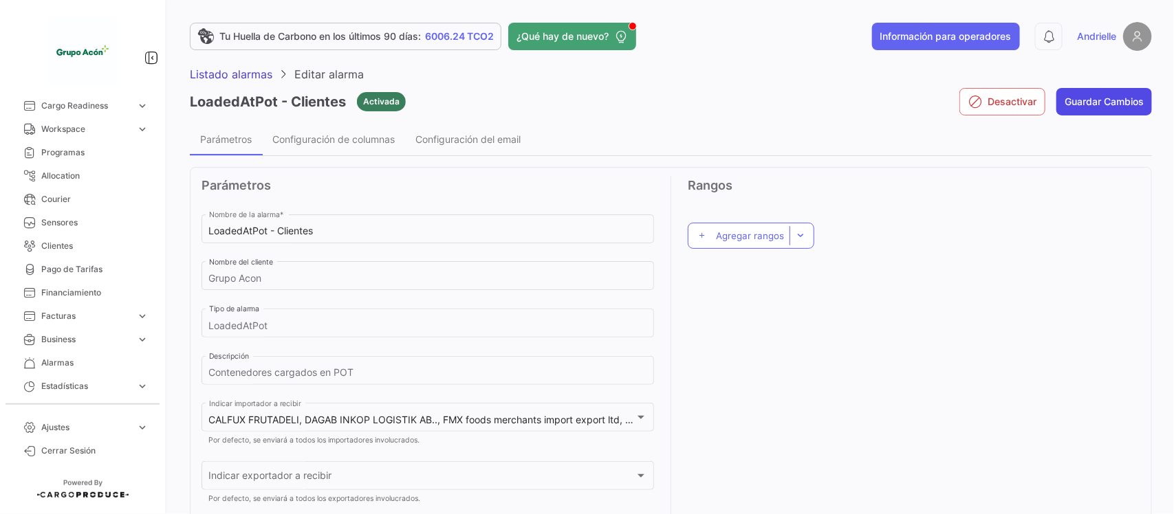
click at [1083, 98] on button "Guardar Cambios" at bounding box center [1104, 102] width 96 height 28
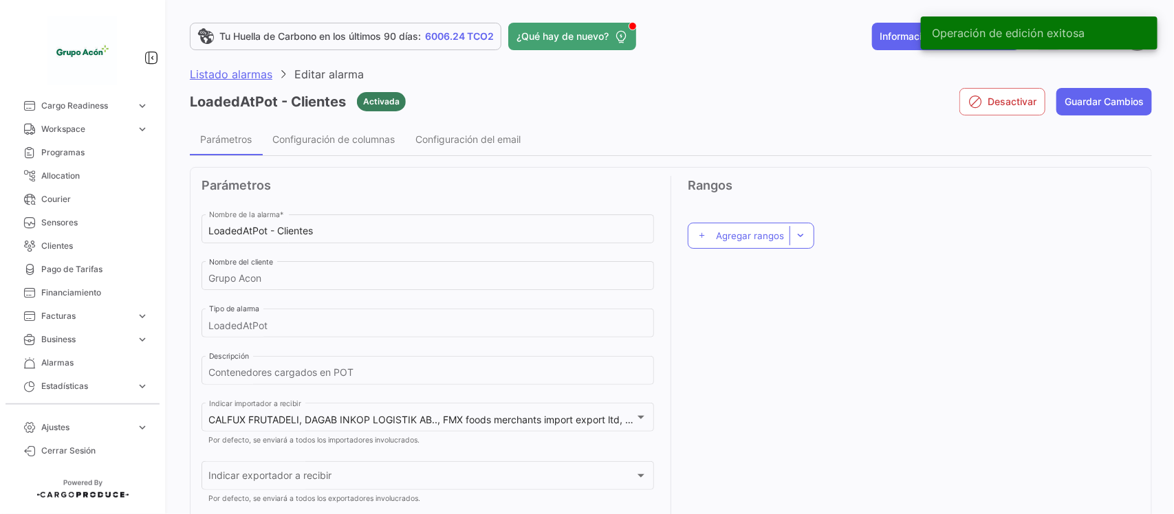
click at [225, 74] on span "Listado alarmas" at bounding box center [231, 74] width 83 height 14
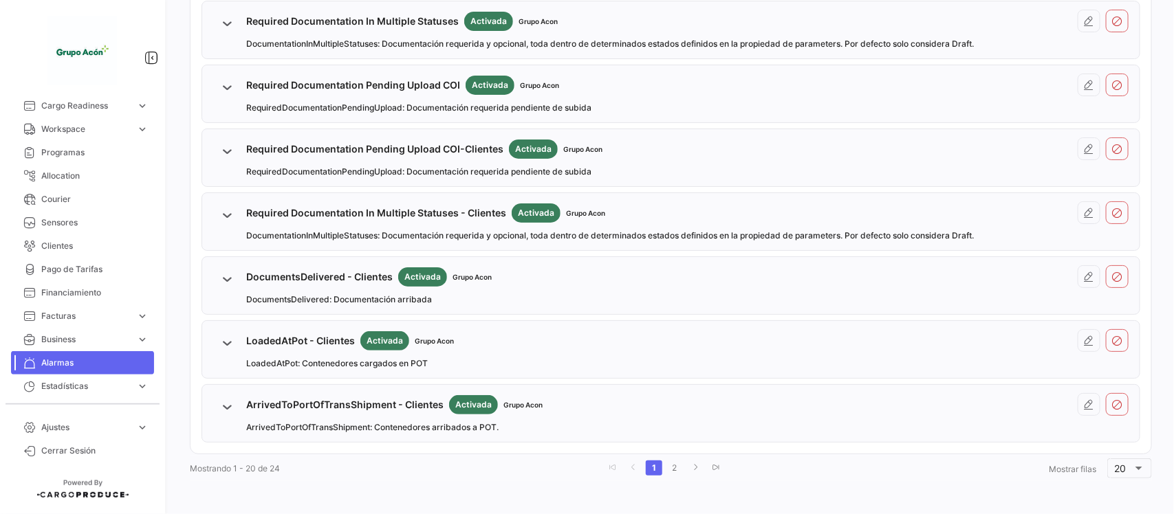
scroll to position [1087, 0]
click at [1084, 408] on icon at bounding box center [1089, 405] width 11 height 11
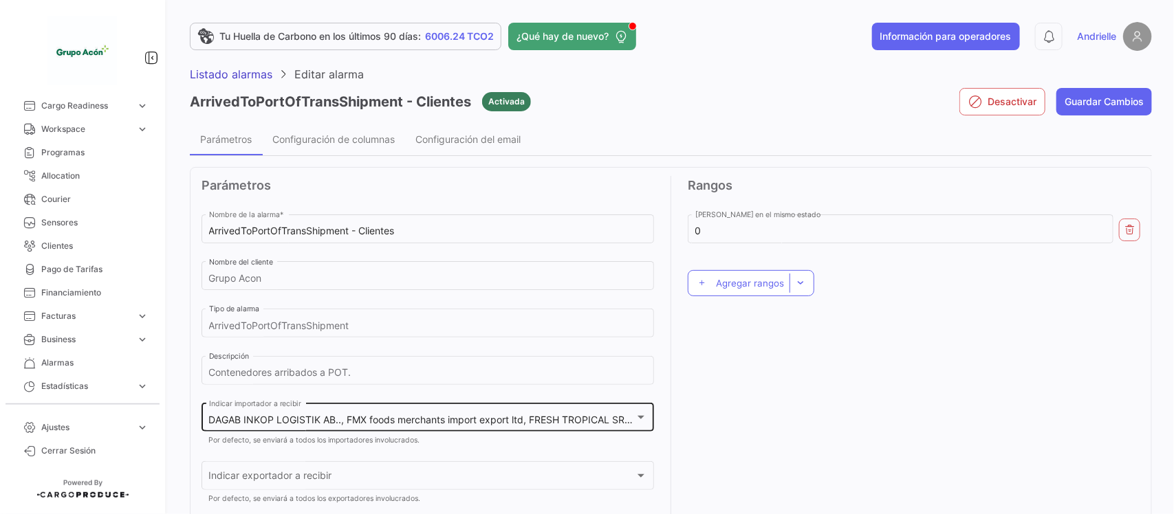
click at [382, 420] on span "DAGAB INKOP LOGISTIK AB.., FMX foods merchants import export ltd, FRESH TROPICA…" at bounding box center [804, 420] width 1190 height 12
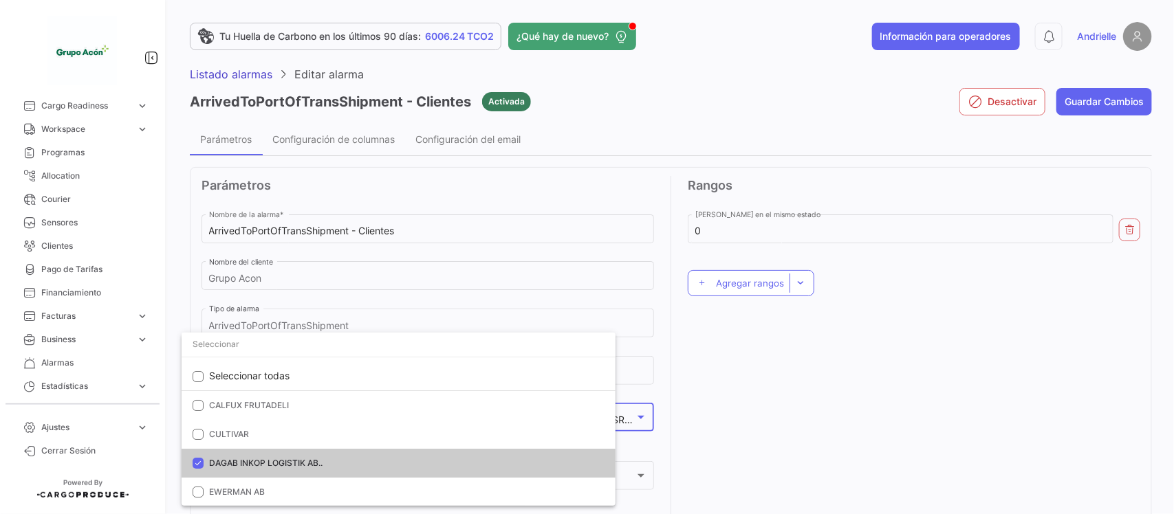
scroll to position [462, 0]
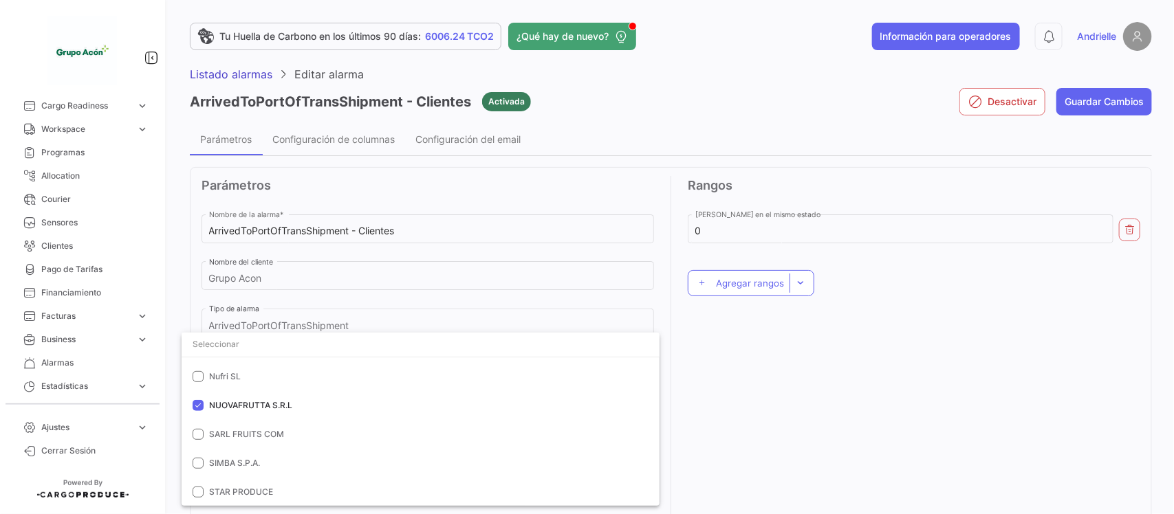
paste input "Global Market"
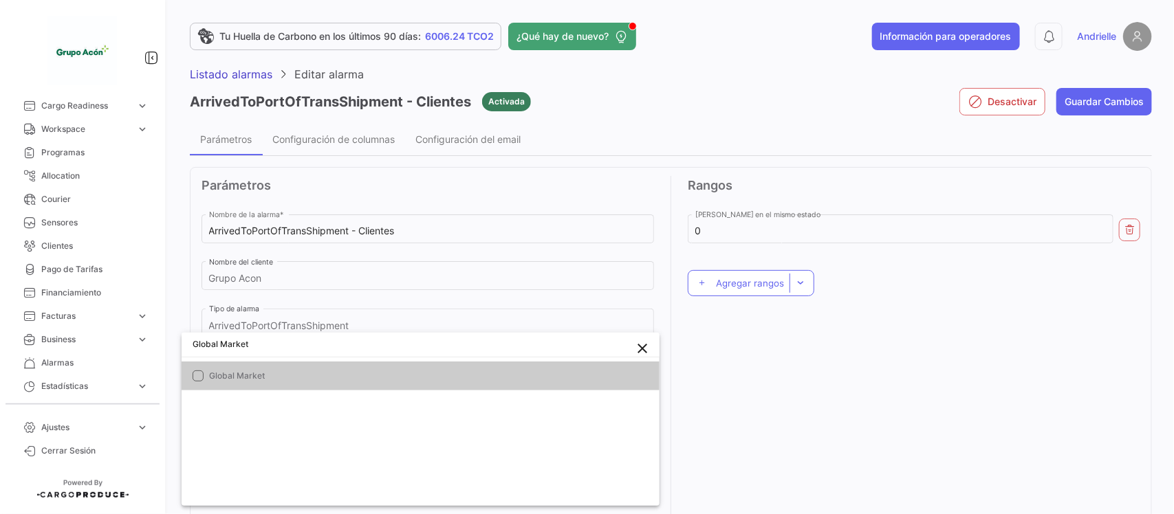
scroll to position [0, 0]
click at [254, 379] on span "Global Market" at bounding box center [374, 376] width 330 height 12
click at [303, 353] on input "Global Market" at bounding box center [421, 344] width 478 height 25
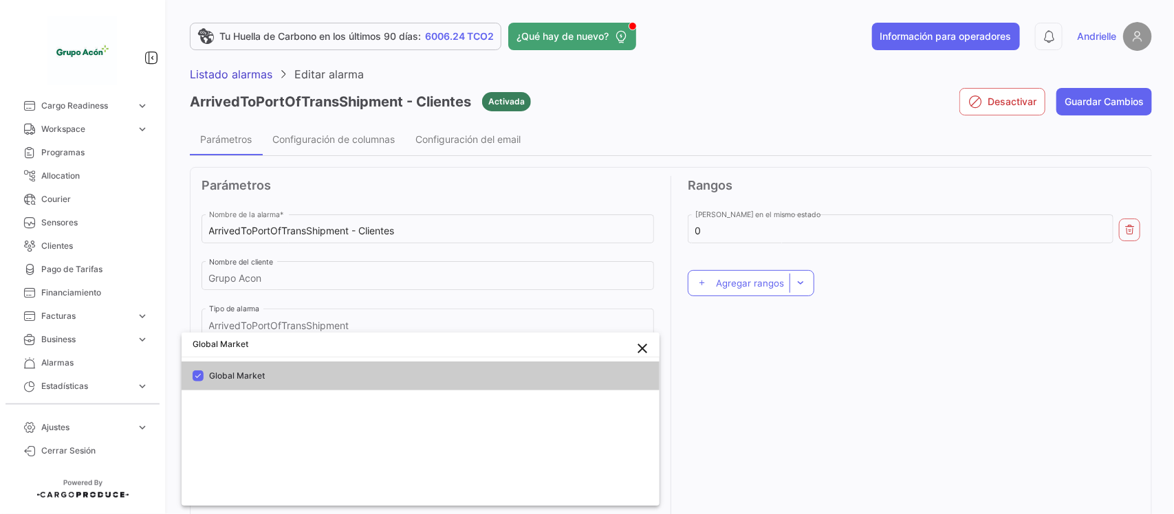
paste input "CALFUX FRUTADELI"
click at [244, 379] on span "CALFUX FRUTADELI" at bounding box center [374, 376] width 330 height 12
click at [318, 351] on input "CALFUX FRUTADELI" at bounding box center [421, 344] width 478 height 25
click at [318, 349] on input "CALFUX FRUTADELI" at bounding box center [421, 344] width 478 height 25
click at [318, 348] on input "CALFUX FRUTADELI" at bounding box center [421, 344] width 478 height 25
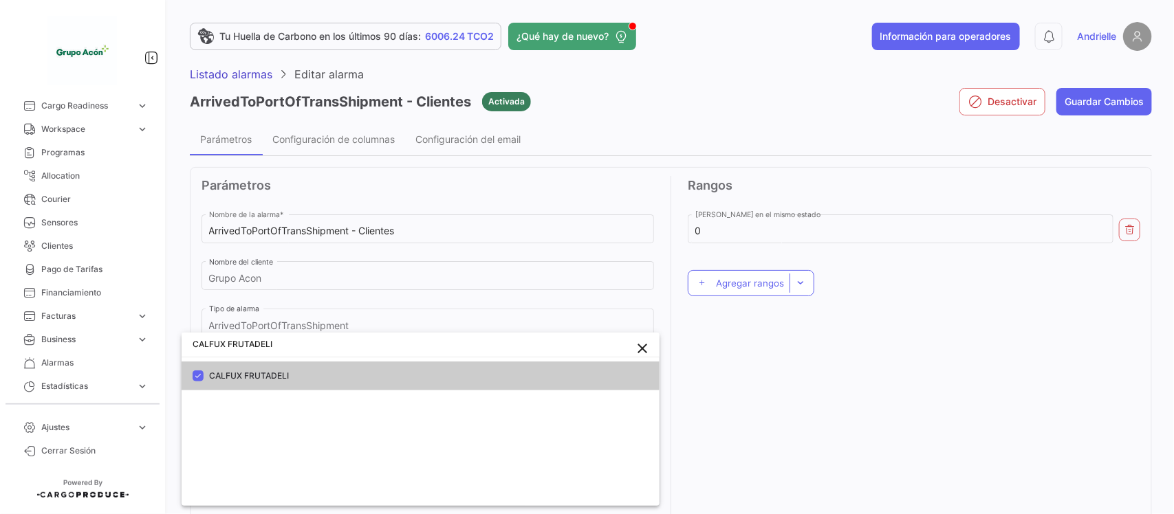
click at [321, 348] on input "CALFUX FRUTADELI" at bounding box center [421, 344] width 478 height 25
paste input "SARL FRUITS COM"
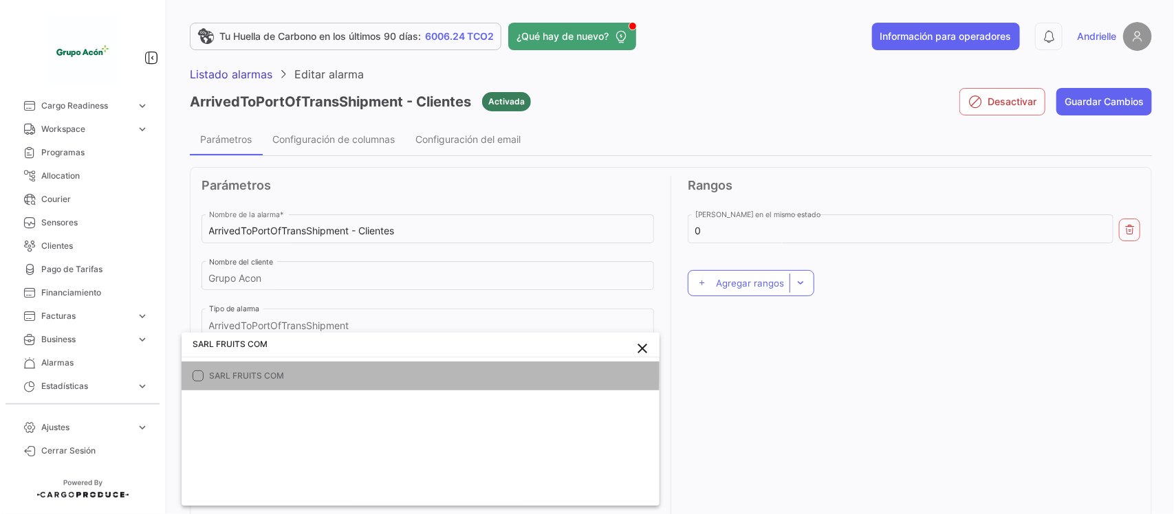
click at [263, 372] on span "SARL FRUITS COM" at bounding box center [374, 376] width 330 height 12
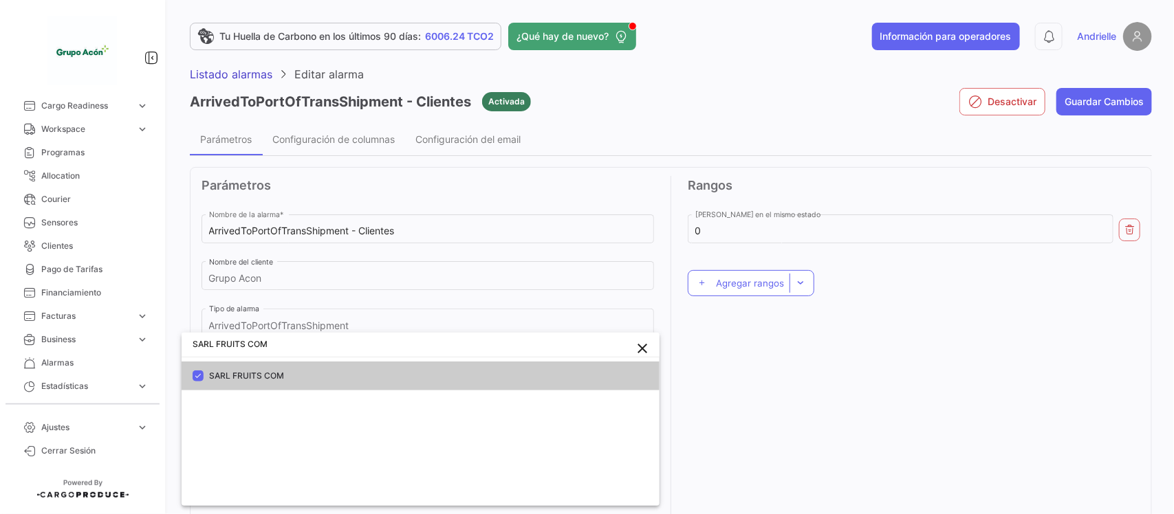
click at [279, 347] on input "SARL FRUITS COM" at bounding box center [421, 344] width 478 height 25
click at [281, 347] on input "SARL FRUITS COM" at bounding box center [421, 344] width 478 height 25
click at [282, 346] on input "SARL FRUITS COM" at bounding box center [421, 344] width 478 height 25
paste input "SIMBA S.P.A."
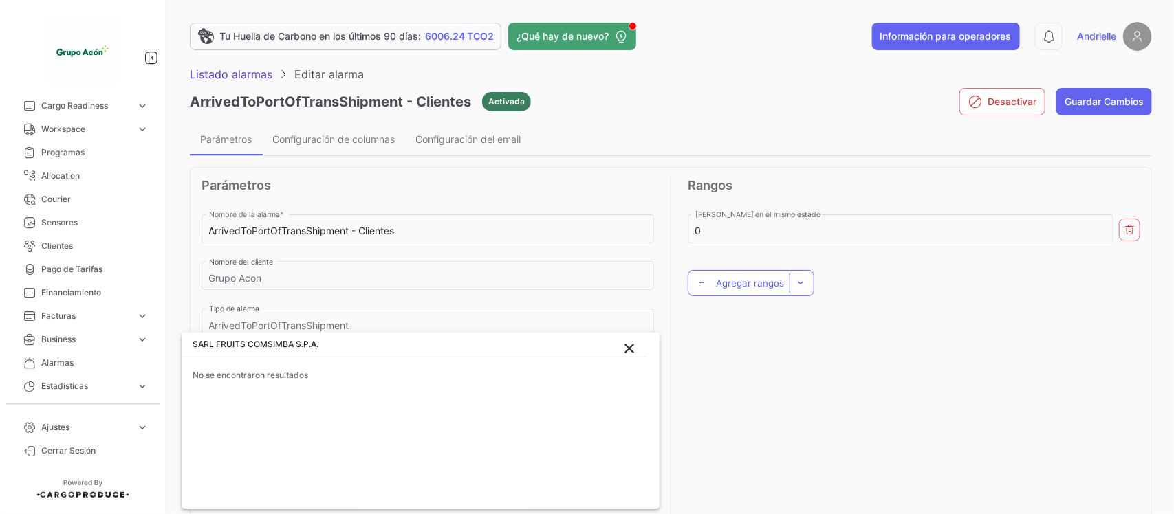
drag, startPoint x: 246, startPoint y: 344, endPoint x: 146, endPoint y: 349, distance: 100.5
click at [146, 349] on div "SARL FRUITS COMSIMBA S.P.A. close No se encontraron resultados" at bounding box center [587, 257] width 1174 height 514
click at [277, 348] on input "COMSIMBA S.P.A." at bounding box center [414, 344] width 465 height 25
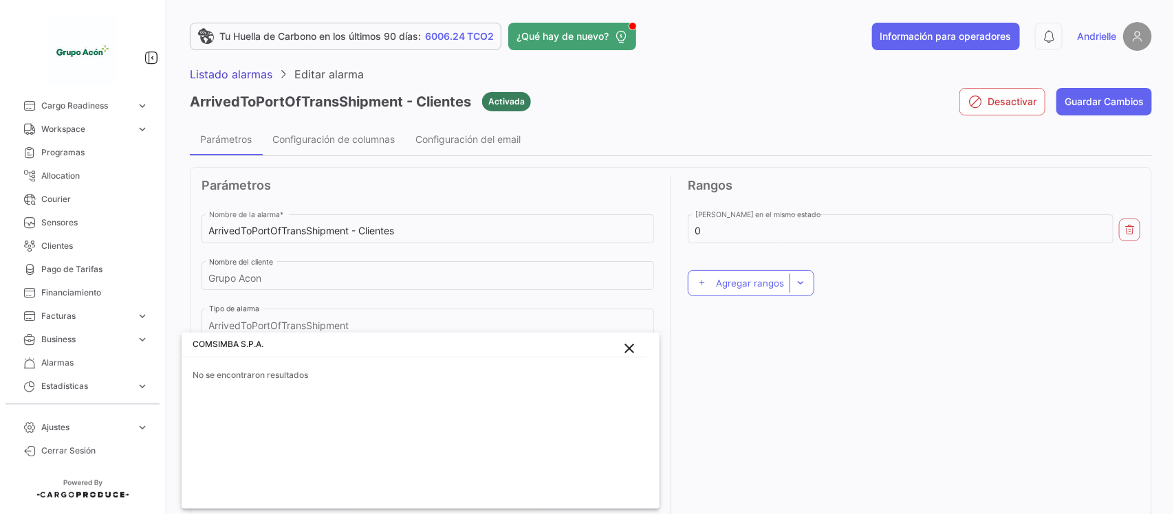
paste input "dropdown search"
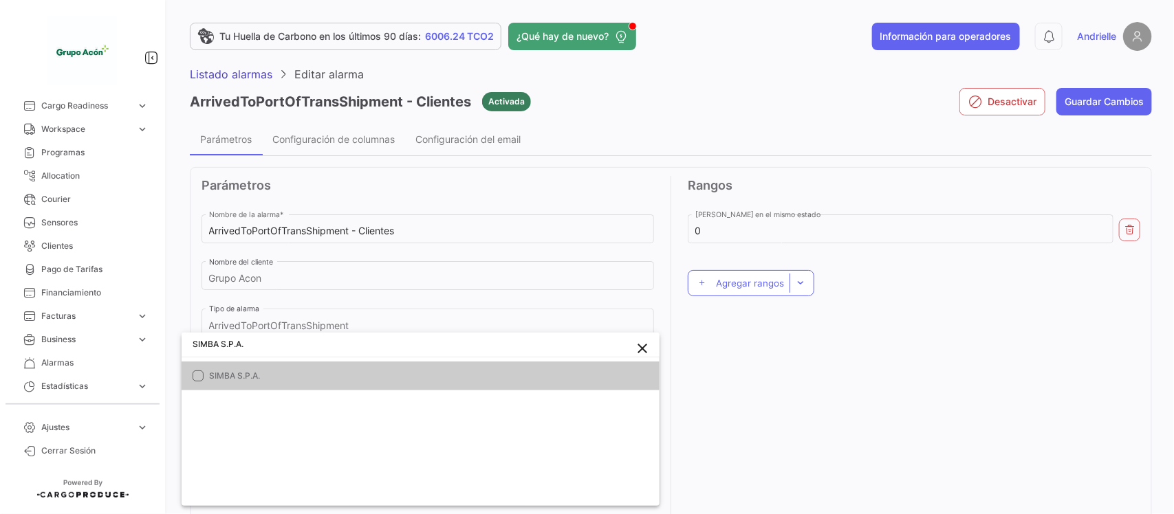
type input "SIMBA S.P.A."
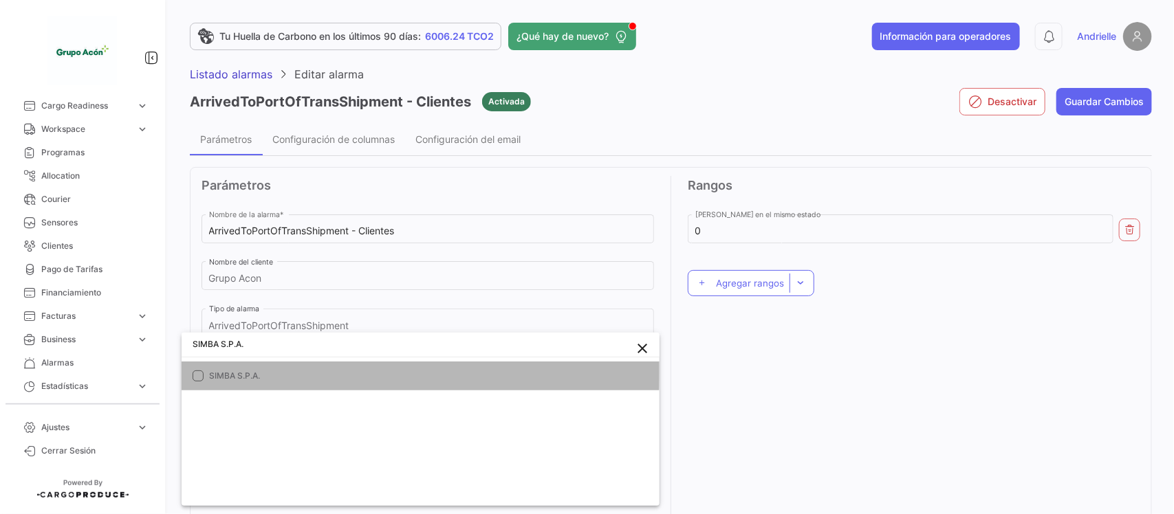
click at [227, 371] on span "SIMBA S.P.A." at bounding box center [374, 376] width 330 height 12
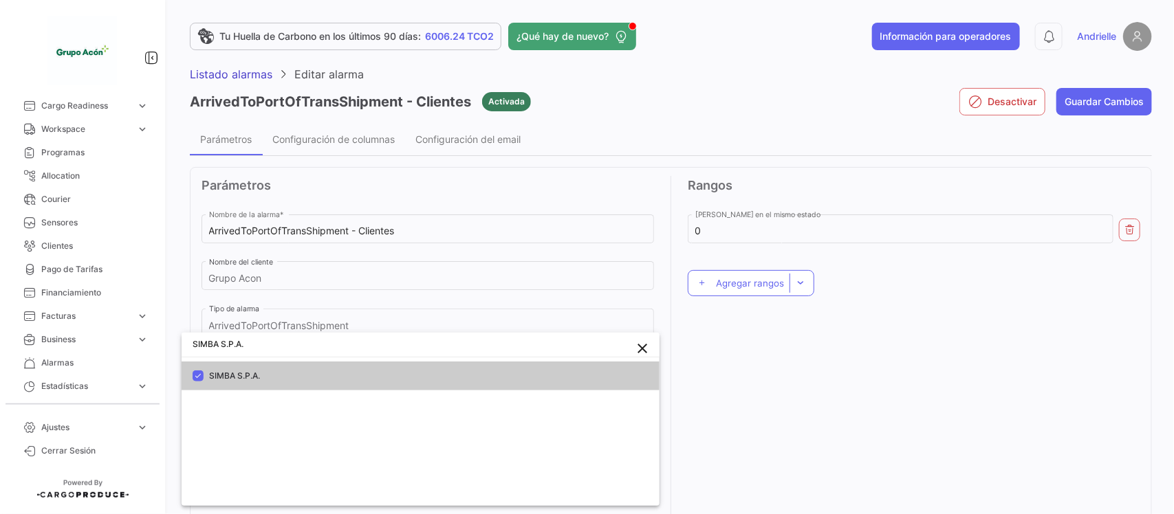
click at [832, 421] on div at bounding box center [587, 257] width 1174 height 514
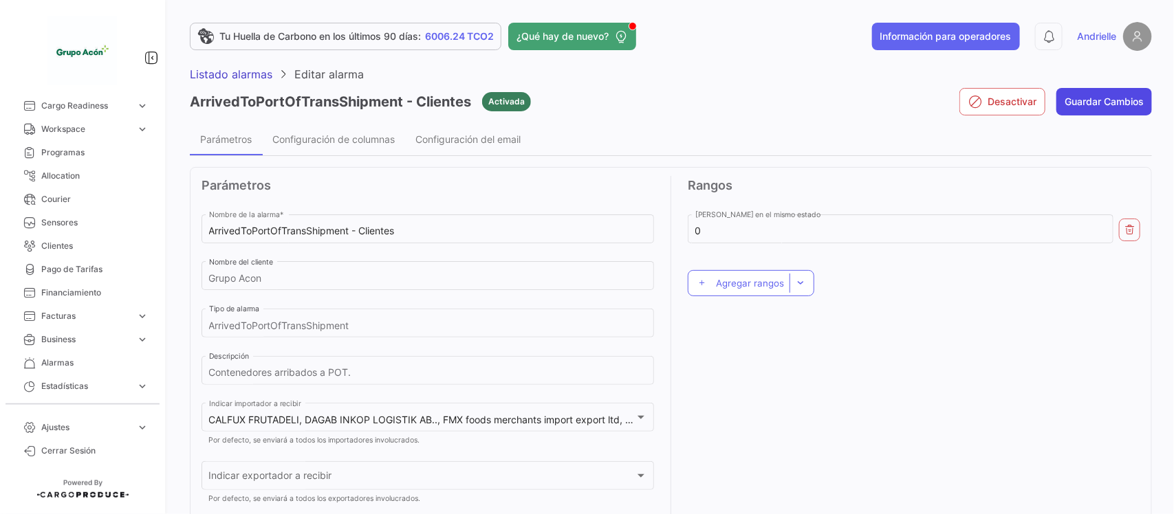
click at [1109, 102] on button "Guardar Cambios" at bounding box center [1104, 102] width 96 height 28
click at [235, 70] on span "Listado alarmas" at bounding box center [231, 74] width 83 height 14
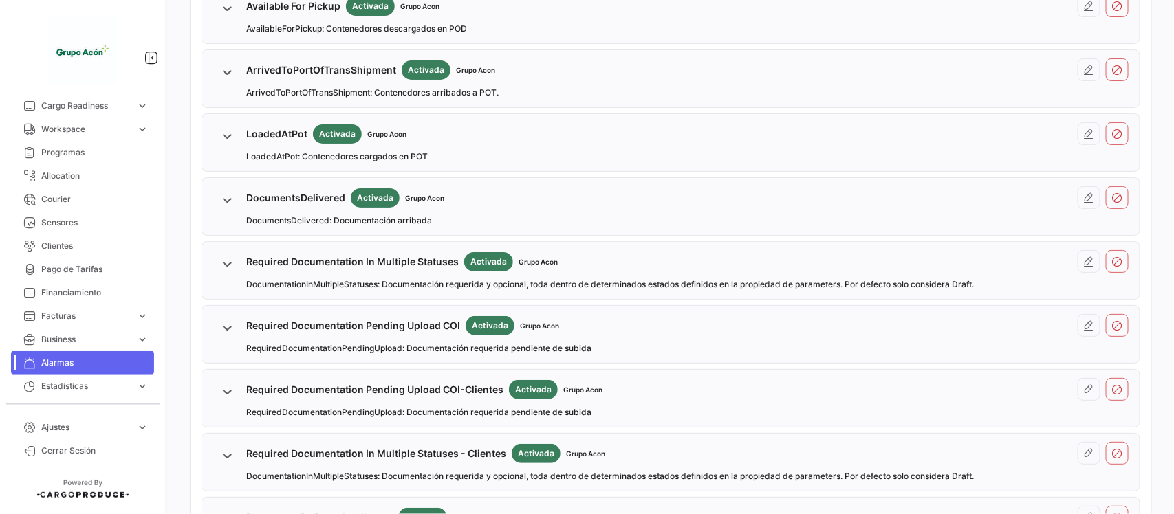
scroll to position [1087, 0]
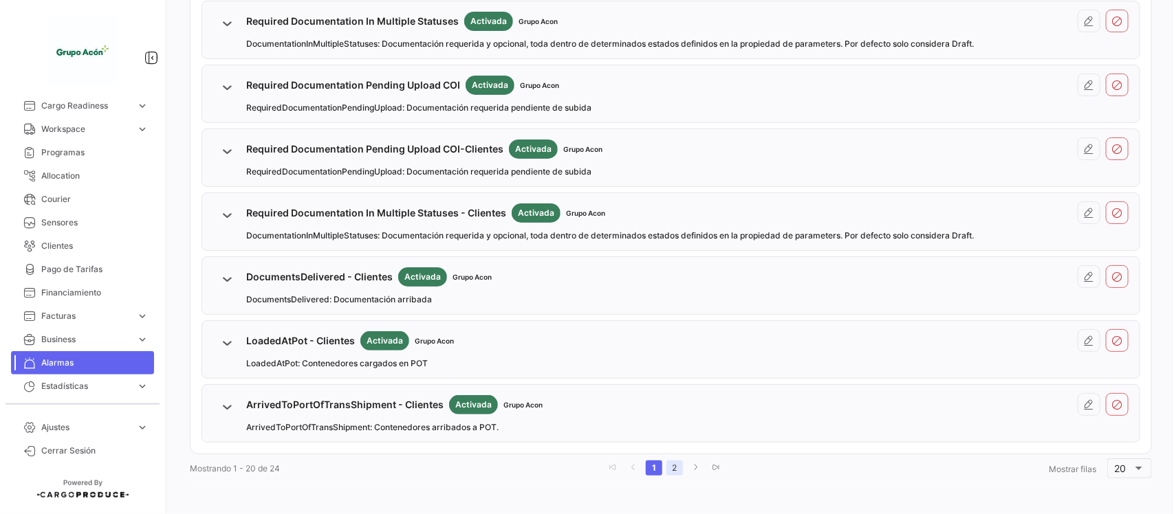
click at [669, 466] on link "2" at bounding box center [674, 468] width 17 height 15
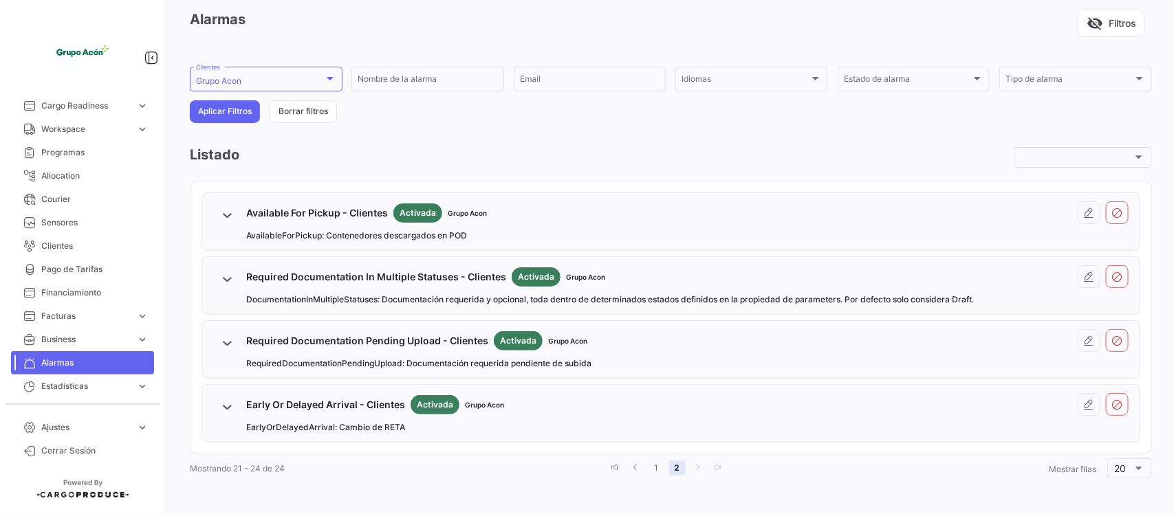
scroll to position [58, 0]
click at [1084, 208] on icon at bounding box center [1089, 213] width 11 height 11
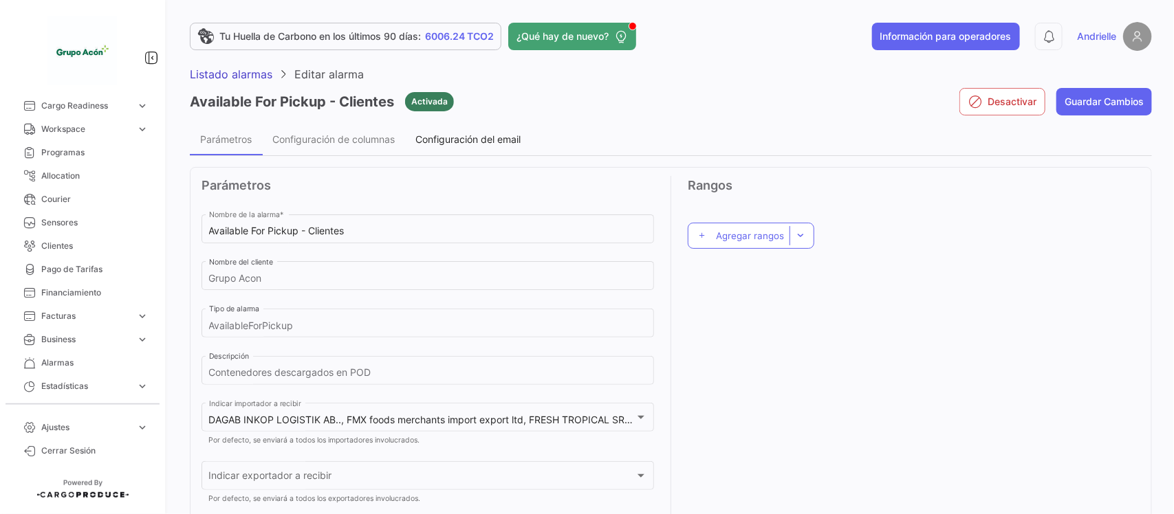
click at [485, 131] on div "Configuración del email" at bounding box center [468, 138] width 126 height 33
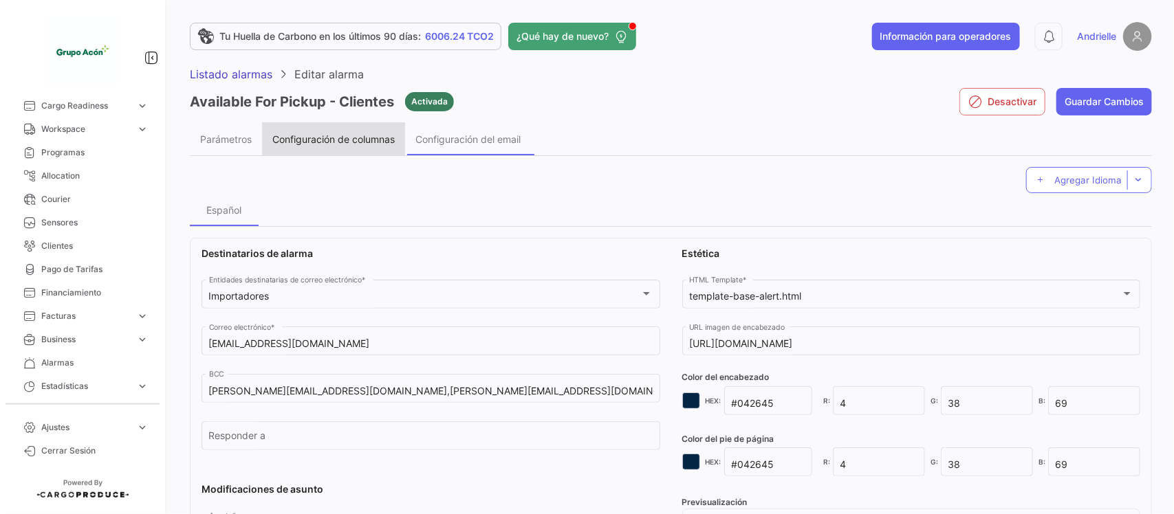
click at [306, 134] on span "Configuración de columnas" at bounding box center [333, 139] width 122 height 12
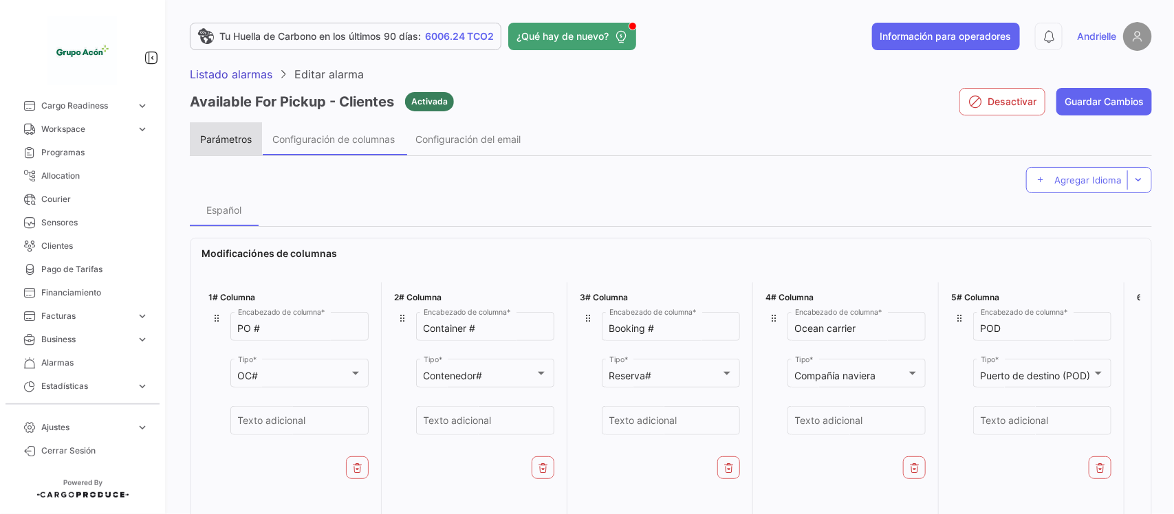
click at [241, 135] on div "Parámetros" at bounding box center [226, 139] width 52 height 12
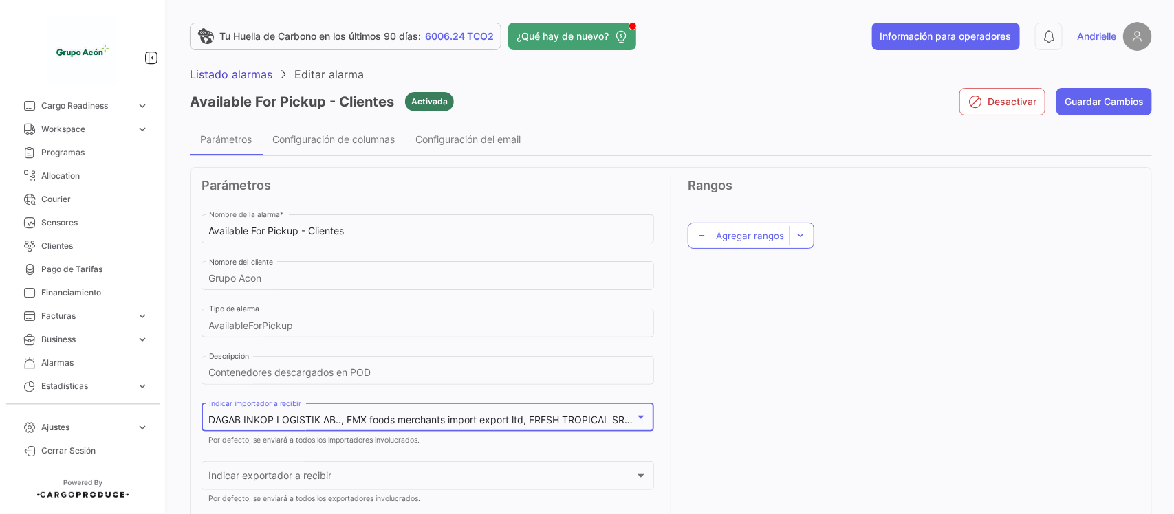
click at [348, 417] on span "DAGAB INKOP LOGISTIK AB.., FMX foods merchants import export ltd, FRESH TROPICA…" at bounding box center [804, 420] width 1190 height 12
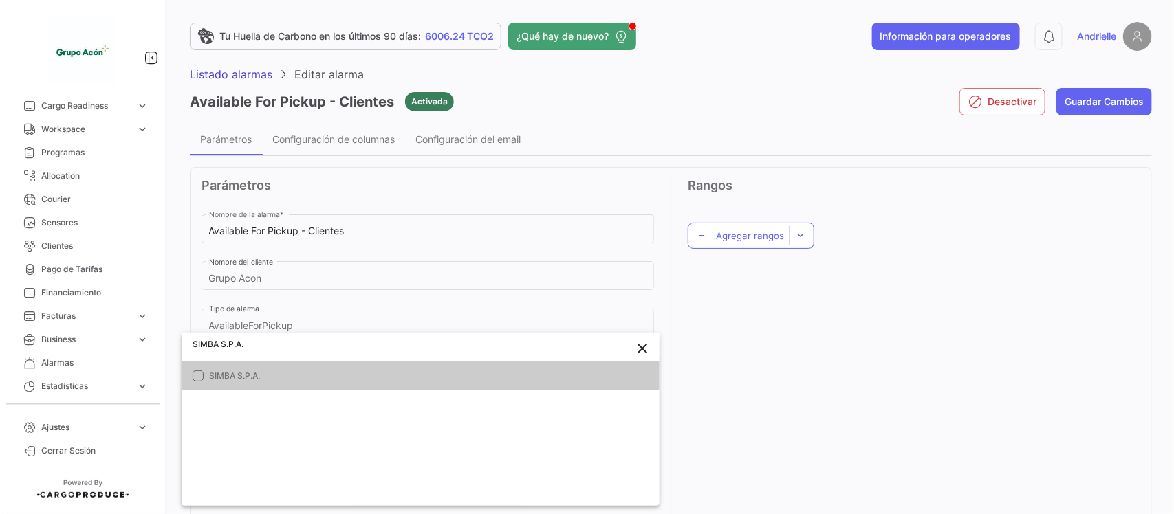
click at [257, 377] on span "SIMBA S.P.A." at bounding box center [374, 376] width 330 height 12
click at [309, 342] on input "SIMBA S.P.A." at bounding box center [421, 344] width 478 height 25
click at [310, 342] on input "SIMBA S.P.A." at bounding box center [421, 344] width 478 height 25
paste input "ARL FRUITS COM"
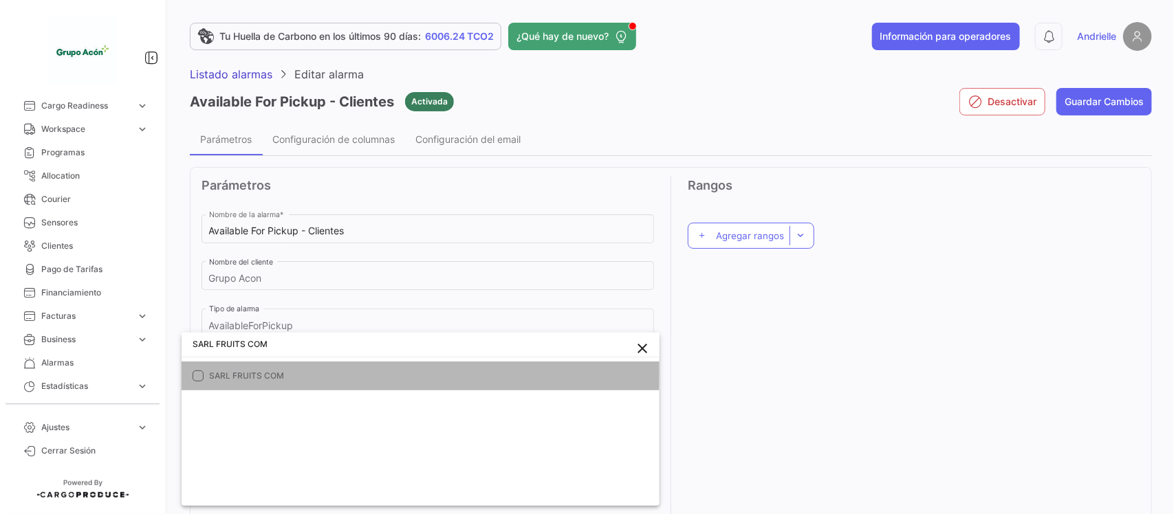
click at [275, 375] on span "SARL FRUITS COM" at bounding box center [374, 376] width 330 height 12
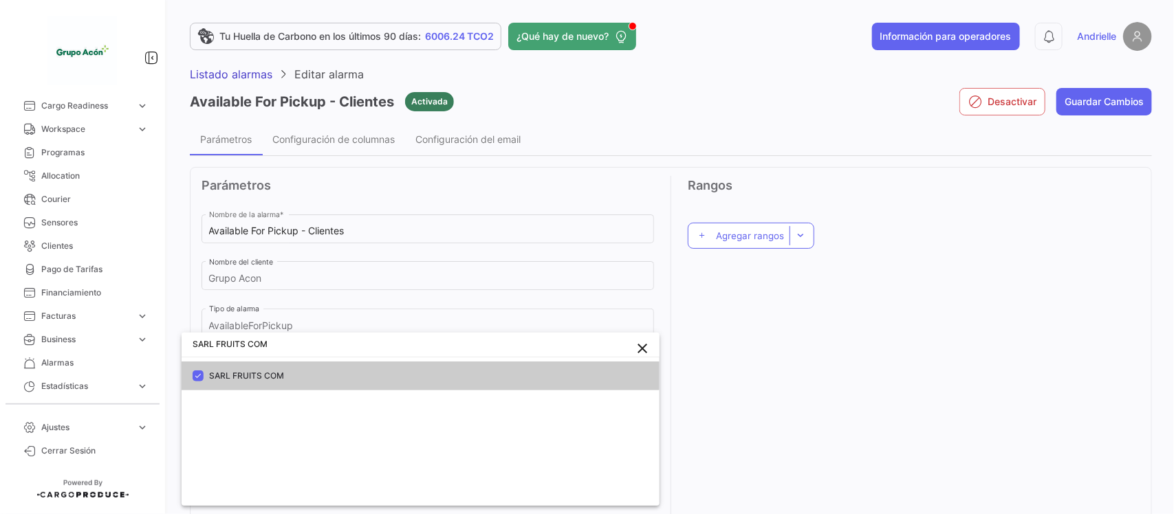
click at [292, 344] on input "SARL FRUITS COM" at bounding box center [421, 344] width 478 height 25
paste input "CALFUX FRUTADELI"
click at [289, 373] on span "CALFUX FRUTADELI" at bounding box center [374, 376] width 330 height 12
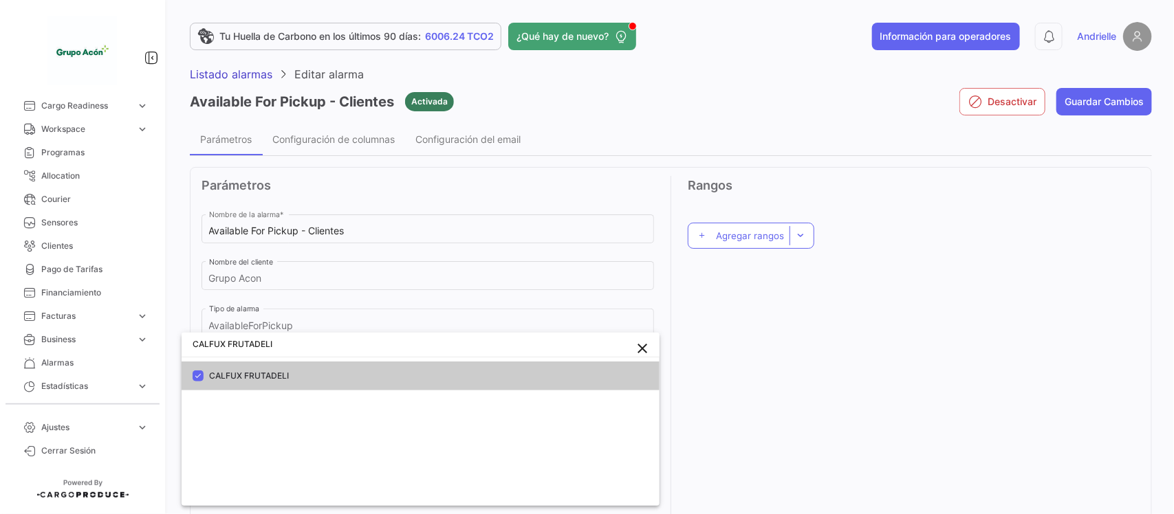
click at [306, 349] on input "CALFUX FRUTADELI" at bounding box center [421, 344] width 478 height 25
click at [307, 349] on input "CALFUX FRUTADELI" at bounding box center [421, 344] width 478 height 25
paste input "Global Market"
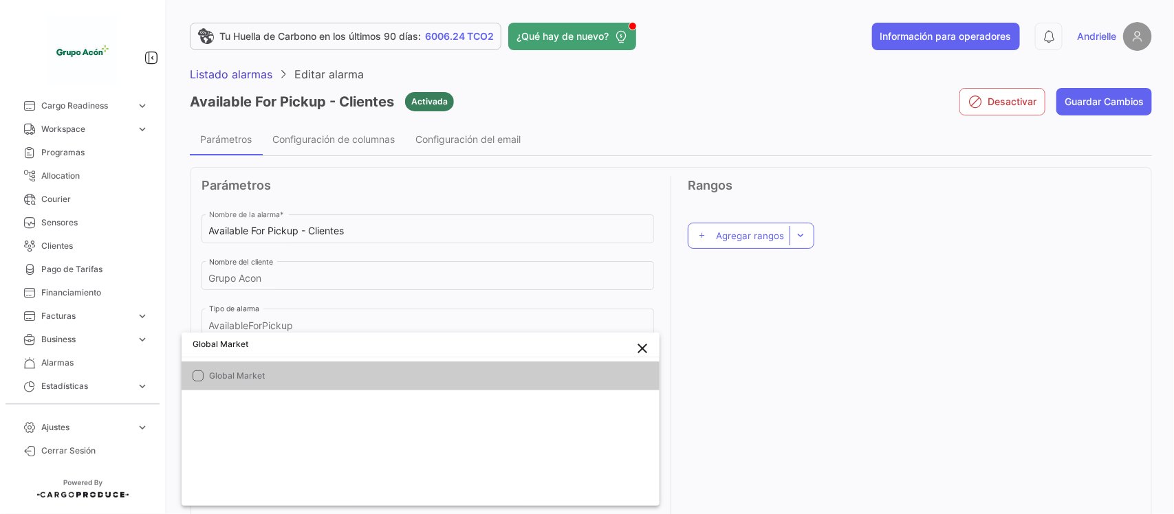
type input "Global Market"
click at [276, 380] on span "Global Market" at bounding box center [374, 376] width 330 height 12
click at [854, 428] on div at bounding box center [587, 257] width 1174 height 514
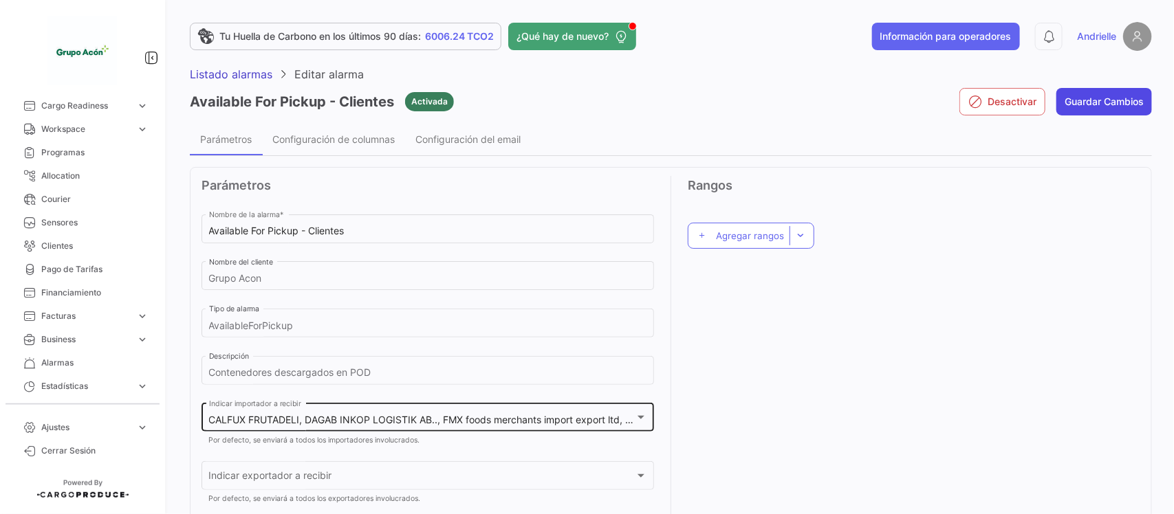
click at [1100, 101] on button "Guardar Cambios" at bounding box center [1104, 102] width 96 height 28
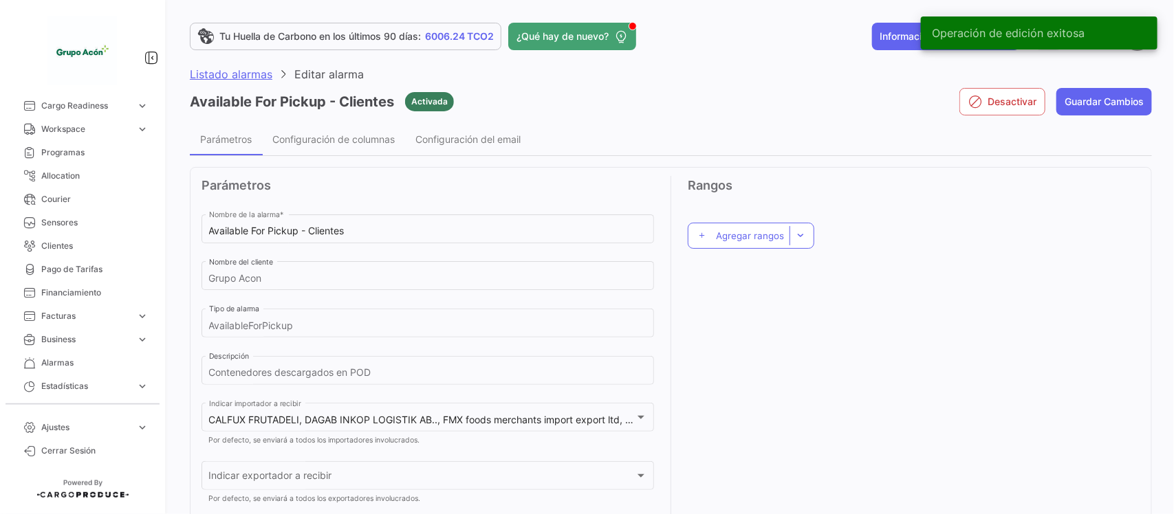
click at [235, 70] on span "Listado alarmas" at bounding box center [231, 74] width 83 height 14
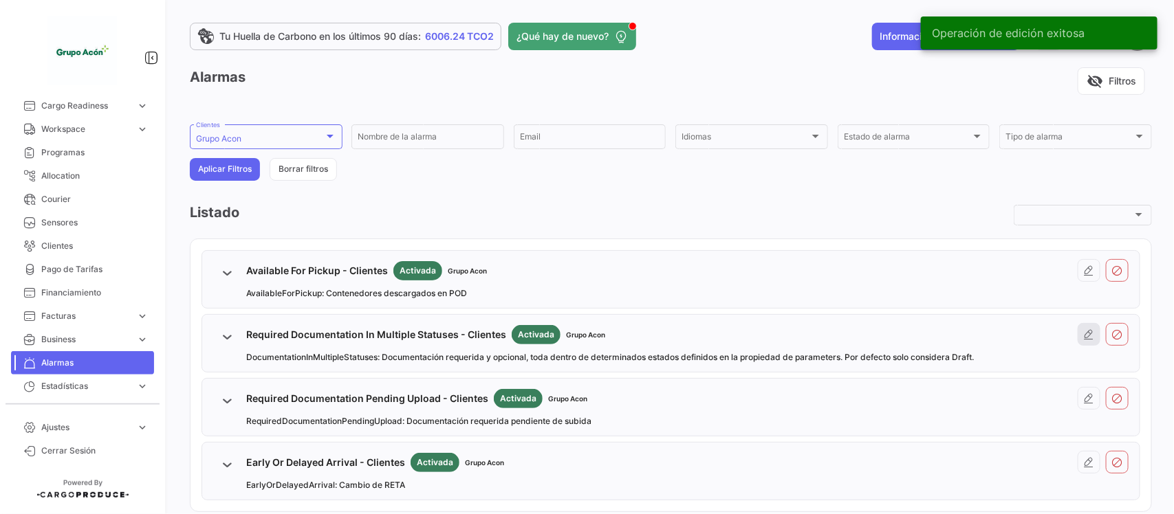
click at [1084, 329] on icon at bounding box center [1089, 334] width 11 height 11
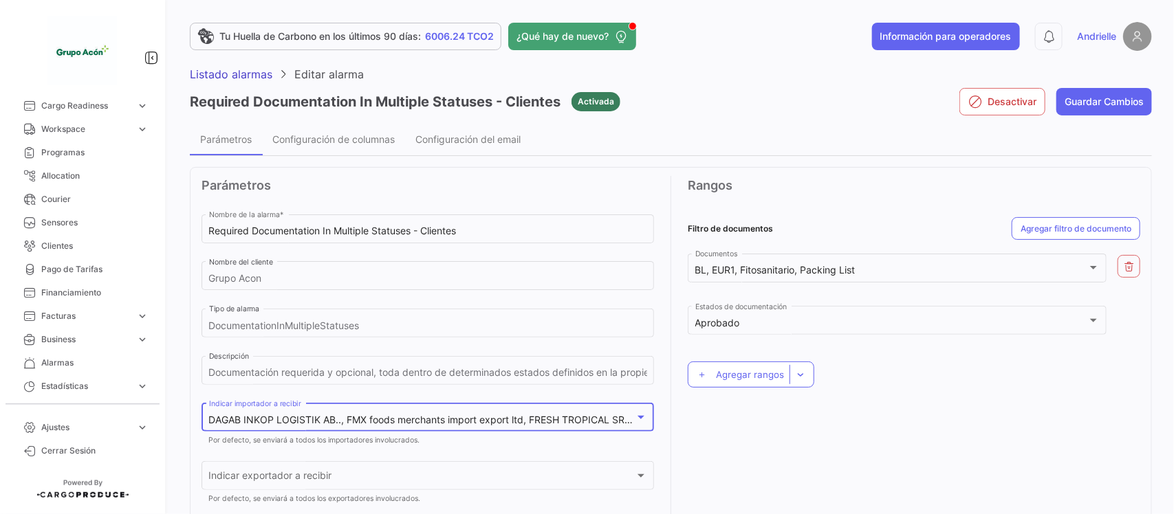
click at [406, 418] on span "DAGAB INKOP LOGISTIK AB.., FMX foods merchants import export ltd, FRESH TROPICA…" at bounding box center [804, 420] width 1190 height 12
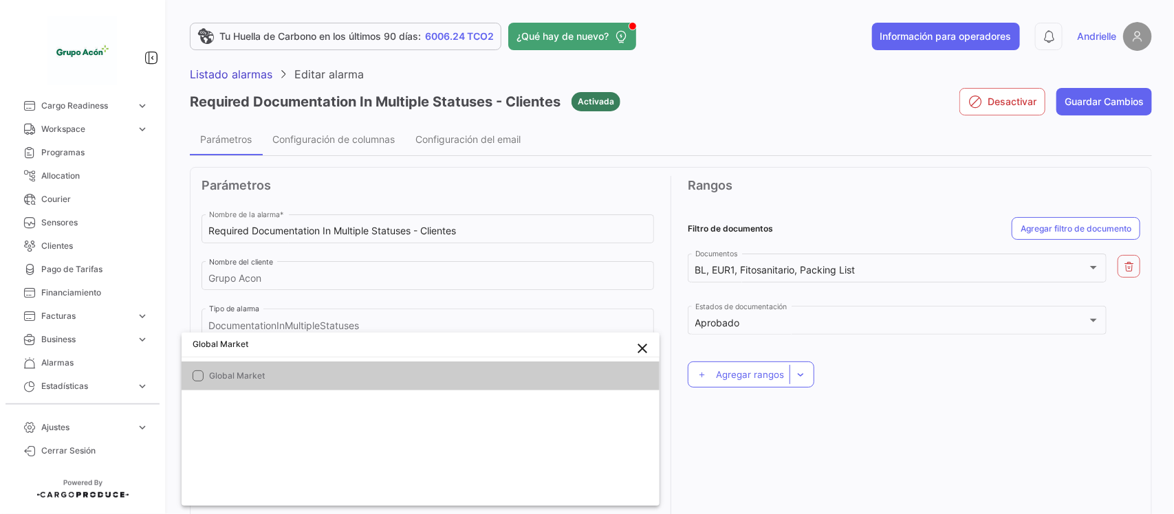
type input "Global Market"
click at [241, 376] on span "Global Market" at bounding box center [374, 376] width 330 height 12
drag, startPoint x: 782, startPoint y: 416, endPoint x: 585, endPoint y: 127, distance: 349.9
click at [782, 415] on div at bounding box center [587, 257] width 1174 height 514
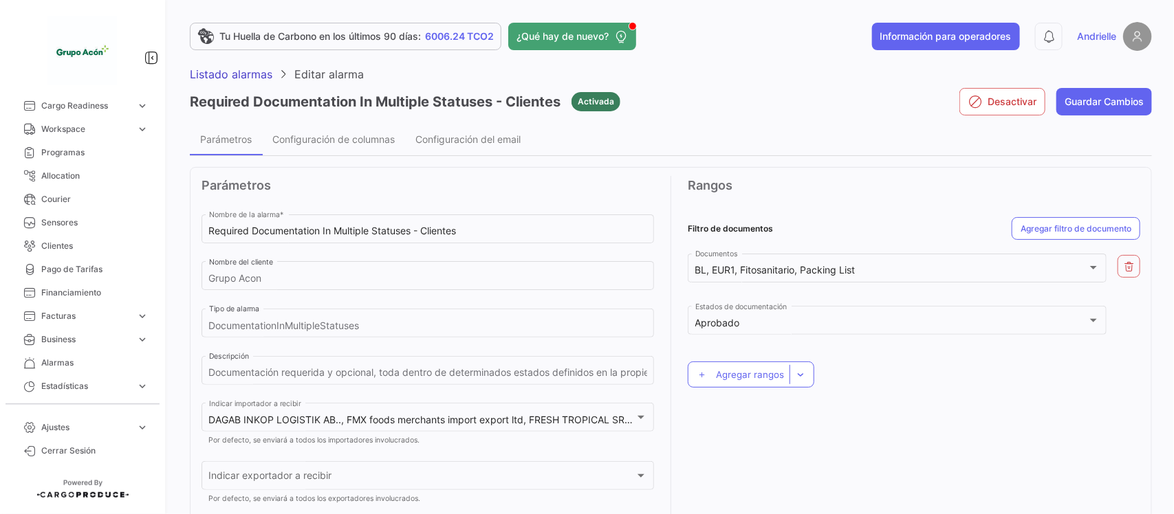
click at [334, 435] on div "DAGAB INKOP LOGISTIK AB.., FMX foods merchants import export ltd, FRESH TROPICA…" at bounding box center [428, 424] width 453 height 43
click at [334, 426] on div "DAGAB INKOP LOGISTIK AB.., FMX foods merchants import export ltd, FRESH TROPICA…" at bounding box center [422, 421] width 426 height 12
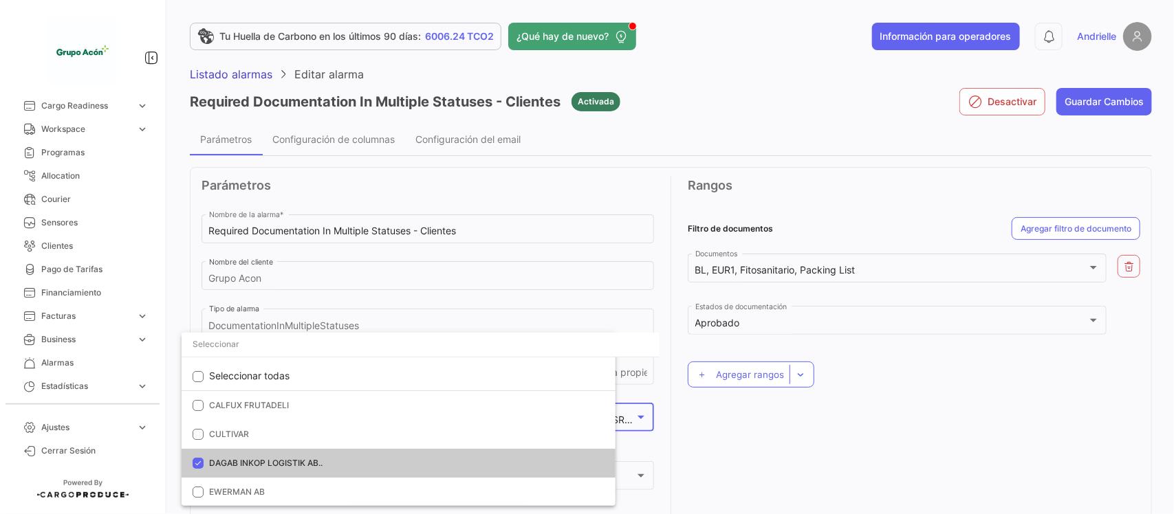
scroll to position [173, 0]
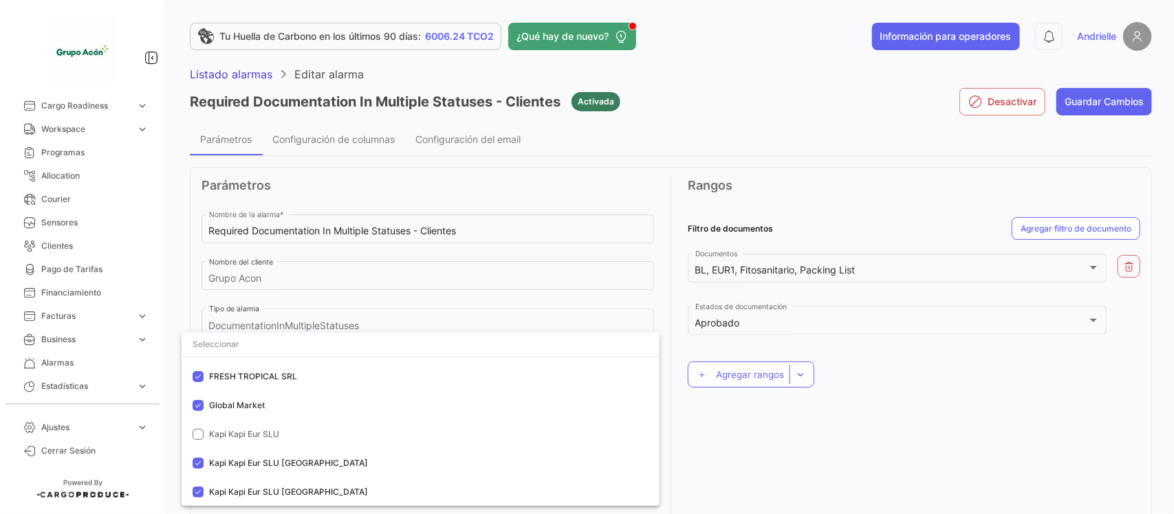
paste input "CALFUX FRUTADELI"
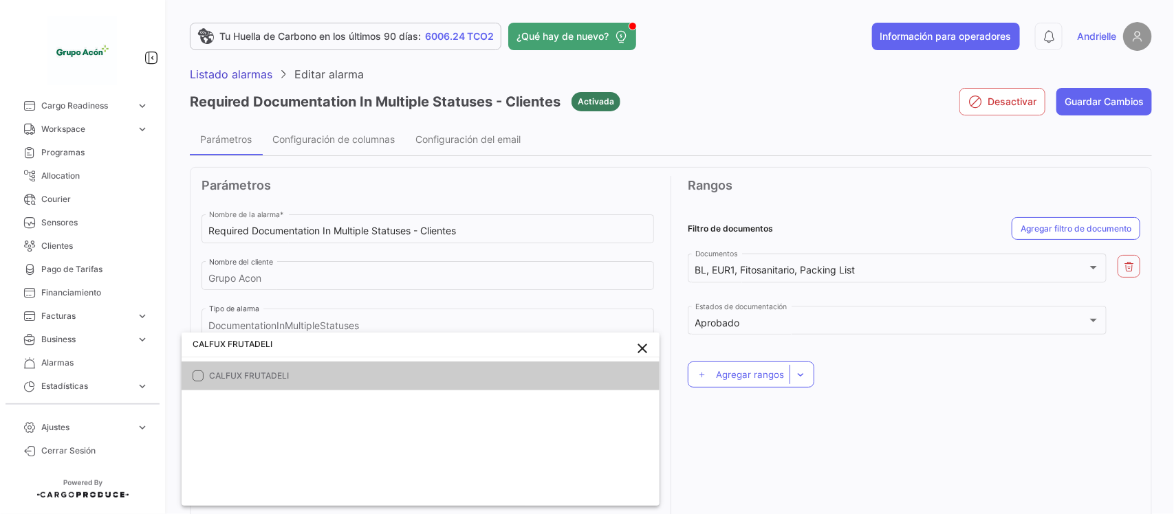
scroll to position [0, 0]
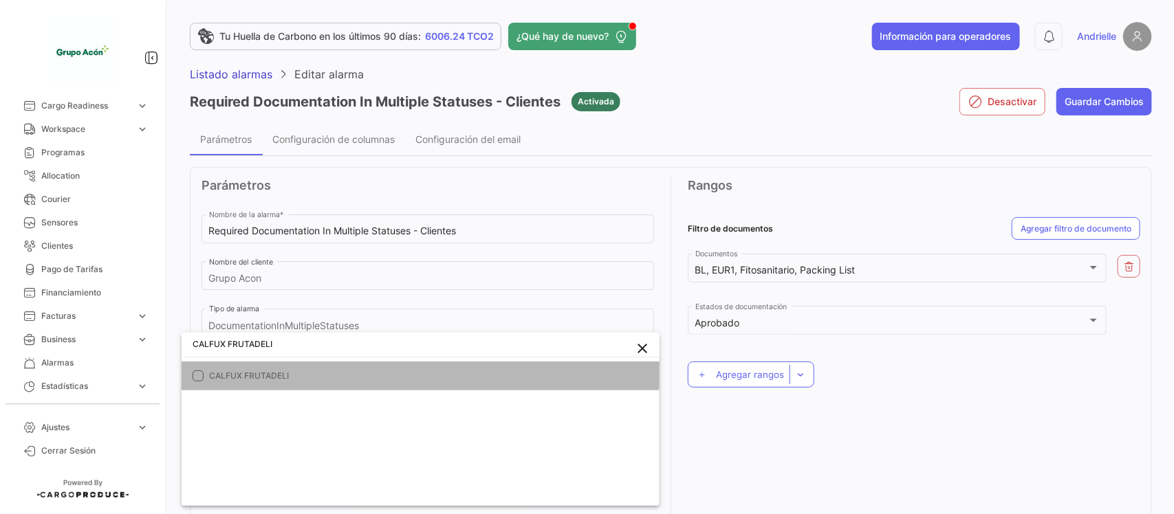
click at [249, 363] on mat-option "CALFUX FRUTADELI" at bounding box center [421, 376] width 478 height 29
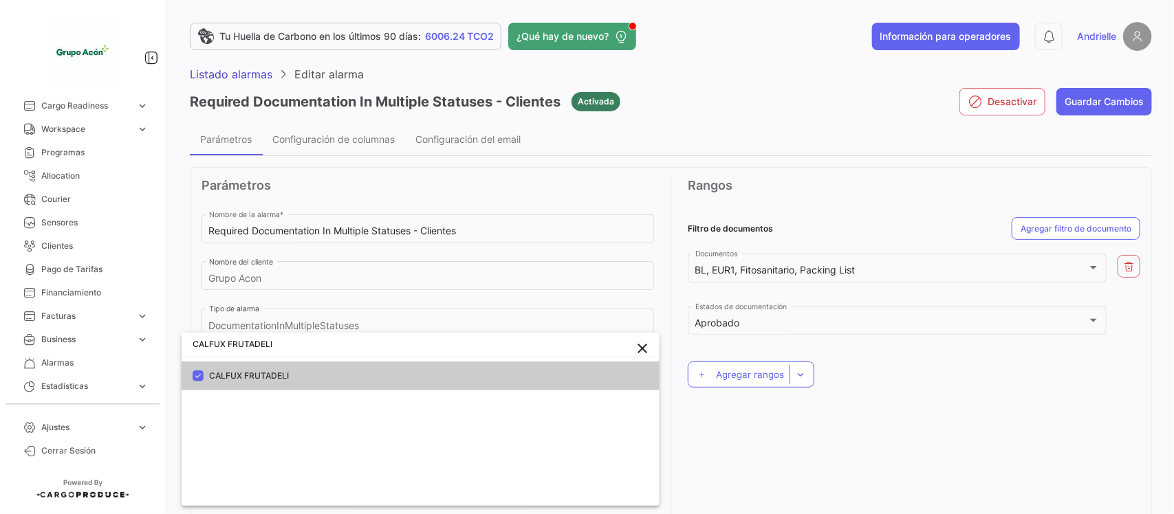
click at [316, 345] on input "CALFUX FRUTADELI" at bounding box center [421, 344] width 478 height 25
paste input "SARL FRUITS COM"
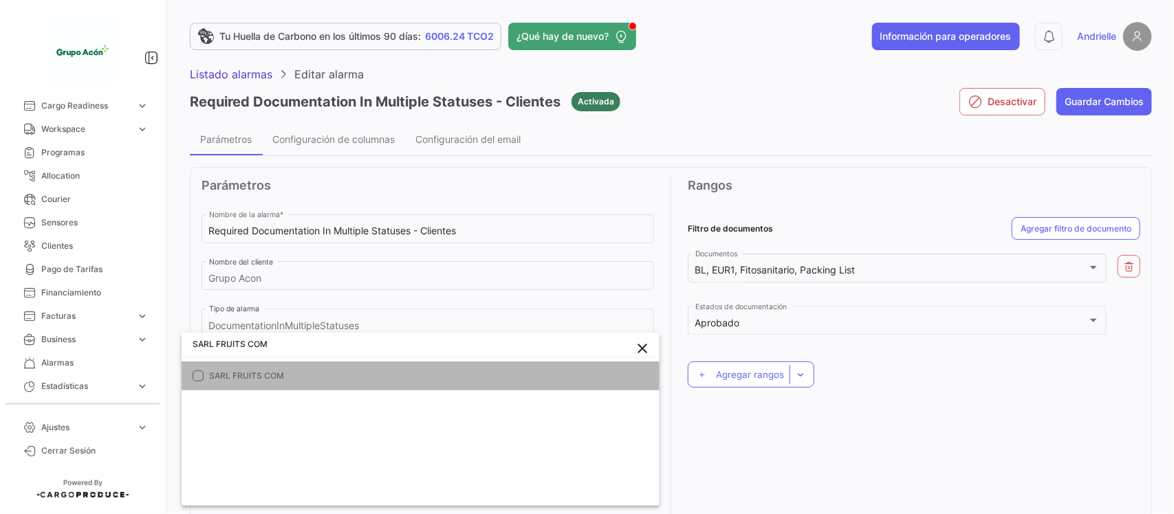
click at [301, 376] on span "SARL FRUITS COM" at bounding box center [374, 376] width 330 height 12
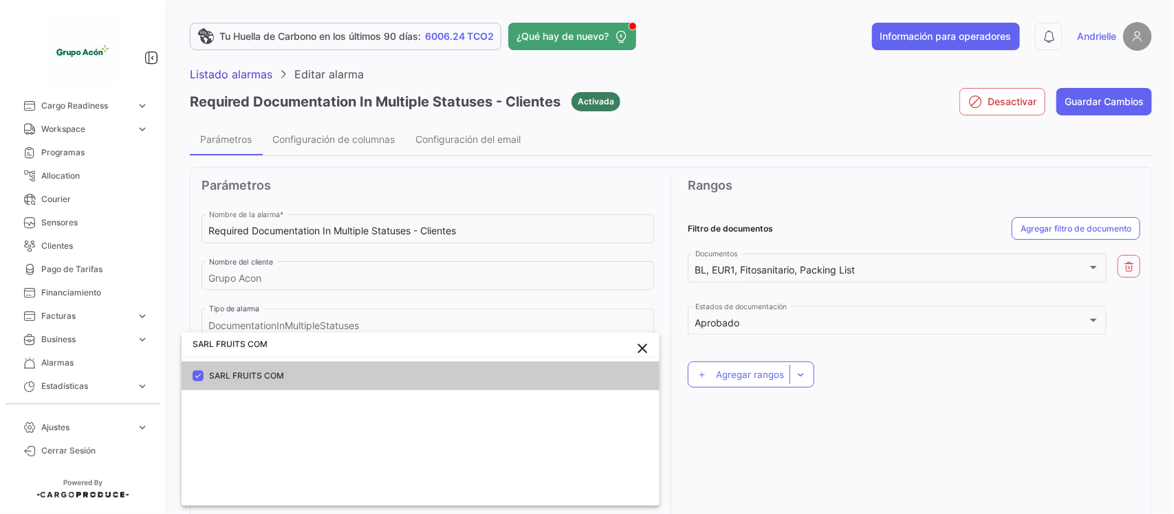
click at [287, 349] on input "SARL FRUITS COM" at bounding box center [421, 344] width 478 height 25
paste input "IMBA S.P.A."
type input "SIMBA S.P.A."
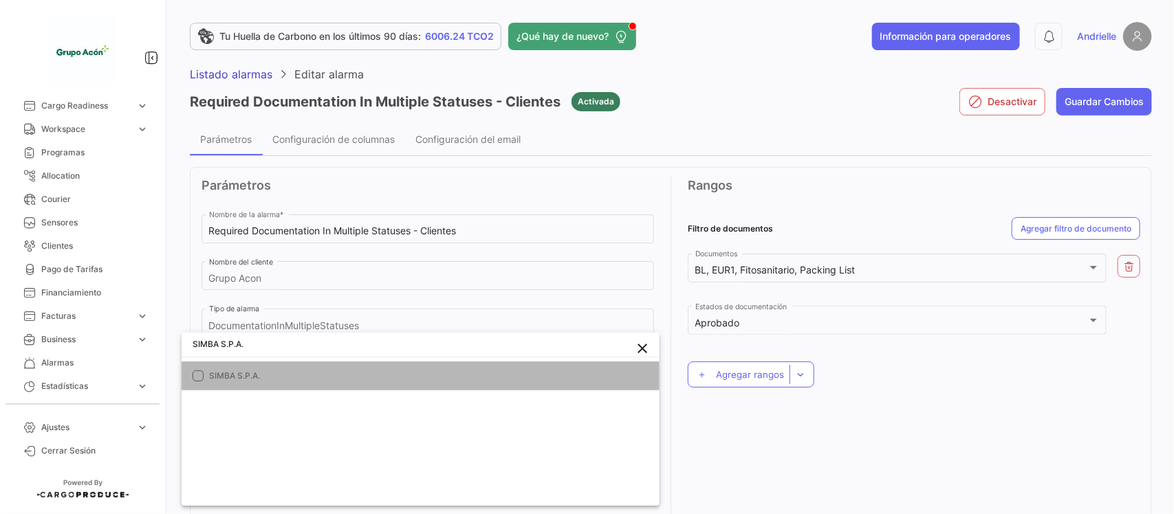
click at [283, 380] on span "SIMBA S.P.A." at bounding box center [374, 376] width 330 height 12
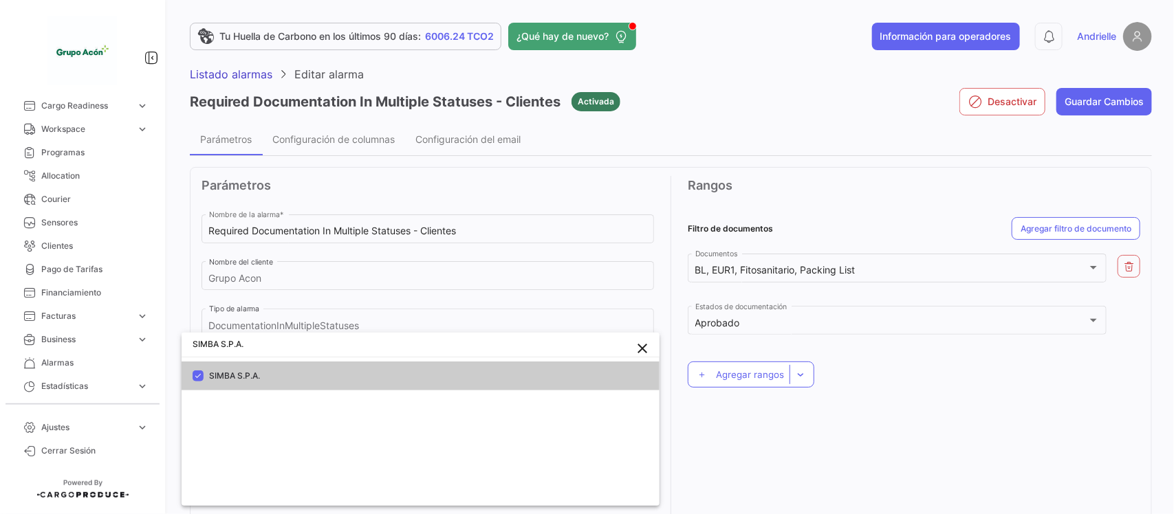
click at [777, 447] on div at bounding box center [587, 257] width 1174 height 514
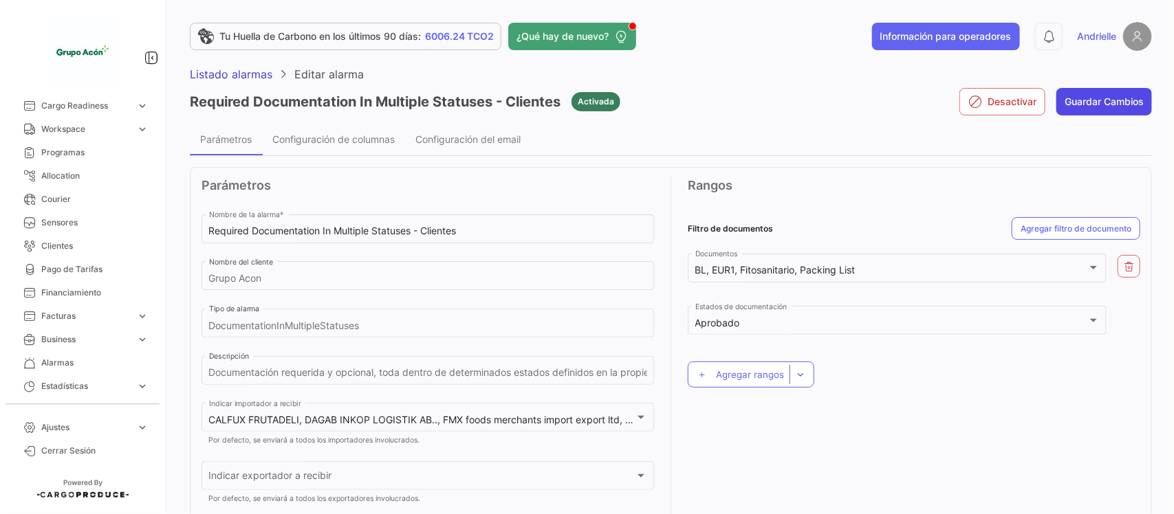
click at [1074, 91] on button "Guardar Cambios" at bounding box center [1104, 102] width 96 height 28
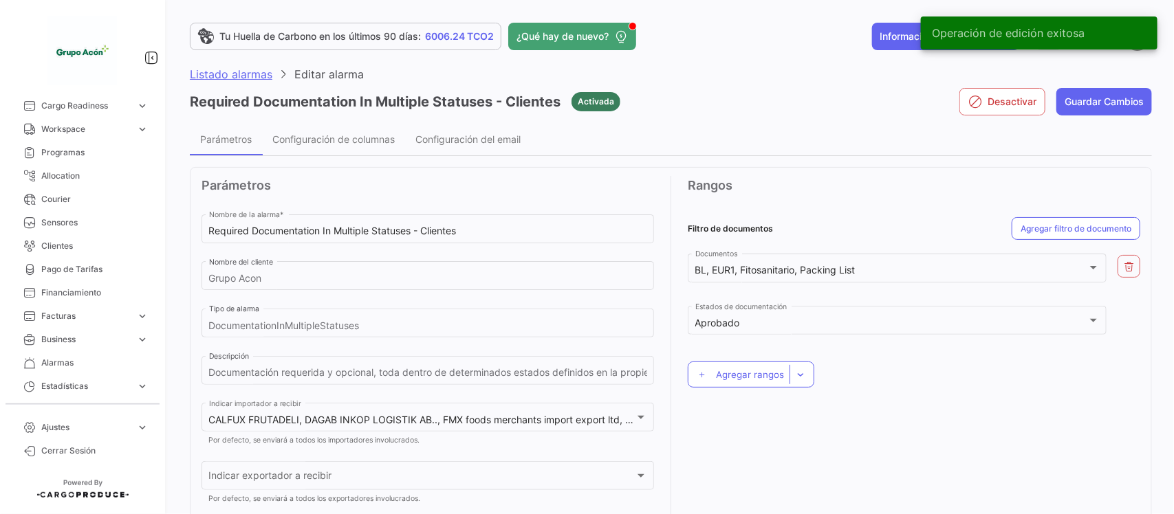
click at [239, 76] on span "Listado alarmas" at bounding box center [231, 74] width 83 height 14
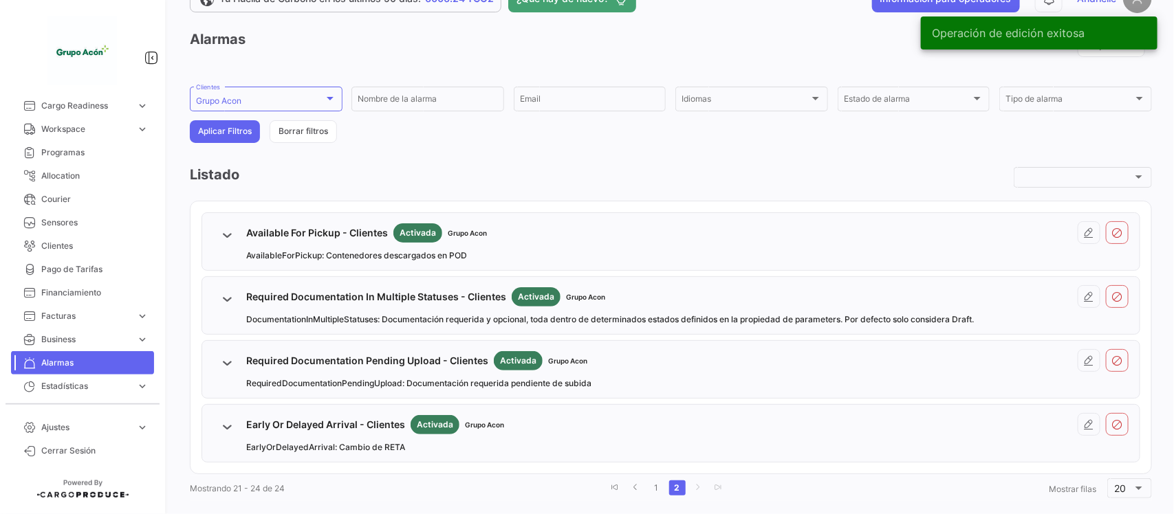
scroll to position [58, 0]
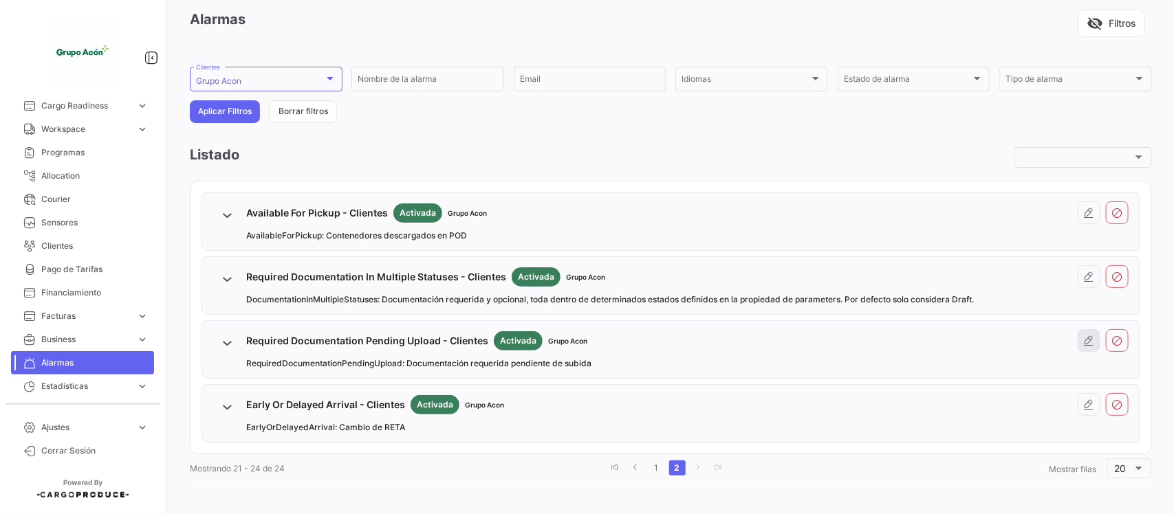
click at [1084, 346] on icon at bounding box center [1089, 341] width 11 height 11
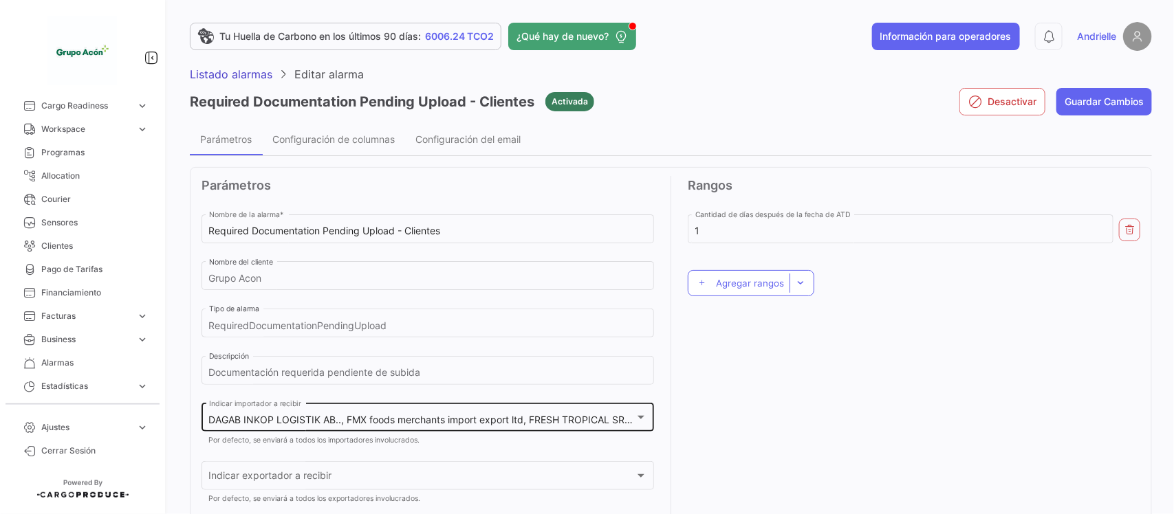
click at [413, 420] on span "DAGAB INKOP LOGISTIK AB.., FMX foods merchants import export ltd, FRESH TROPICA…" at bounding box center [804, 420] width 1190 height 12
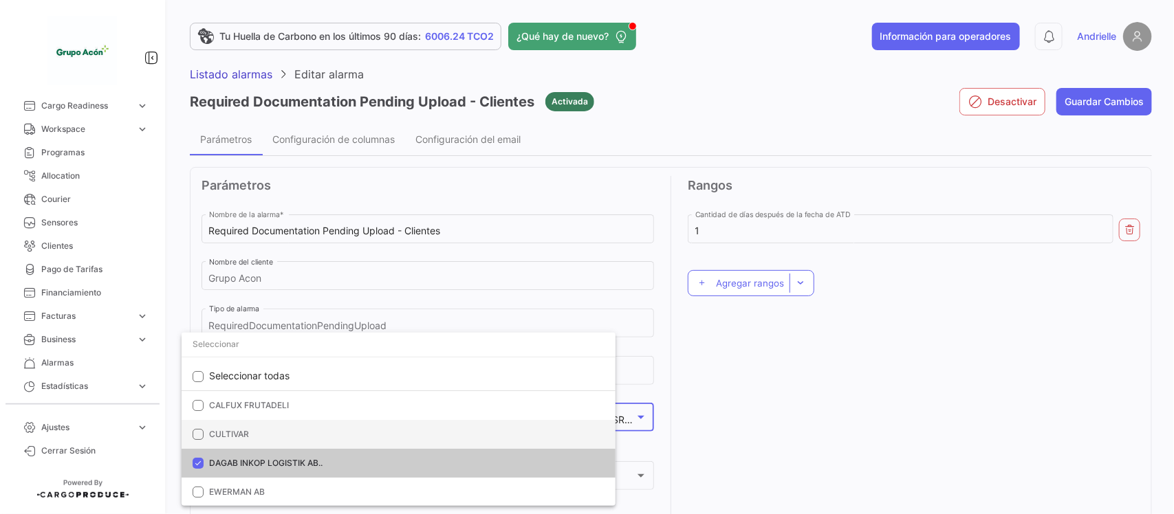
scroll to position [57, 0]
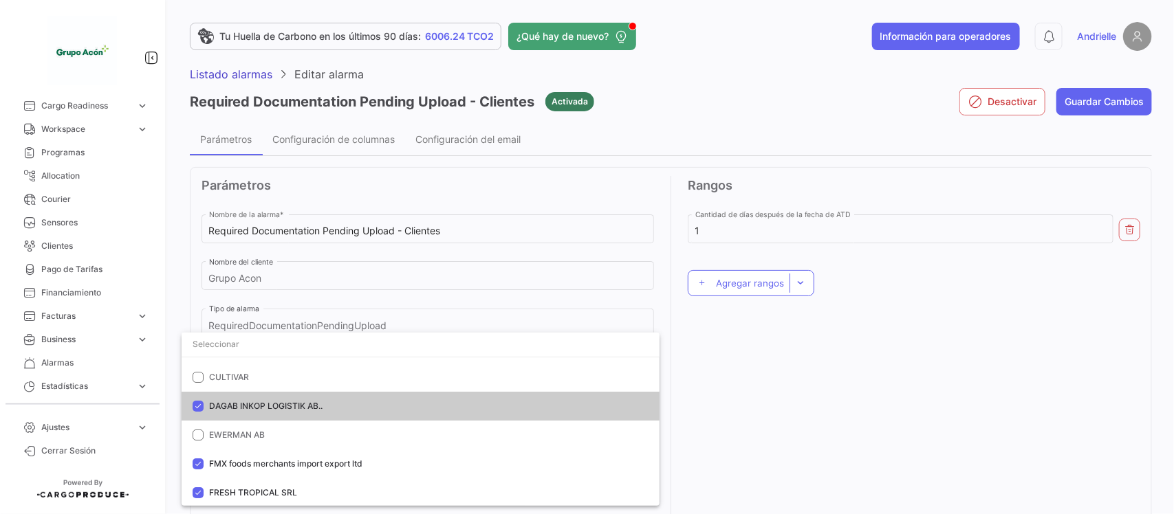
paste input "SIMBA S.P.A."
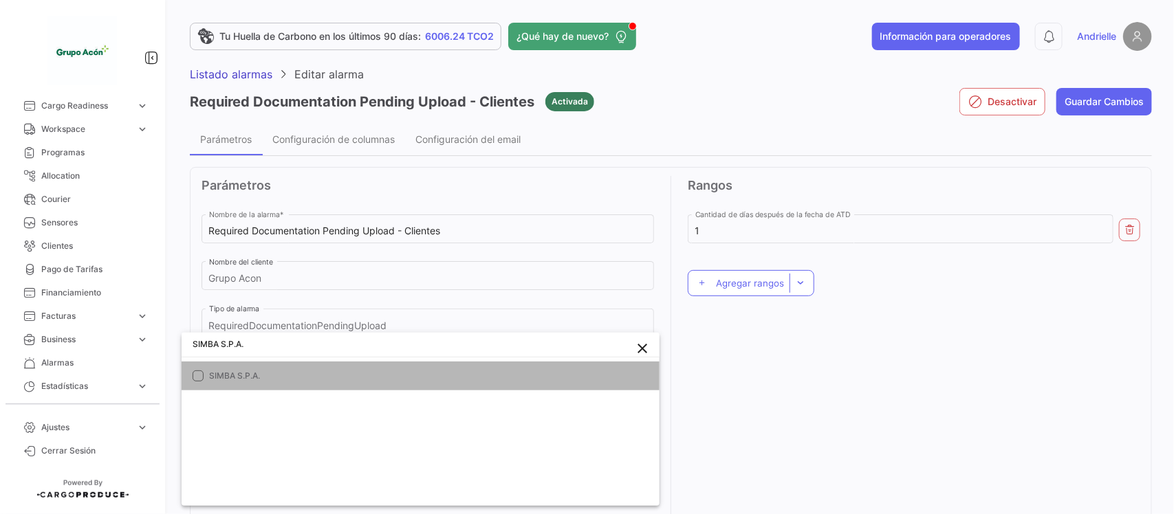
click at [285, 370] on span "SIMBA S.P.A." at bounding box center [374, 376] width 330 height 12
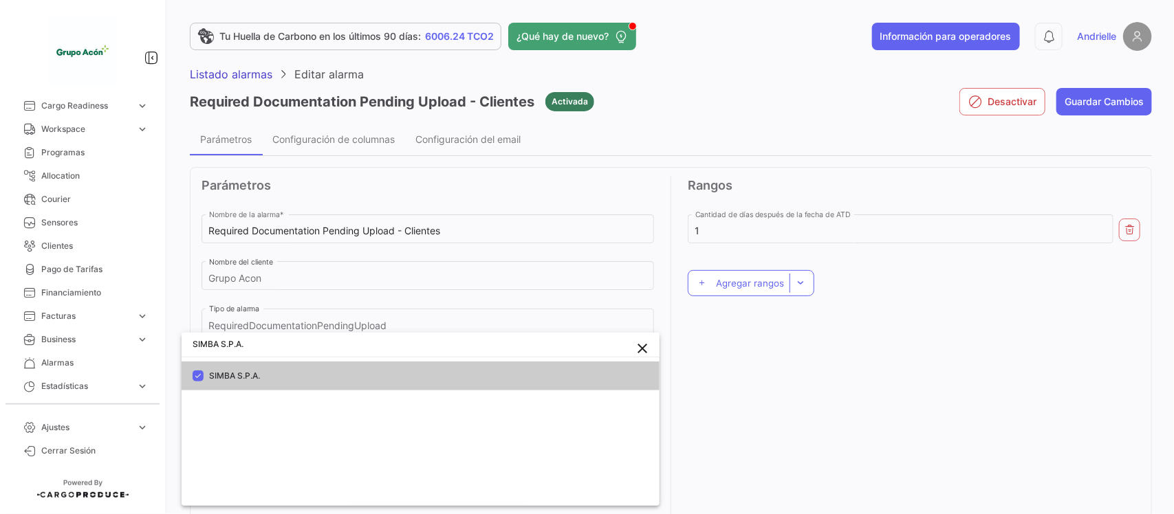
click at [274, 345] on input "SIMBA S.P.A." at bounding box center [421, 344] width 478 height 25
paste input "ARL FRUITS COM"
click at [255, 386] on mat-option "SARL FRUITS COM" at bounding box center [421, 376] width 478 height 29
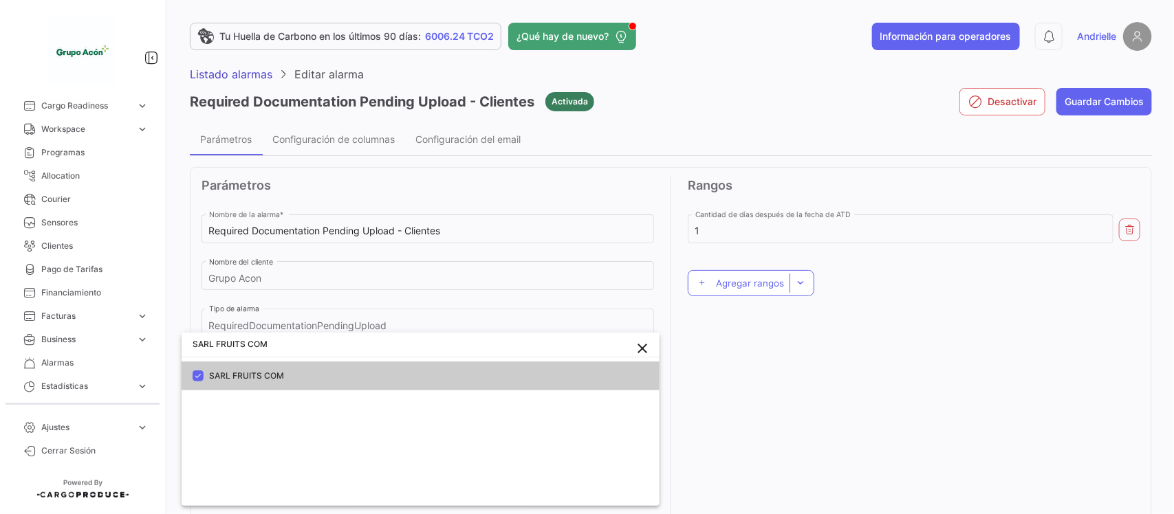
click at [321, 338] on input "SARL FRUITS COM" at bounding box center [421, 344] width 478 height 25
click at [321, 340] on input "SARL FRUITS COM" at bounding box center [421, 344] width 478 height 25
paste input "Global Market"
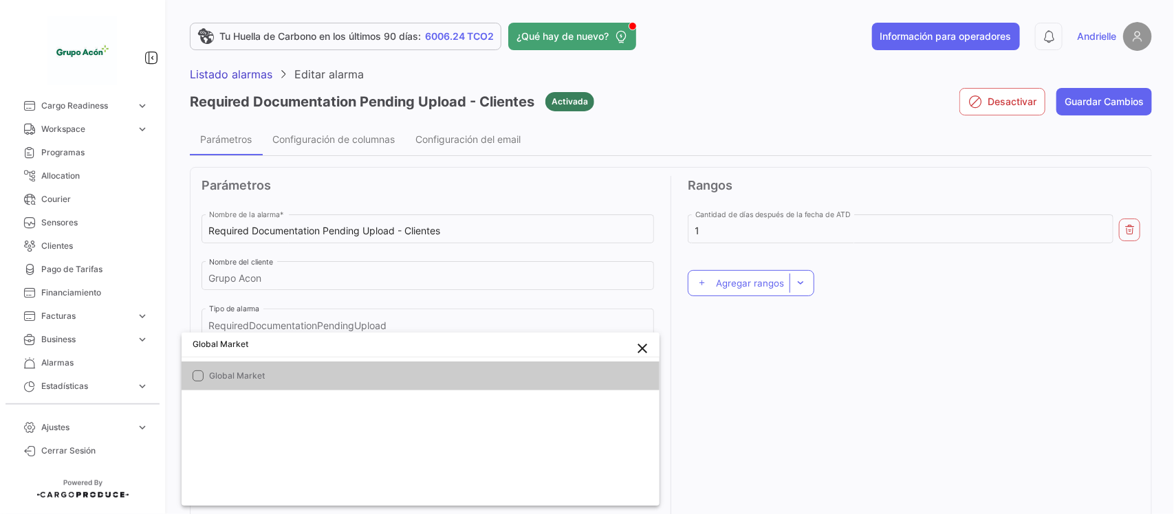
click at [289, 375] on span "Global Market" at bounding box center [374, 376] width 330 height 12
click at [268, 346] on input "Global Market" at bounding box center [421, 344] width 478 height 25
paste input "CALFUX FRUTADELI"
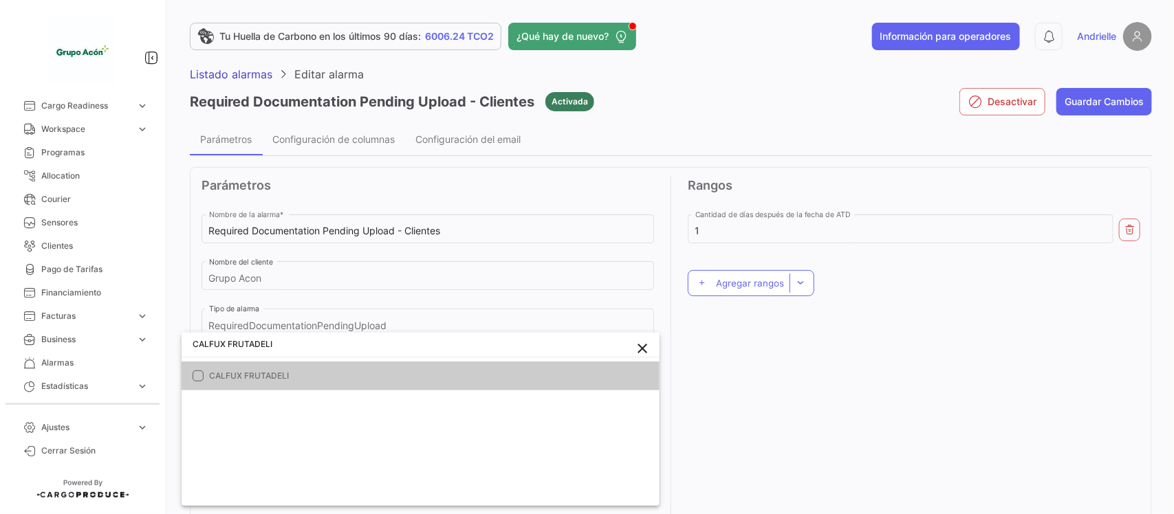
type input "CALFUX FRUTADELI"
click at [265, 386] on mat-option "CALFUX FRUTADELI" at bounding box center [421, 376] width 478 height 29
click at [795, 408] on div at bounding box center [587, 257] width 1174 height 514
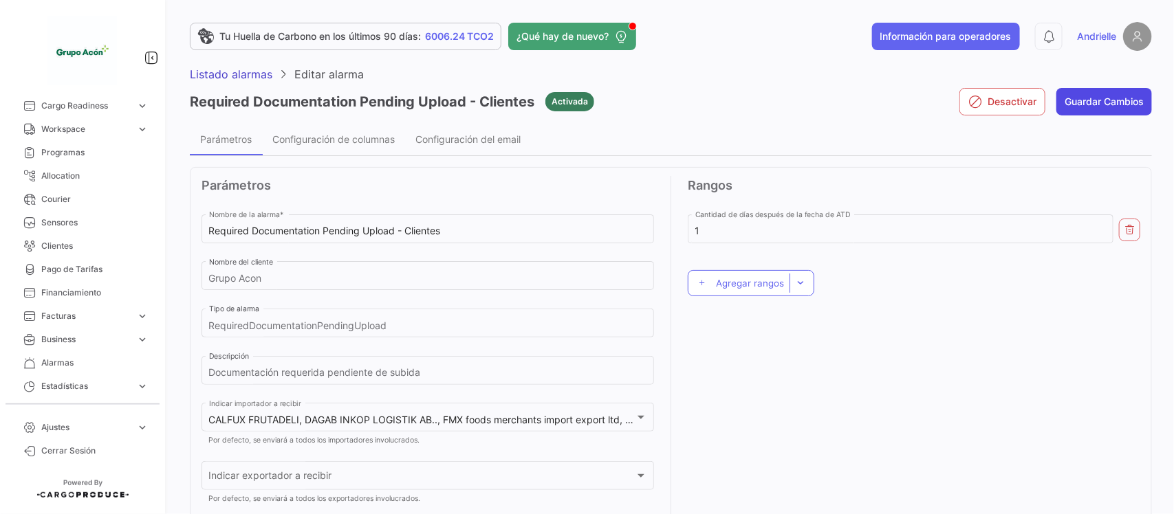
click at [1108, 101] on button "Guardar Cambios" at bounding box center [1104, 102] width 96 height 28
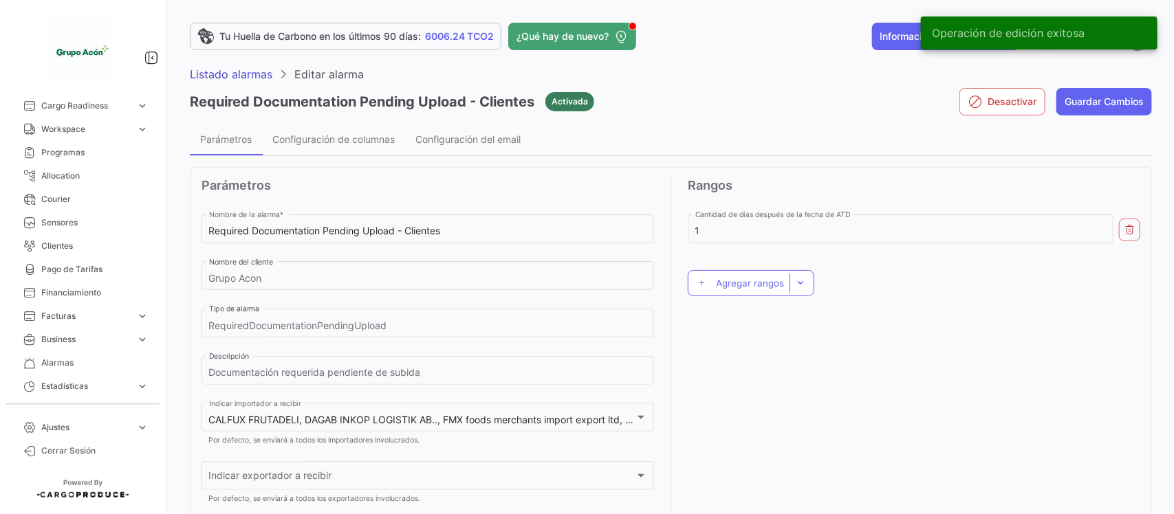
click at [210, 70] on span "Listado alarmas" at bounding box center [231, 74] width 83 height 14
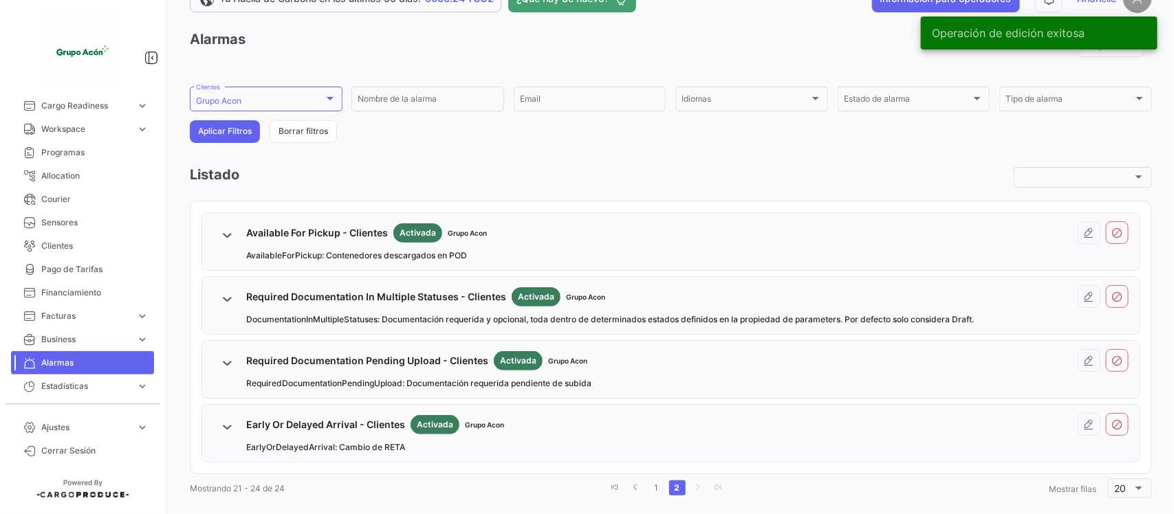
scroll to position [58, 0]
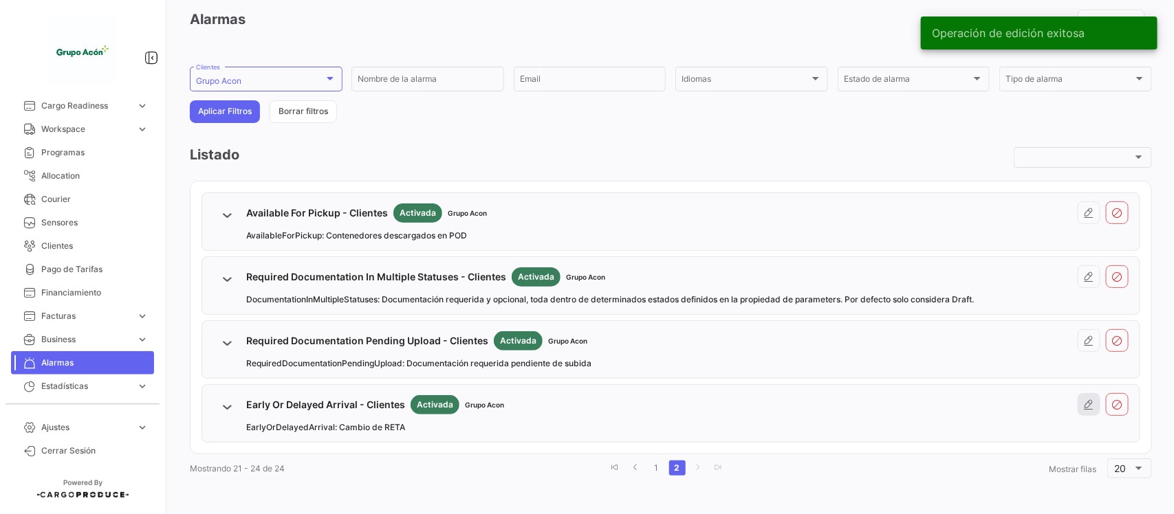
click at [1084, 403] on icon at bounding box center [1089, 405] width 11 height 11
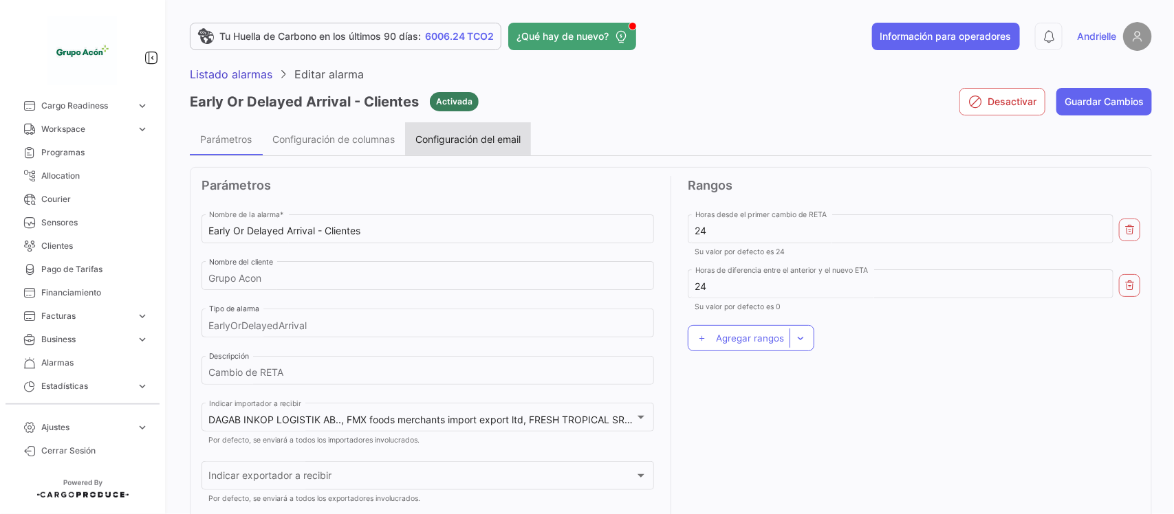
click at [486, 133] on span "Configuración del email" at bounding box center [467, 139] width 105 height 12
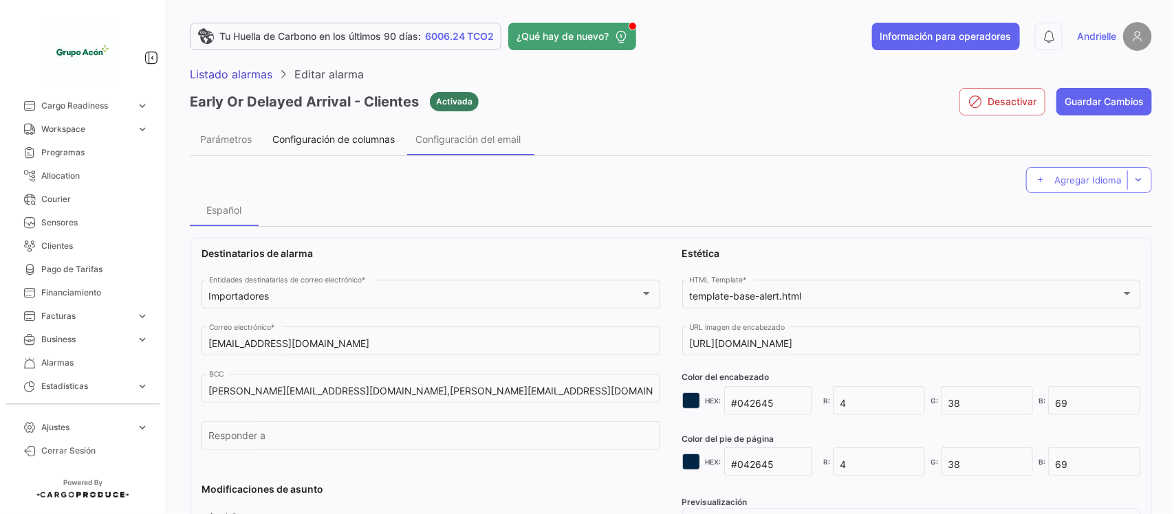
click at [307, 133] on span "Configuración de columnas" at bounding box center [333, 139] width 122 height 12
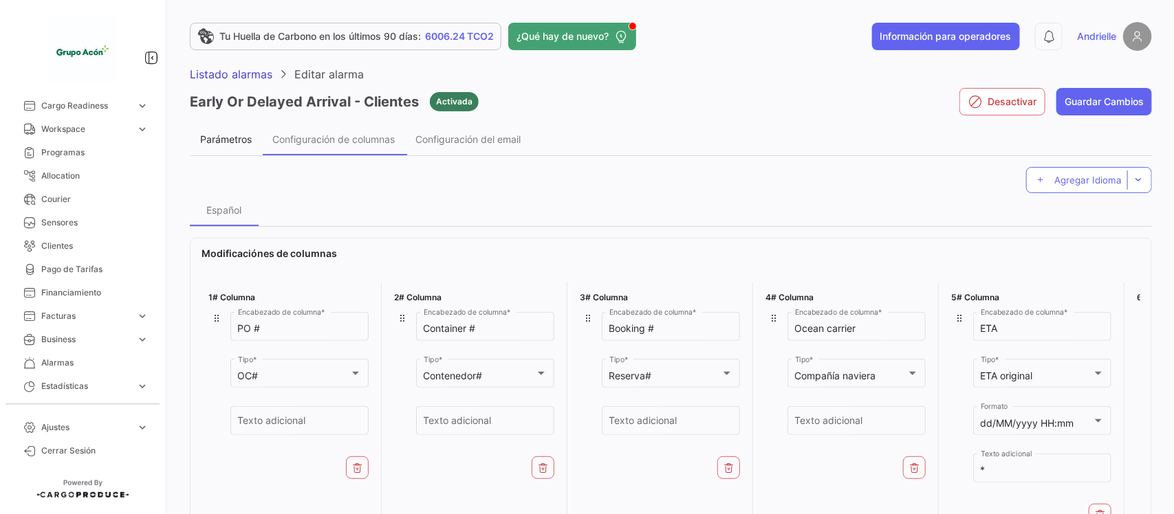
click at [231, 134] on div "Parámetros" at bounding box center [226, 139] width 52 height 12
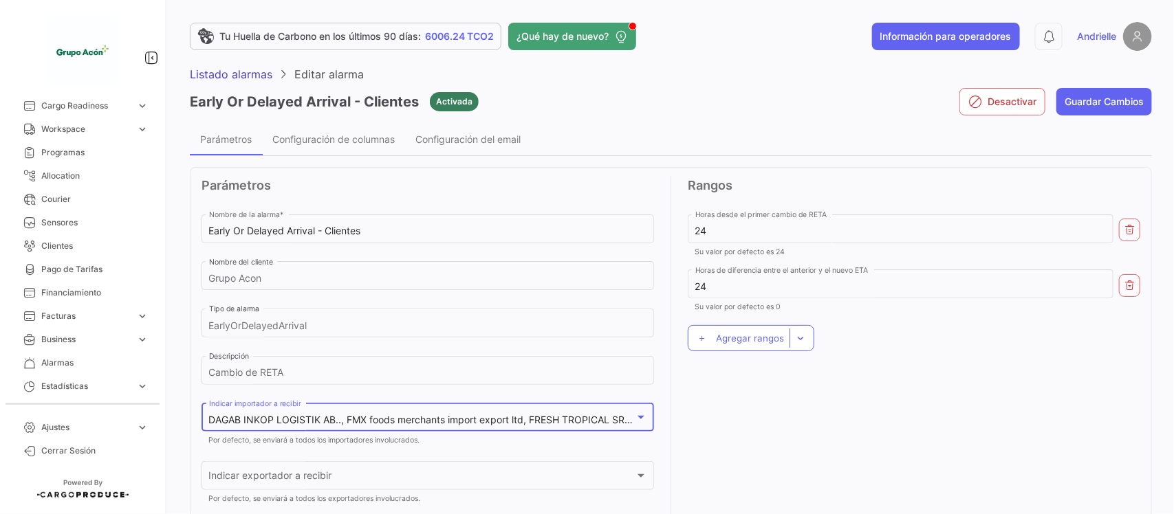
click at [320, 417] on span "DAGAB INKOP LOGISTIK AB.., FMX foods merchants import export ltd, FRESH TROPICA…" at bounding box center [804, 420] width 1190 height 12
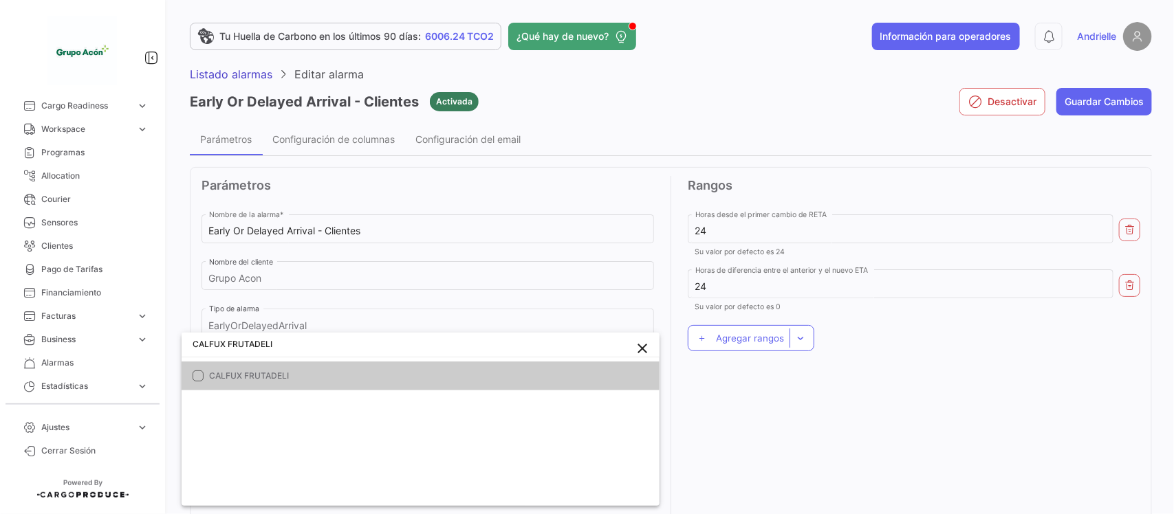
click at [270, 370] on span "CALFUX FRUTADELI" at bounding box center [374, 376] width 330 height 12
click at [290, 347] on input "CALFUX FRUTADELI" at bounding box center [421, 344] width 478 height 25
paste input "Global Market"
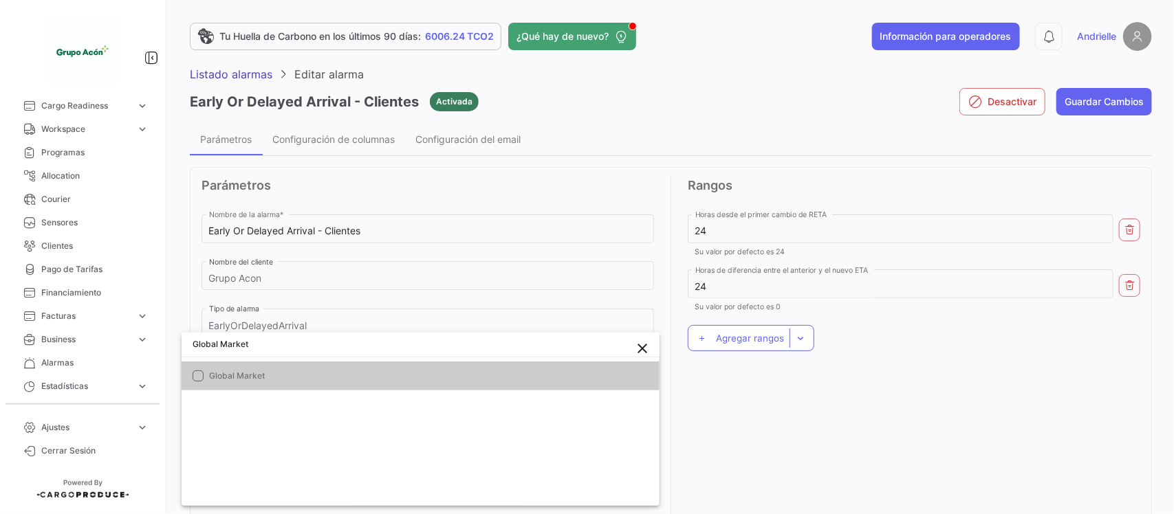
click at [245, 373] on span "Global Market" at bounding box center [374, 376] width 330 height 12
click at [287, 344] on input "Global Market" at bounding box center [421, 344] width 478 height 25
paste input "SARL FRUITS COM"
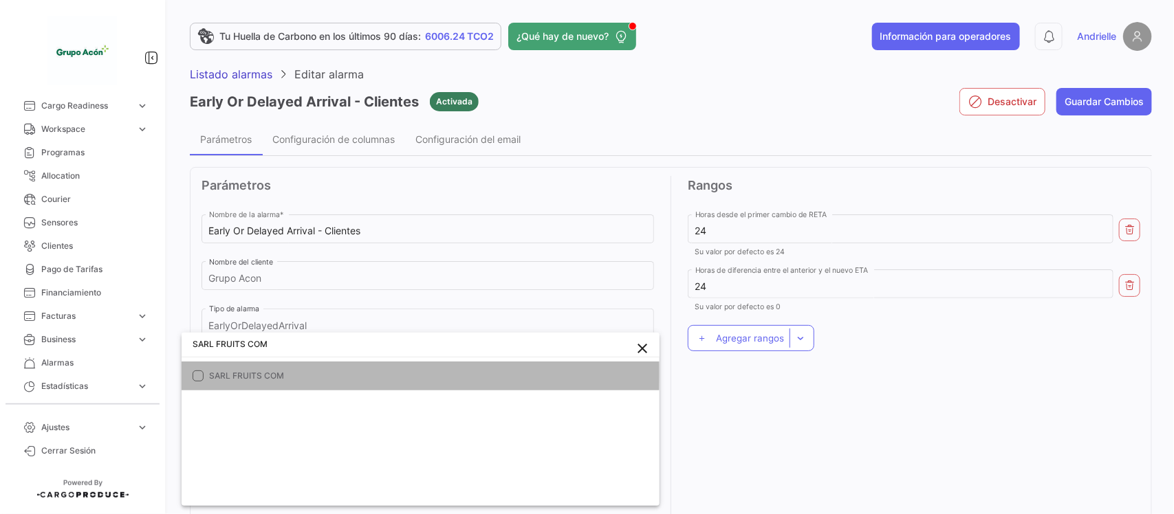
click at [274, 375] on span "SARL FRUITS COM" at bounding box center [374, 376] width 330 height 12
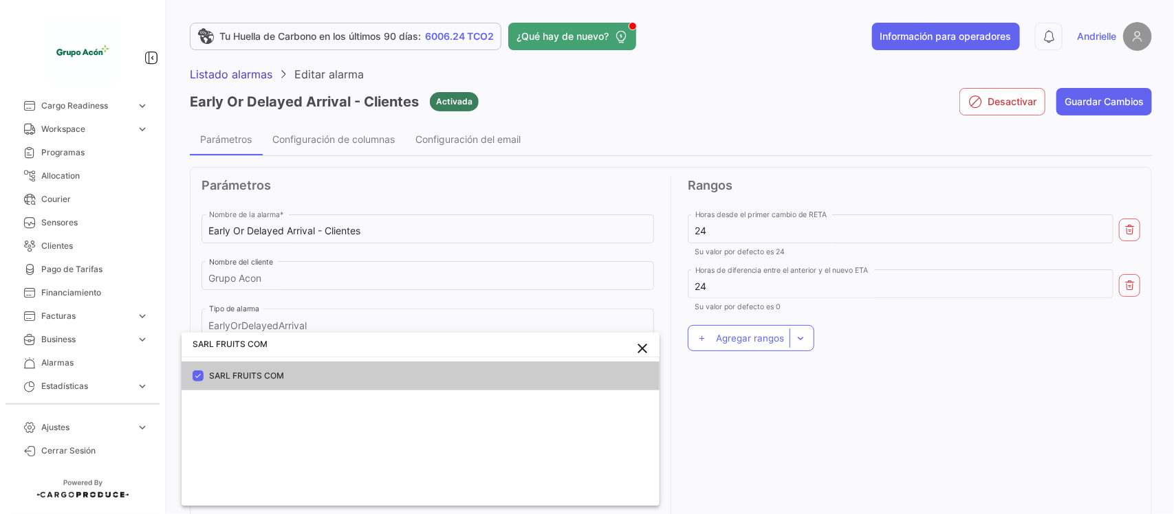
click at [294, 344] on input "SARL FRUITS COM" at bounding box center [421, 344] width 478 height 25
paste input "IMBA S.P.A."
type input "SIMBA S.P.A."
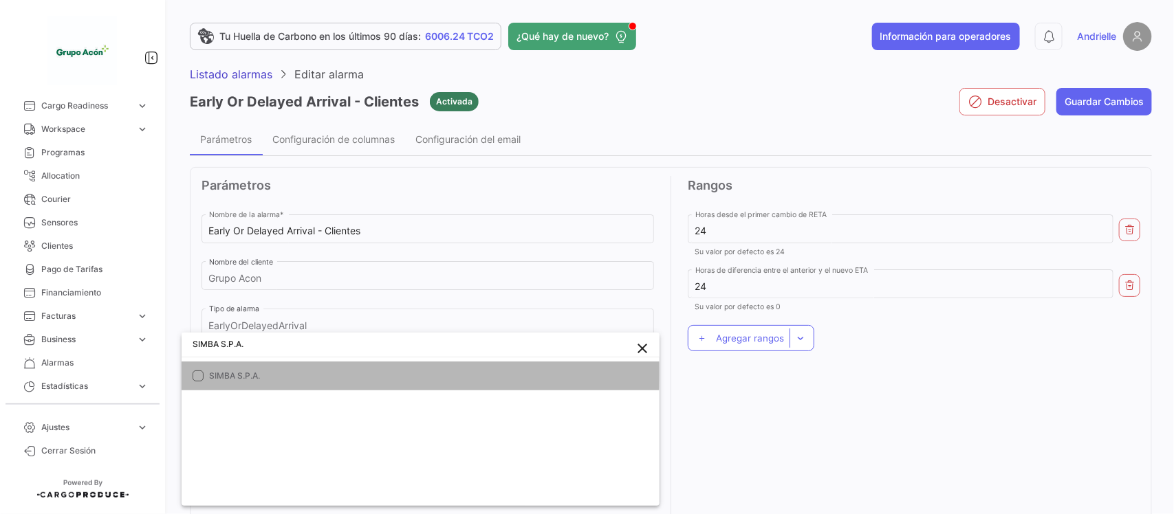
click at [268, 373] on span "SIMBA S.P.A." at bounding box center [374, 376] width 330 height 12
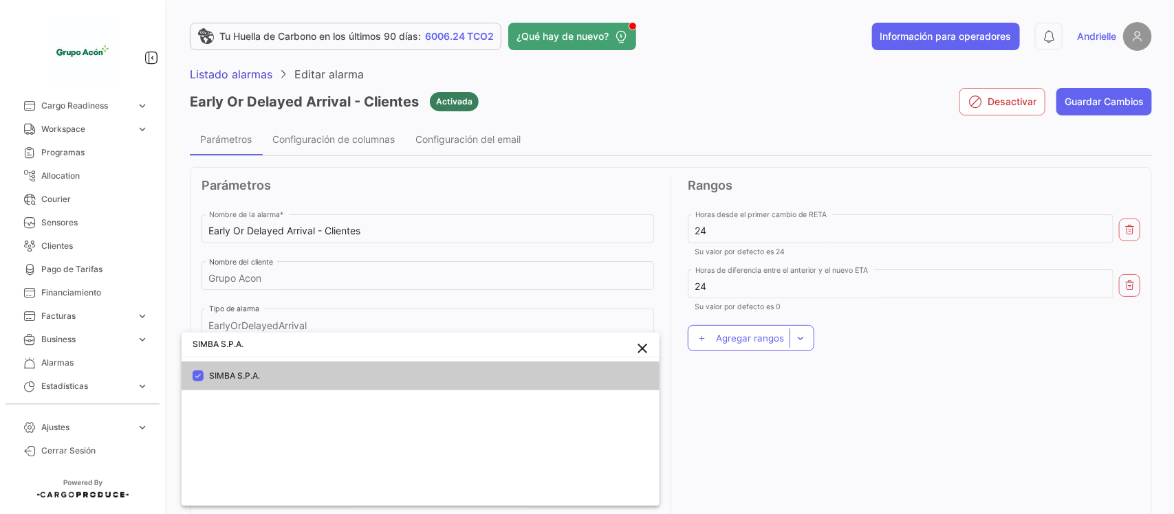
click at [836, 441] on div at bounding box center [587, 257] width 1174 height 514
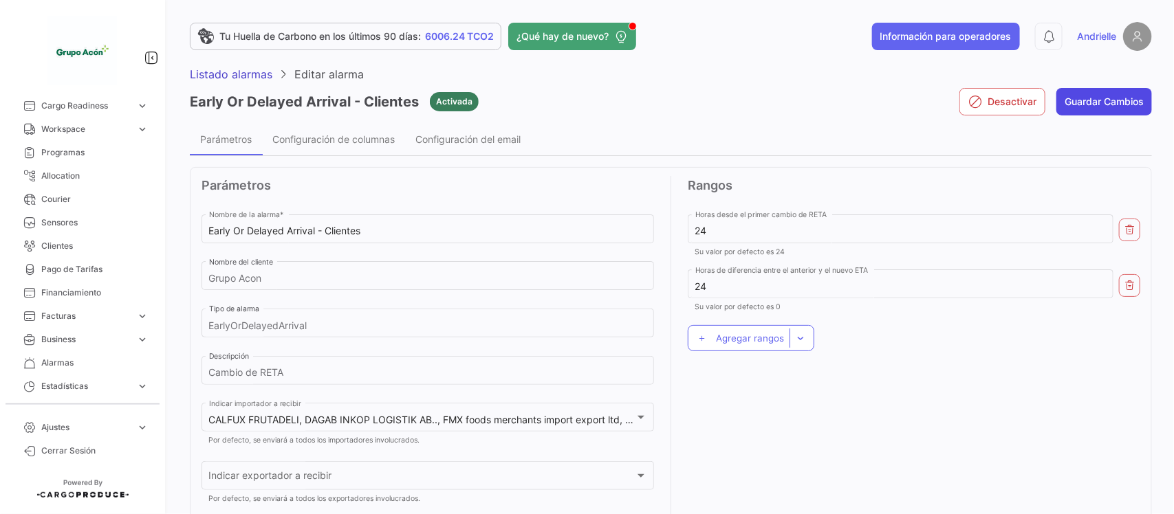
click at [1111, 94] on button "Guardar Cambios" at bounding box center [1104, 102] width 96 height 28
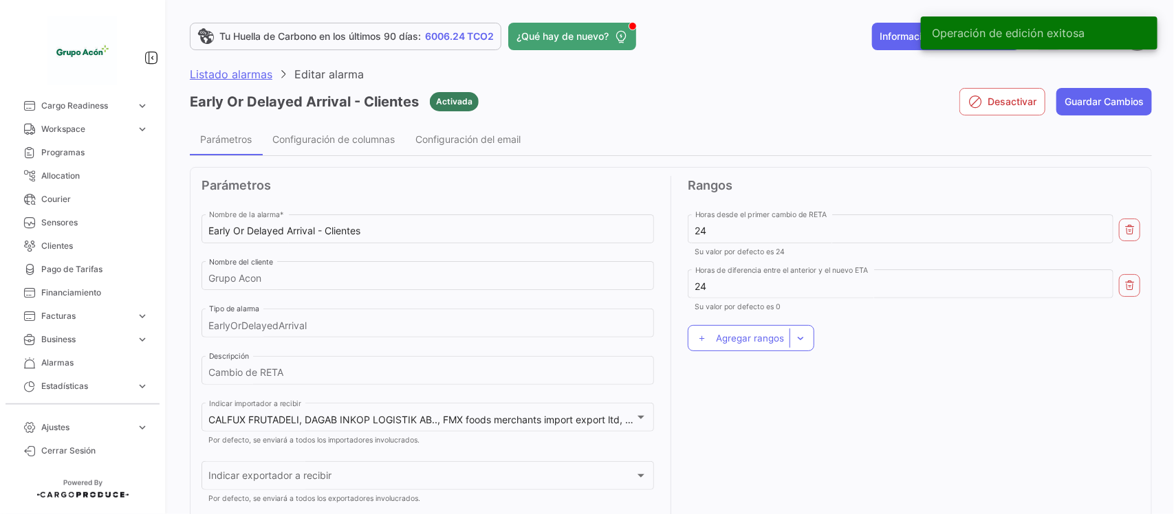
click at [257, 74] on span "Listado alarmas" at bounding box center [231, 74] width 83 height 14
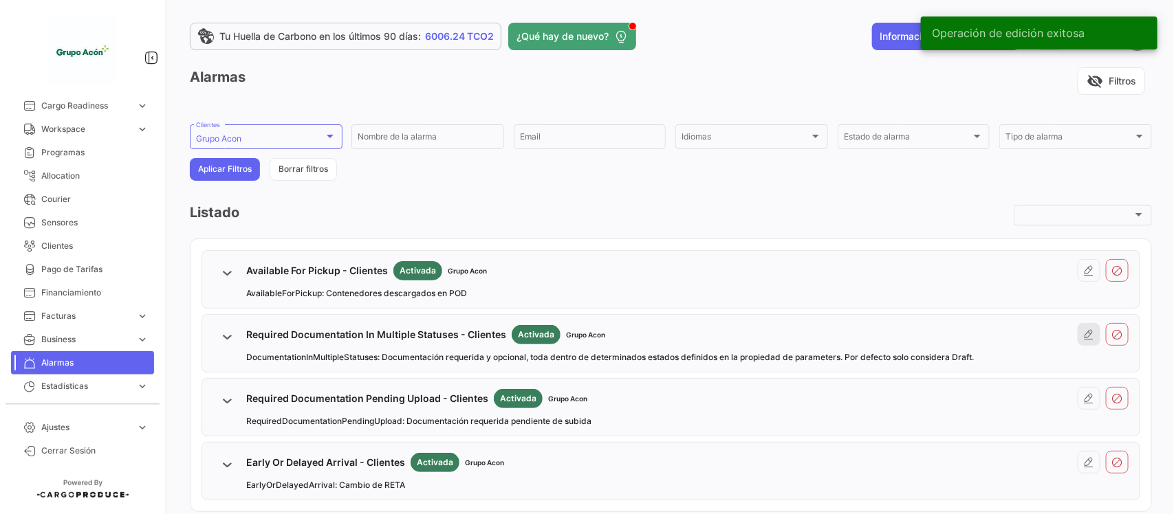
click at [1084, 334] on icon at bounding box center [1089, 334] width 11 height 11
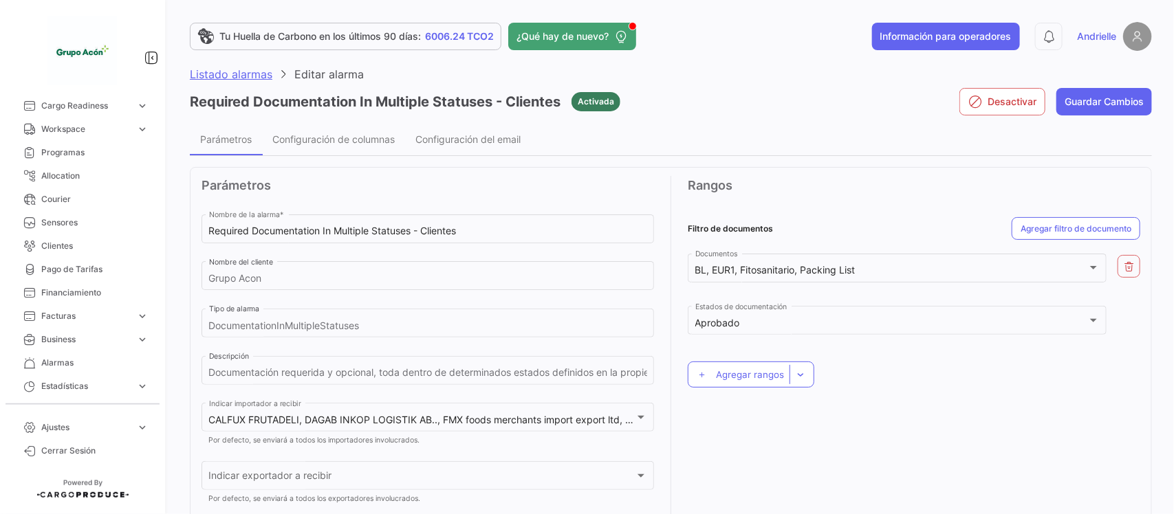
click at [235, 69] on span "Listado alarmas" at bounding box center [231, 74] width 83 height 14
